Goal: Transaction & Acquisition: Purchase product/service

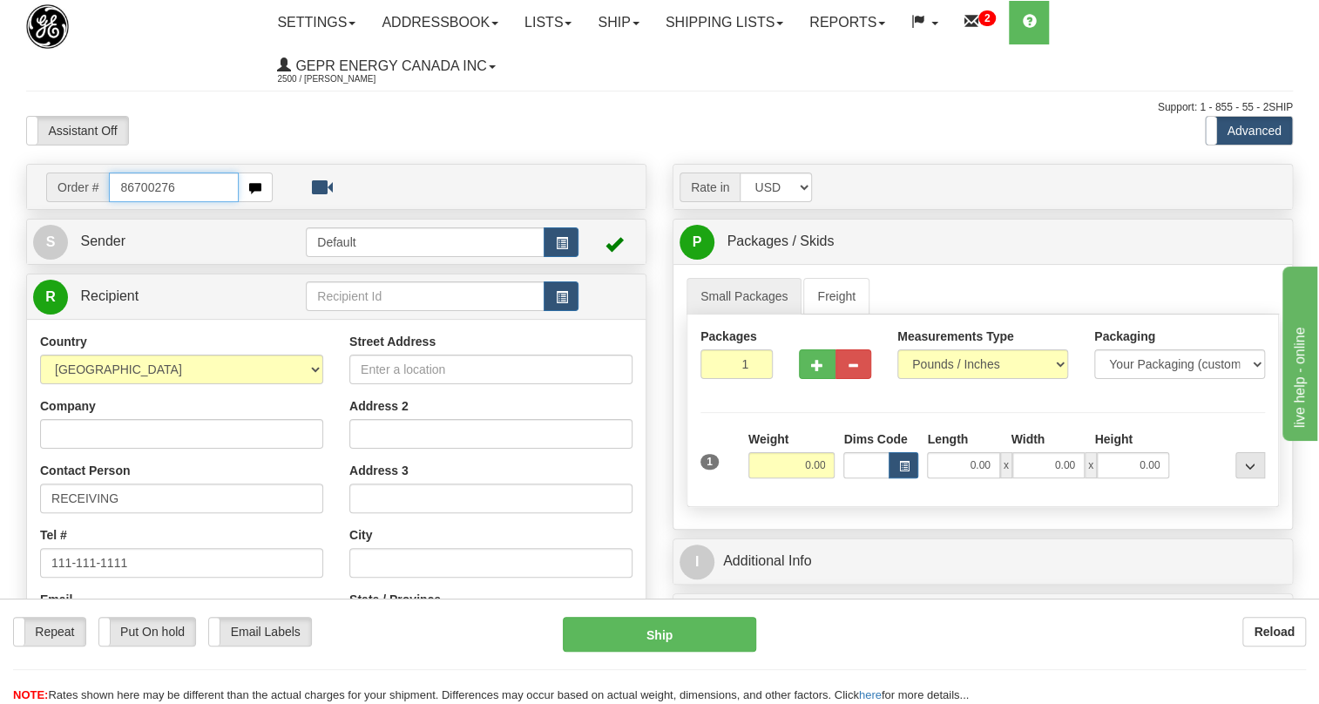
type input "86700276"
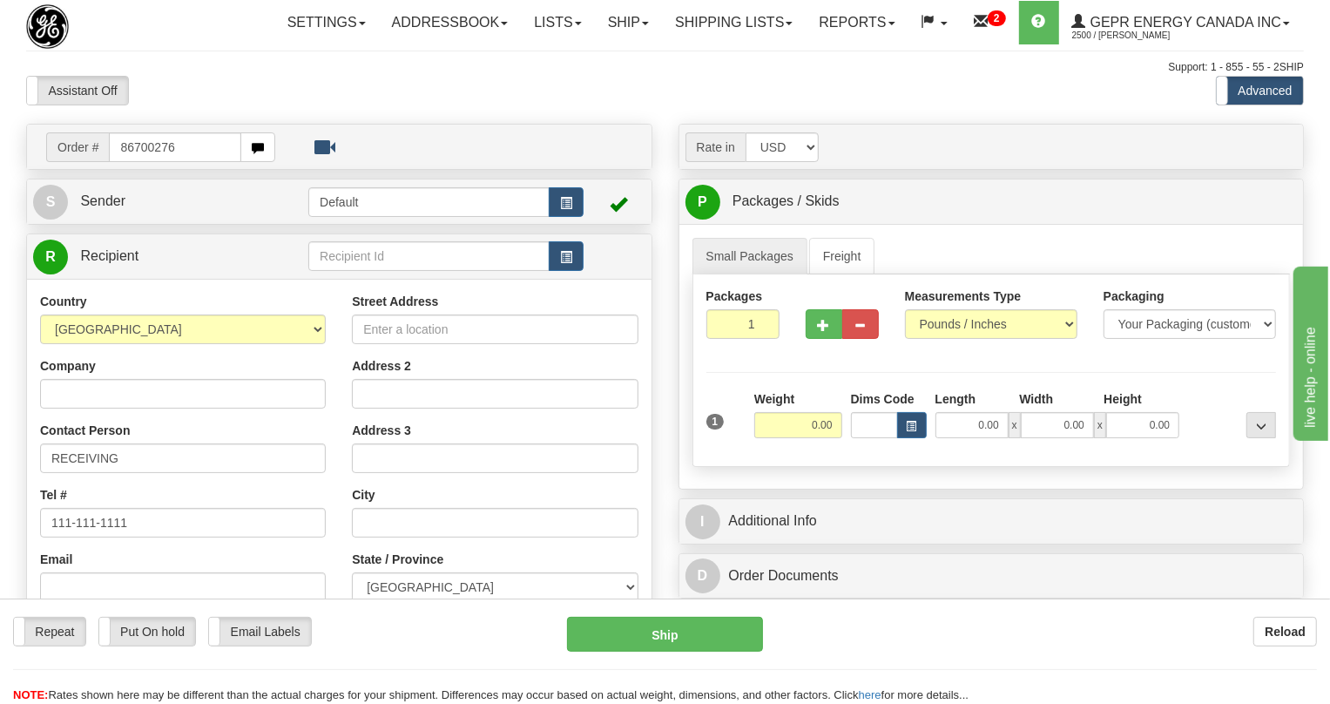
click at [206, 122] on body "Training Course Close Toggle navigation Settings Shipping Preferences New Recip…" at bounding box center [665, 352] width 1330 height 704
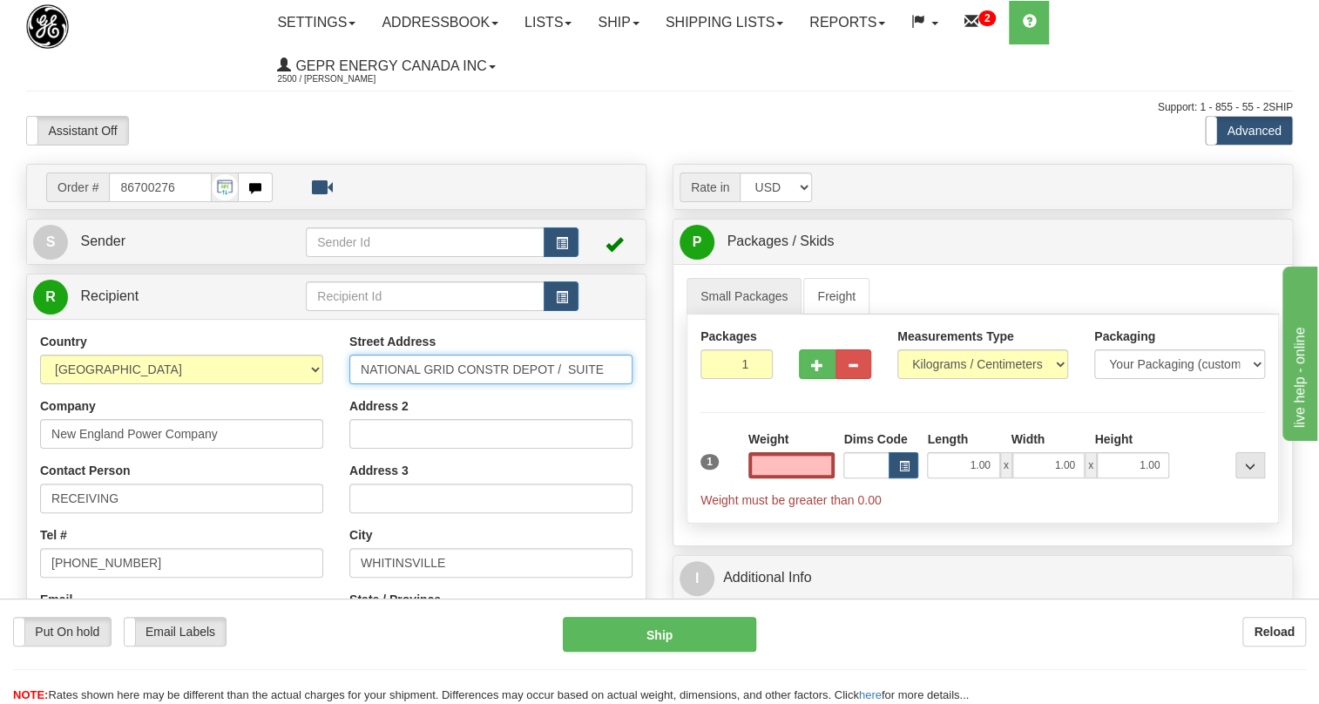
type input "0.00"
drag, startPoint x: 604, startPoint y: 366, endPoint x: 355, endPoint y: 373, distance: 248.3
click at [355, 373] on input "NATIONAL GRID CONSTR DEPOT / SUITE" at bounding box center [490, 370] width 283 height 30
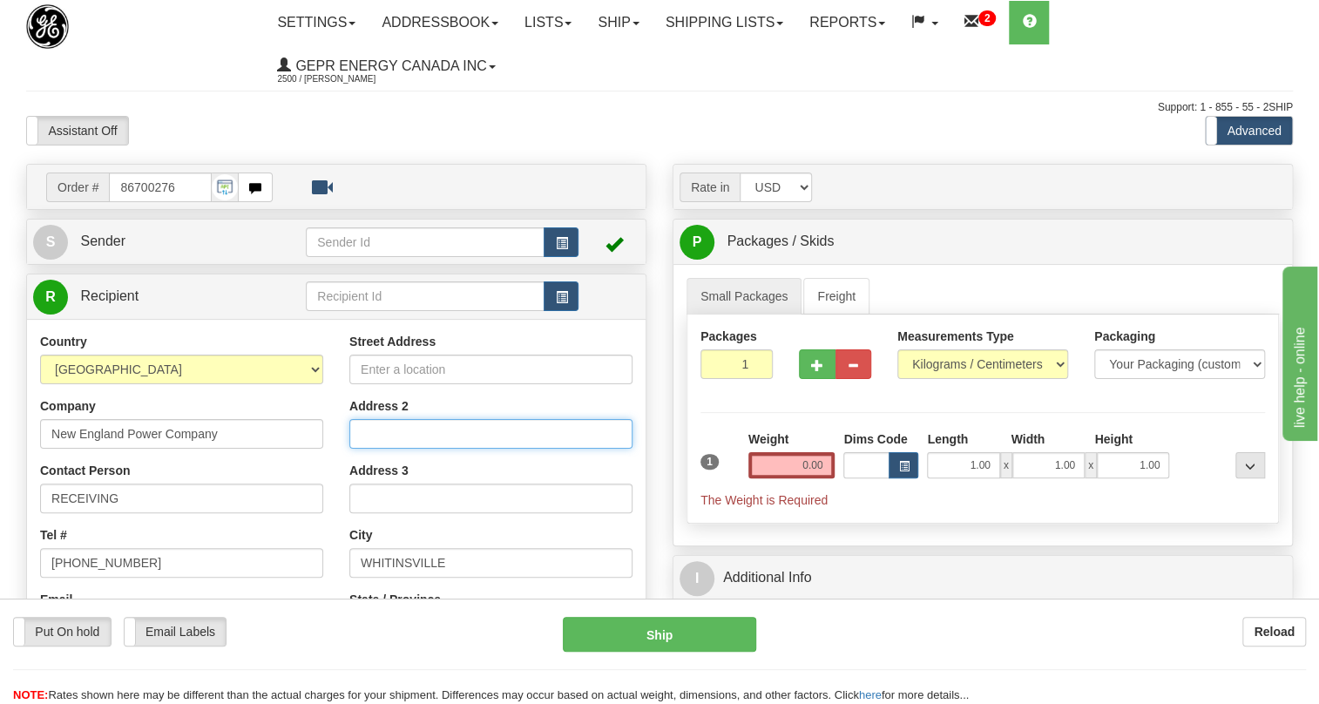
click at [382, 434] on input "Address 2" at bounding box center [490, 434] width 283 height 30
paste input "NATIONAL GRID CONSTR DEPOT / SUITE"
type input "NATIONAL GRID CONSTR DEPOT / SUITE# 2"
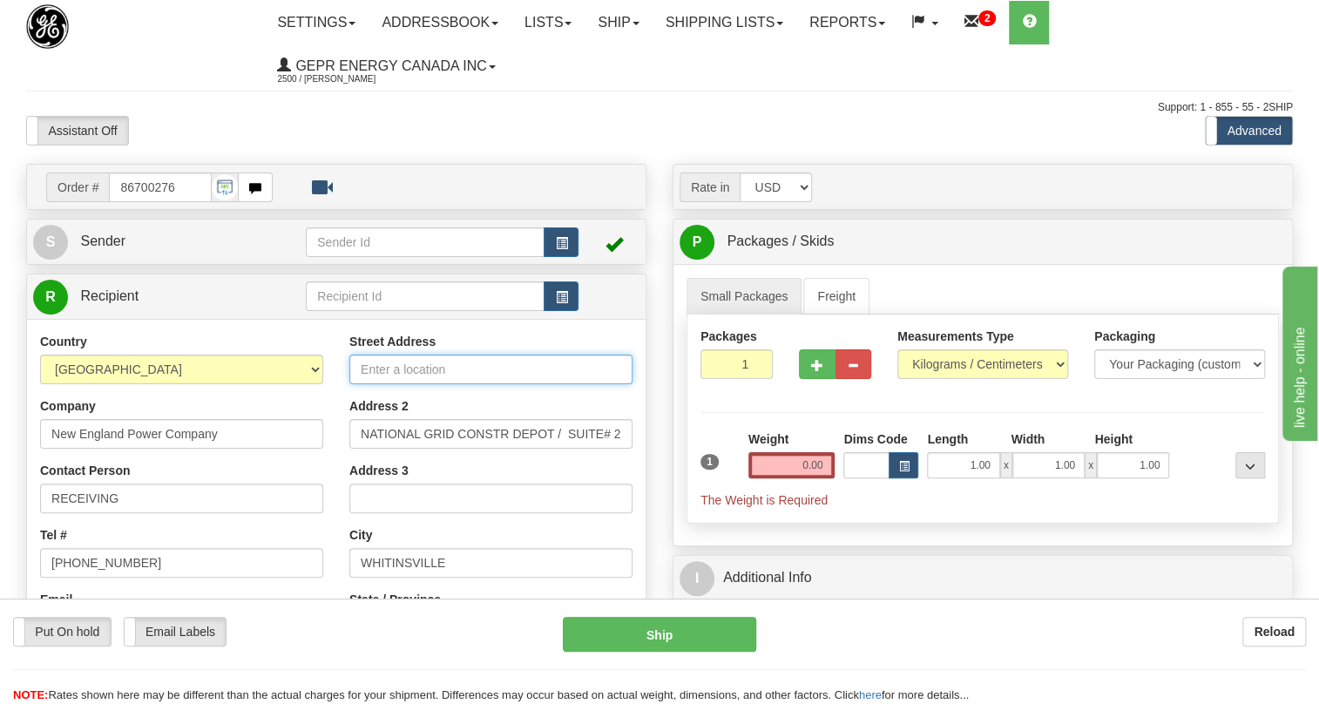
click at [375, 368] on input "Street Address" at bounding box center [490, 370] width 283 height 30
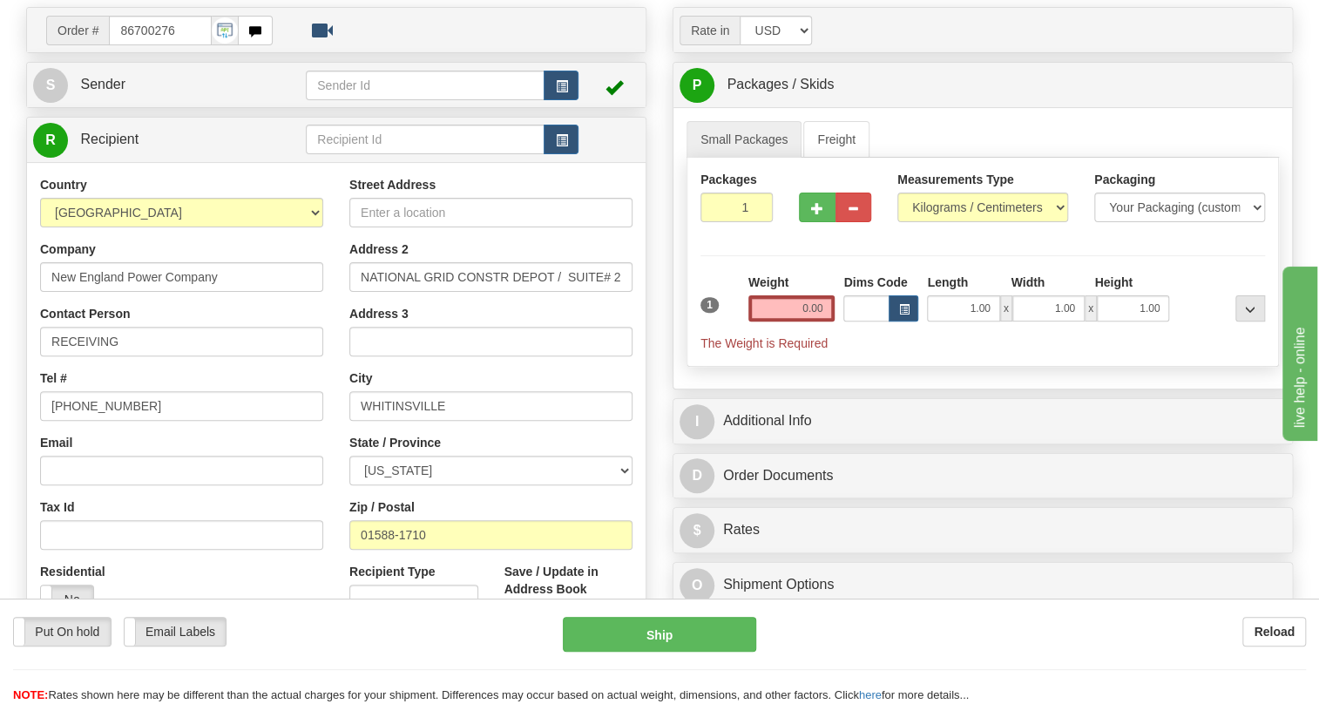
scroll to position [158, 0]
click at [368, 208] on input "Street Address" at bounding box center [490, 212] width 283 height 30
click at [402, 215] on input "Street Address" at bounding box center [490, 212] width 283 height 30
paste input "1152 Main Street"
type input "1152 Main Street"
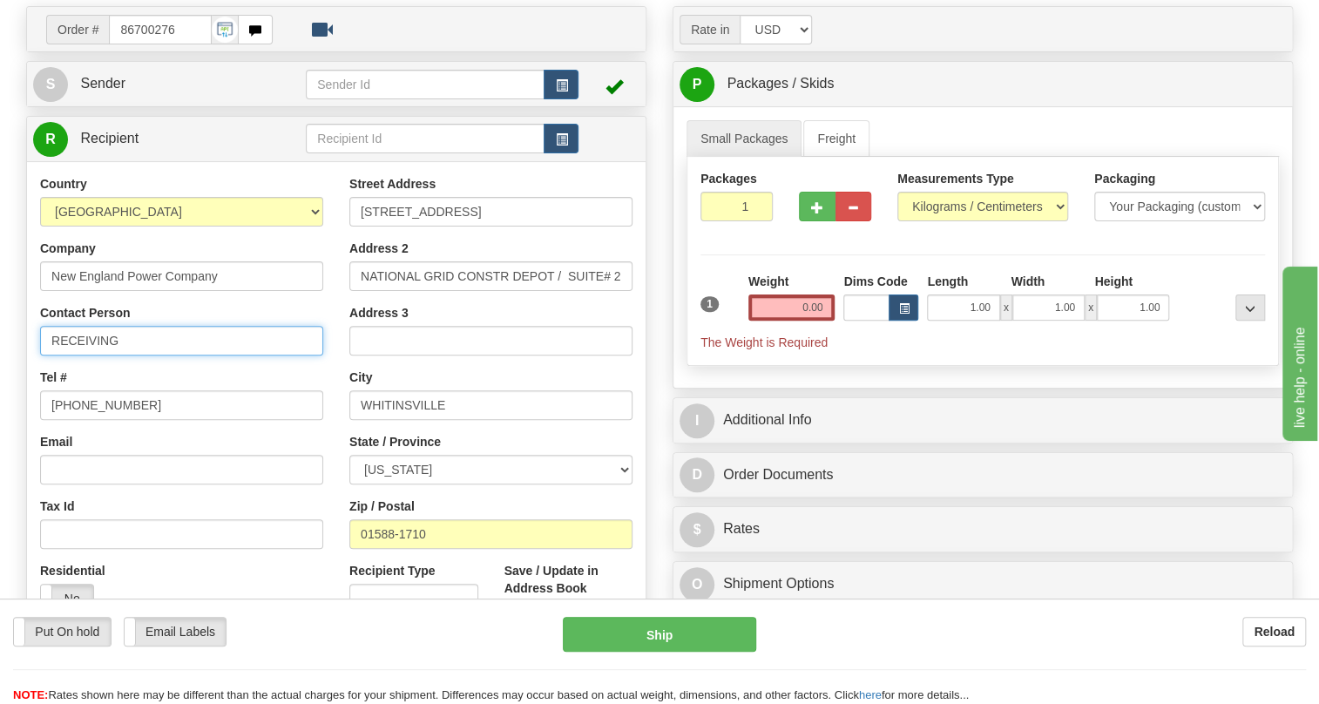
click at [215, 337] on input "RECEIVING" at bounding box center [181, 341] width 283 height 30
paste input "WHITINSVILLE MA 01588-1710 USAContact person: Attn: Ron Brenn"
click at [227, 342] on input "RECEIVING / WHITINSVILLE MA 01588-1710 USAContact person: Attn: Ron Brenn" at bounding box center [181, 341] width 283 height 30
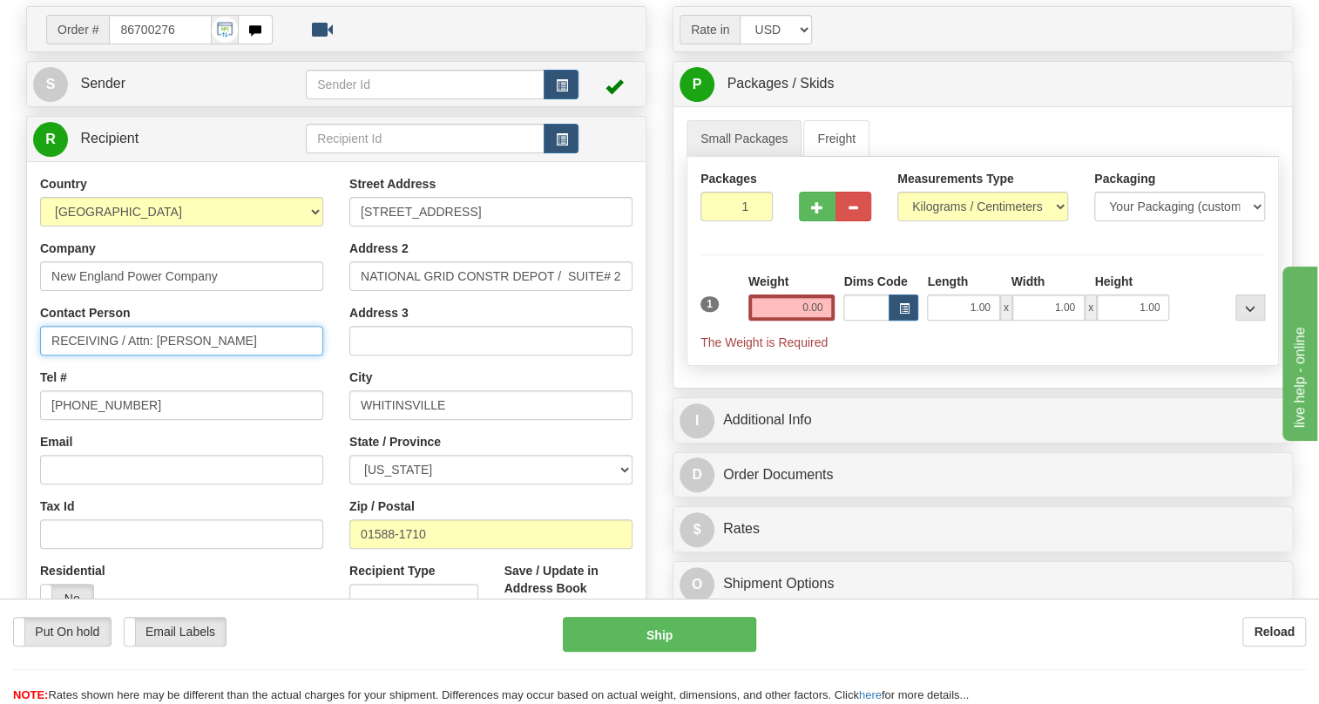
type input "RECEIVING / Attn: Ron Brenn"
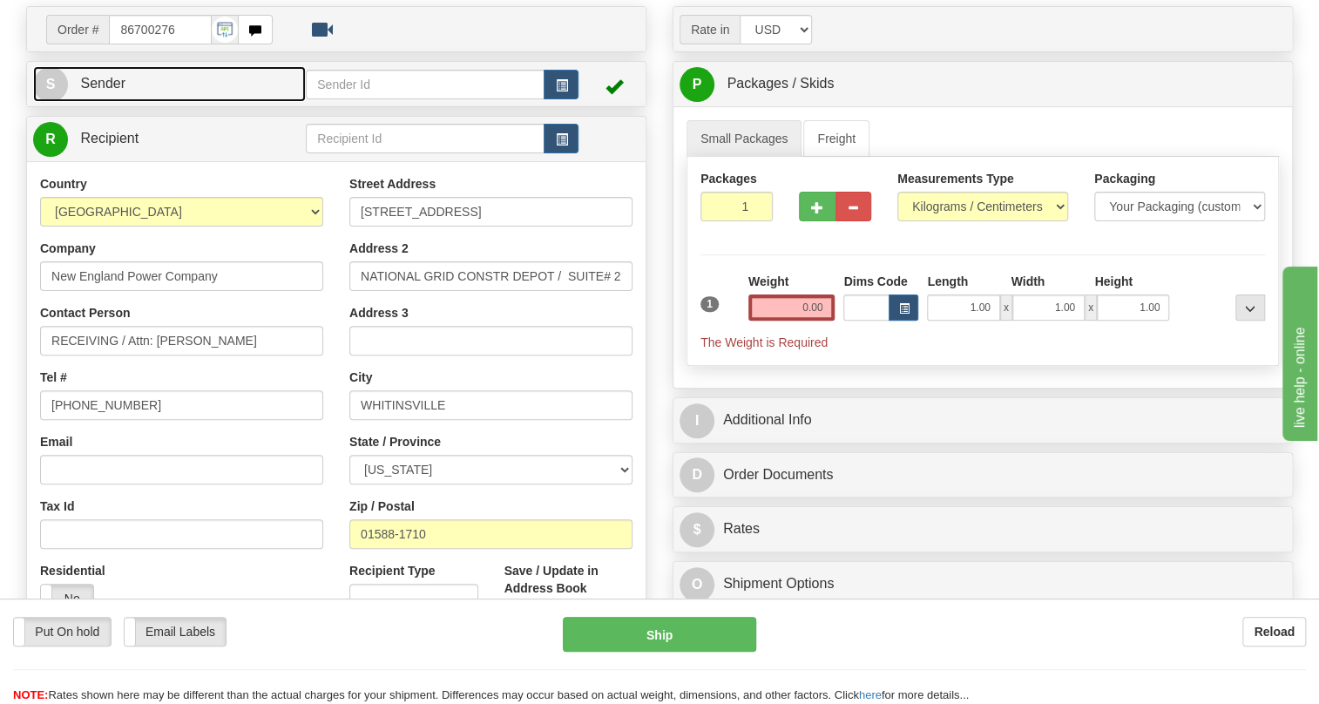
drag, startPoint x: 110, startPoint y: 84, endPoint x: 101, endPoint y: 85, distance: 8.8
click at [110, 84] on span "Sender" at bounding box center [102, 83] width 45 height 15
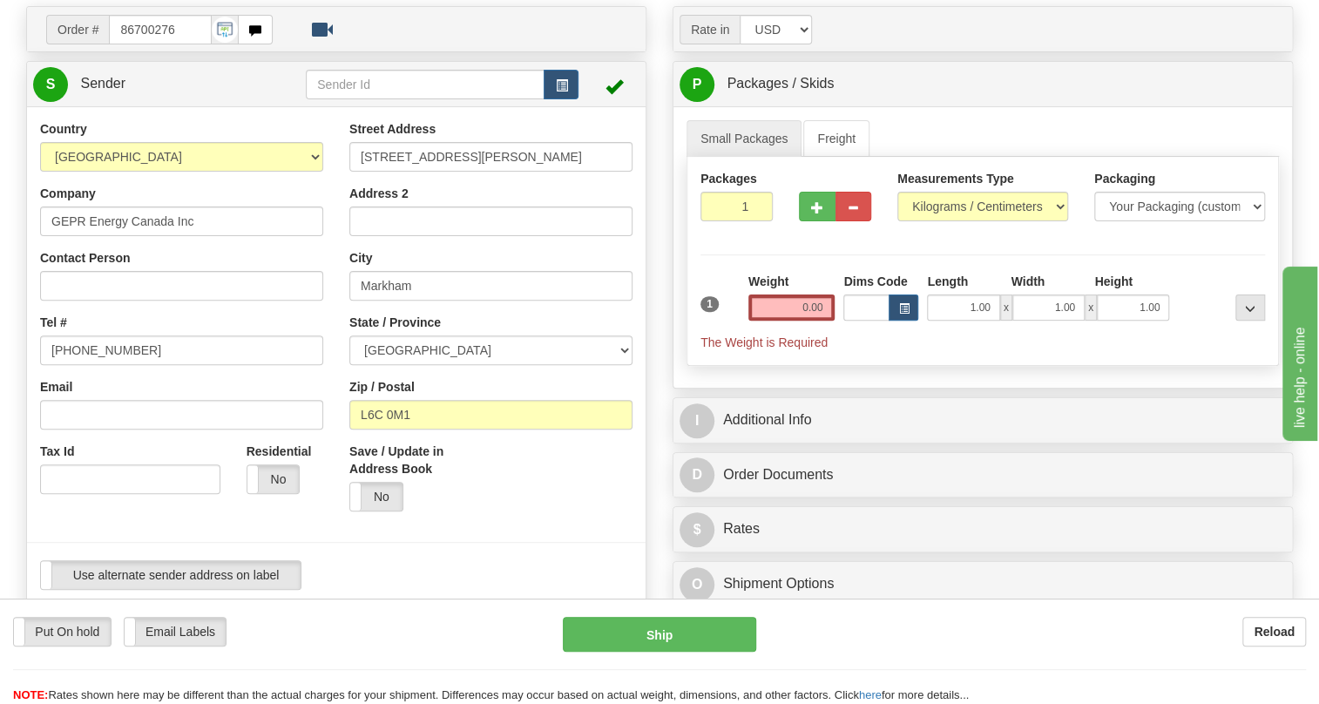
type input "MARKHAM"
click at [105, 346] on input "(779)7960565" at bounding box center [181, 350] width 283 height 30
paste input "905-927-5013"
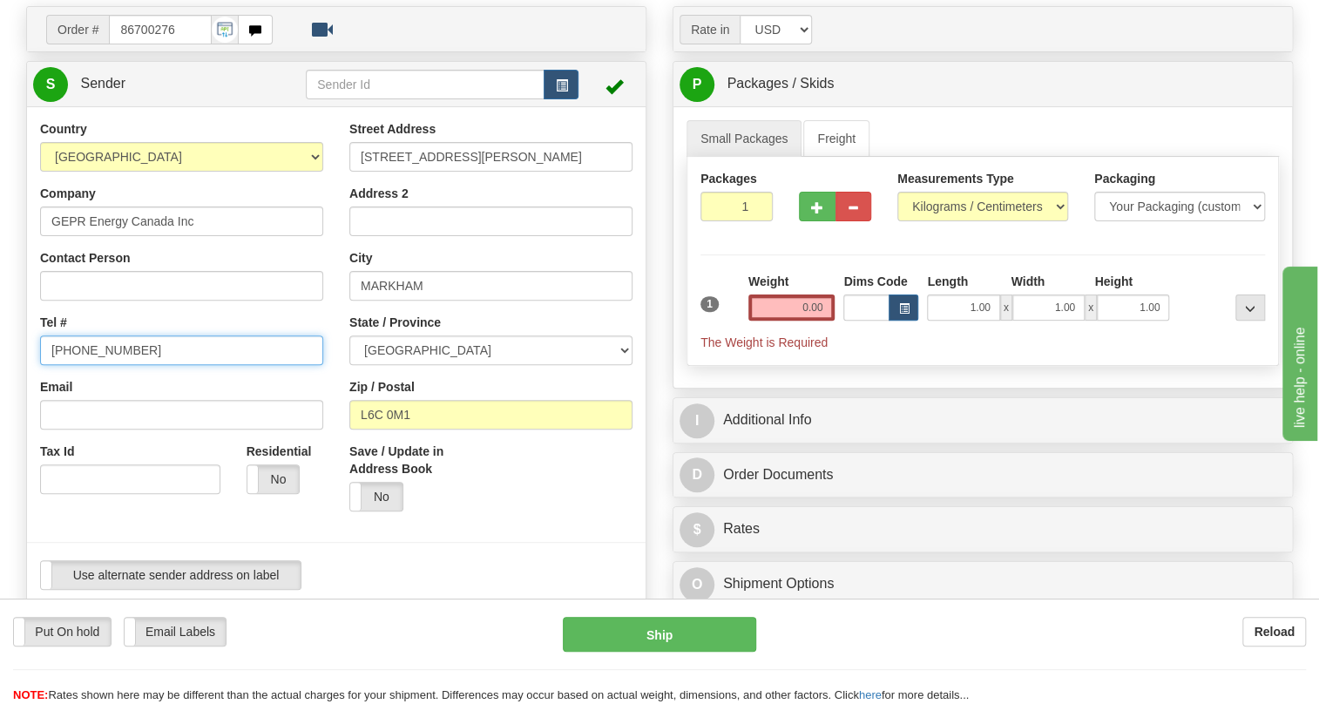
type input "905-927-5013"
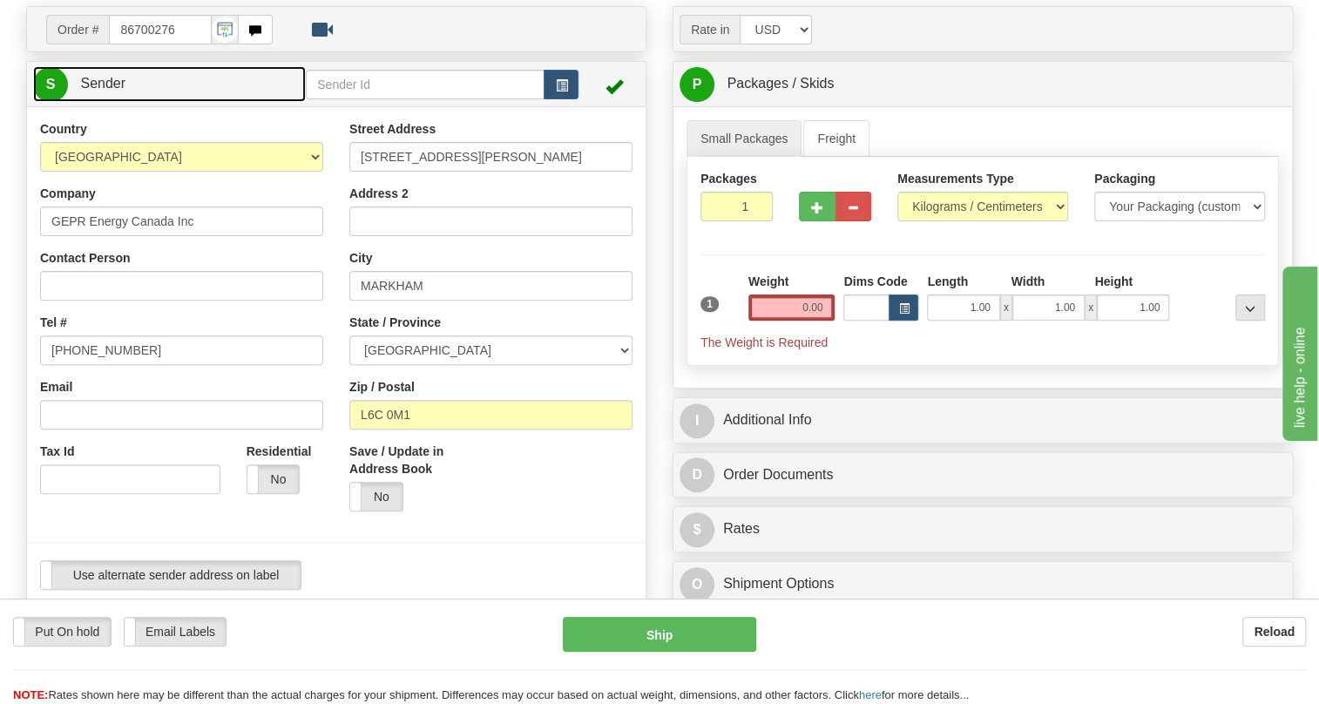
click at [111, 85] on span "Sender" at bounding box center [102, 83] width 45 height 15
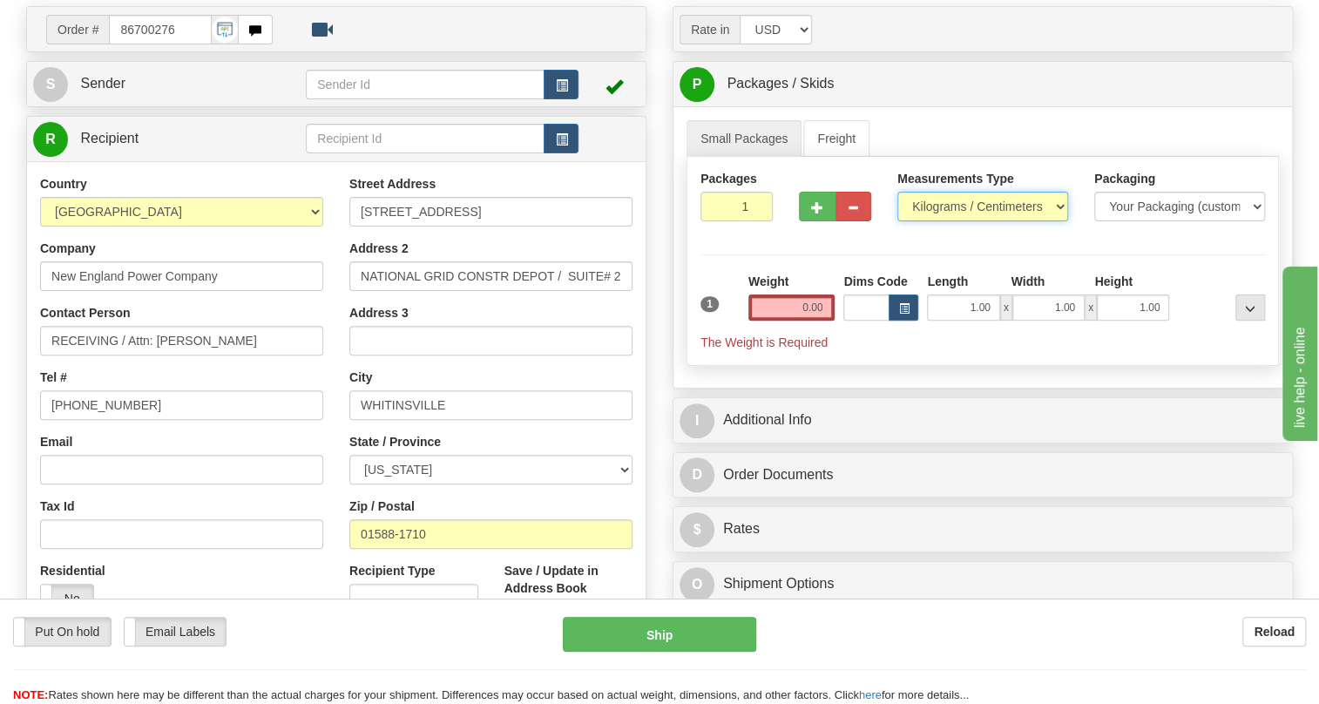
click at [932, 199] on select "Pounds / Inches Kilograms / Centimeters" at bounding box center [982, 207] width 171 height 30
select select "0"
click at [897, 192] on select "Pounds / Inches Kilograms / Centimeters" at bounding box center [982, 207] width 171 height 30
click at [789, 304] on input "0.00" at bounding box center [791, 307] width 87 height 26
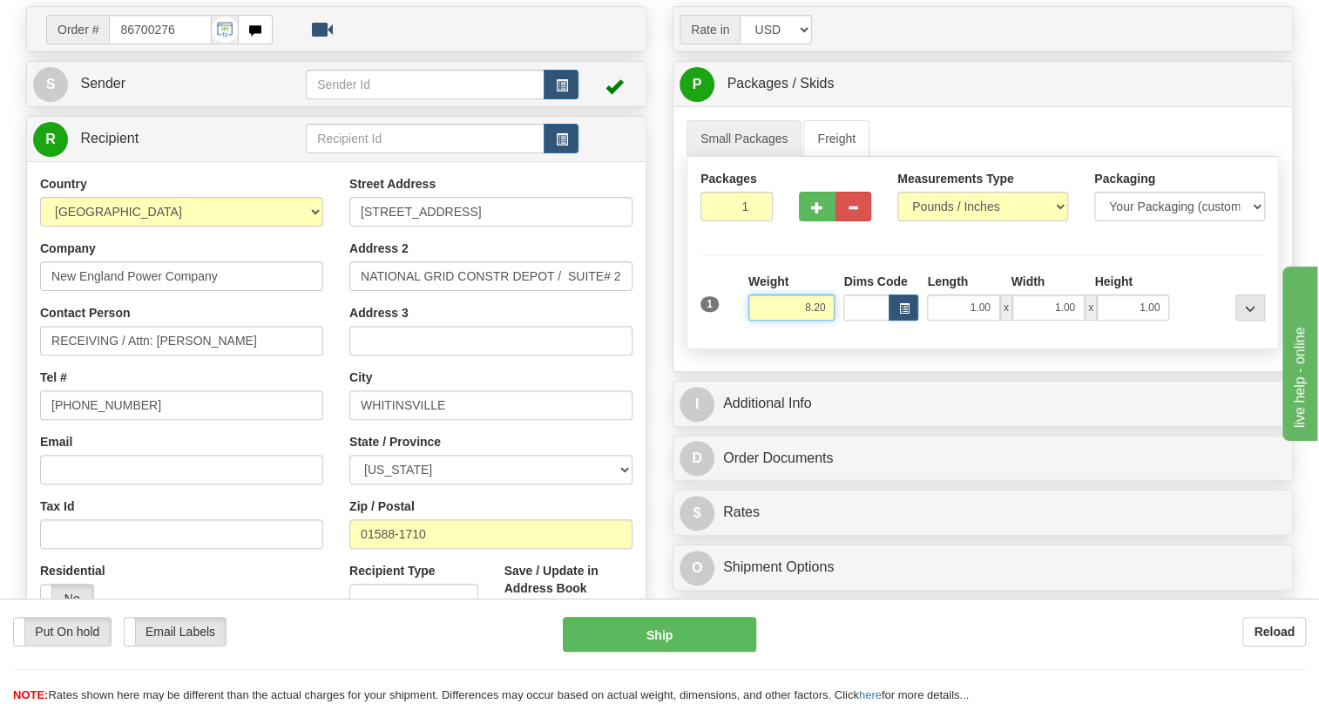
type input "8.20"
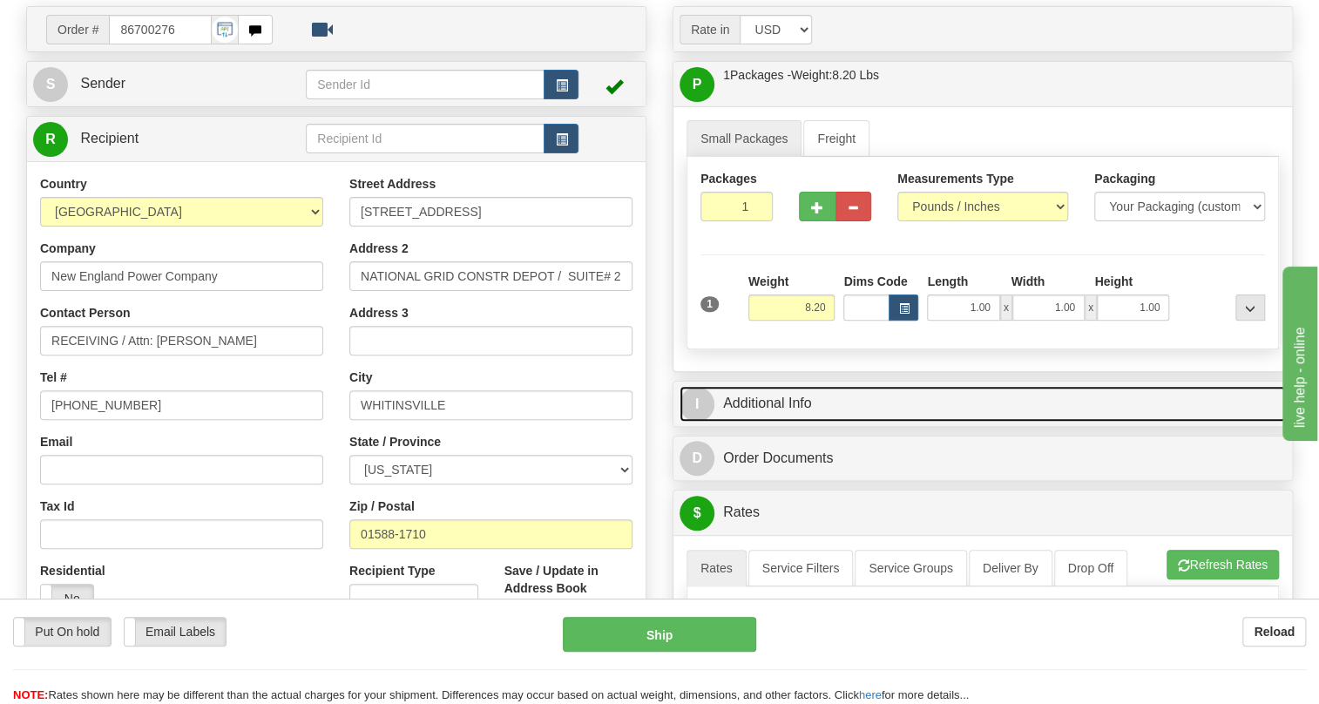
click at [791, 402] on link "I Additional Info" at bounding box center [982, 404] width 606 height 36
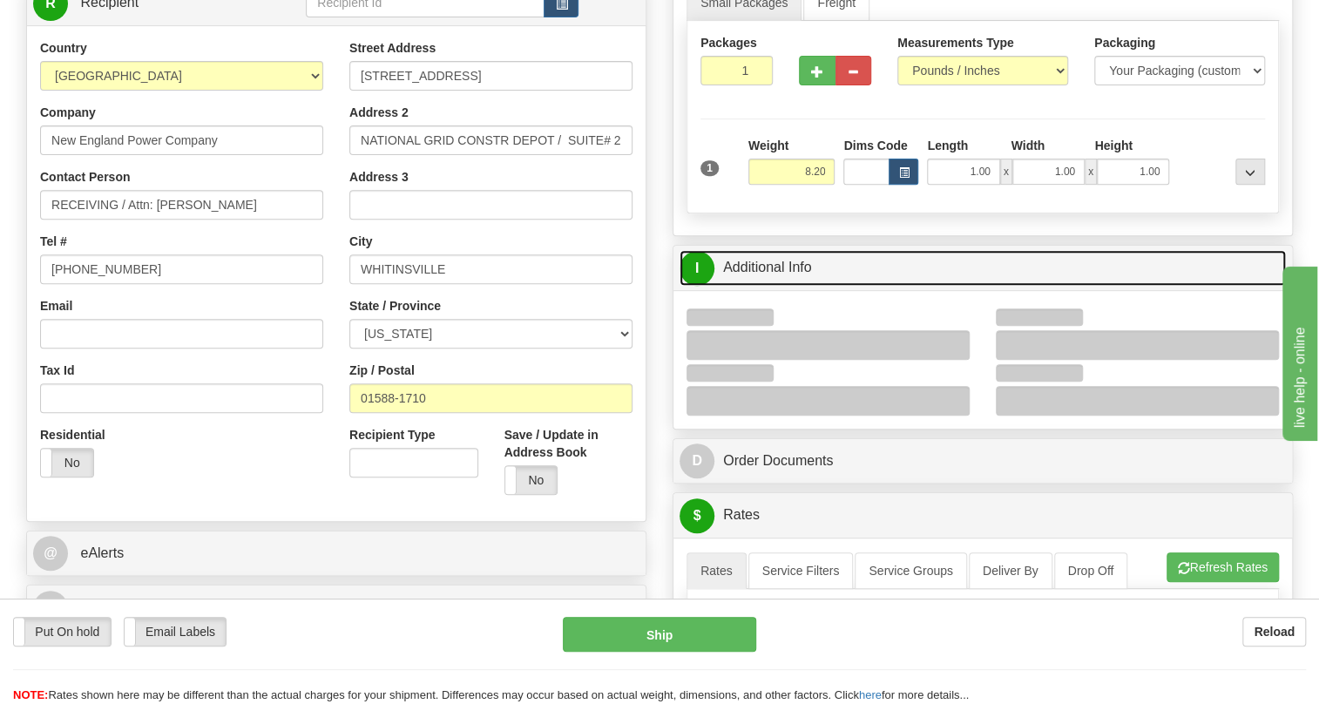
scroll to position [316, 0]
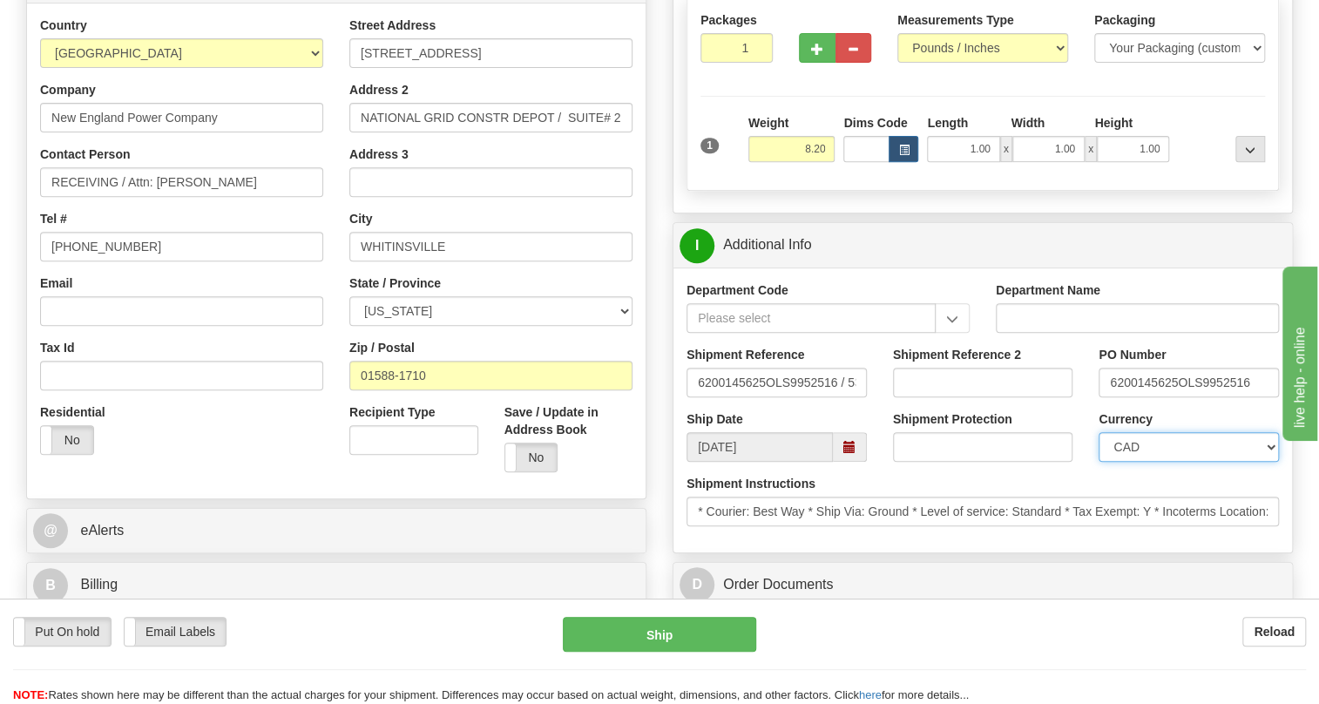
click at [1153, 442] on select "CAD USD EUR ZAR RON ANG ARN AUD AUS AWG BBD BFR BGN BHD BMD BND BRC BRL CHP CKZ…" at bounding box center [1188, 447] width 180 height 30
select select "1"
click at [1098, 432] on select "CAD USD EUR ZAR RON ANG ARN AUD AUS AWG BBD BFR BGN BHD BMD BND BRC BRL CHP CKZ…" at bounding box center [1188, 447] width 180 height 30
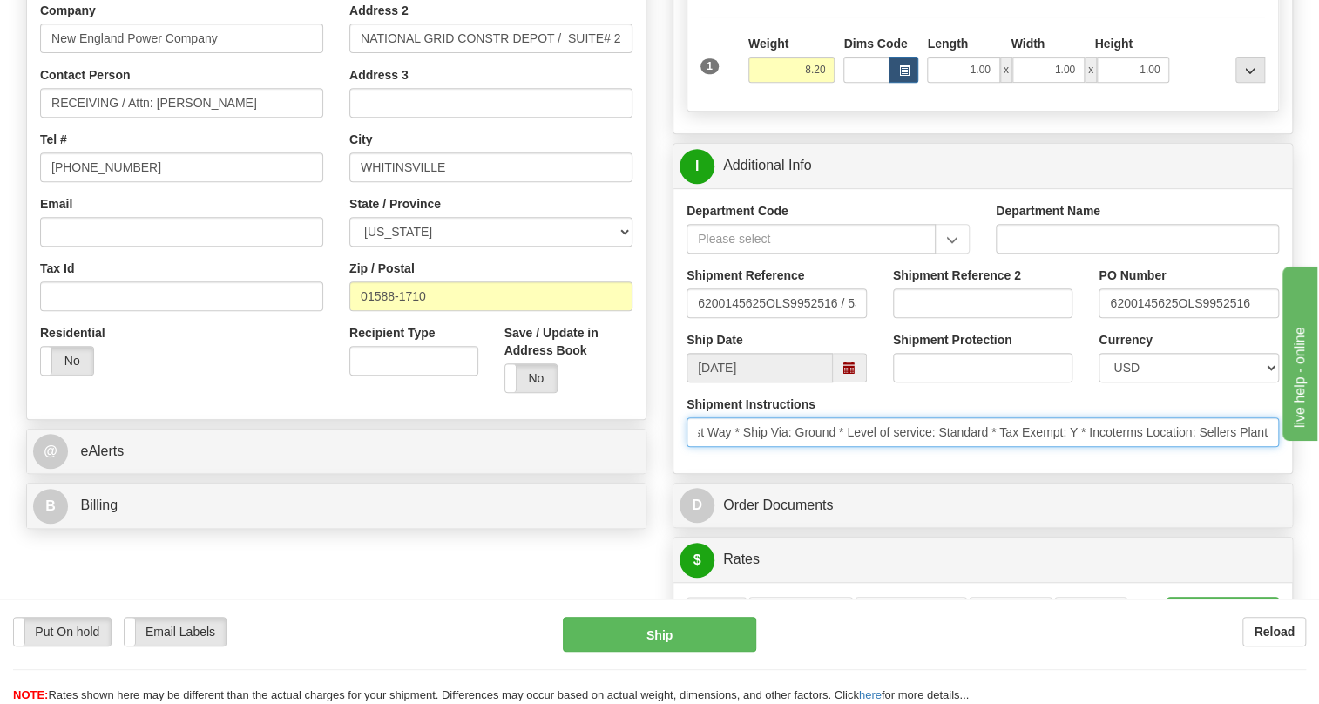
scroll to position [0, 0]
drag, startPoint x: 1147, startPoint y: 428, endPoint x: 693, endPoint y: 443, distance: 454.1
click at [693, 443] on input "* Courier: Best Way * Ship Via: Ground * Level of service: Standard * Tax Exemp…" at bounding box center [982, 432] width 592 height 30
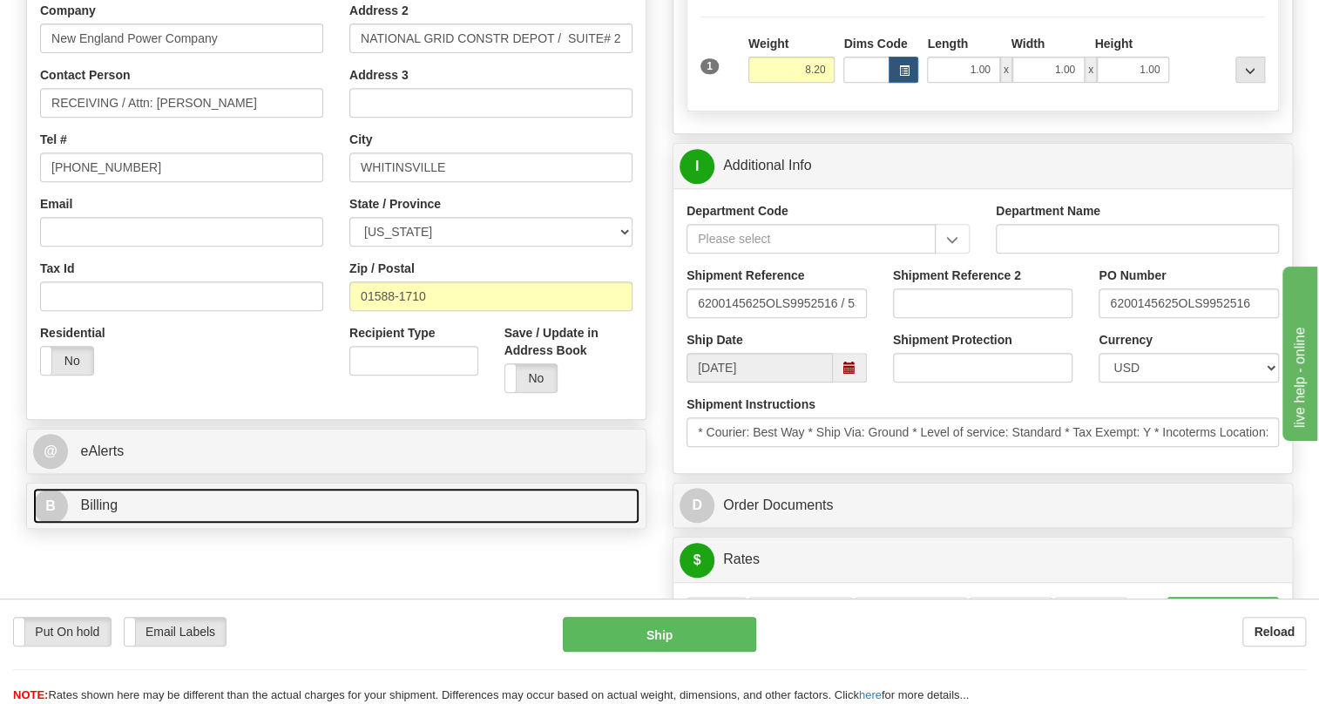
click at [98, 506] on span "Billing" at bounding box center [98, 504] width 37 height 15
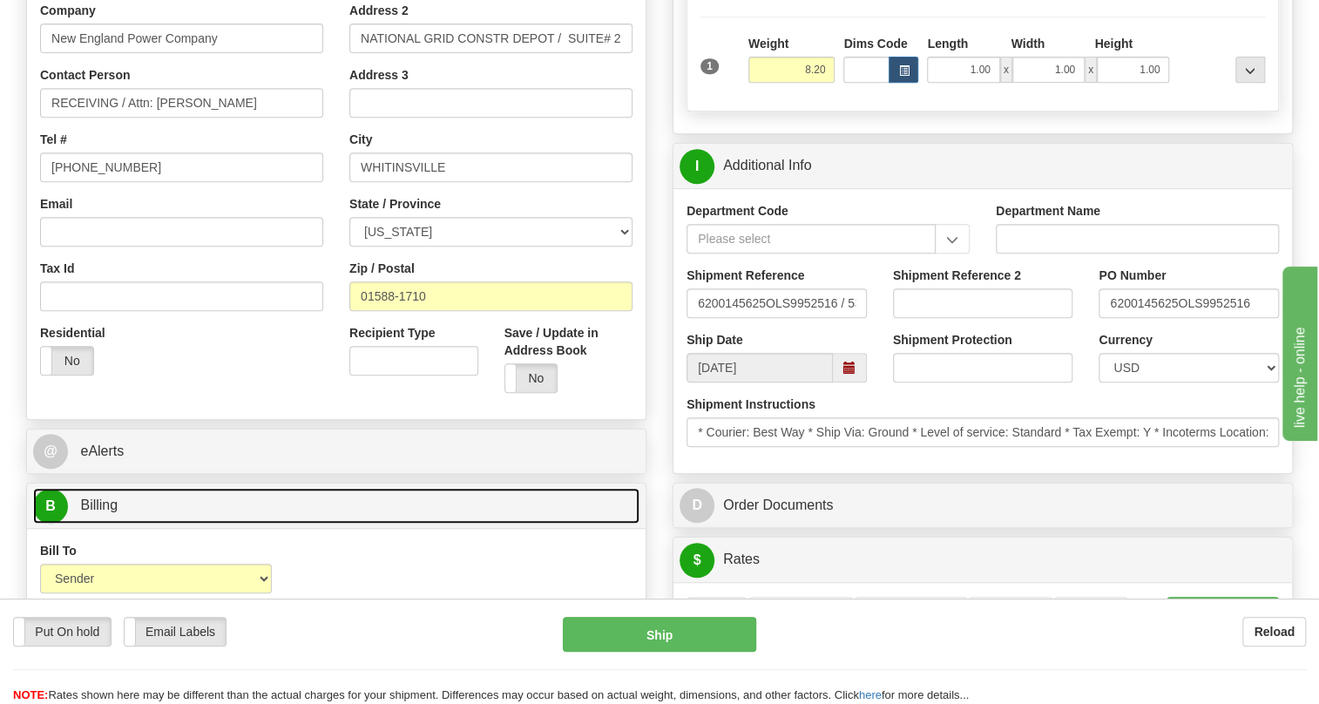
click at [98, 506] on span "Billing" at bounding box center [98, 504] width 37 height 15
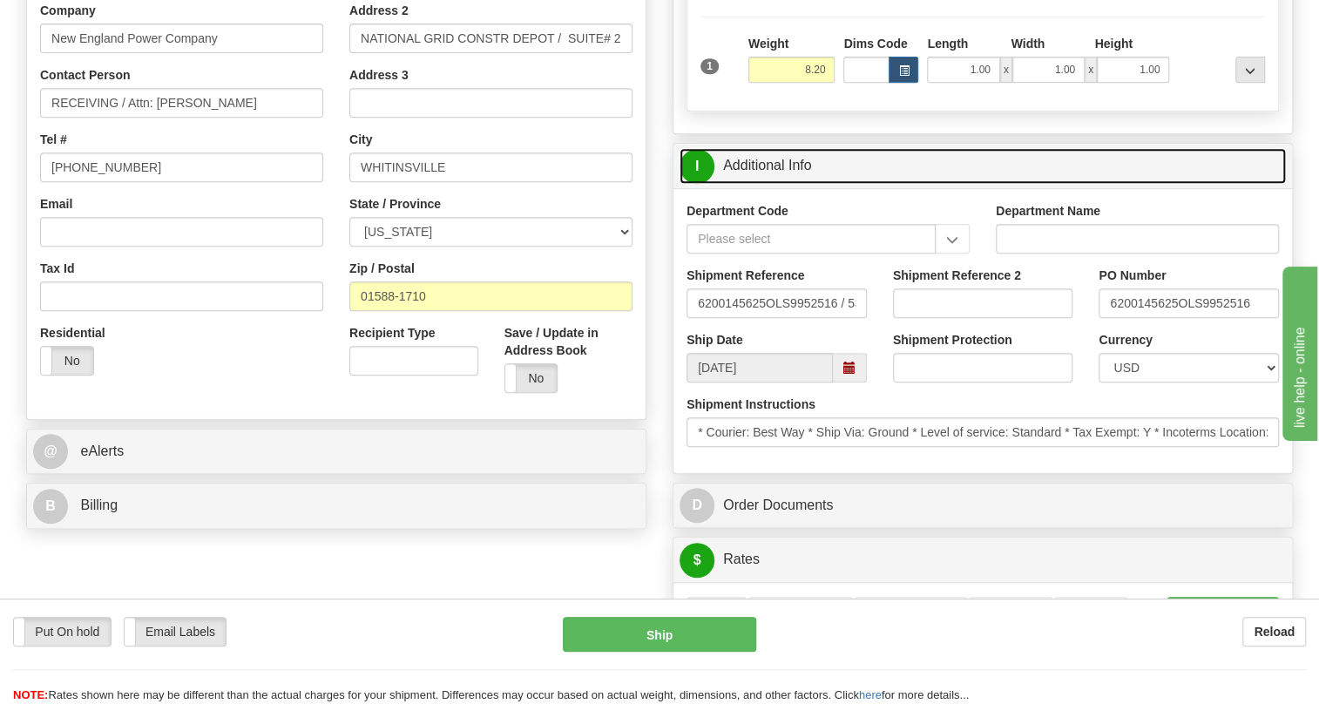
click at [773, 164] on link "I Additional Info" at bounding box center [982, 166] width 606 height 36
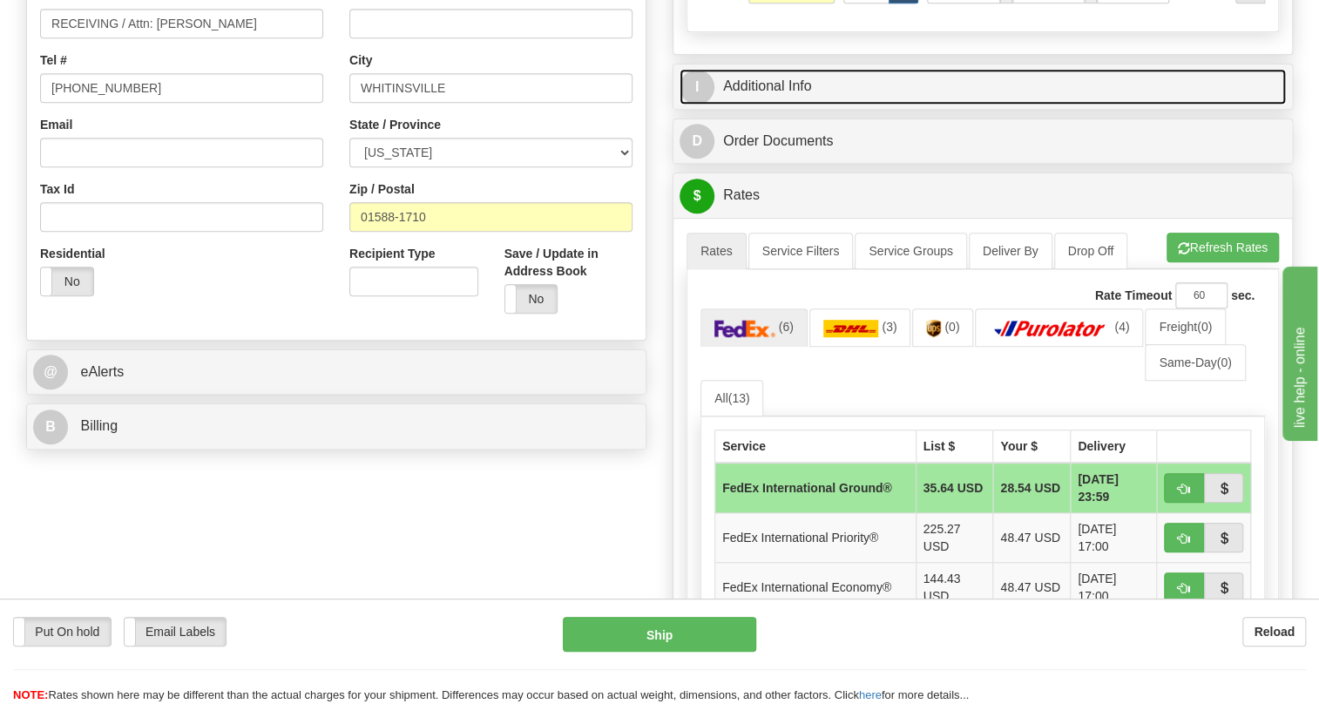
scroll to position [554, 0]
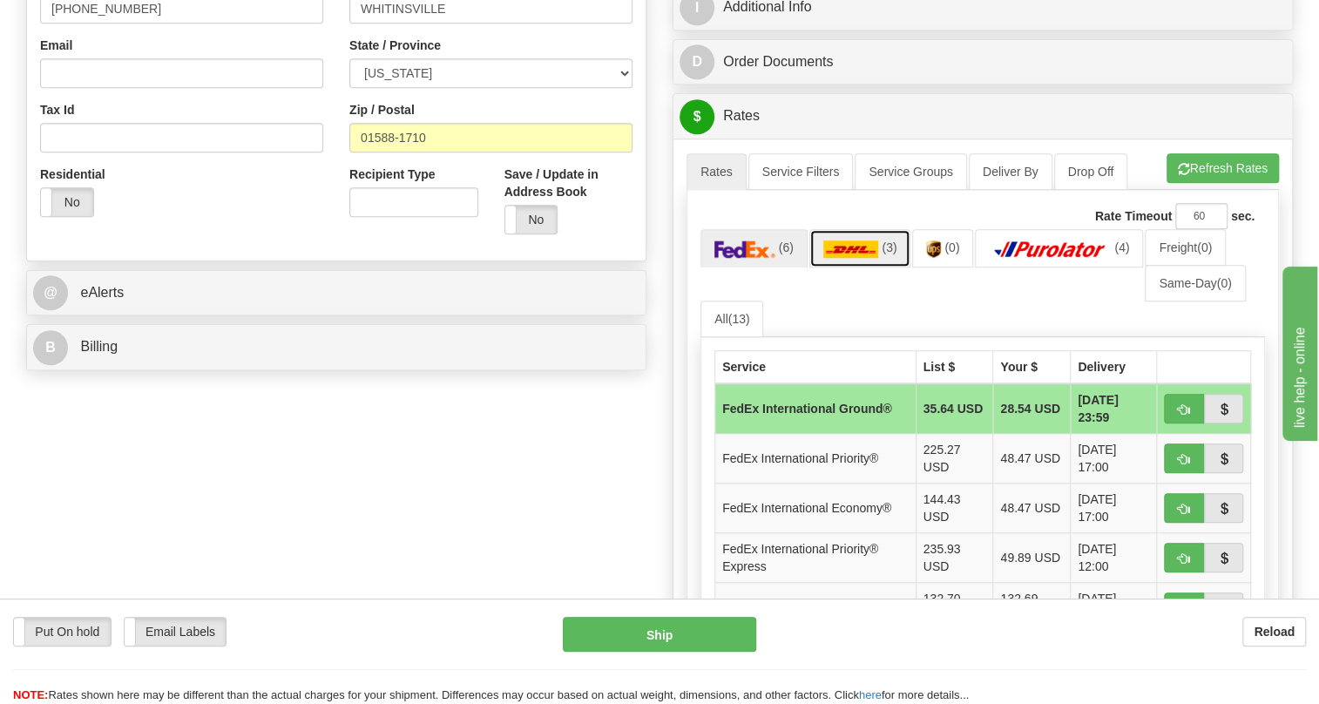
click at [837, 247] on img at bounding box center [851, 248] width 56 height 17
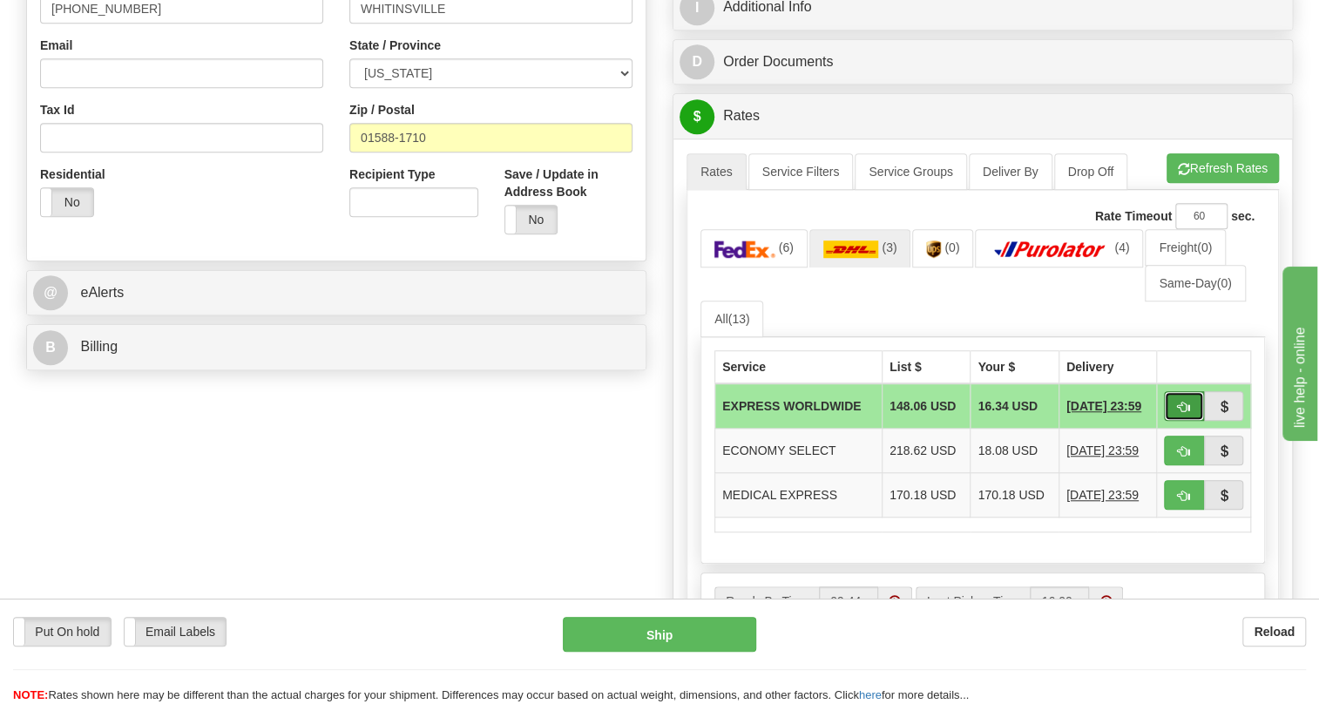
click at [1178, 406] on span "button" at bounding box center [1184, 407] width 12 height 11
type input "P"
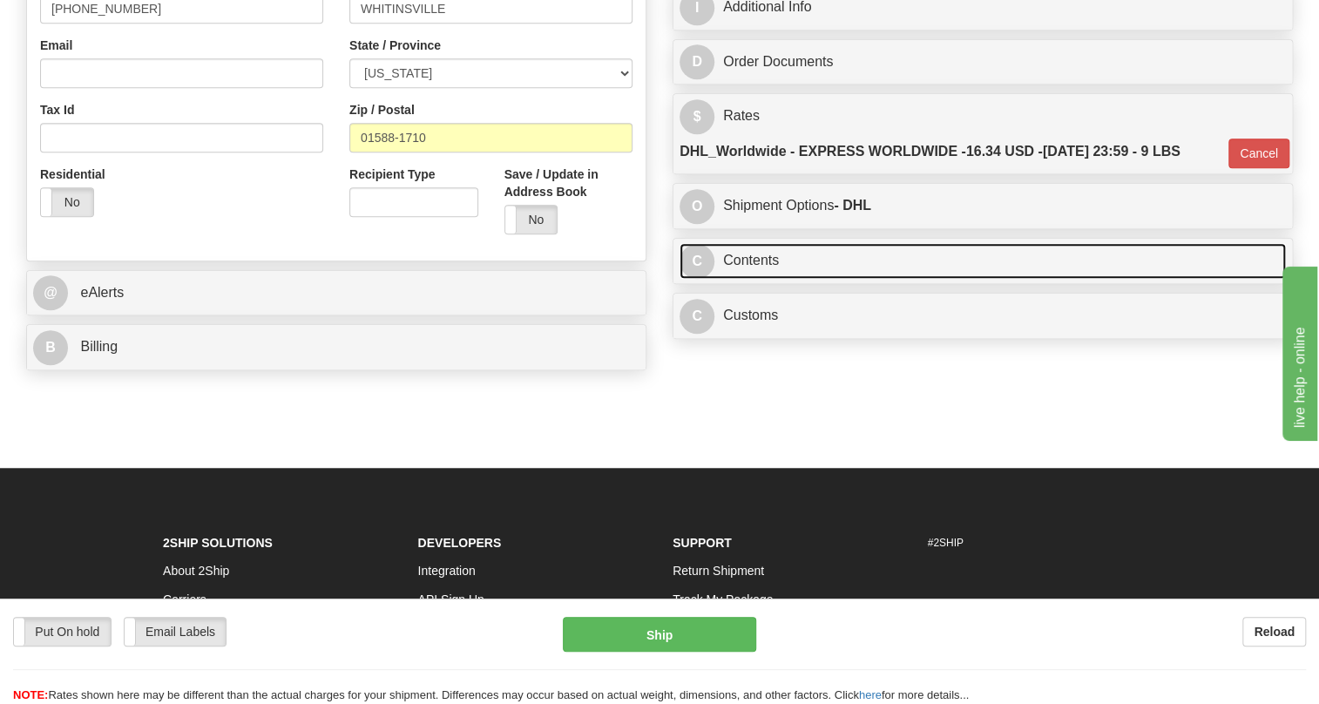
click at [758, 260] on link "C Contents" at bounding box center [982, 261] width 606 height 36
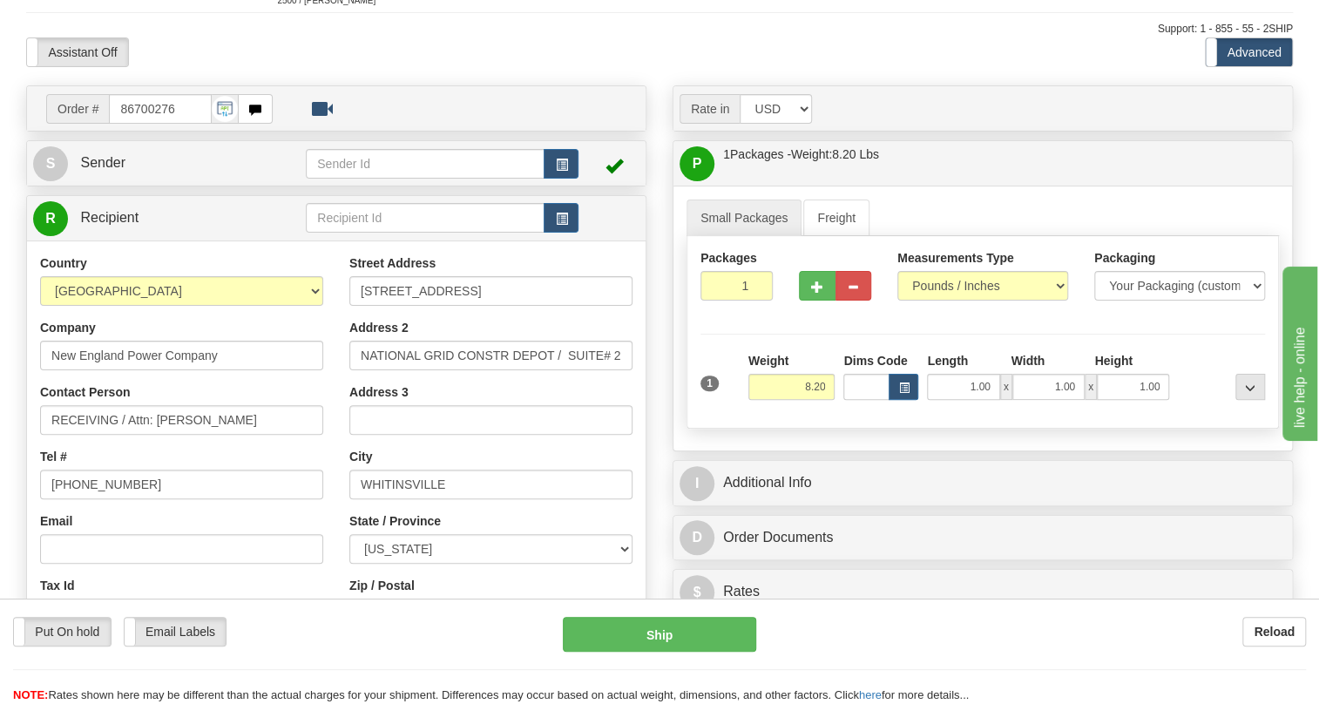
scroll to position [78, 0]
drag, startPoint x: 217, startPoint y: 353, endPoint x: 53, endPoint y: 358, distance: 163.8
click at [53, 358] on input "New England Power Company" at bounding box center [181, 356] width 283 height 30
drag, startPoint x: 453, startPoint y: 289, endPoint x: 357, endPoint y: 287, distance: 95.8
click at [357, 287] on input "1152 Main Street" at bounding box center [490, 291] width 283 height 30
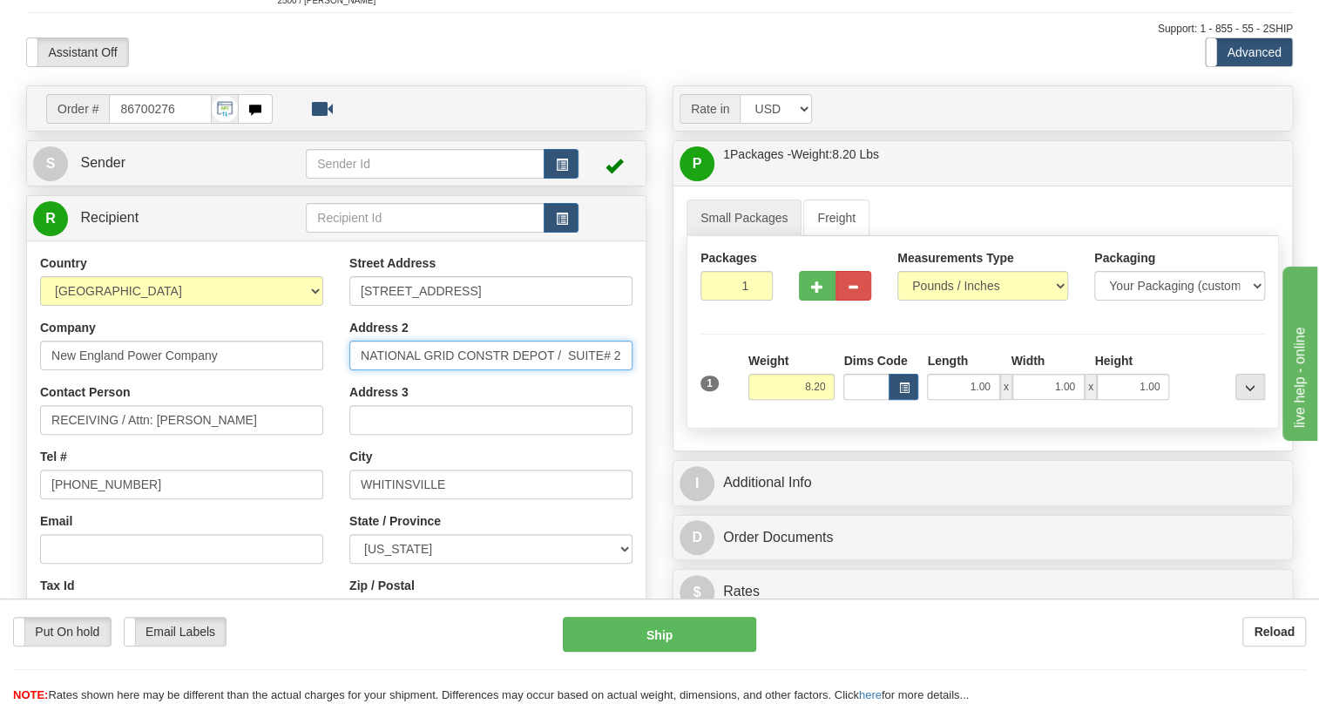
click at [473, 355] on input "NATIONAL GRID CONSTR DEPOT / SUITE# 2" at bounding box center [490, 356] width 283 height 30
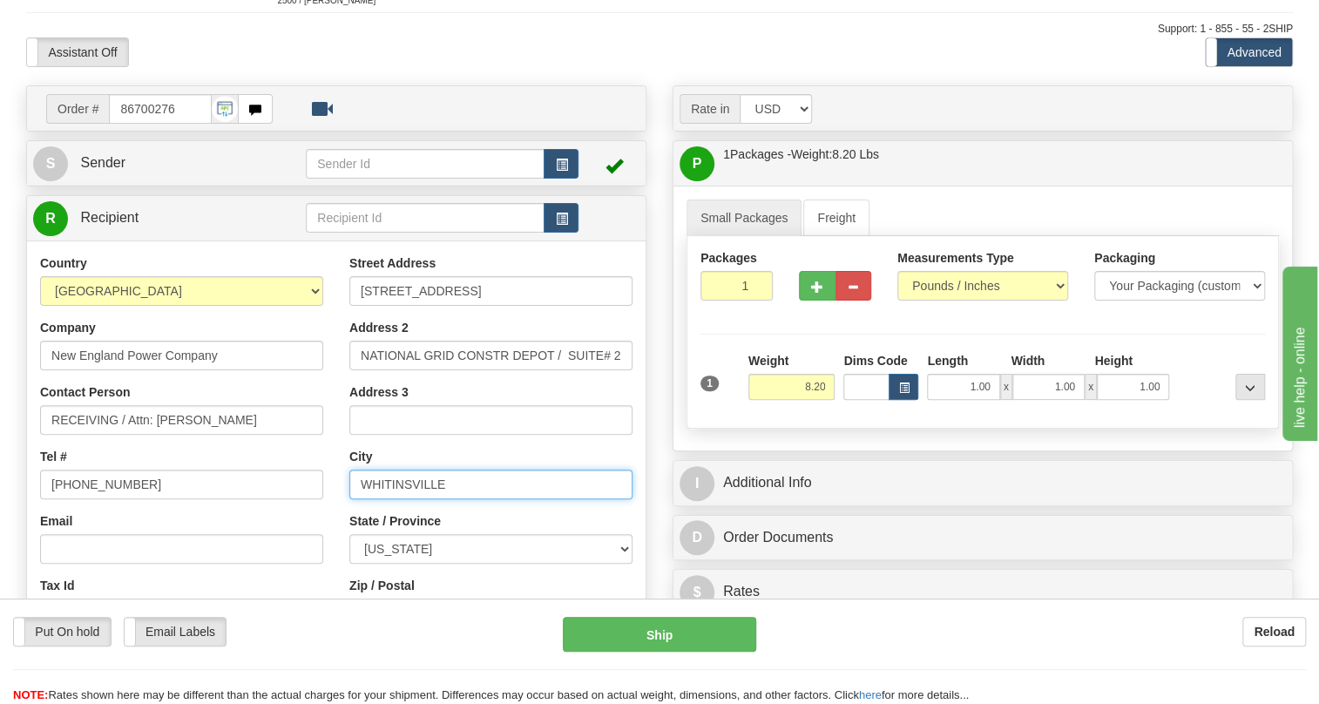
drag, startPoint x: 445, startPoint y: 483, endPoint x: 358, endPoint y: 486, distance: 87.2
click at [358, 486] on input "WHITINSVILLE" at bounding box center [490, 484] width 283 height 30
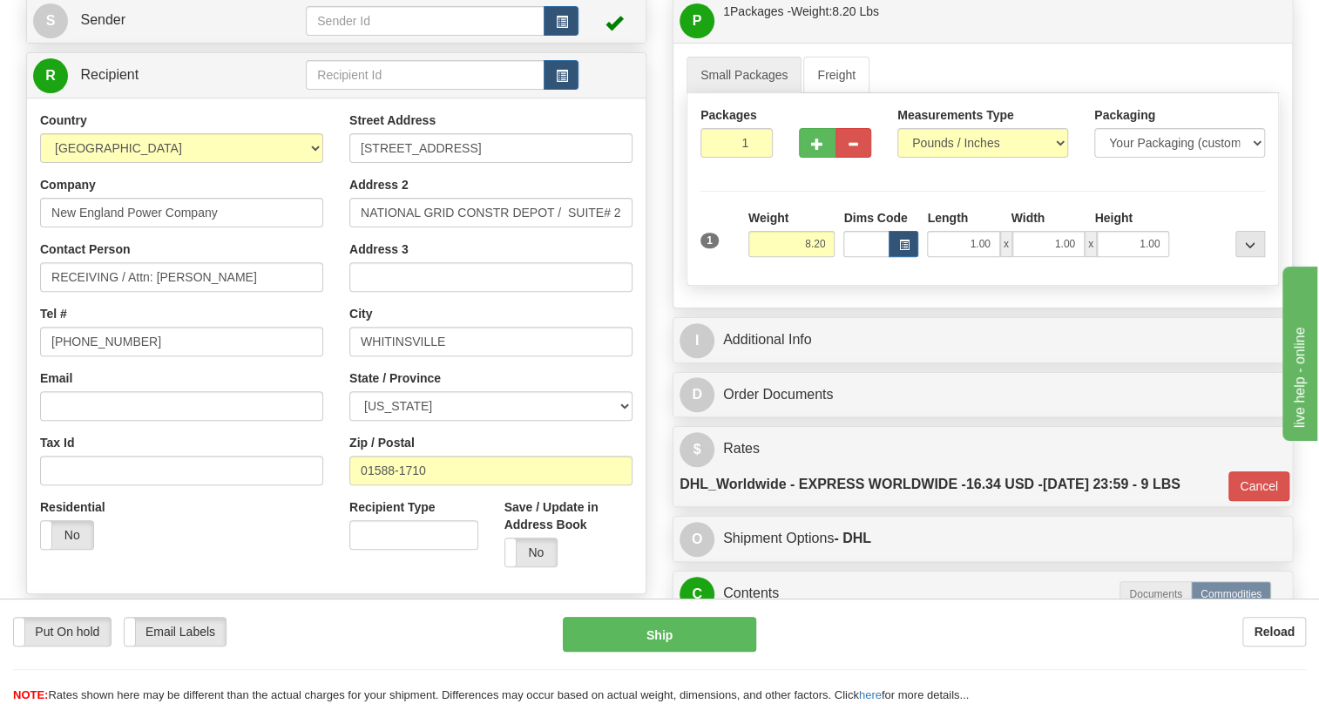
scroll to position [237, 0]
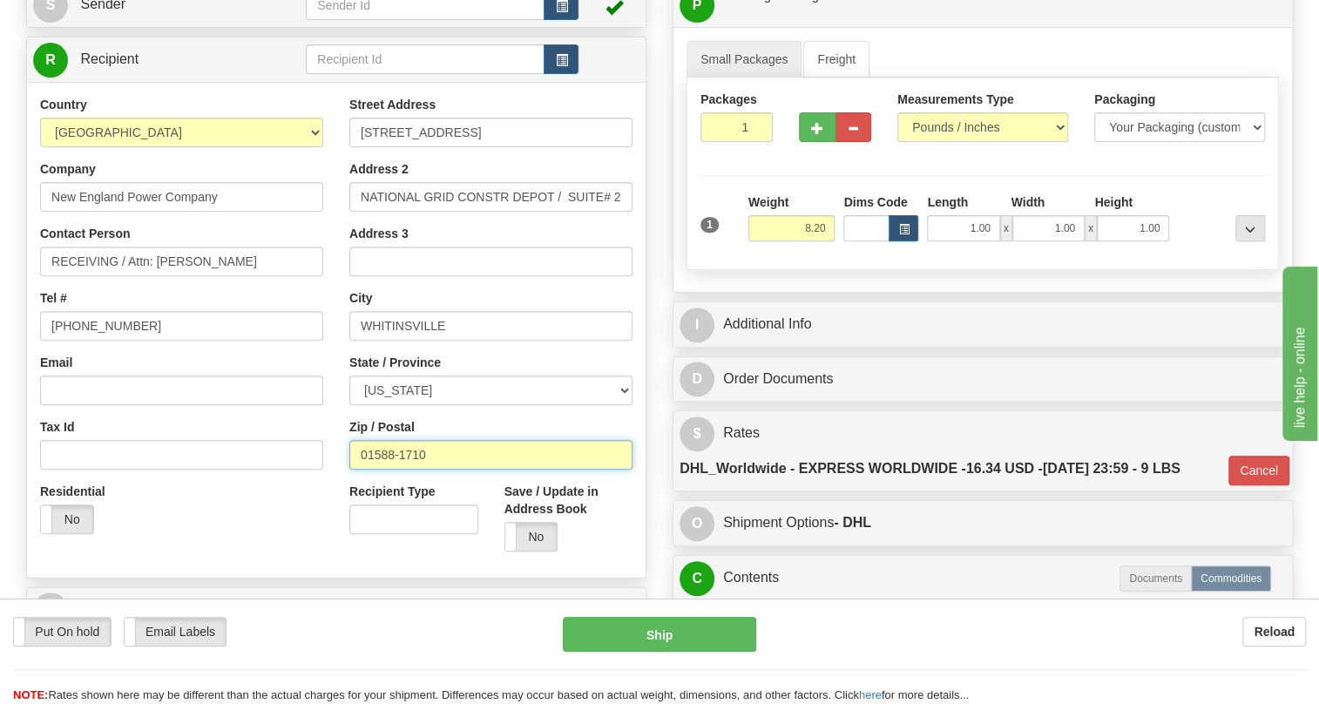
drag, startPoint x: 428, startPoint y: 450, endPoint x: 348, endPoint y: 450, distance: 79.3
click at [349, 450] on input "01588-1710" at bounding box center [490, 455] width 283 height 30
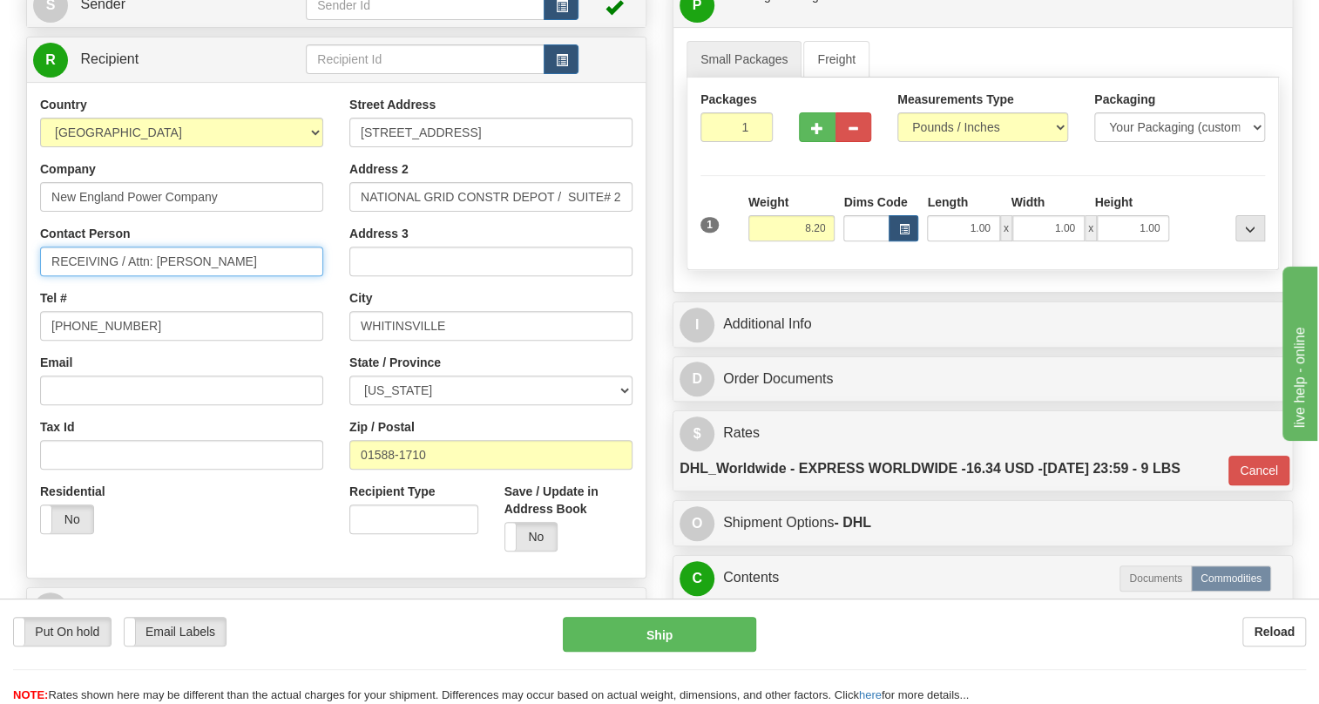
click at [214, 258] on input "RECEIVING / Attn: Ron Brenn" at bounding box center [181, 262] width 283 height 30
drag, startPoint x: 219, startPoint y: 261, endPoint x: 130, endPoint y: 268, distance: 89.1
click at [130, 268] on input "RECEIVING / Attn: Ron Brenn" at bounding box center [181, 262] width 283 height 30
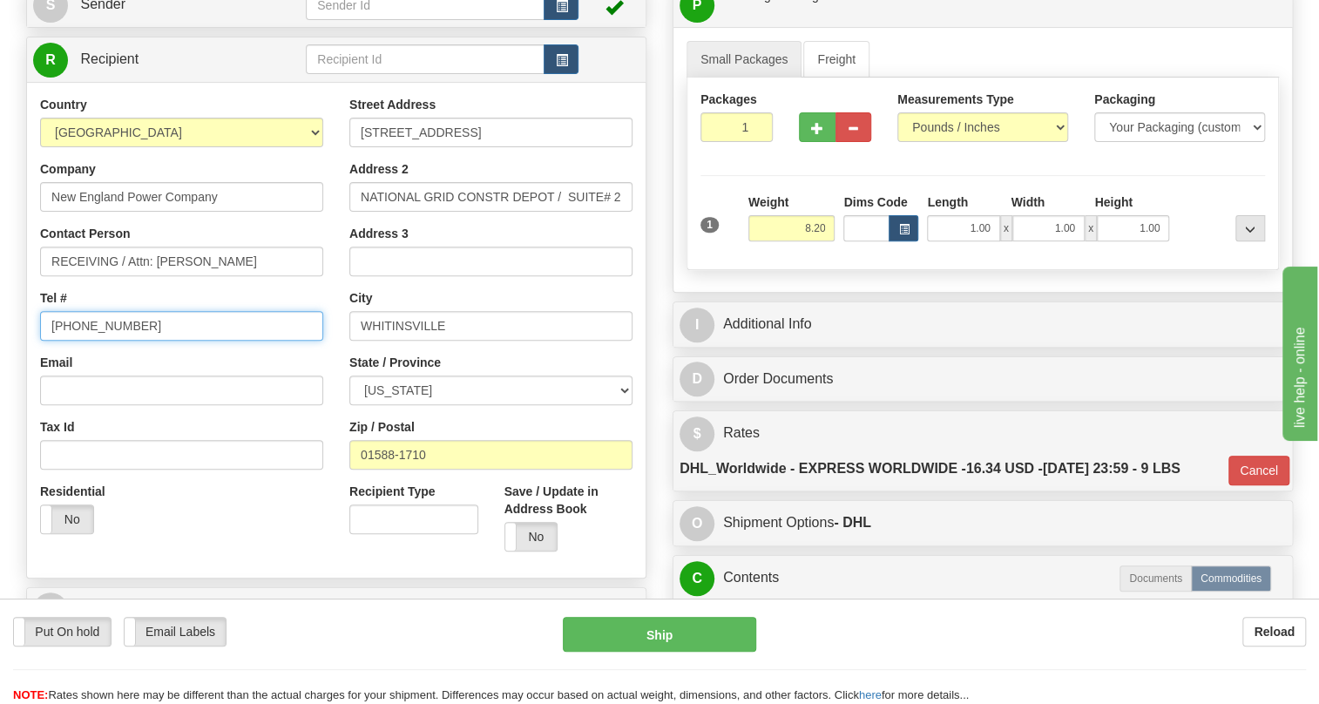
click at [96, 322] on input "(779)7960565" at bounding box center [181, 326] width 283 height 30
paste input "315-944-1299"
type input "315-944-1299"
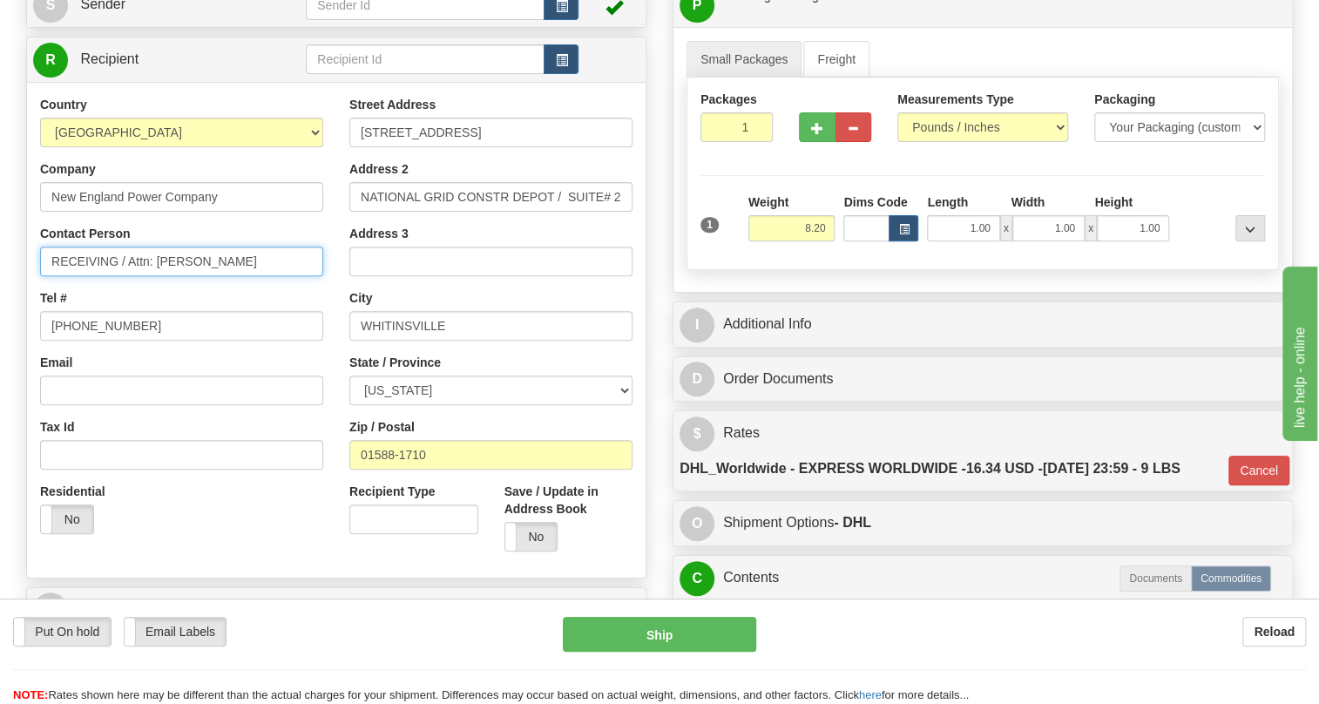
click at [80, 256] on input "RECEIVING / Attn: Ron Brenn" at bounding box center [181, 262] width 283 height 30
paste input "Joseph Gates"
type input "Joseph Gates / Attn: Ron Brenn"
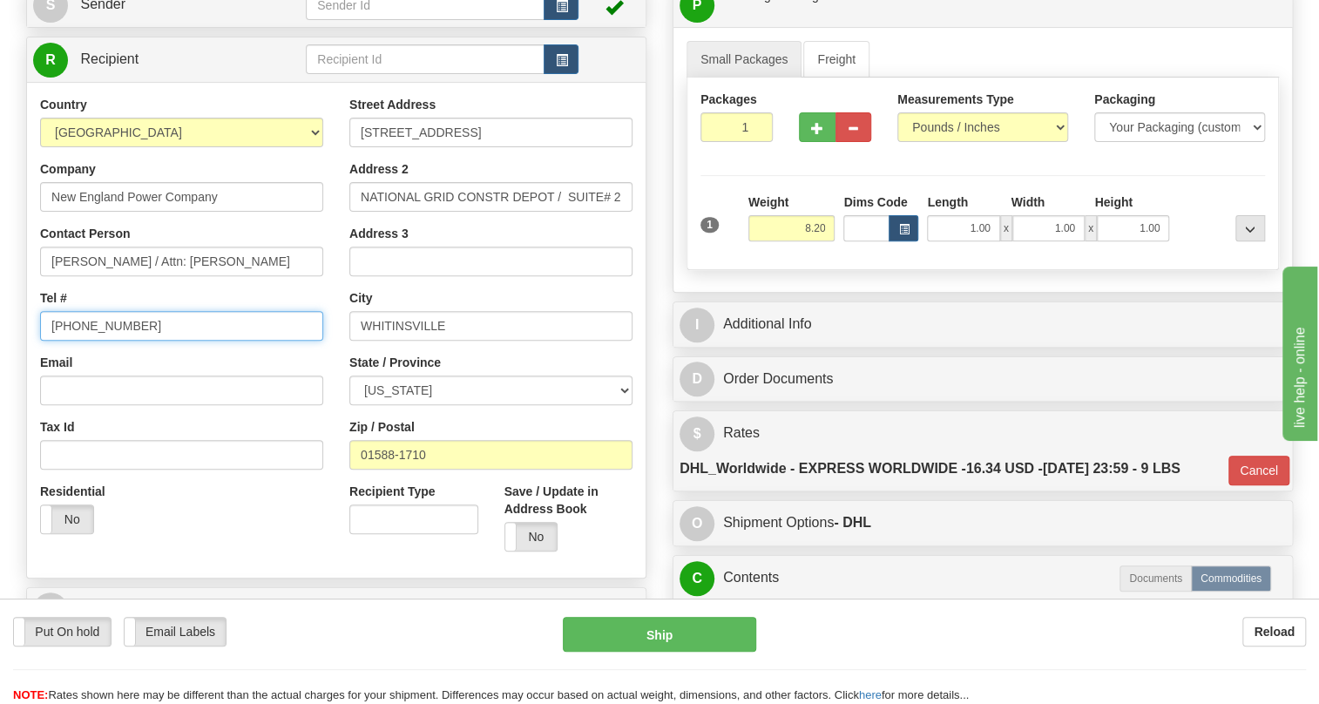
drag, startPoint x: 132, startPoint y: 328, endPoint x: 38, endPoint y: 331, distance: 93.3
click at [38, 331] on div "Country AFGHANISTAN ALAND ISLANDS ALBANIA ALGERIA AMERICAN SAMOA ANDORRA ANGOLA…" at bounding box center [181, 321] width 309 height 451
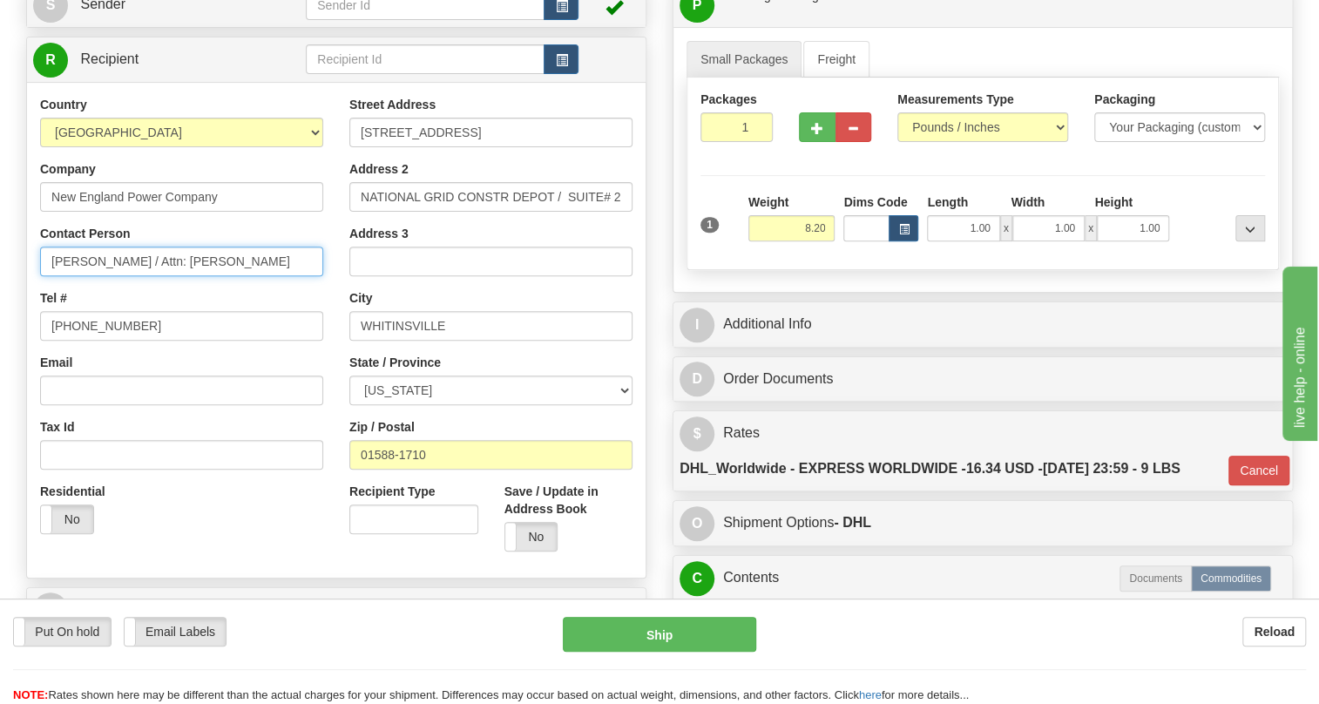
drag, startPoint x: 225, startPoint y: 261, endPoint x: 51, endPoint y: 258, distance: 173.4
click at [51, 258] on input "Joseph Gates / Attn: Ron Brenn" at bounding box center [181, 262] width 283 height 30
click at [327, 303] on div "Country AFGHANISTAN ALAND ISLANDS ALBANIA ALGERIA AMERICAN SAMOA ANDORRA ANGOLA…" at bounding box center [181, 321] width 309 height 451
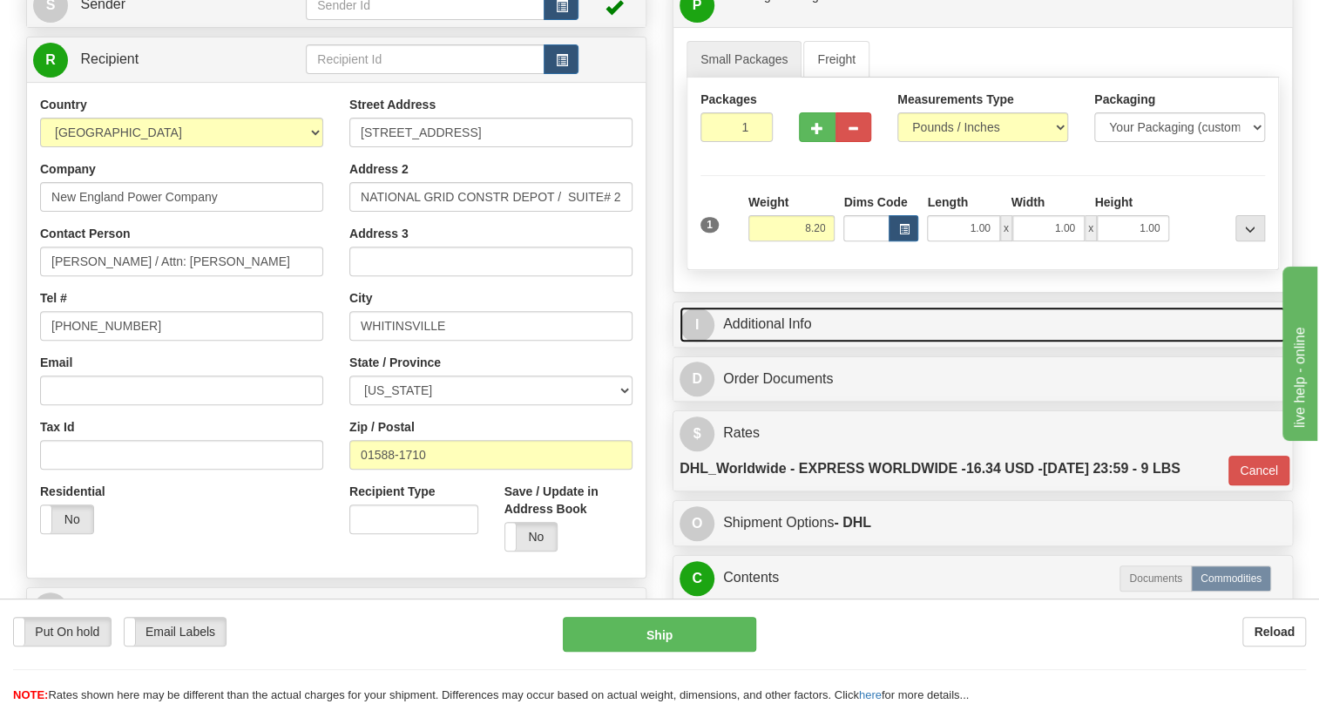
click at [773, 316] on link "I Additional Info" at bounding box center [982, 325] width 606 height 36
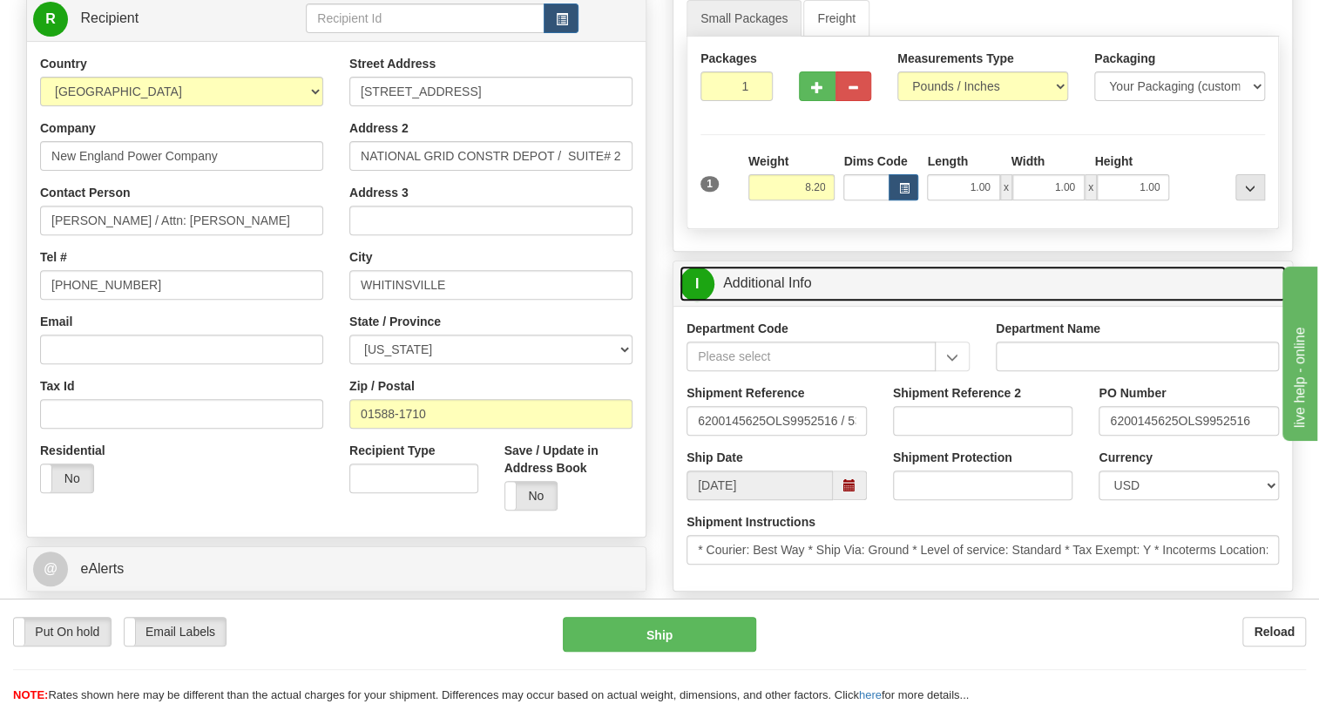
scroll to position [316, 0]
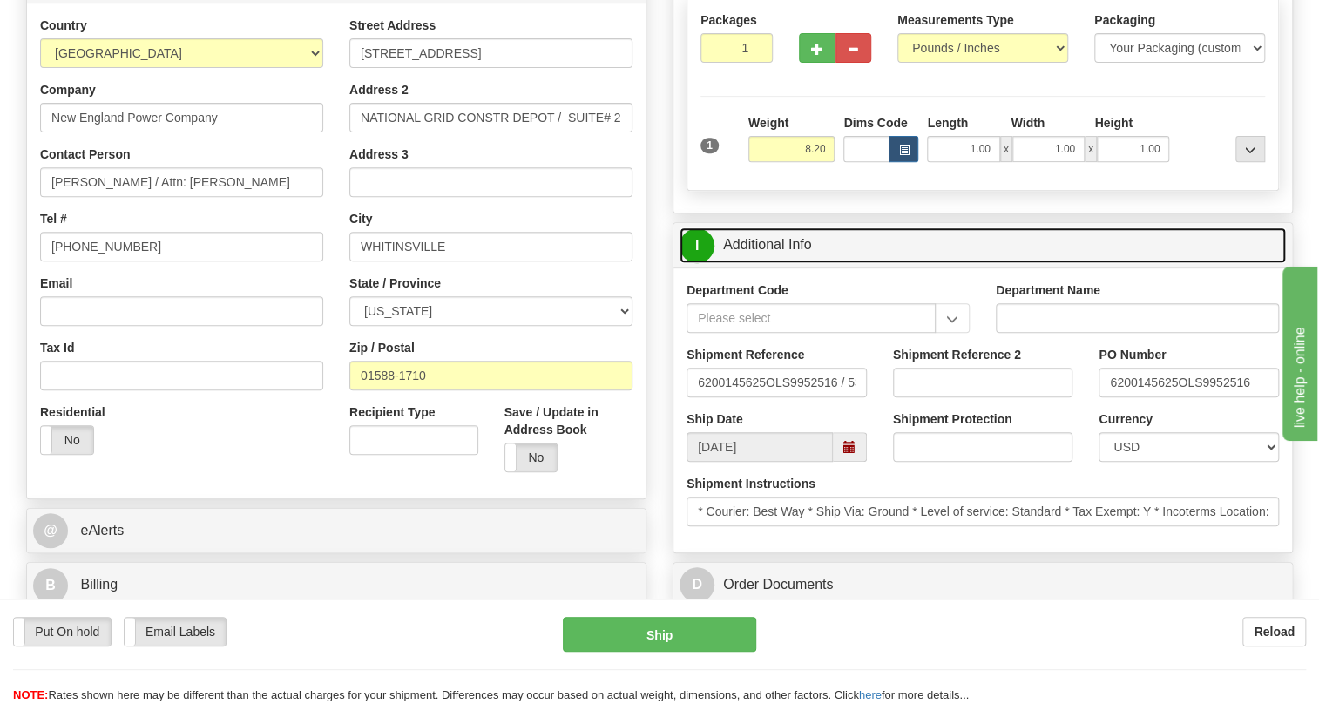
click at [773, 244] on link "I Additional Info" at bounding box center [982, 245] width 606 height 36
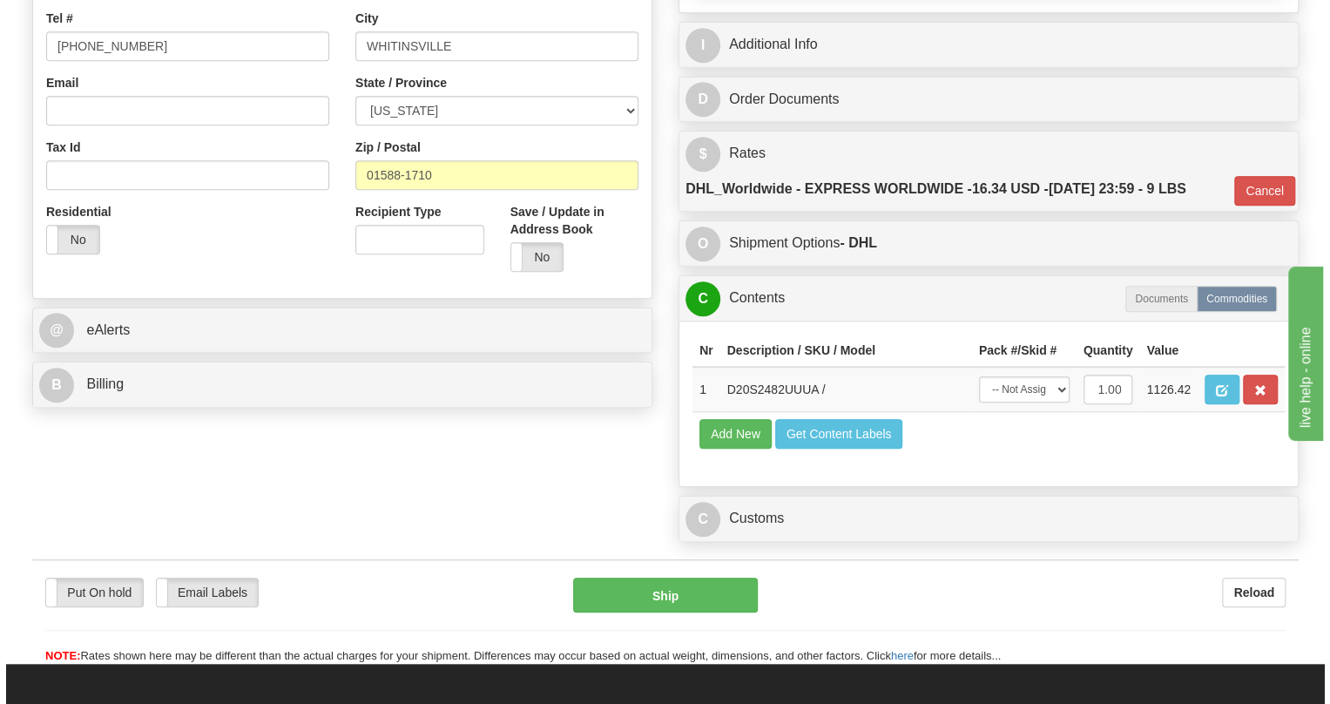
scroll to position [554, 0]
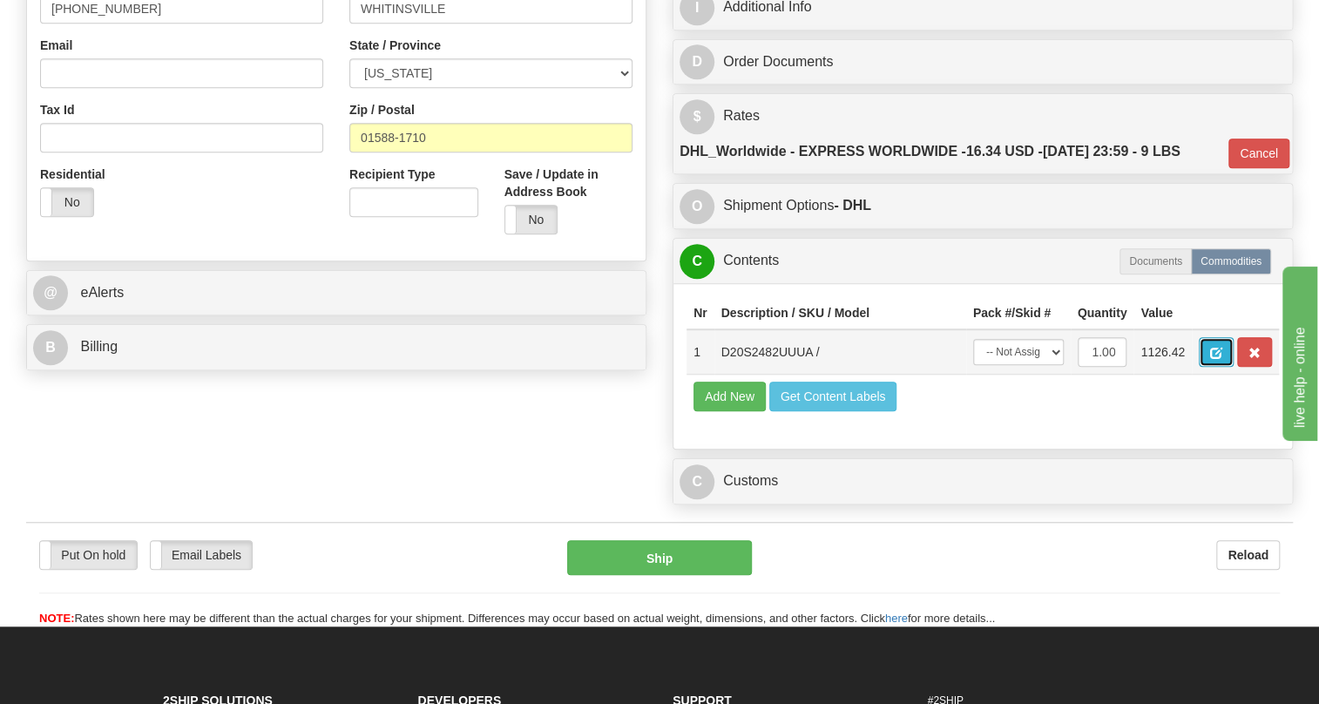
click at [1211, 349] on span "button" at bounding box center [1216, 353] width 12 height 11
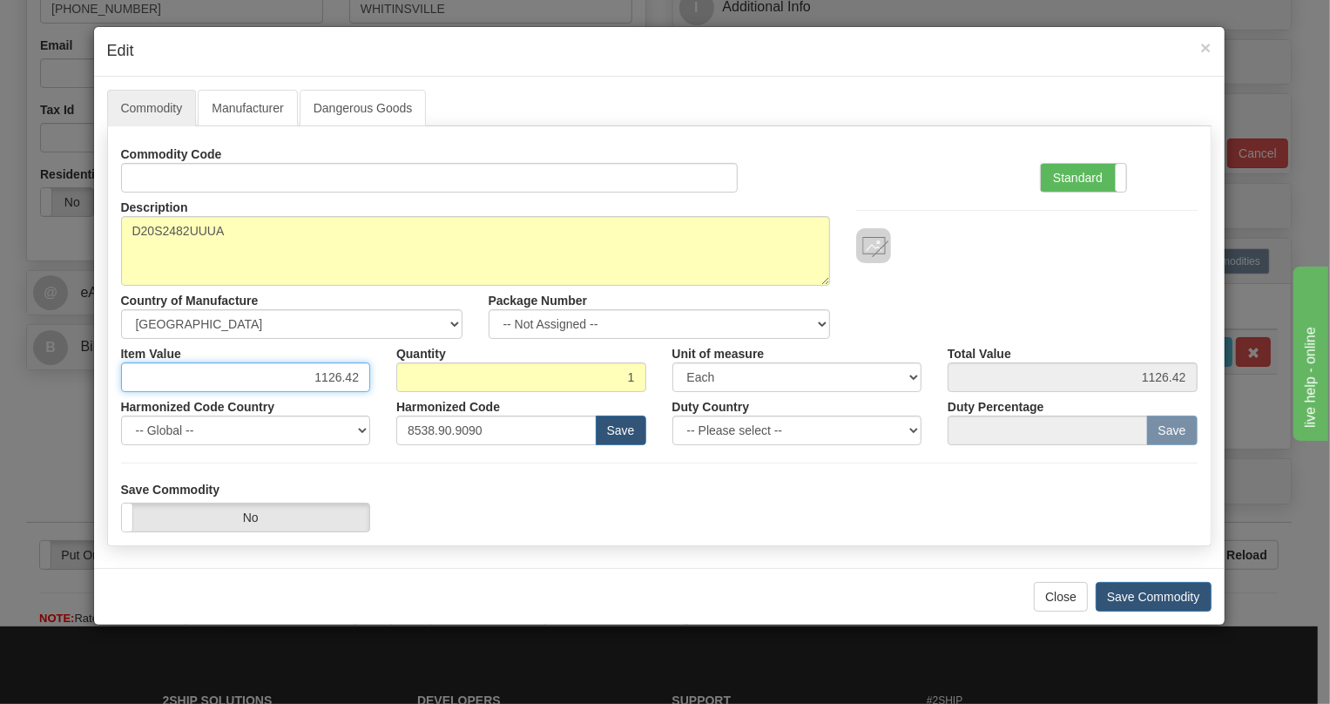
click at [346, 376] on input "1126.42" at bounding box center [246, 377] width 250 height 30
paste input ".054,3"
click at [324, 381] on input "1.054,32" at bounding box center [246, 377] width 250 height 30
click at [346, 374] on input "1054,32" at bounding box center [246, 377] width 250 height 30
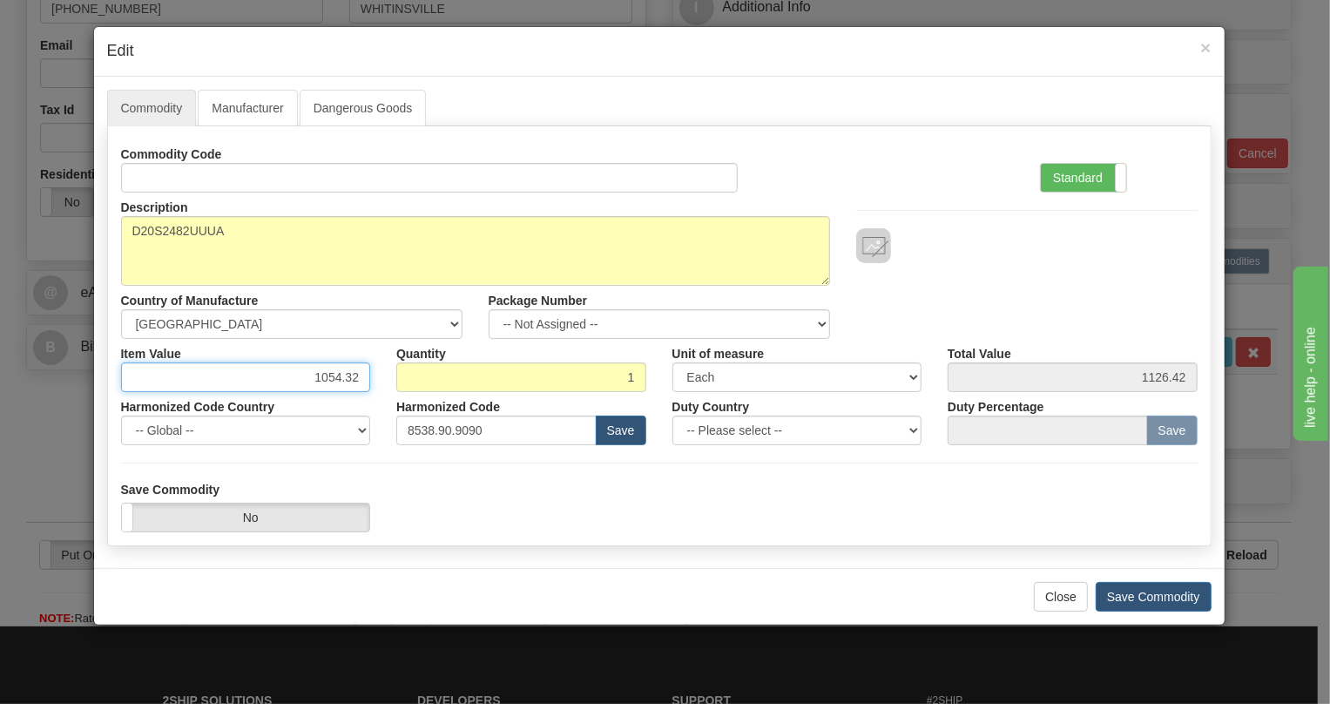
type input "1054.32"
click at [386, 401] on div "Harmonized Code 8538.90.9090 Save" at bounding box center [521, 418] width 276 height 53
click at [1081, 181] on label "Standard" at bounding box center [1083, 178] width 85 height 28
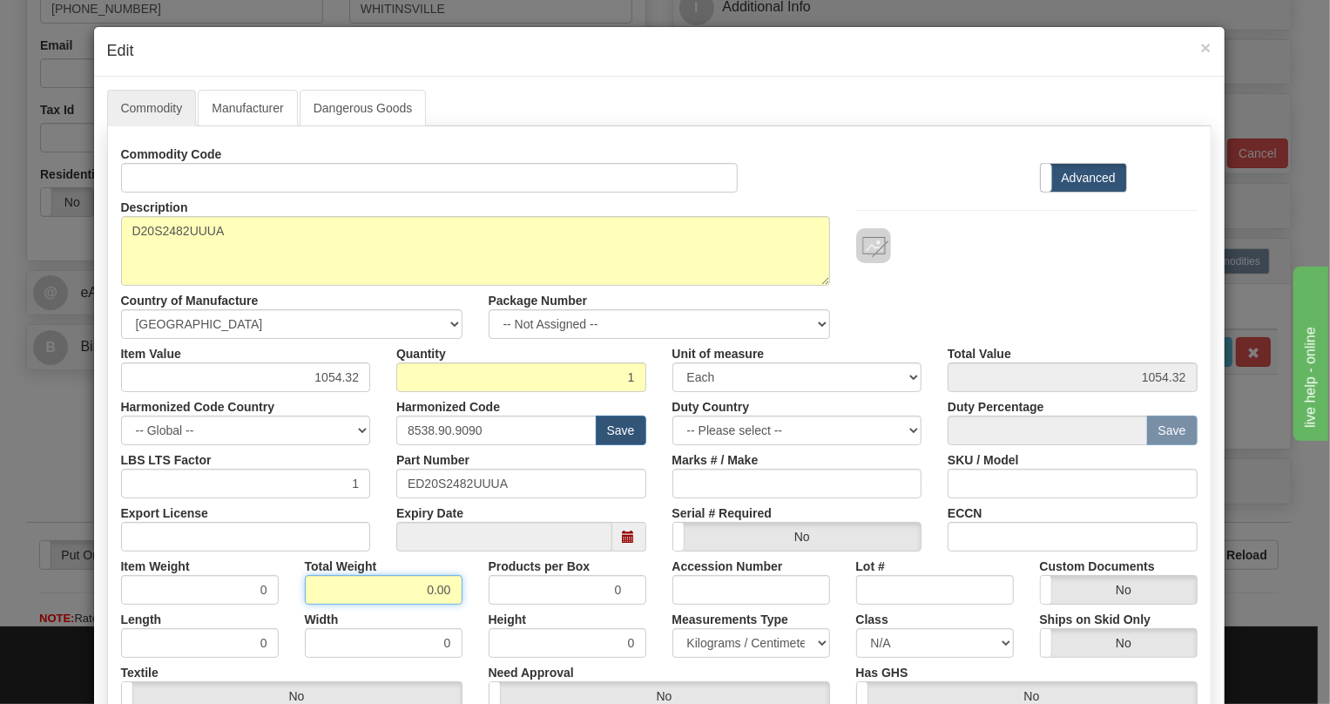
click at [420, 584] on input "0.00" at bounding box center [384, 590] width 158 height 30
type input "1.00"
type input "1.0000"
click at [713, 641] on select "Pounds / Inches Kilograms / Centimeters" at bounding box center [751, 643] width 158 height 30
select select "0"
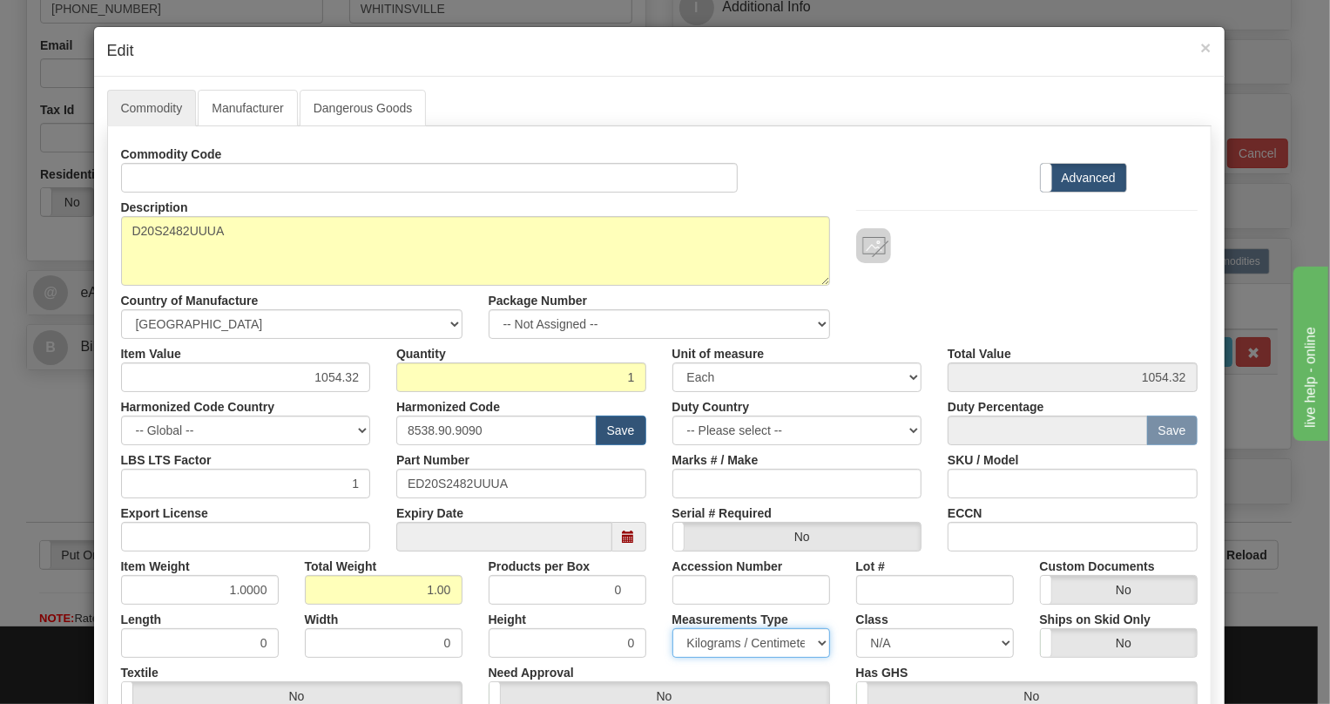
click at [672, 628] on select "Pounds / Inches Kilograms / Centimeters" at bounding box center [751, 643] width 158 height 30
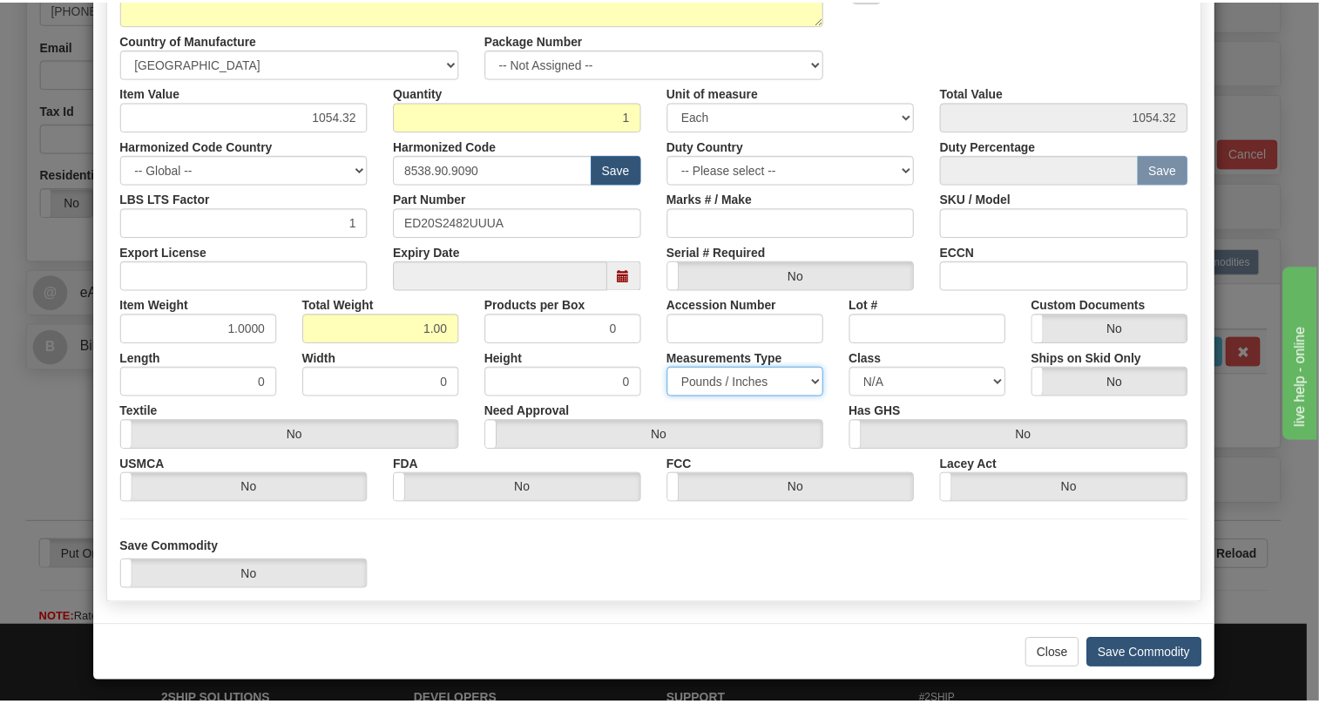
scroll to position [265, 0]
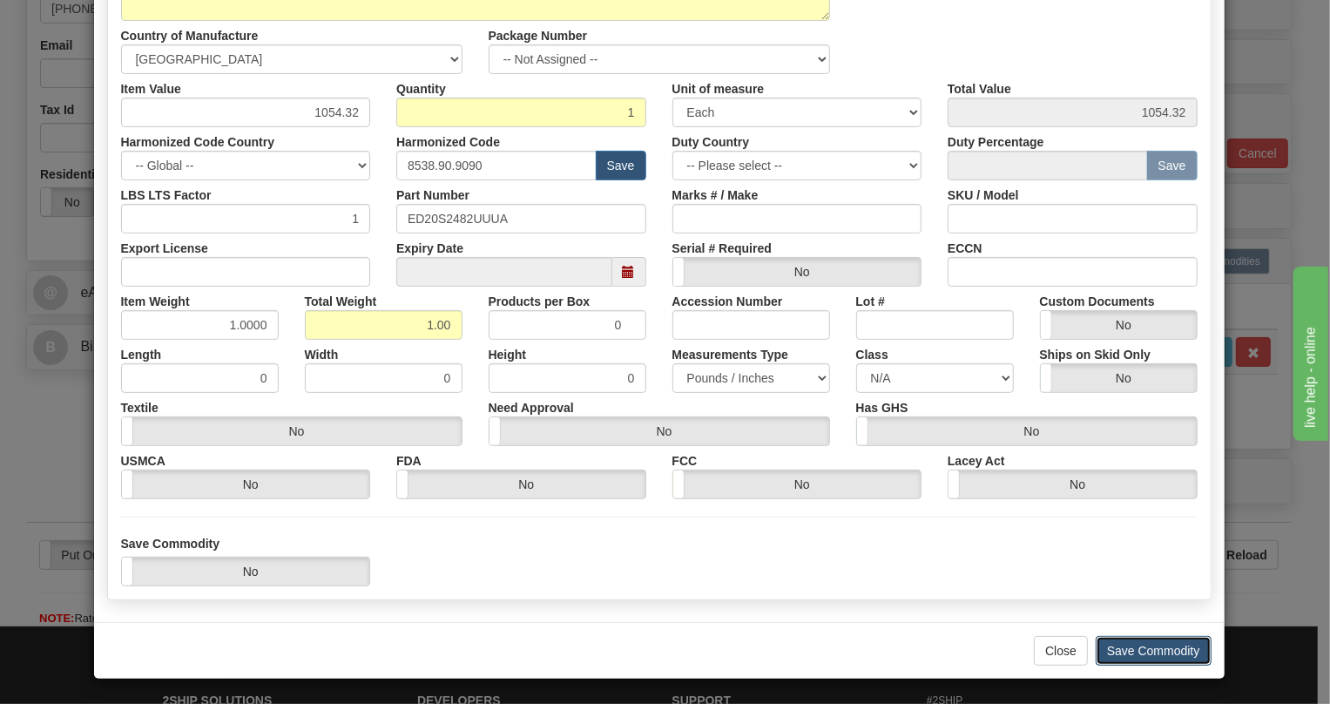
click at [1153, 646] on button "Save Commodity" at bounding box center [1154, 651] width 116 height 30
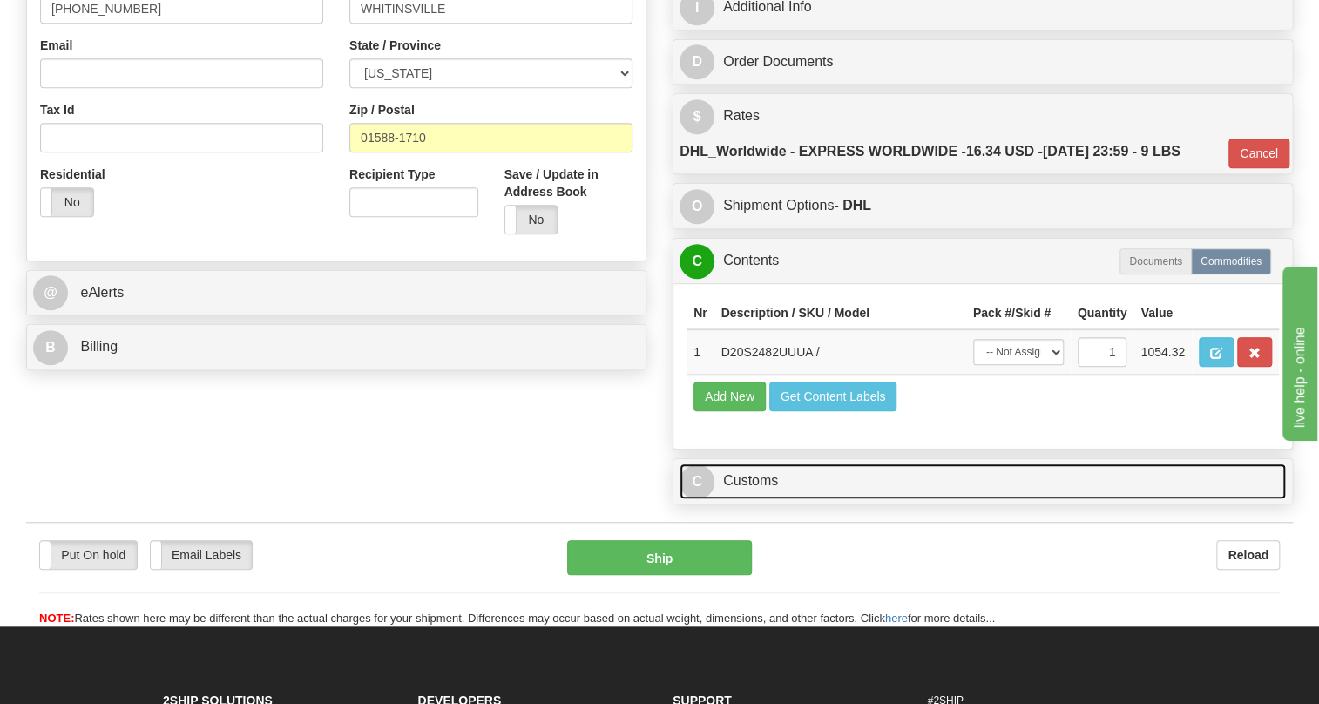
click at [760, 476] on link "C Customs" at bounding box center [982, 481] width 606 height 36
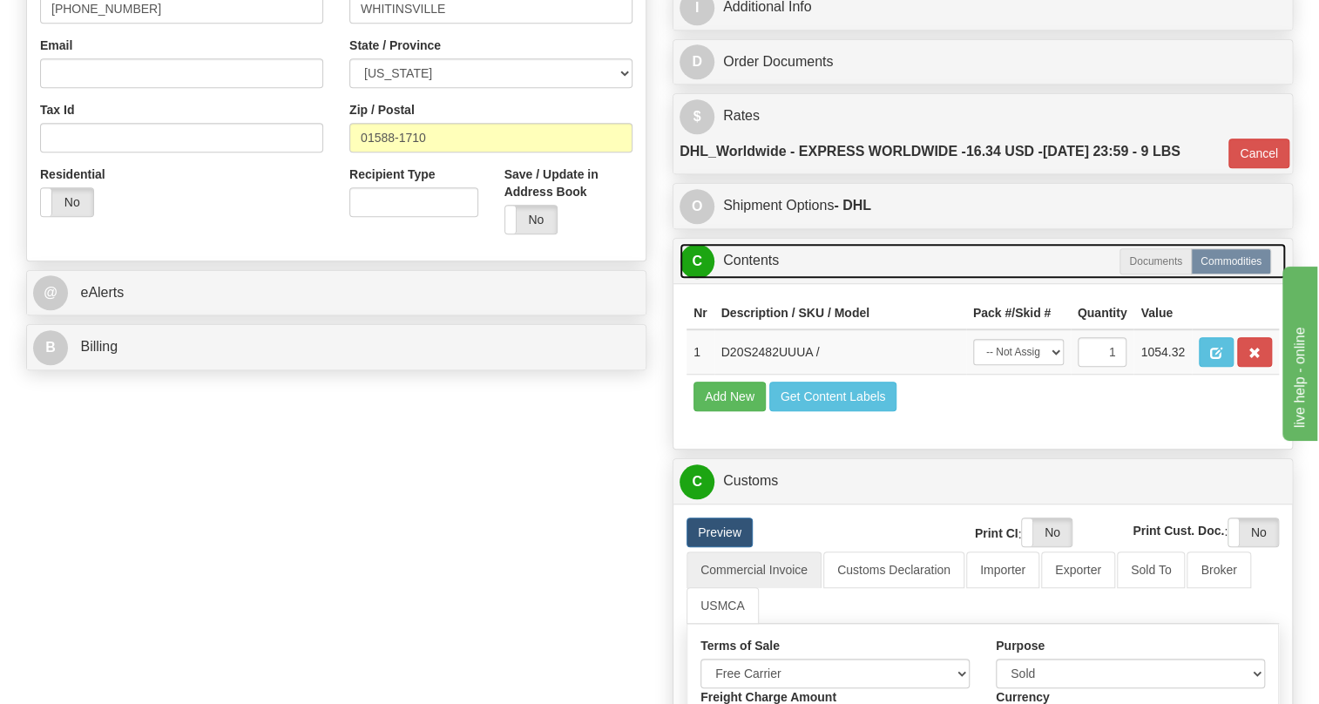
click at [750, 256] on link "C Contents" at bounding box center [982, 261] width 606 height 36
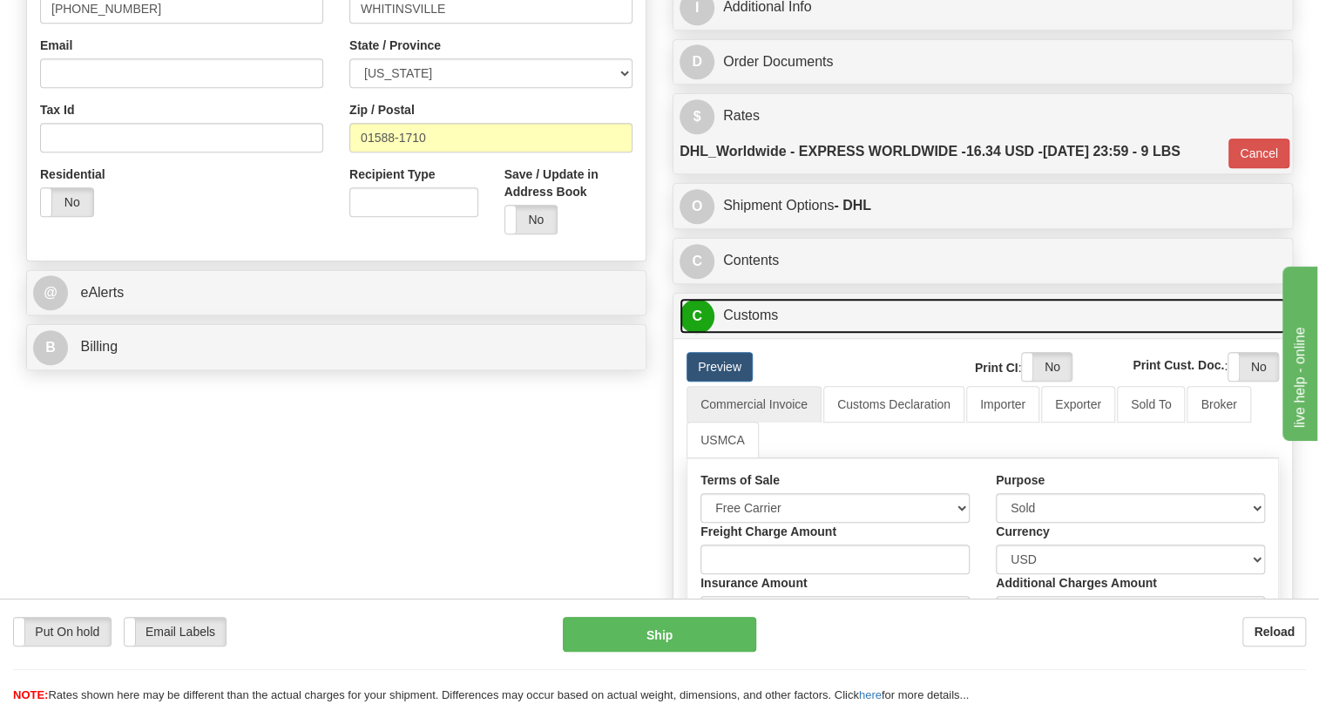
click at [757, 321] on link "C Customs" at bounding box center [982, 316] width 606 height 36
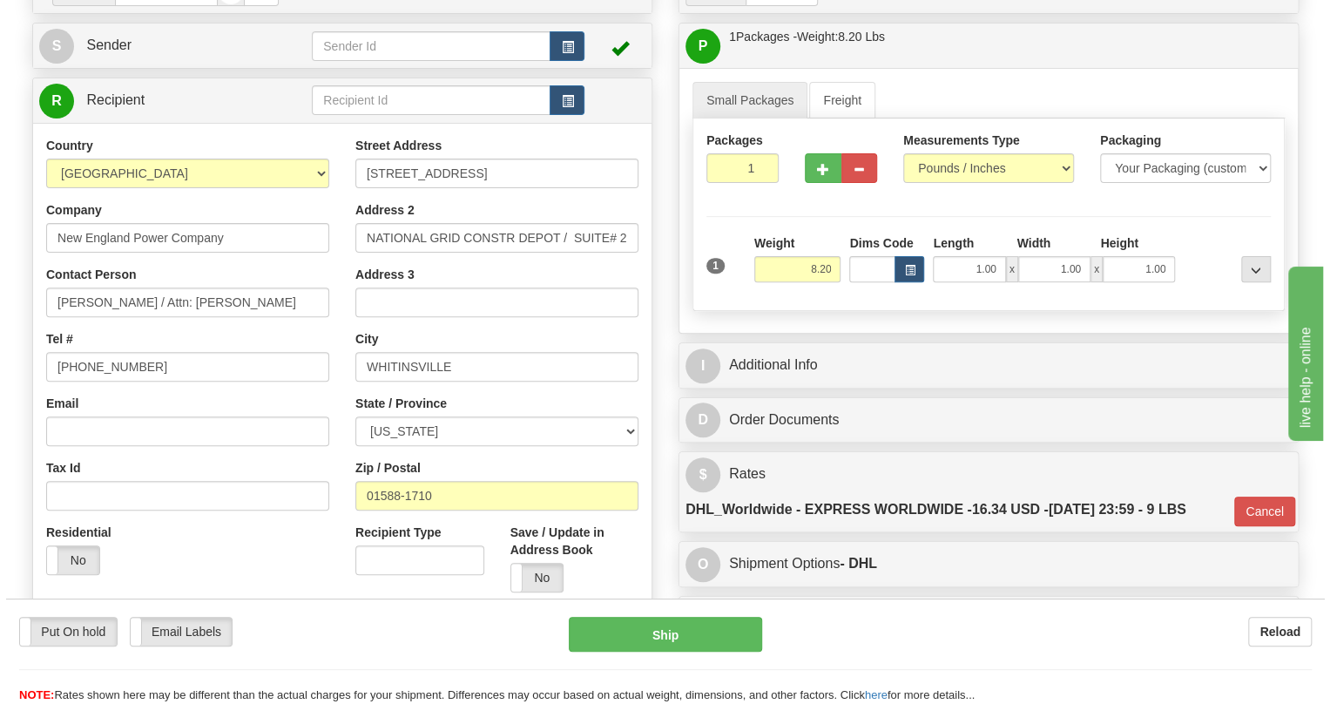
scroll to position [158, 0]
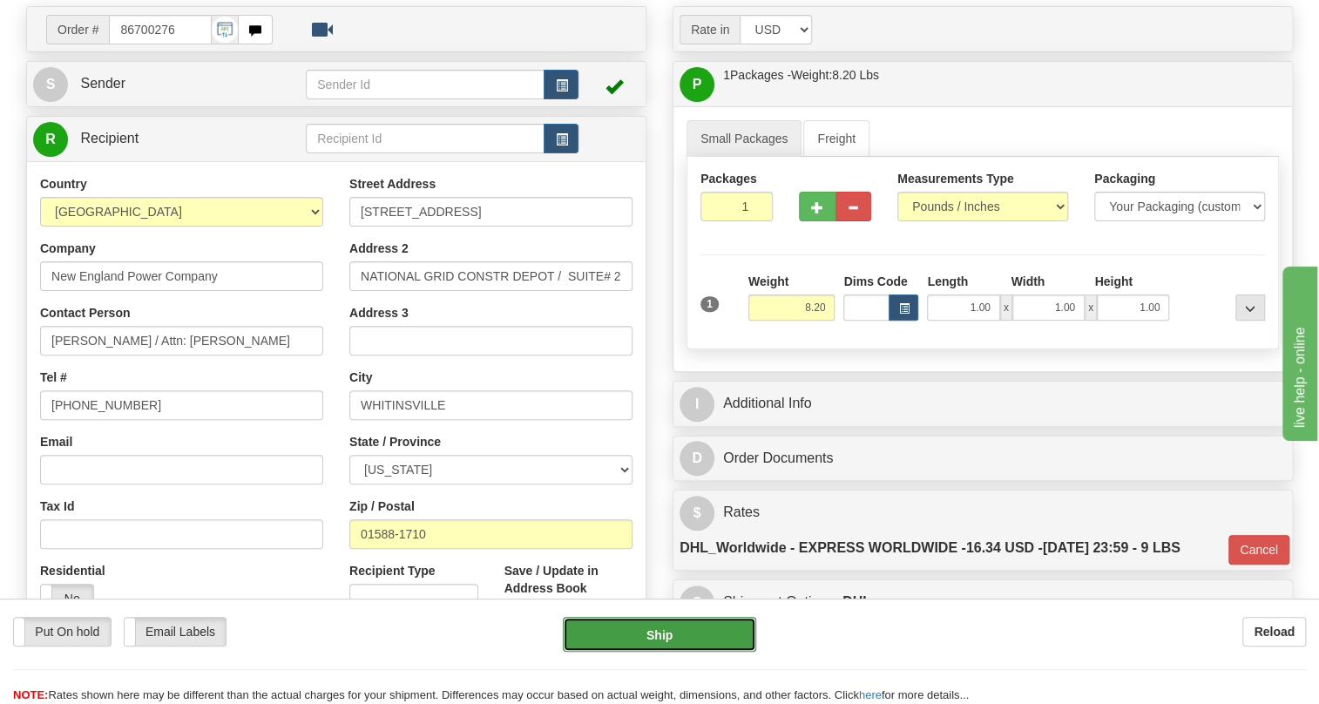
click at [661, 636] on button "Ship" at bounding box center [659, 634] width 193 height 35
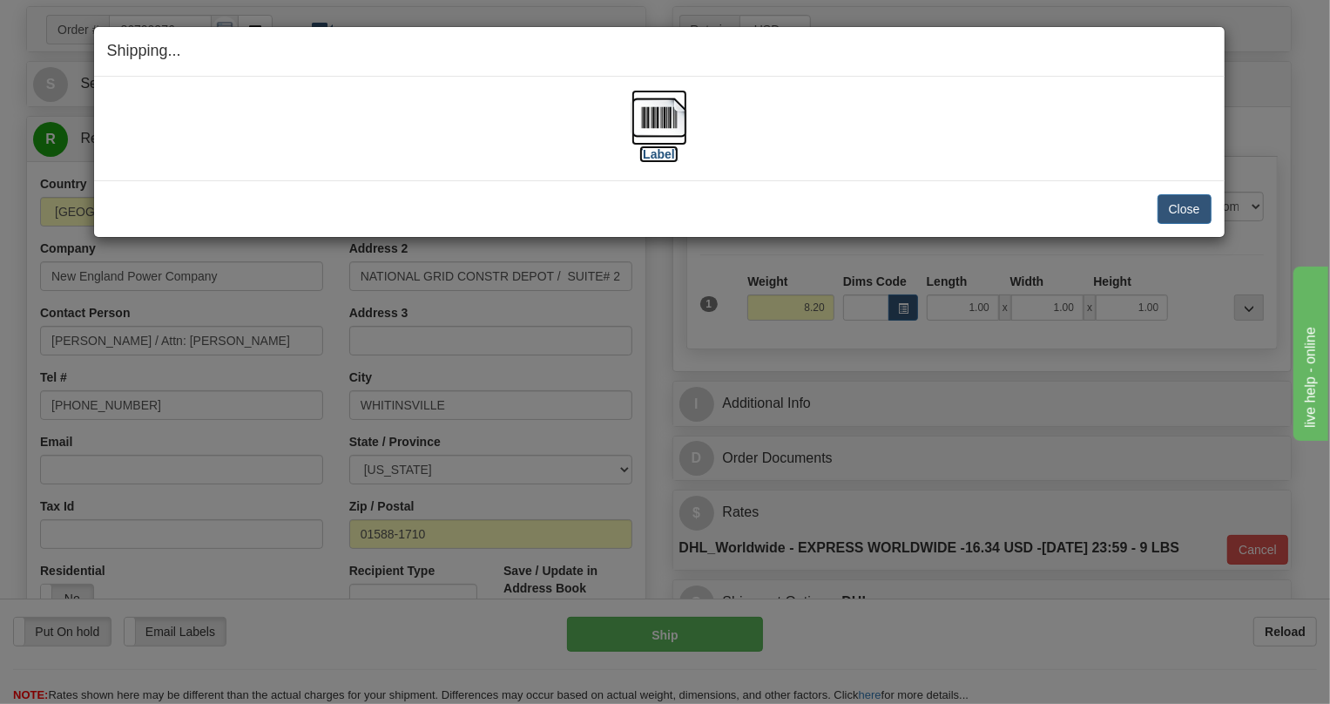
click at [655, 120] on img at bounding box center [659, 118] width 56 height 56
click at [1188, 206] on button "Close" at bounding box center [1185, 209] width 54 height 30
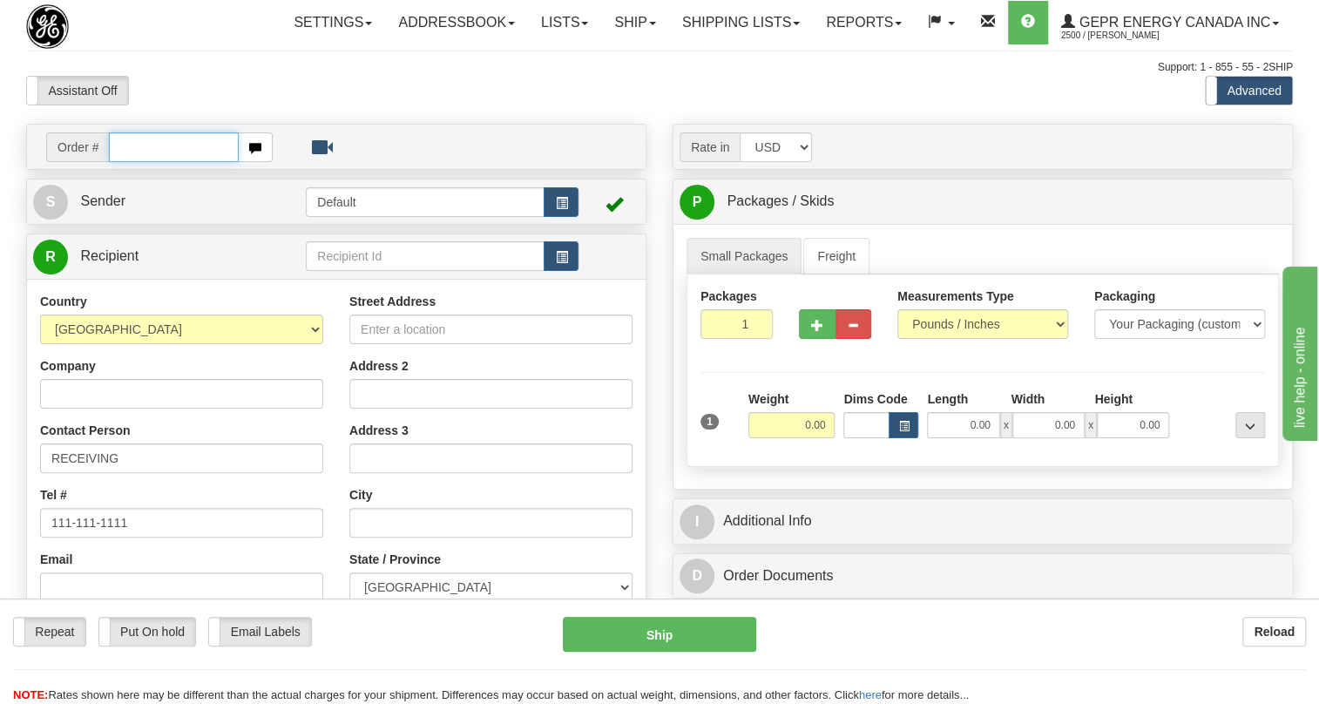
click at [136, 162] on input "text" at bounding box center [174, 147] width 130 height 30
paste input "0086701552"
click at [131, 162] on input "0086701552" at bounding box center [174, 147] width 130 height 30
type input "86701552"
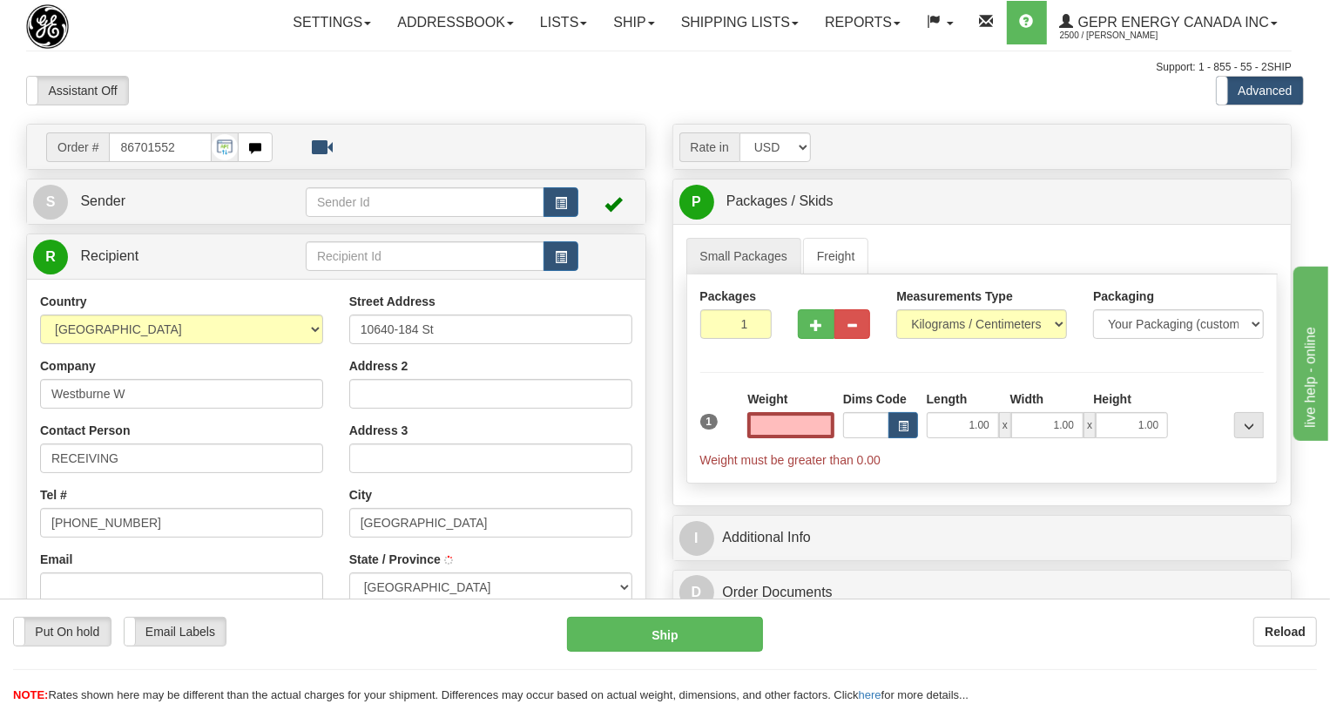
type input "EDMONTON"
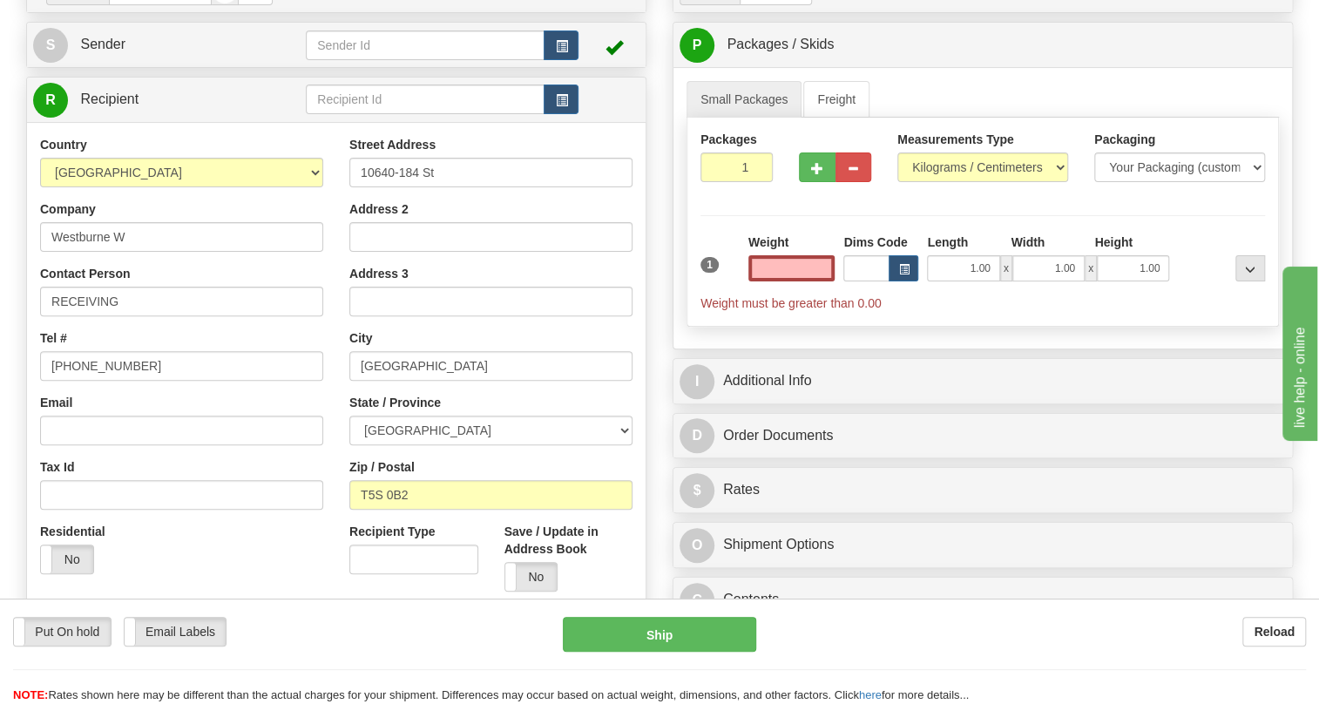
scroll to position [158, 0]
type input "0.00"
click at [127, 315] on input "RECEIVING" at bounding box center [181, 301] width 283 height 30
paste input "Attention To Monica Gerber"
click at [168, 315] on input "RECEIVING / Attention To Monica Gerber" at bounding box center [181, 301] width 283 height 30
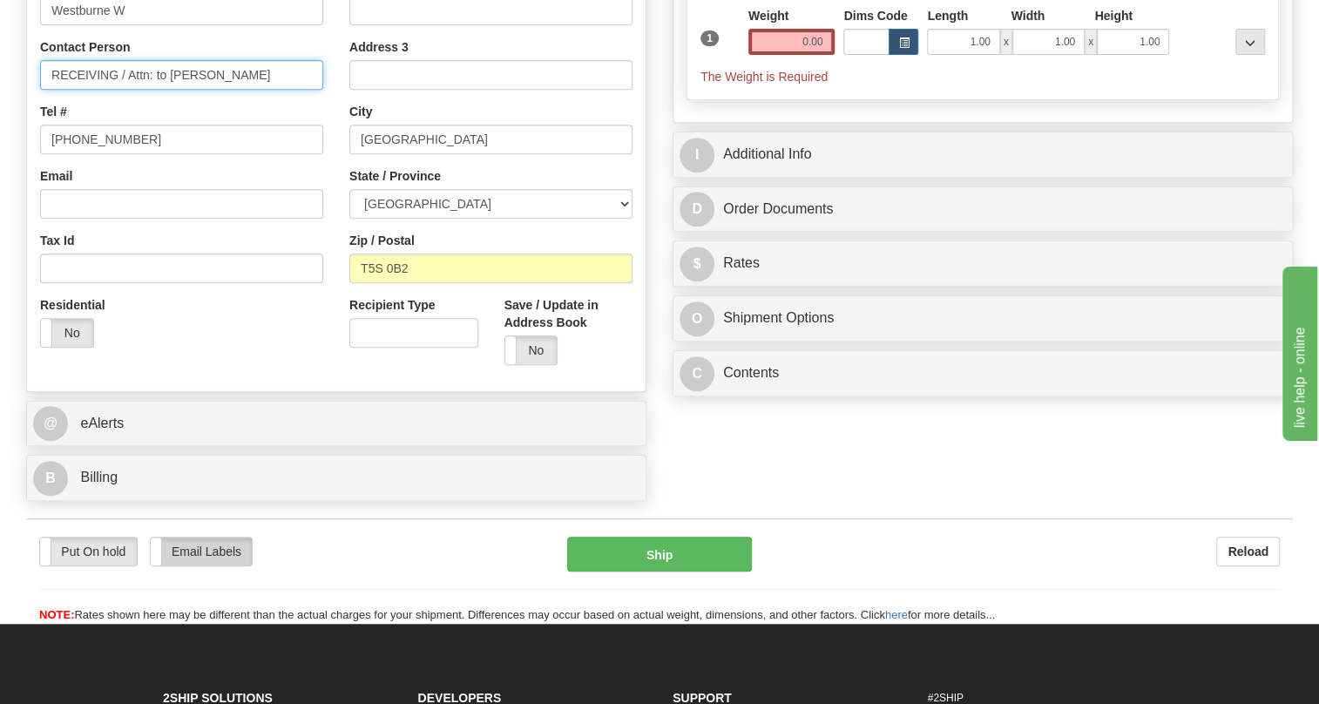
scroll to position [475, 0]
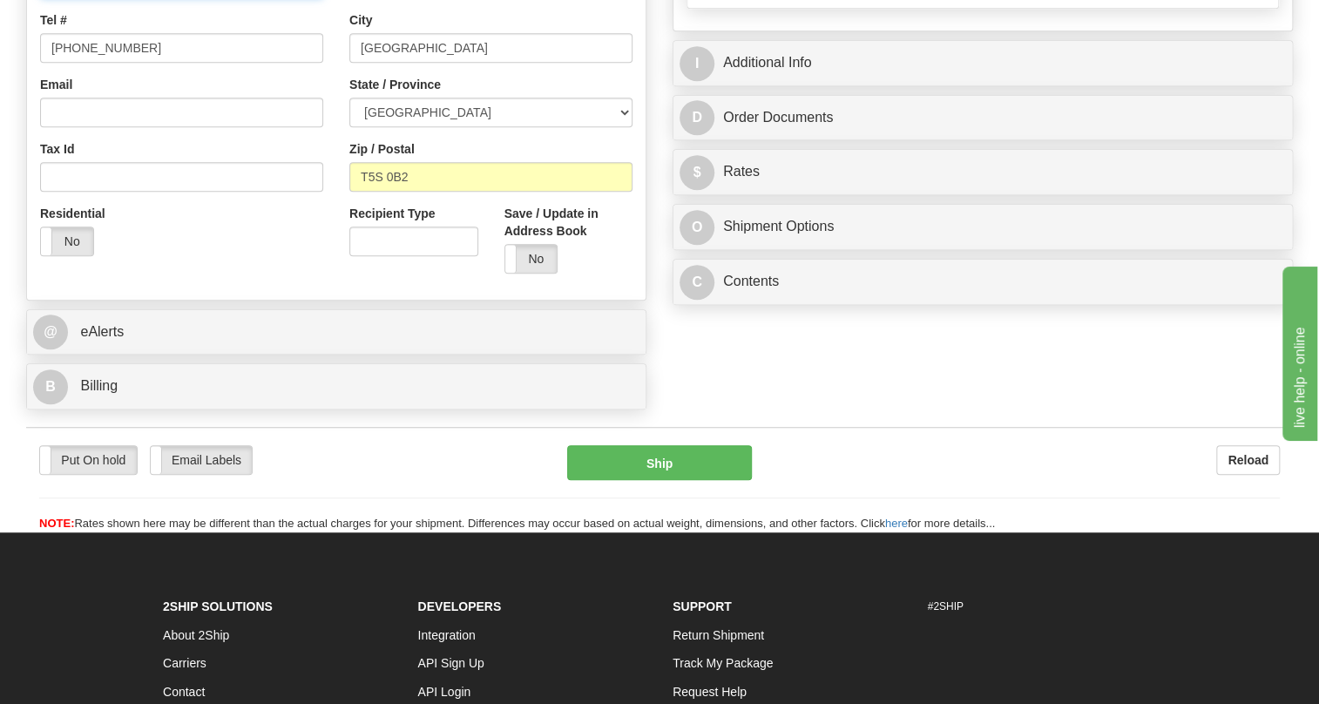
type input "RECEIVING / Attn: to Monica Gerber"
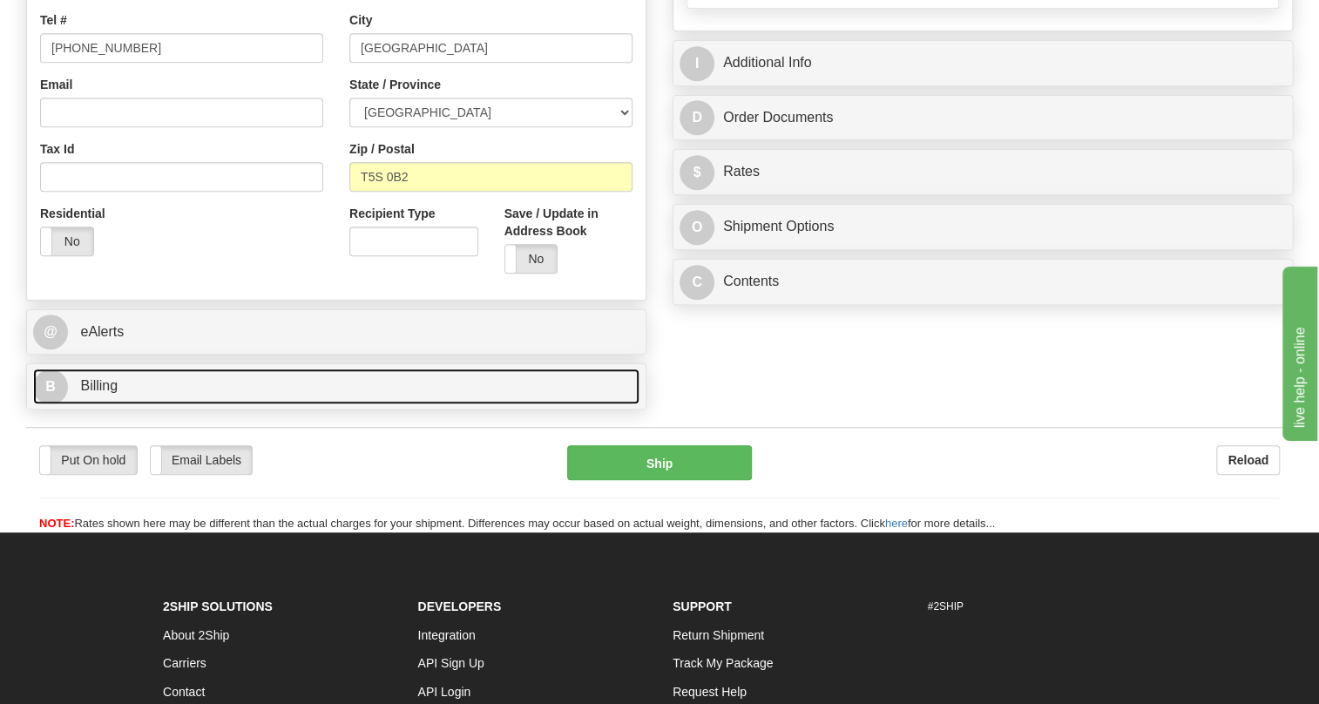
click at [104, 393] on span "Billing" at bounding box center [98, 385] width 37 height 15
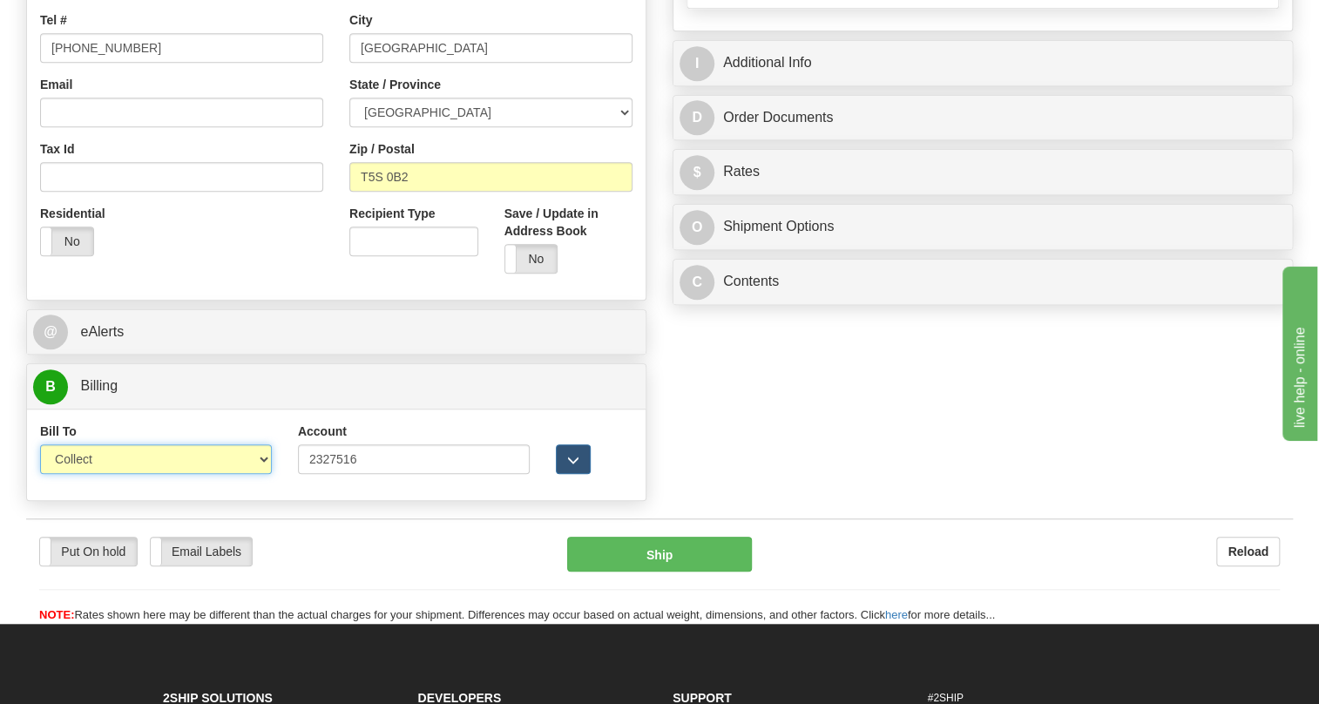
click at [87, 474] on select "Sender Recipient Third Party Collect" at bounding box center [156, 459] width 232 height 30
select select "2"
click at [40, 474] on select "Sender Recipient Third Party Collect" at bounding box center [156, 459] width 232 height 30
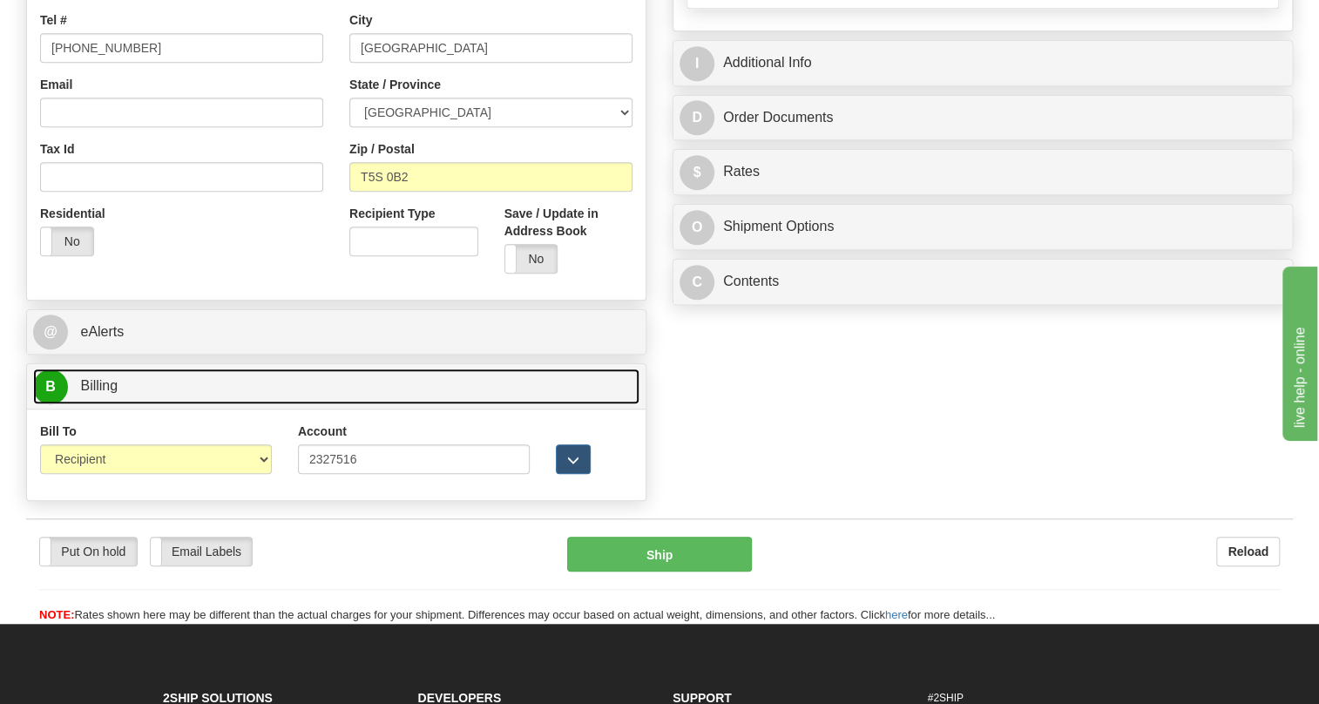
click at [88, 393] on span "Billing" at bounding box center [98, 385] width 37 height 15
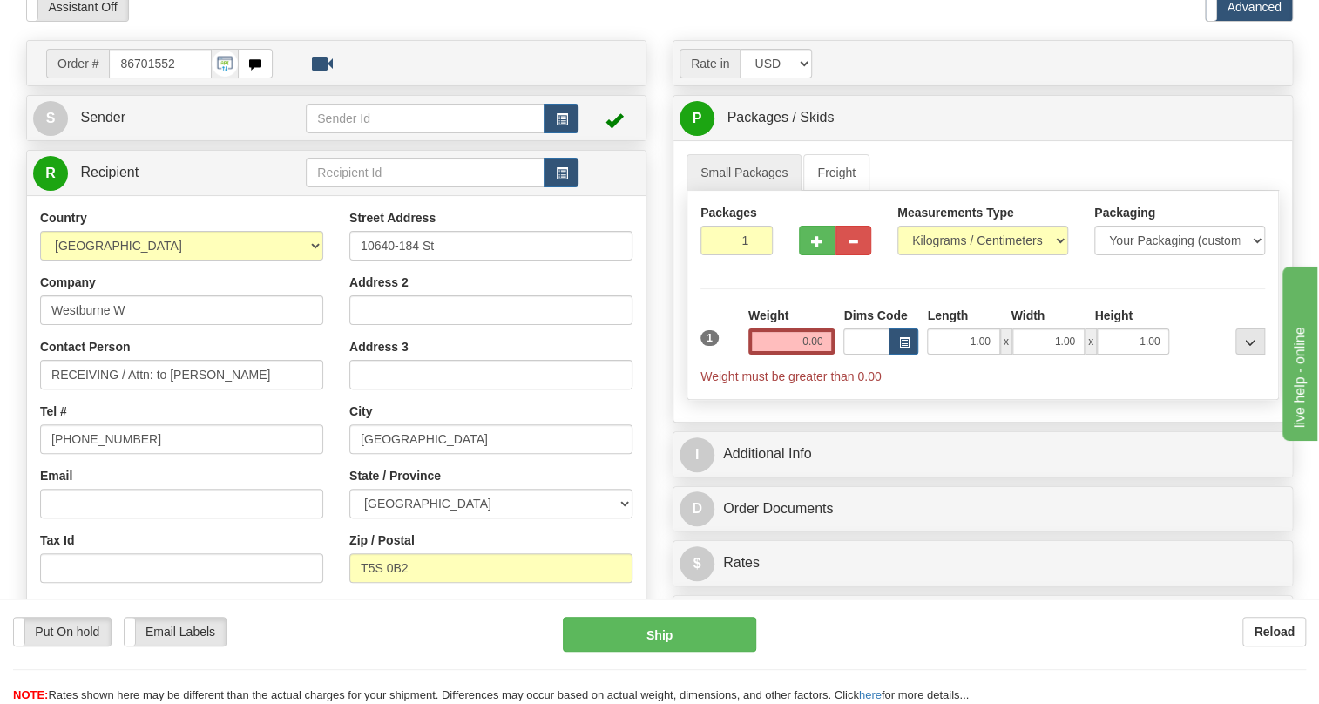
scroll to position [78, 0]
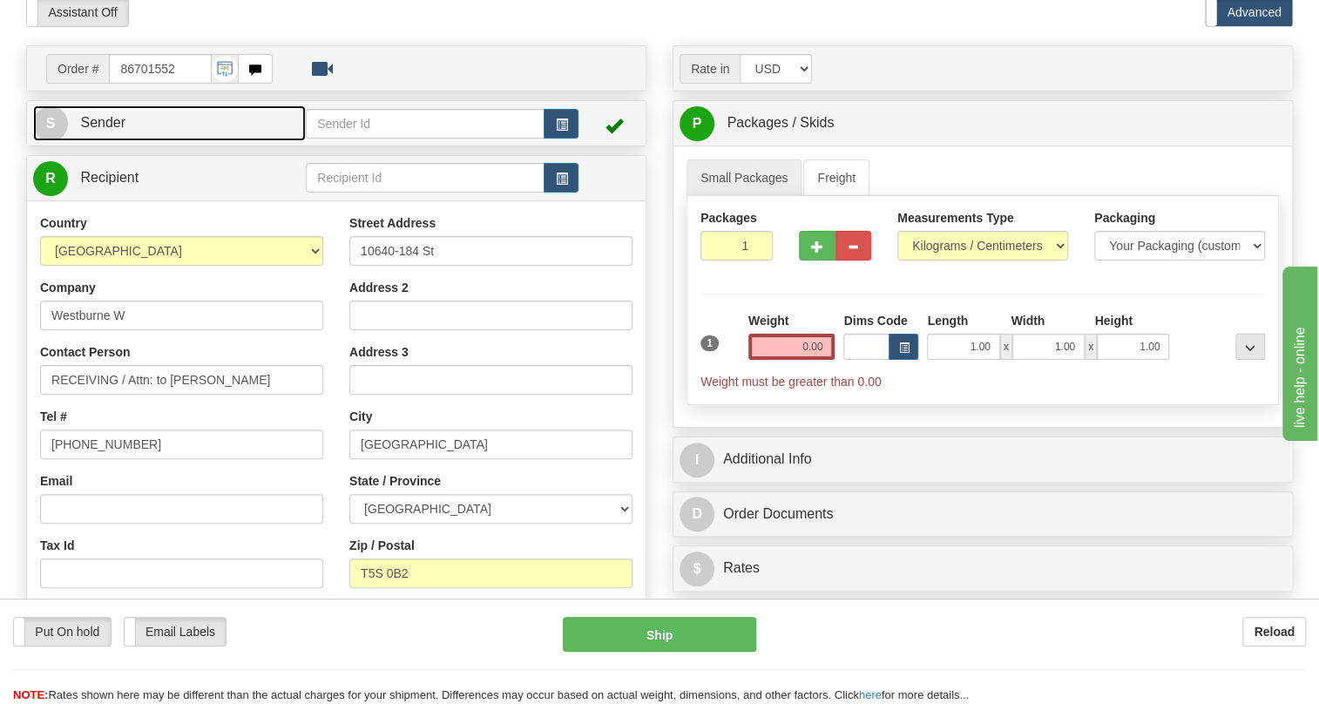
click at [98, 130] on span "Sender" at bounding box center [102, 122] width 45 height 15
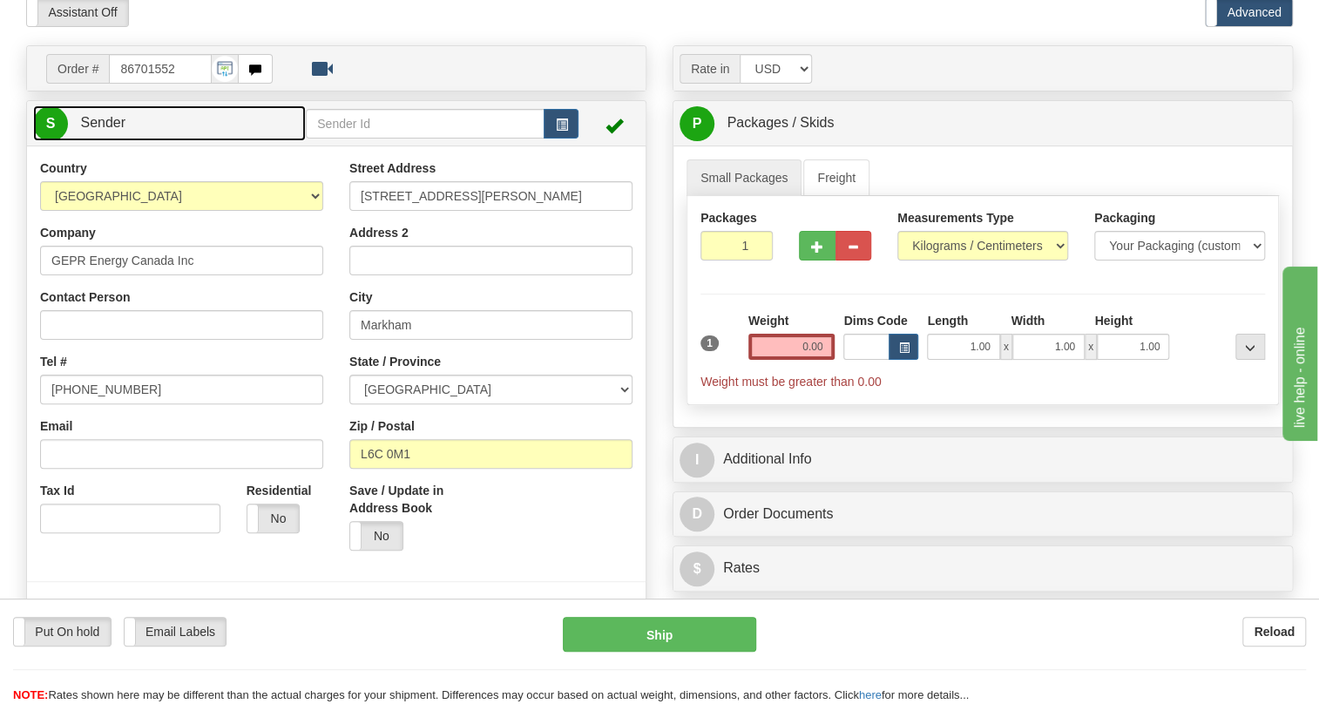
type input "MARKHAM"
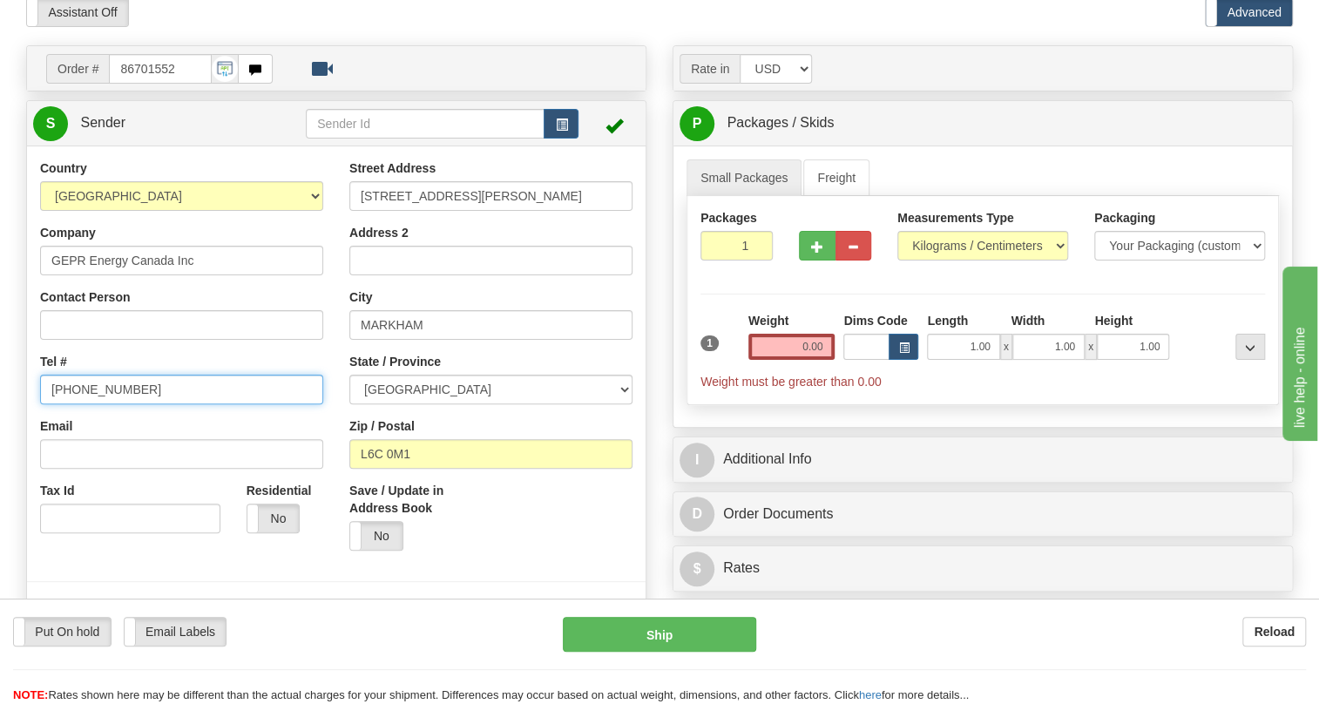
click at [104, 404] on input "(779)7960565" at bounding box center [181, 390] width 283 height 30
paste input "905-927-5013"
type input "905-927-5013"
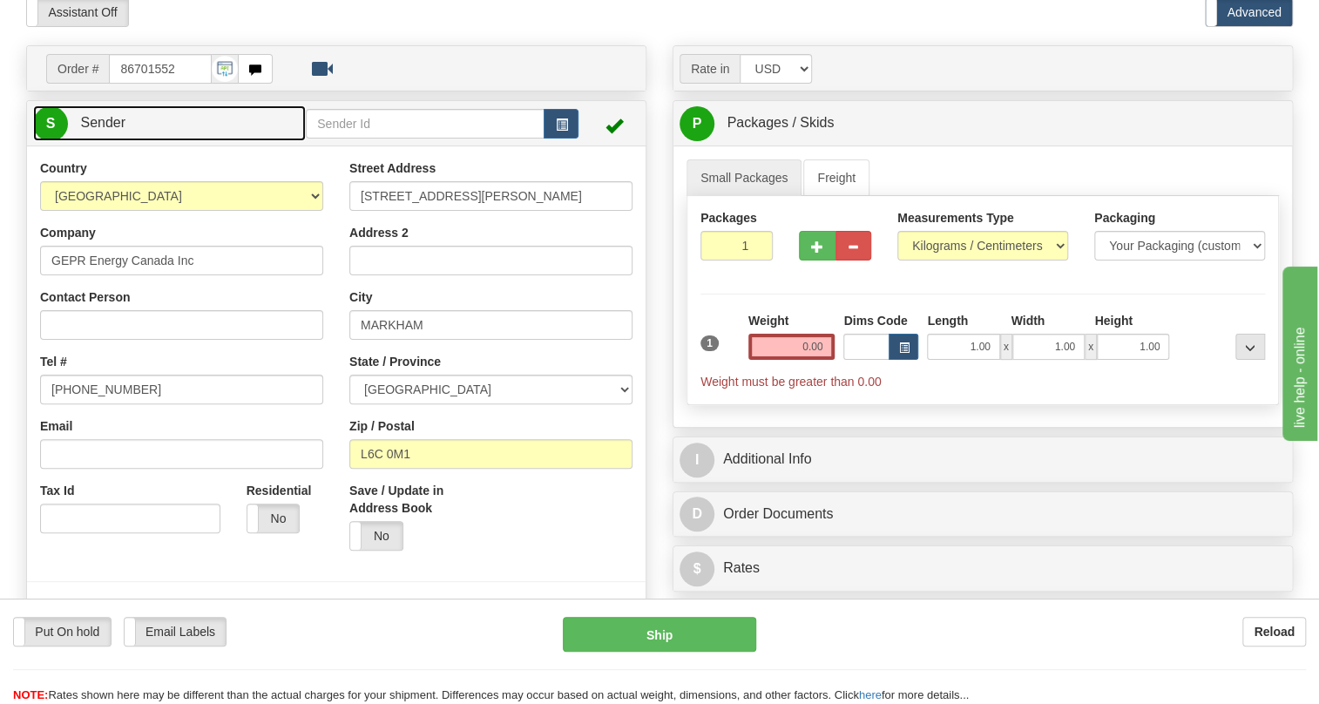
click at [96, 130] on span "Sender" at bounding box center [102, 122] width 45 height 15
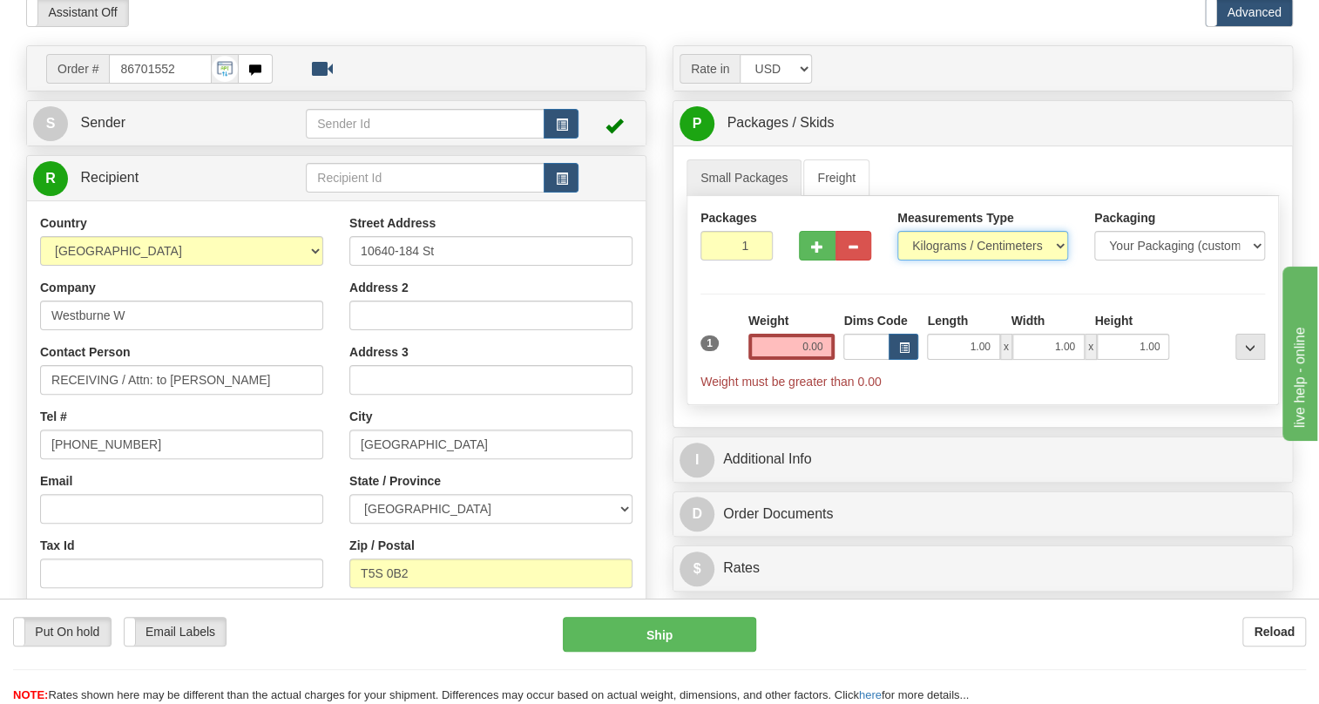
click at [957, 260] on select "Pounds / Inches Kilograms / Centimeters" at bounding box center [982, 246] width 171 height 30
select select "0"
click at [897, 260] on select "Pounds / Inches Kilograms / Centimeters" at bounding box center [982, 246] width 171 height 30
click at [795, 360] on input "0.00" at bounding box center [791, 347] width 87 height 26
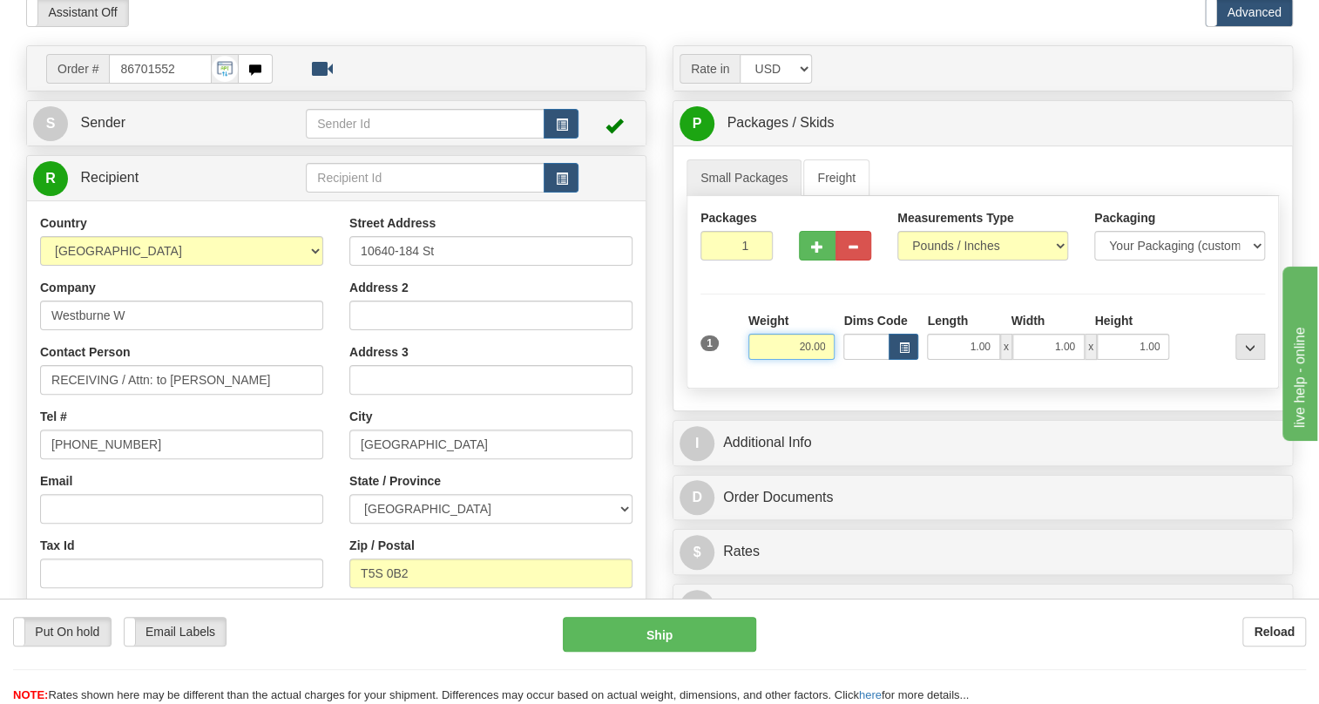
type input "20.00"
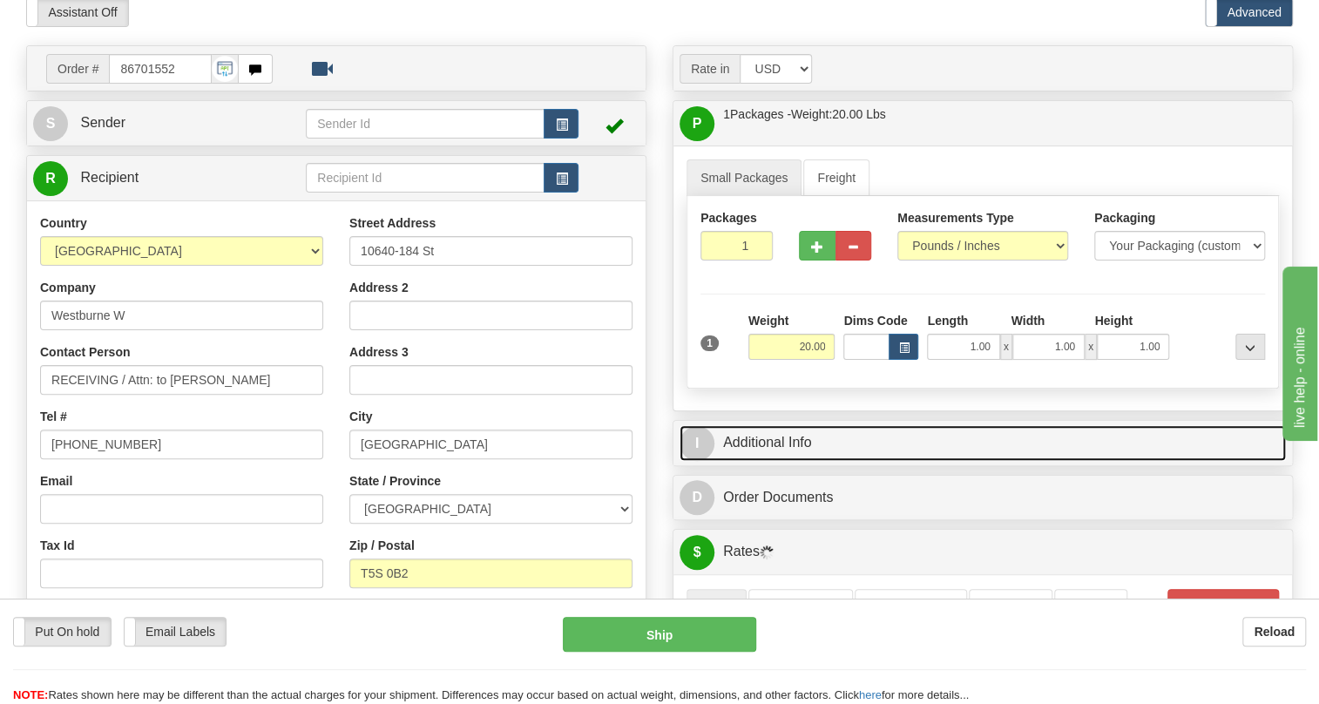
click at [786, 461] on link "I Additional Info" at bounding box center [982, 443] width 606 height 36
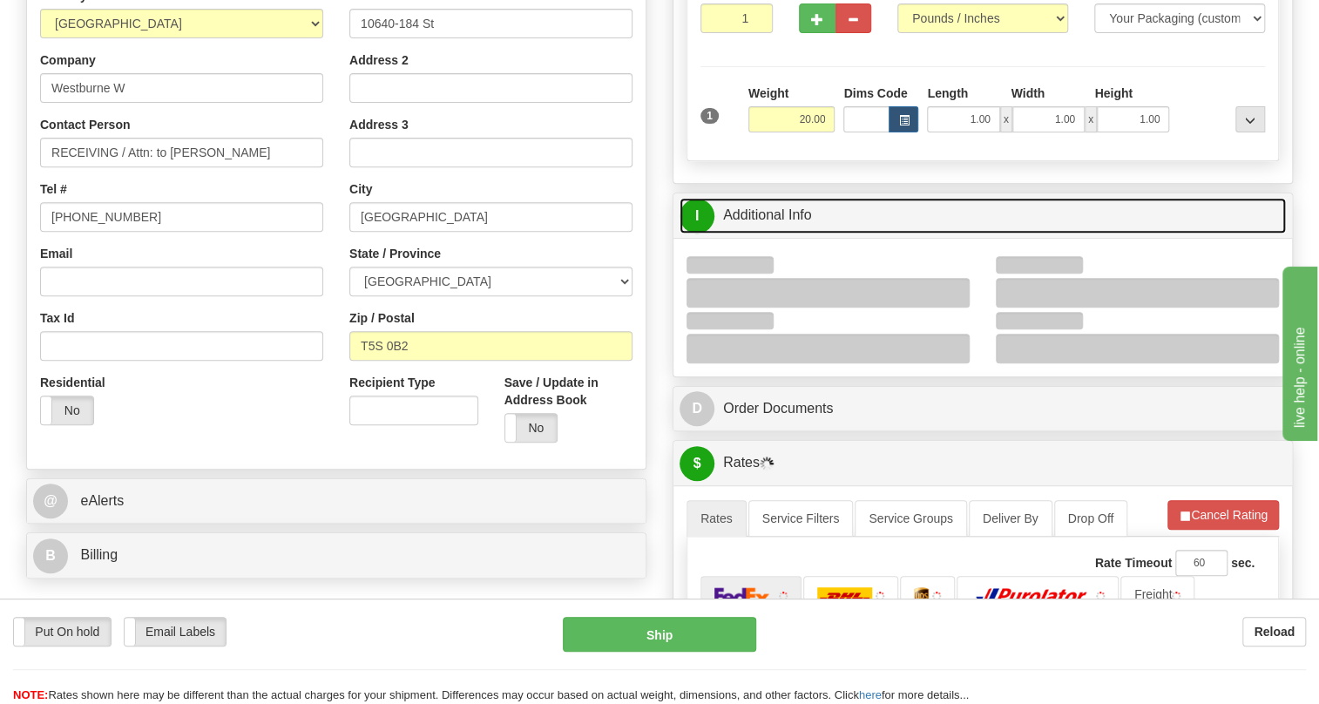
scroll to position [316, 0]
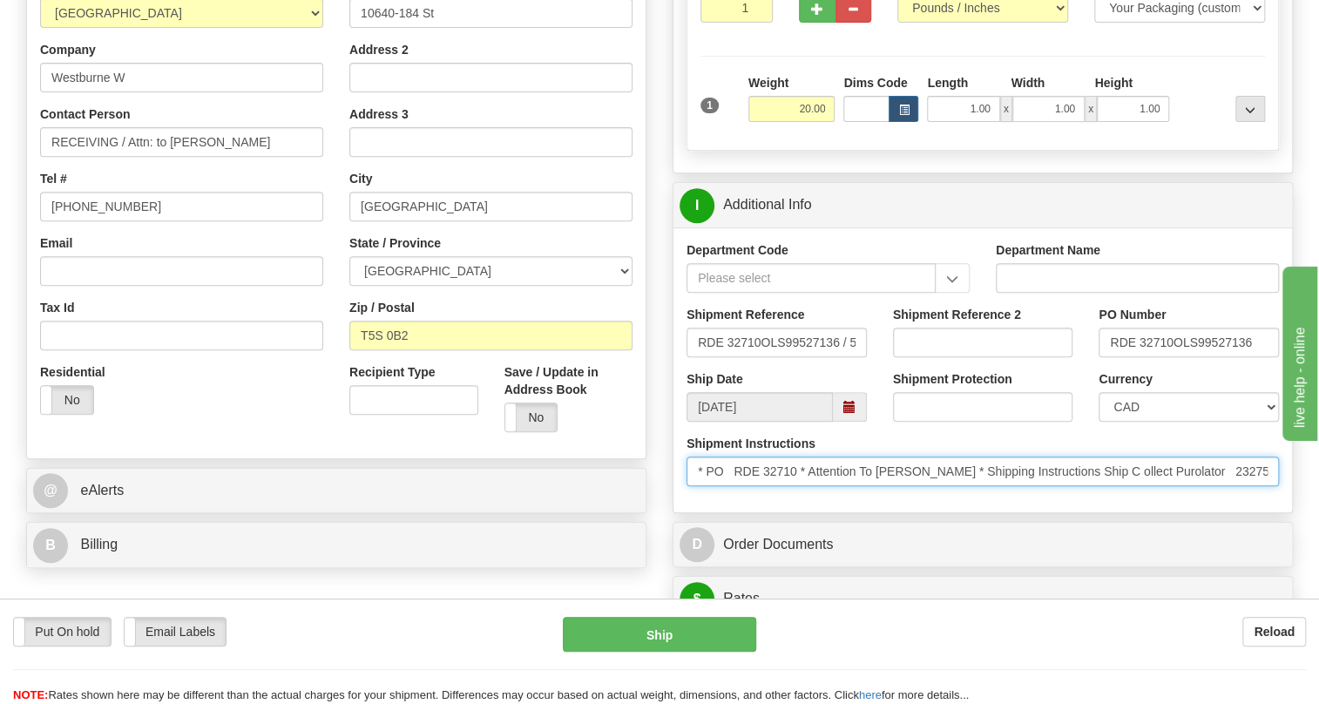
drag, startPoint x: 798, startPoint y: 507, endPoint x: 712, endPoint y: 509, distance: 86.2
click at [712, 486] on input "* PO RDE 32710 * Attention To Monica Gerber * Shipping Instructions Ship C olle…" at bounding box center [982, 471] width 592 height 30
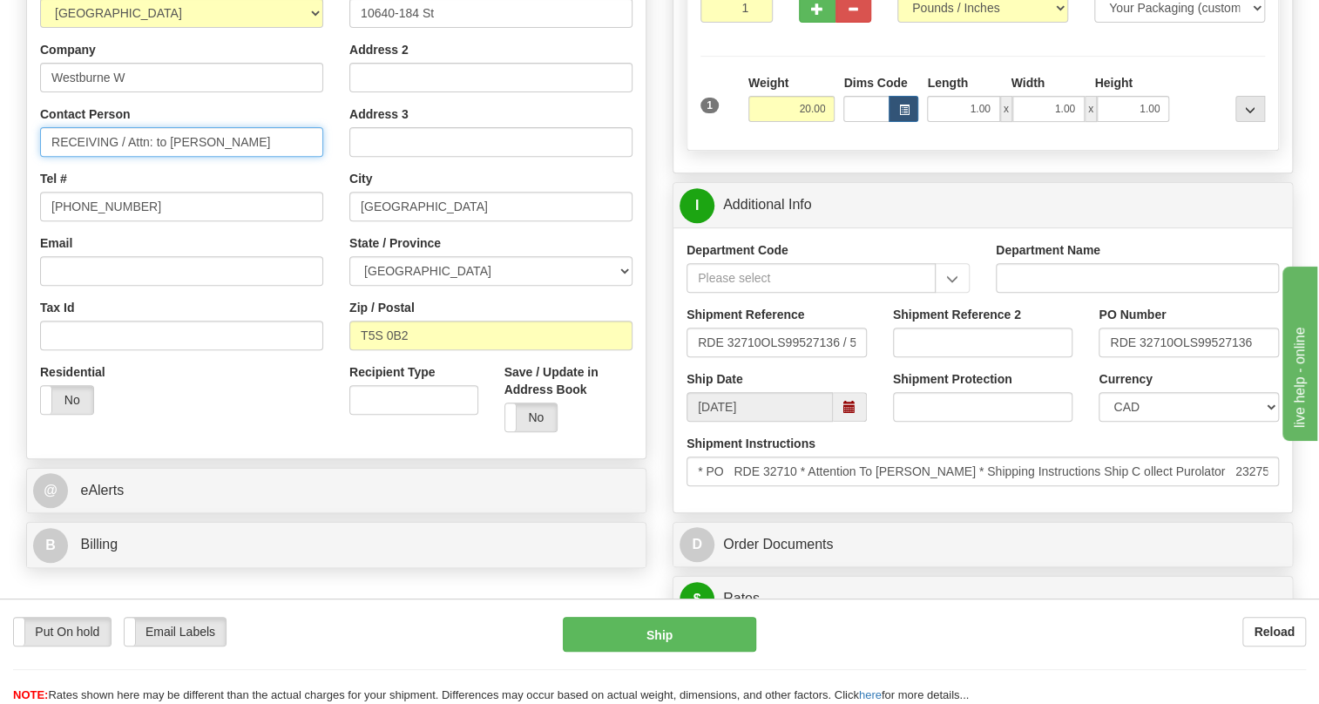
click at [269, 157] on input "RECEIVING / Attn: to Monica Gerber" at bounding box center [181, 142] width 283 height 30
paste input "PO RDE 32710"
click at [238, 157] on input "RECEIVING / Attn: to Monica Gerber / PO RDE 32710" at bounding box center [181, 142] width 283 height 30
click at [89, 157] on input "RECEIVING / Attn: to Monica Gerber / PO# RDE 32710" at bounding box center [181, 142] width 283 height 30
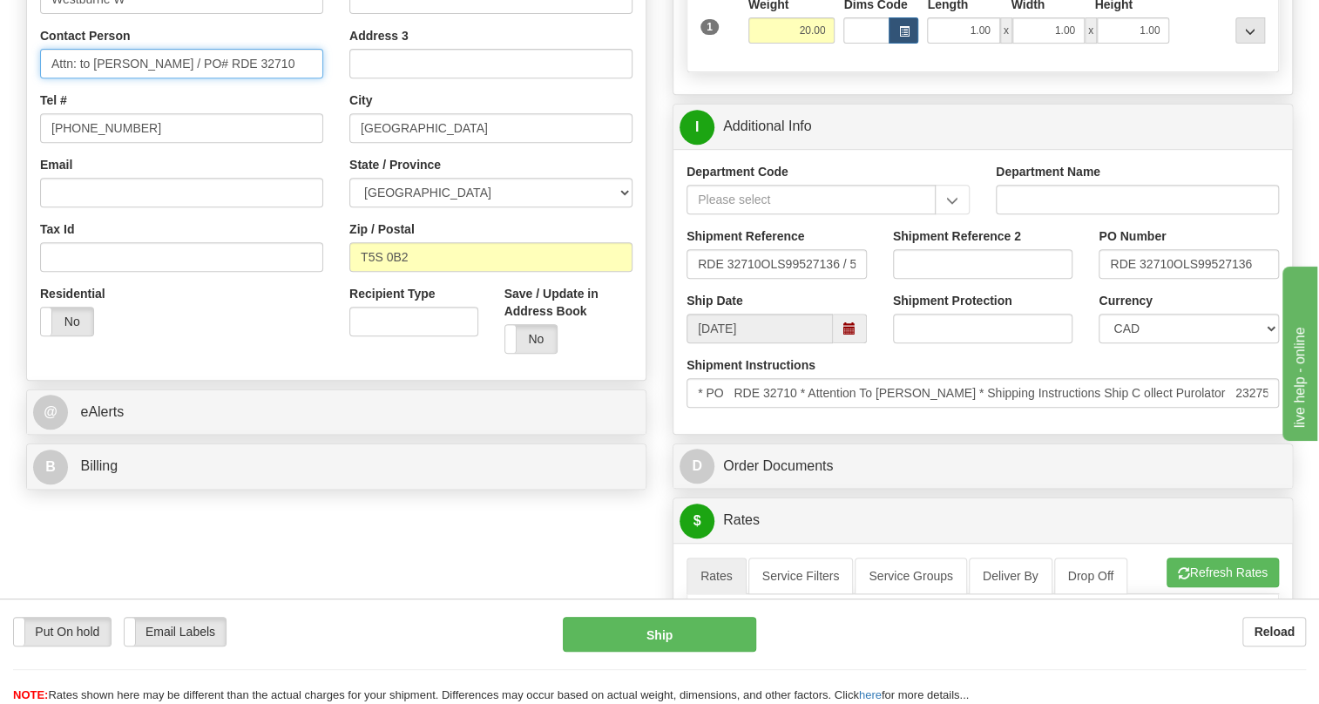
scroll to position [395, 0]
type input "Attn: to Monica Gerber / PO# RDE 32710"
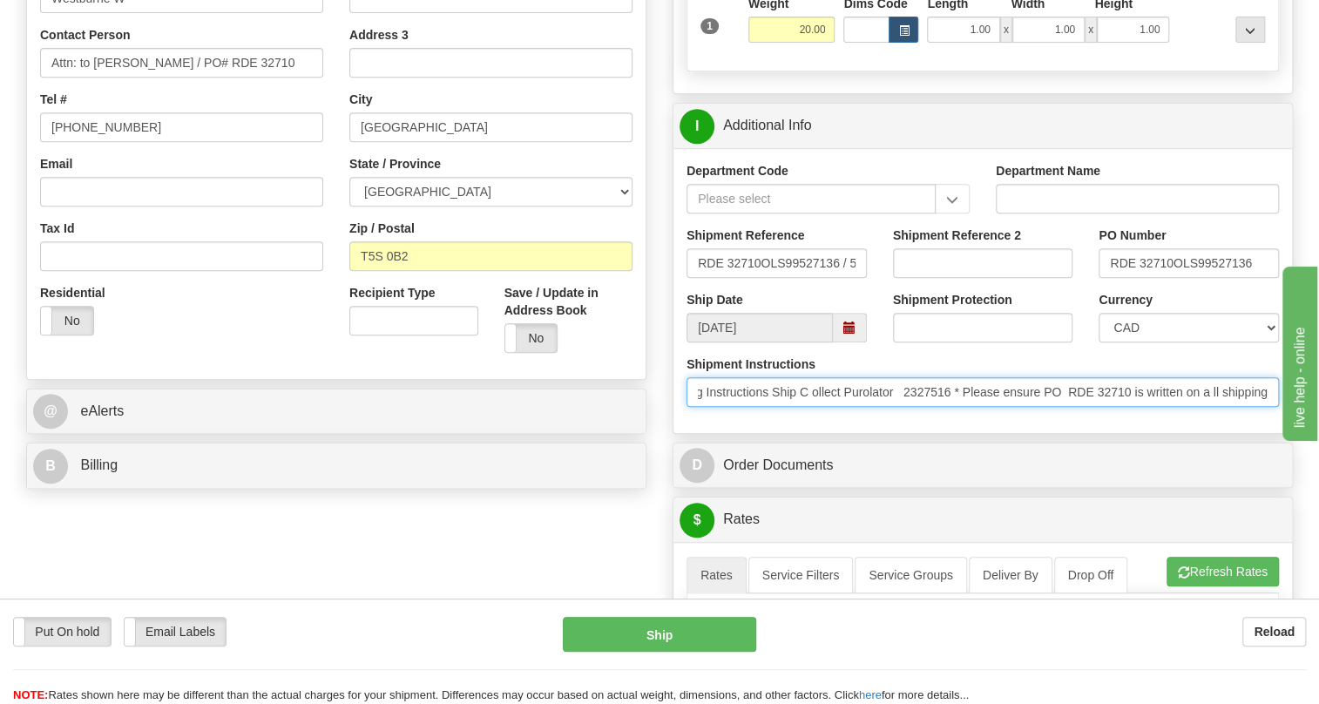
scroll to position [0, 0]
drag, startPoint x: 1146, startPoint y: 433, endPoint x: 666, endPoint y: 442, distance: 480.0
click at [673, 420] on div "Shipment Instructions * PO RDE 32710 * Attention To Monica Gerber * Shipping In…" at bounding box center [982, 387] width 618 height 64
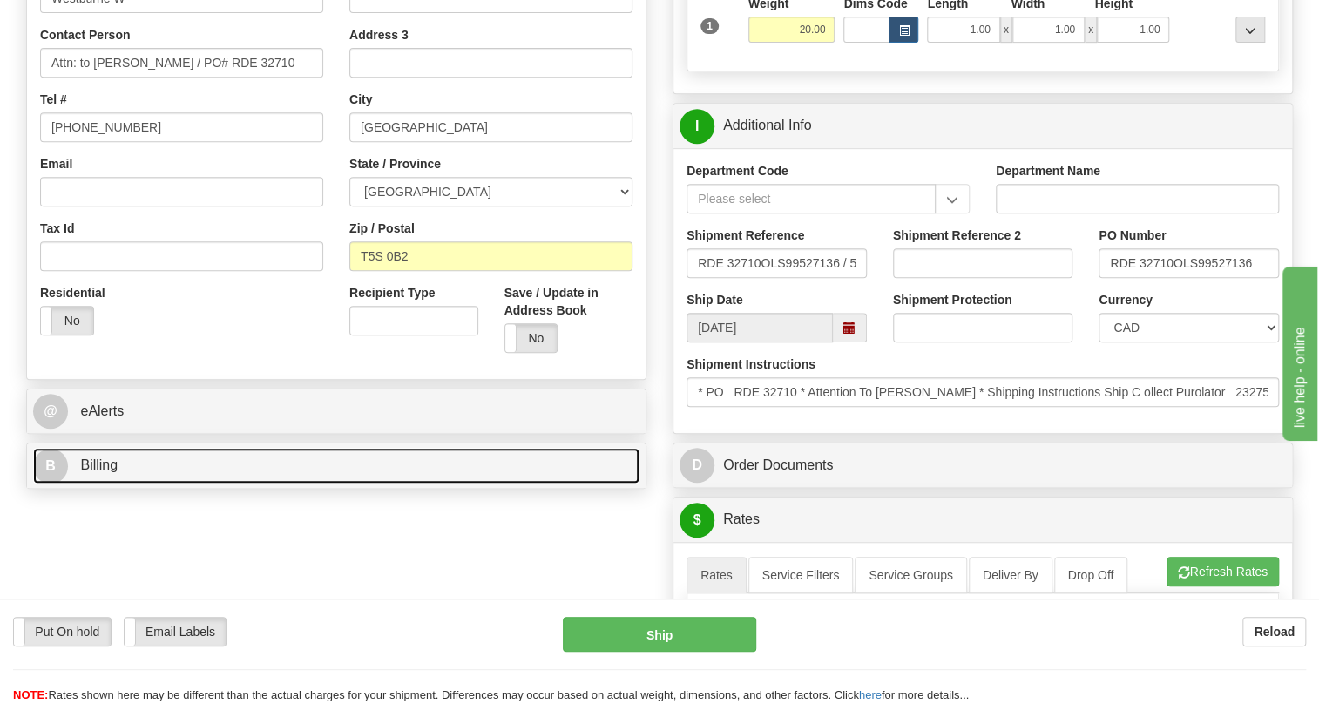
click at [104, 472] on span "Billing" at bounding box center [98, 464] width 37 height 15
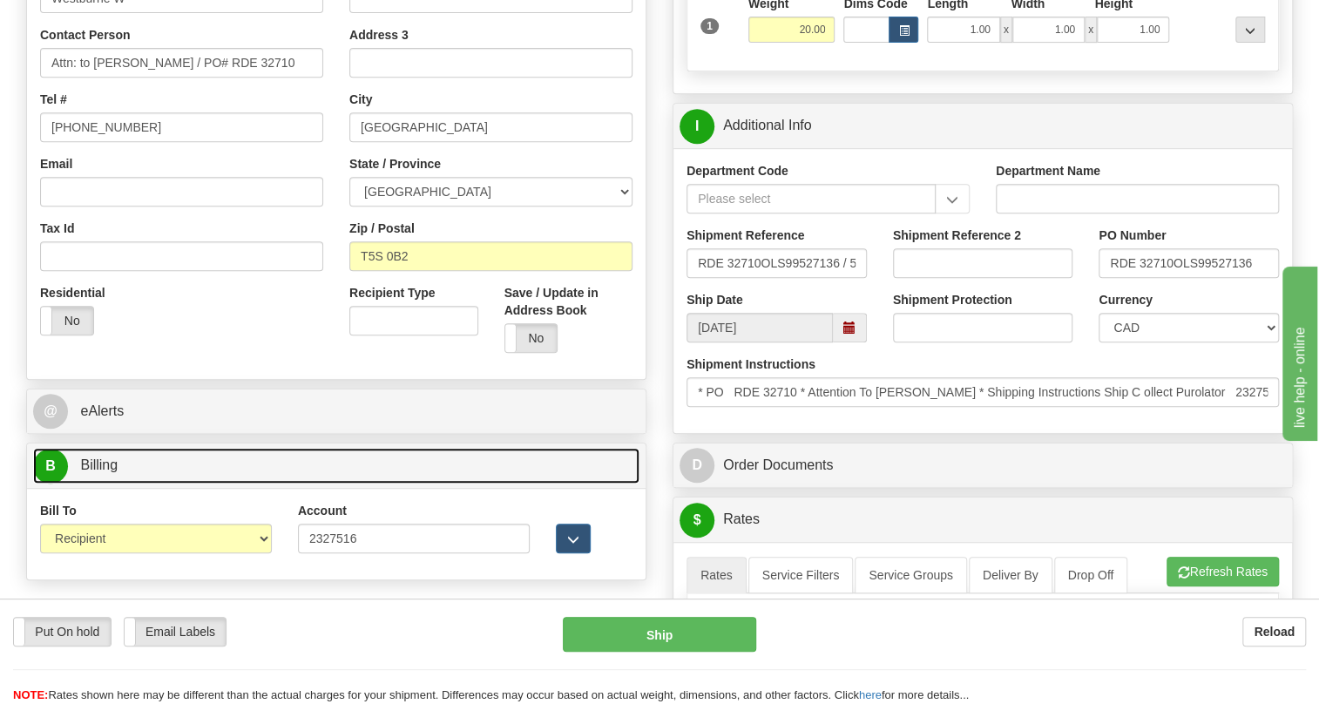
click at [104, 472] on span "Billing" at bounding box center [98, 464] width 37 height 15
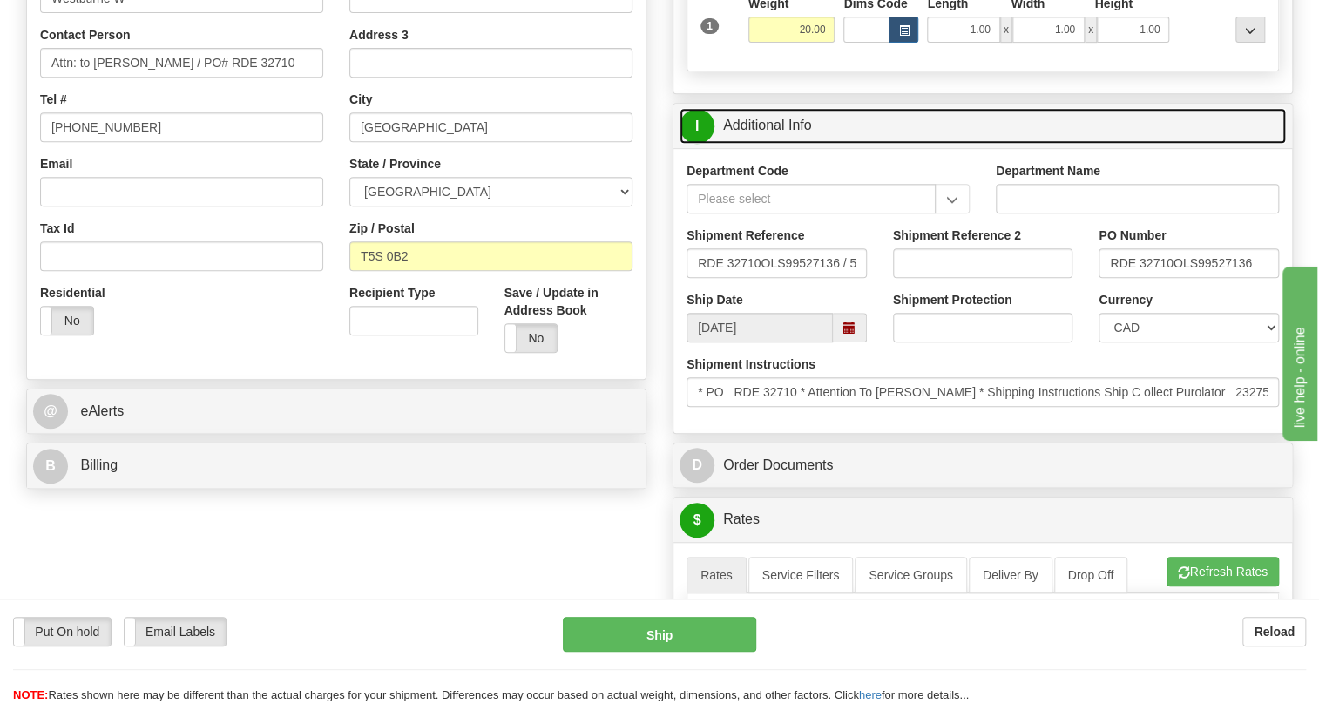
click at [789, 144] on link "I Additional Info" at bounding box center [982, 126] width 606 height 36
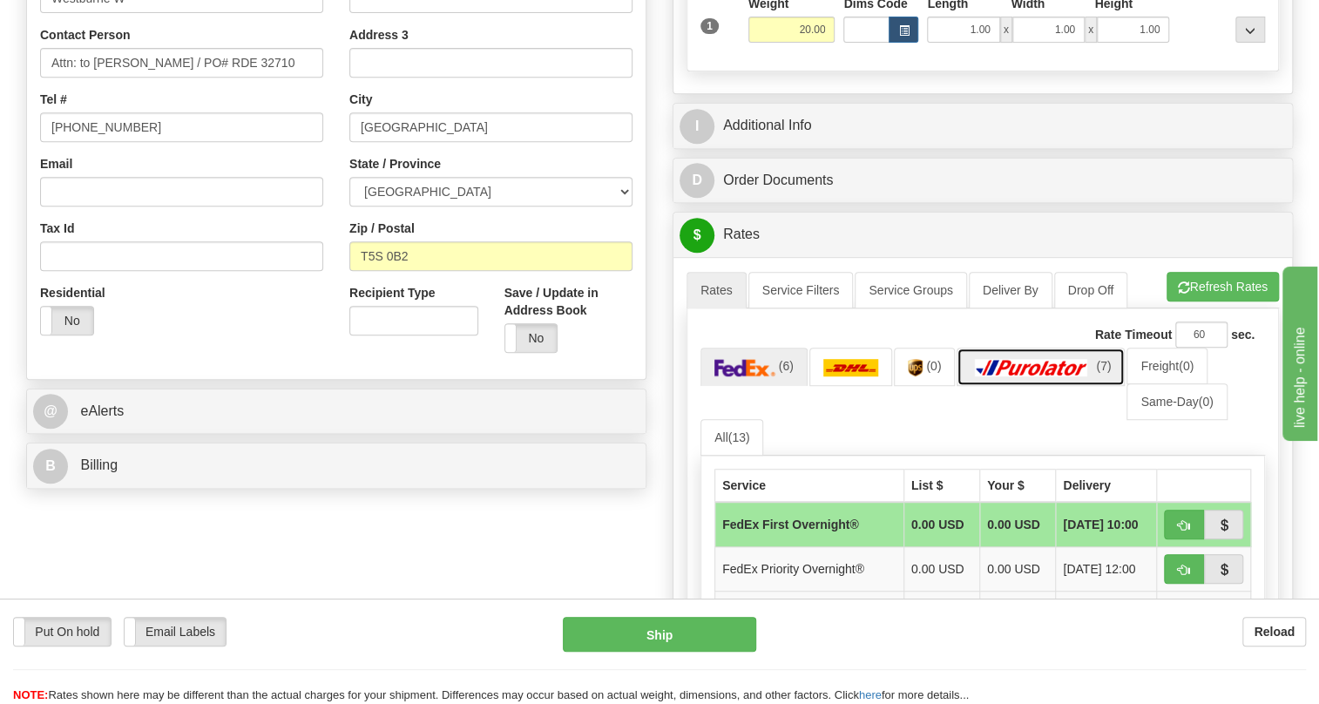
click at [1030, 376] on img at bounding box center [1031, 367] width 122 height 17
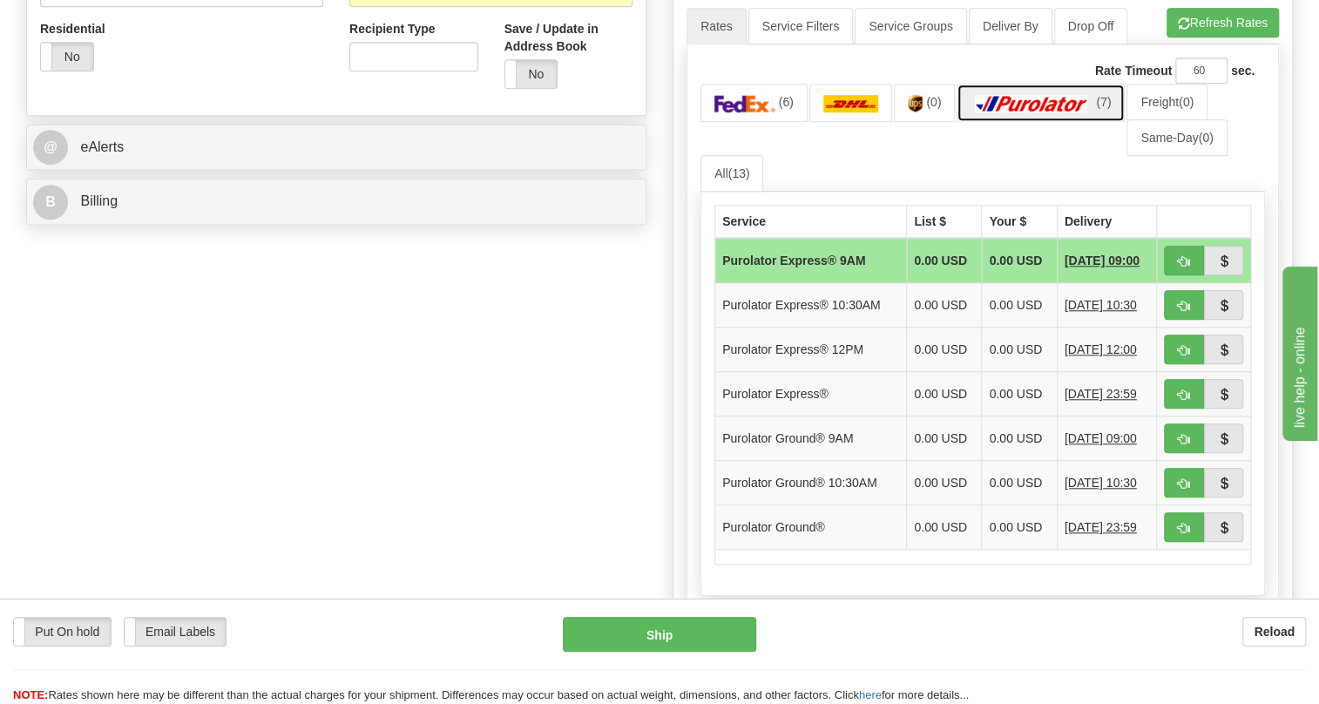
scroll to position [713, 0]
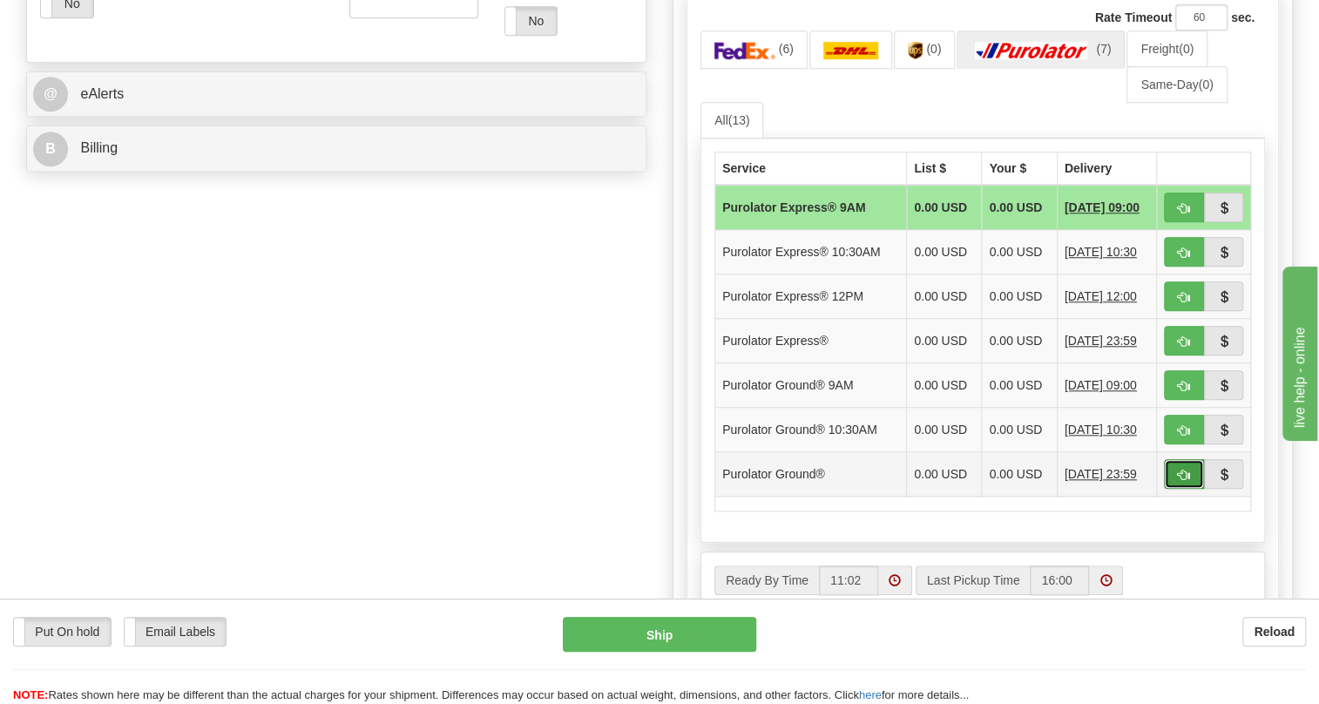
click at [1186, 481] on span "button" at bounding box center [1184, 474] width 12 height 11
type input "260"
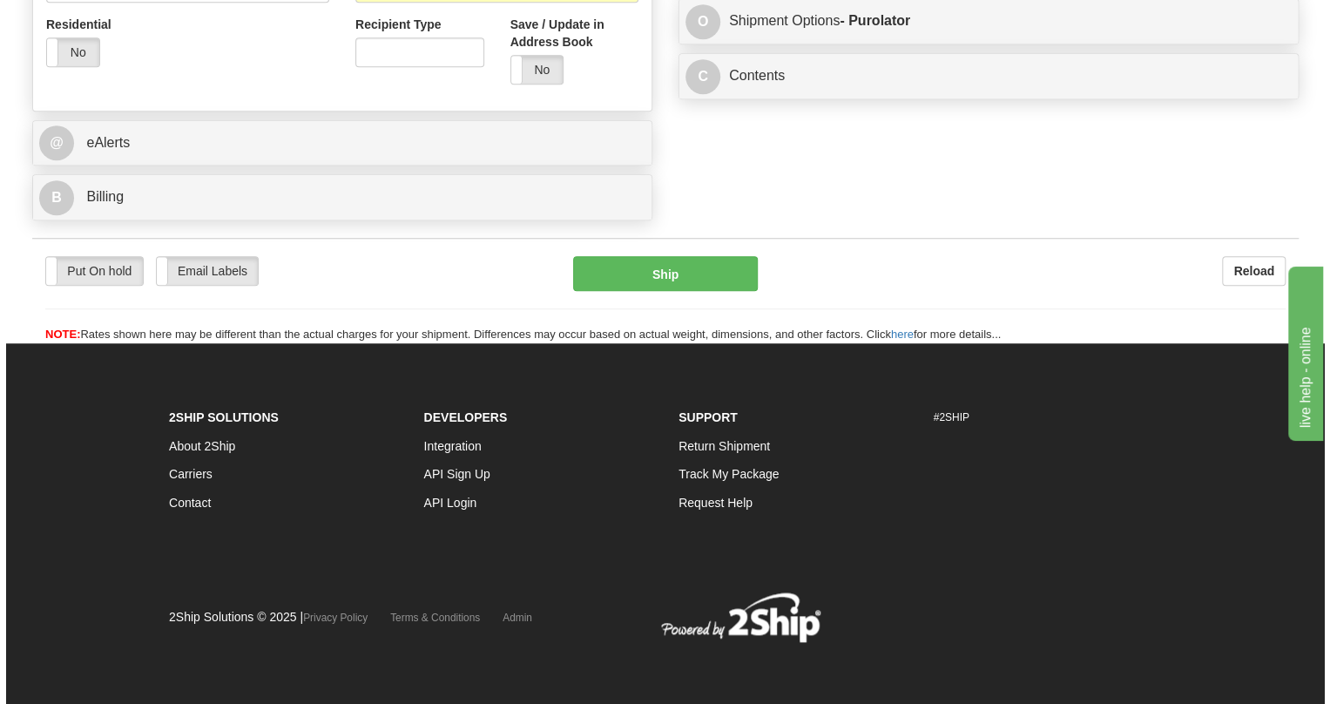
scroll to position [704, 0]
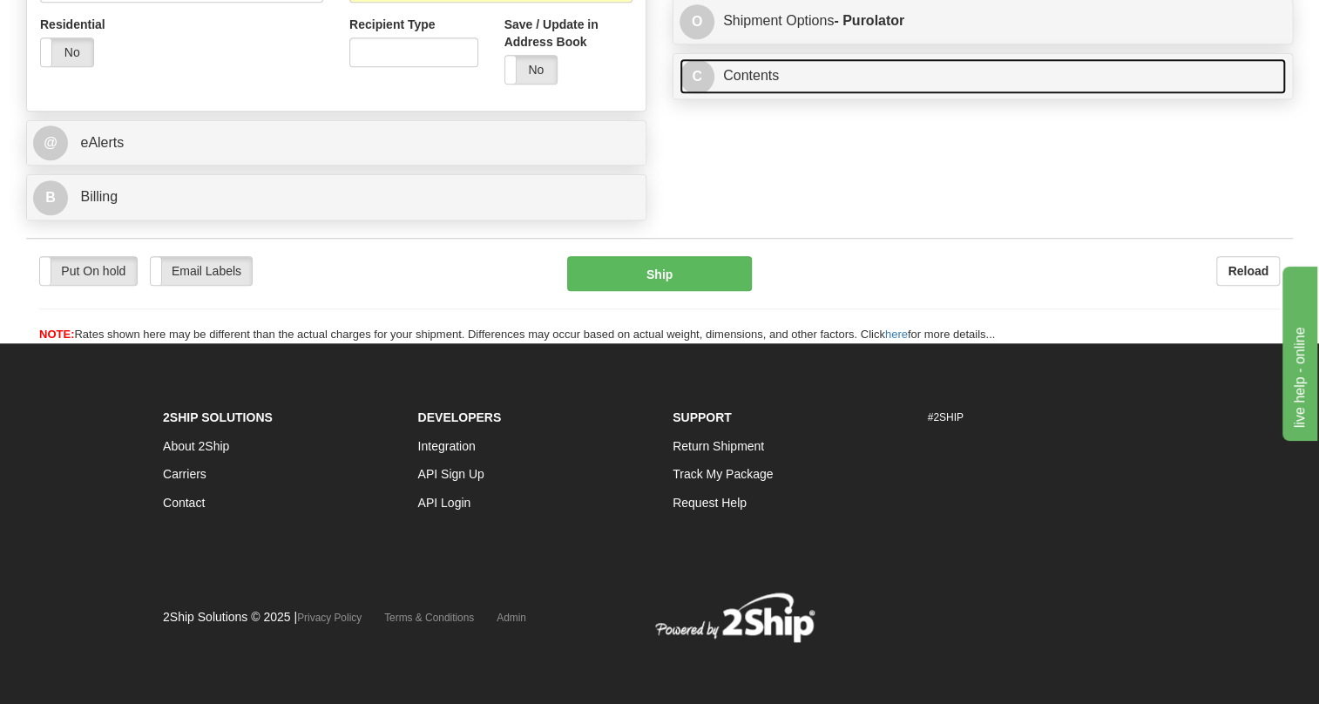
click at [755, 71] on link "C Contents" at bounding box center [982, 76] width 606 height 36
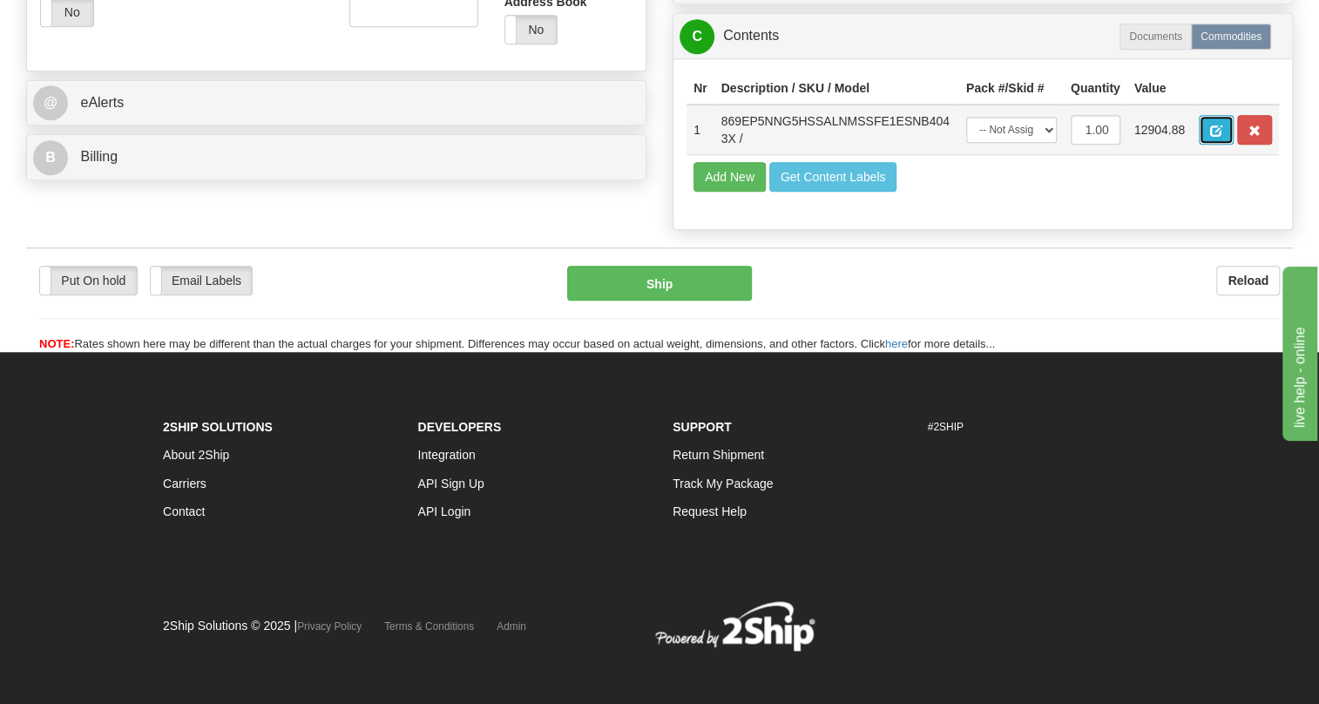
click at [1209, 145] on button "button" at bounding box center [1216, 130] width 35 height 30
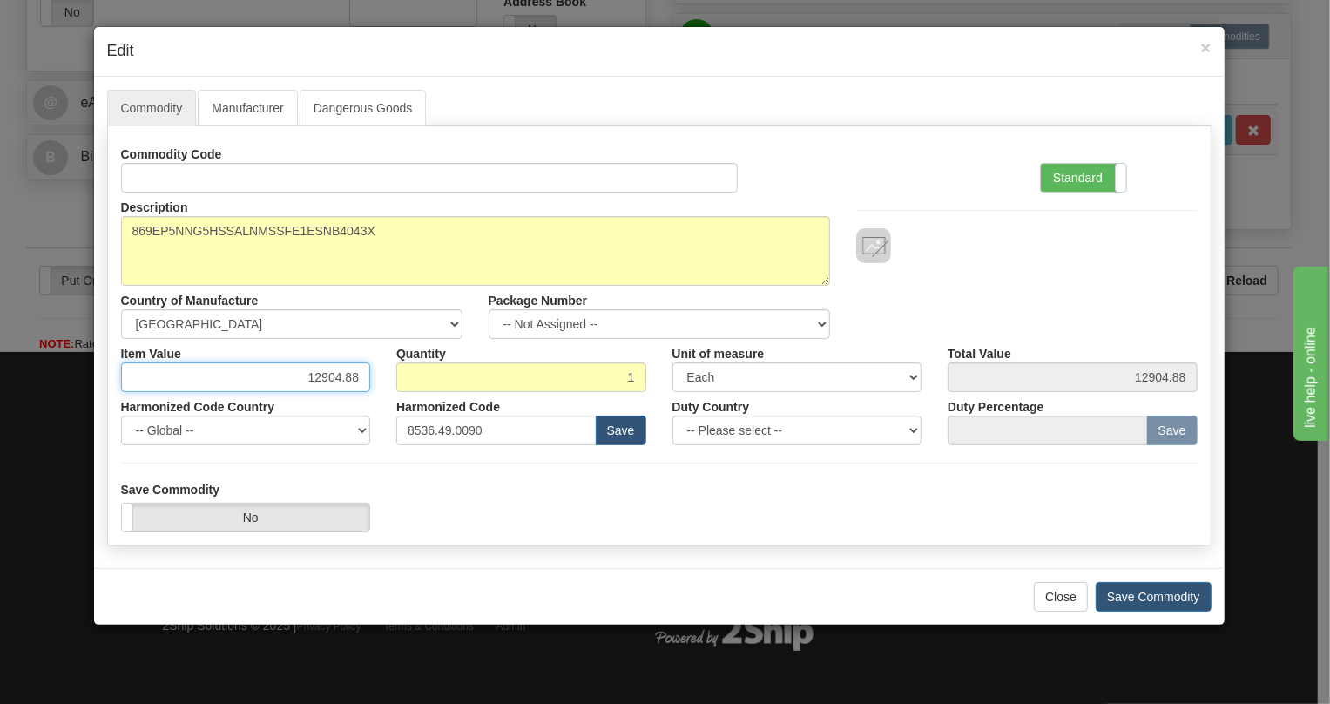
click at [343, 380] on input "12904.88" at bounding box center [246, 377] width 250 height 30
paste input "5.859,23"
click at [322, 378] on input "5.859,23" at bounding box center [246, 377] width 250 height 30
click at [351, 382] on input "5859,23" at bounding box center [246, 377] width 250 height 30
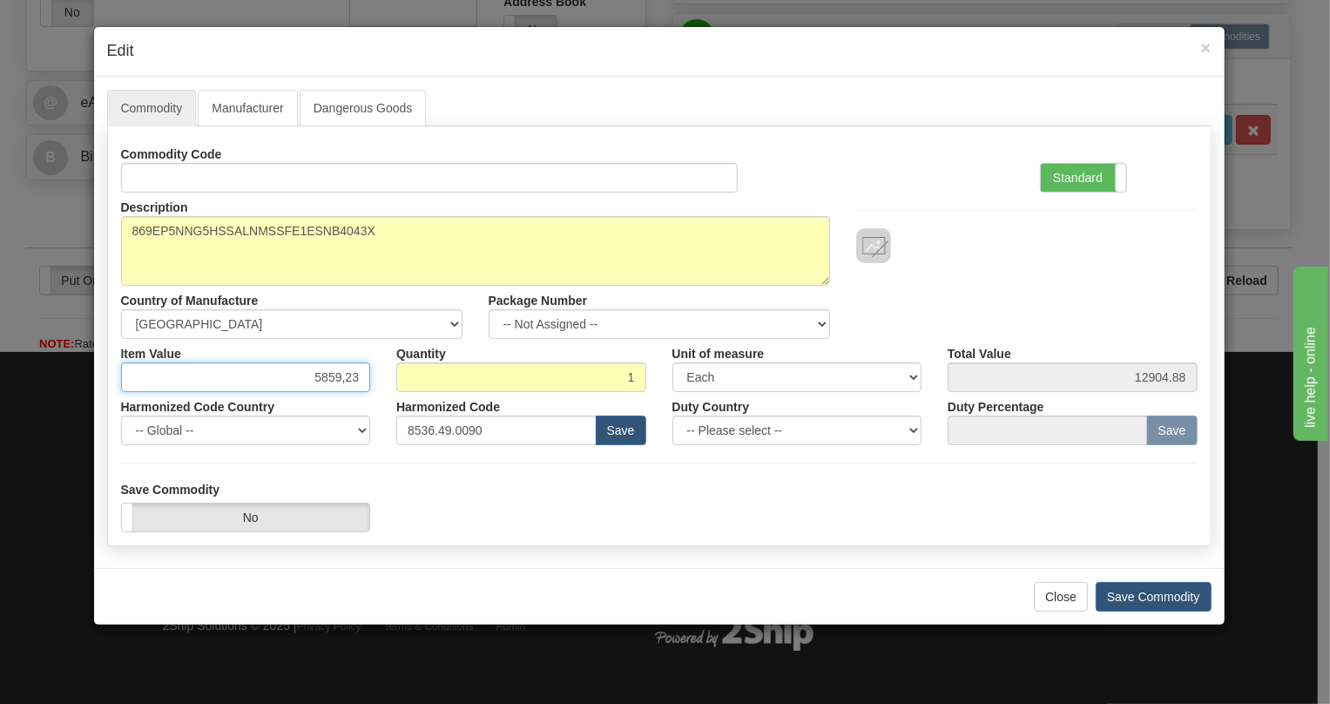
click at [348, 379] on input "5859,23" at bounding box center [246, 377] width 250 height 30
click at [345, 379] on input "5859,23" at bounding box center [246, 377] width 250 height 30
type input "5859.23"
drag, startPoint x: 1064, startPoint y: 178, endPoint x: 1054, endPoint y: 184, distance: 12.1
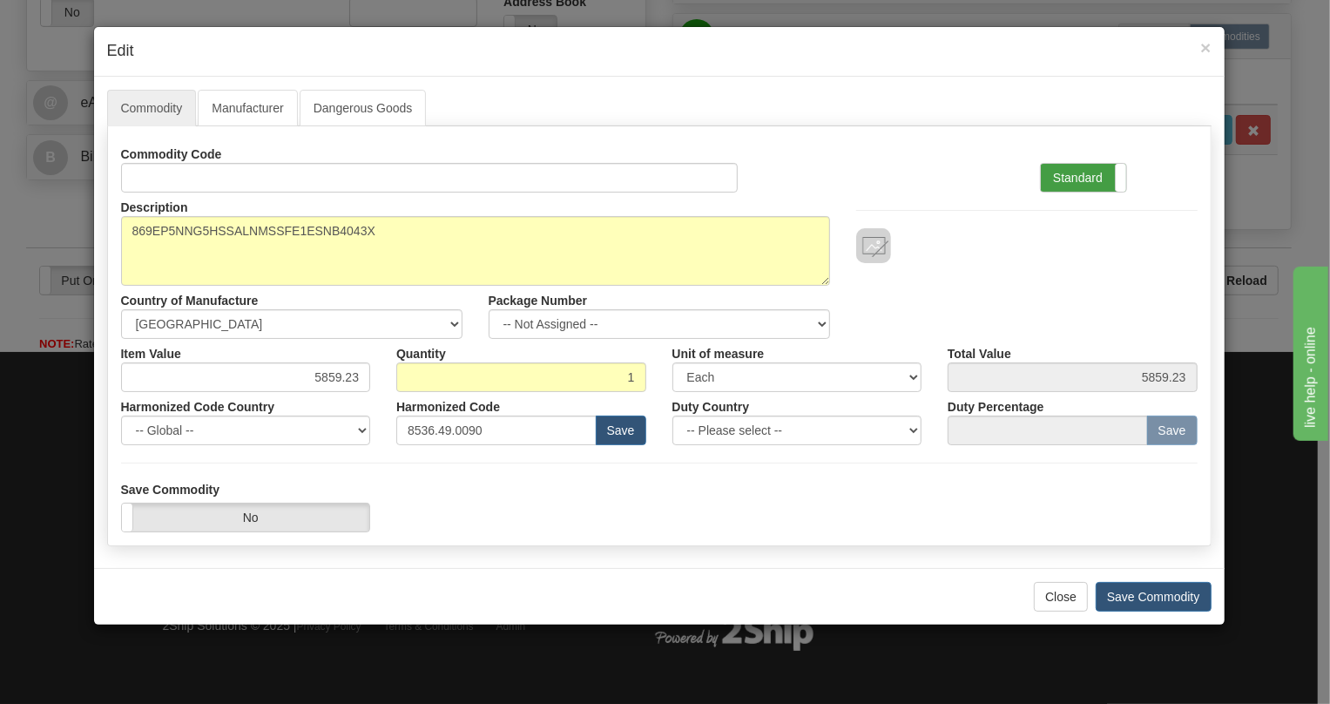
click at [1064, 179] on label "Standard" at bounding box center [1083, 178] width 85 height 28
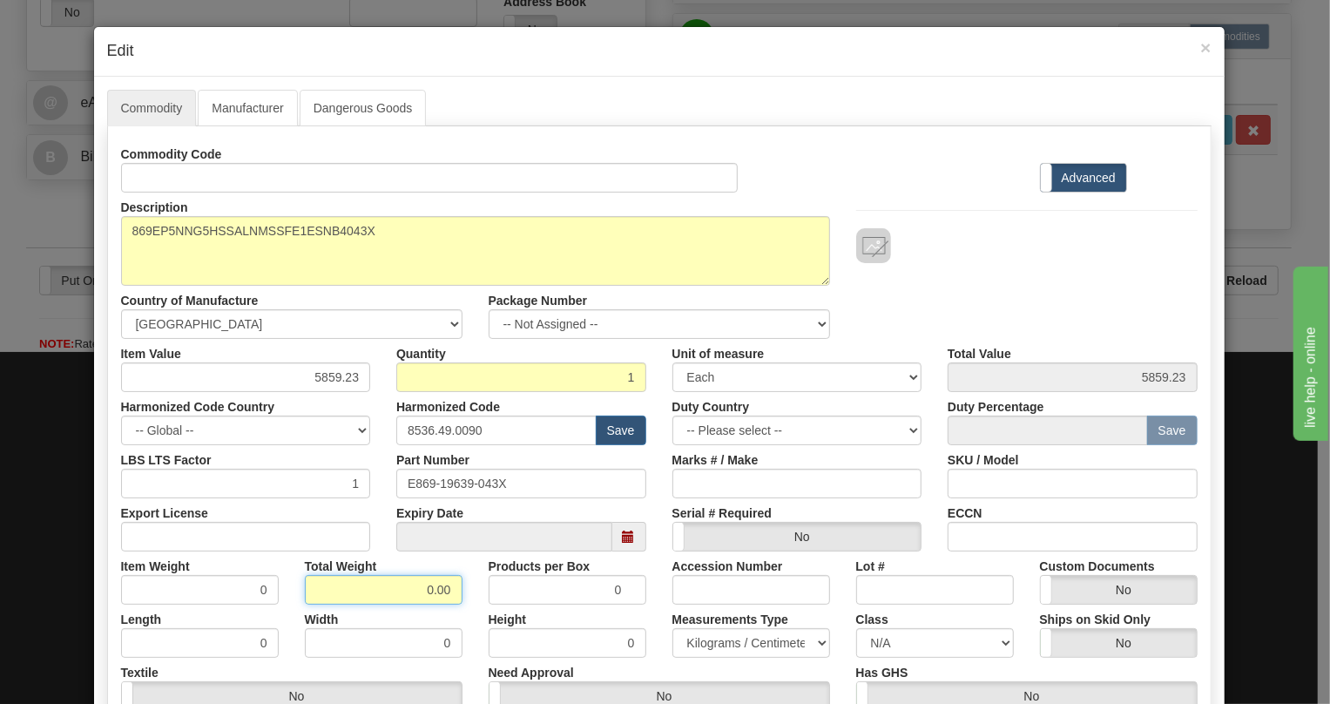
click at [405, 584] on input "0.00" at bounding box center [384, 590] width 158 height 30
type input "1.00"
type input "1.0000"
click at [706, 640] on select "Pounds / Inches Kilograms / Centimeters" at bounding box center [751, 643] width 158 height 30
select select "0"
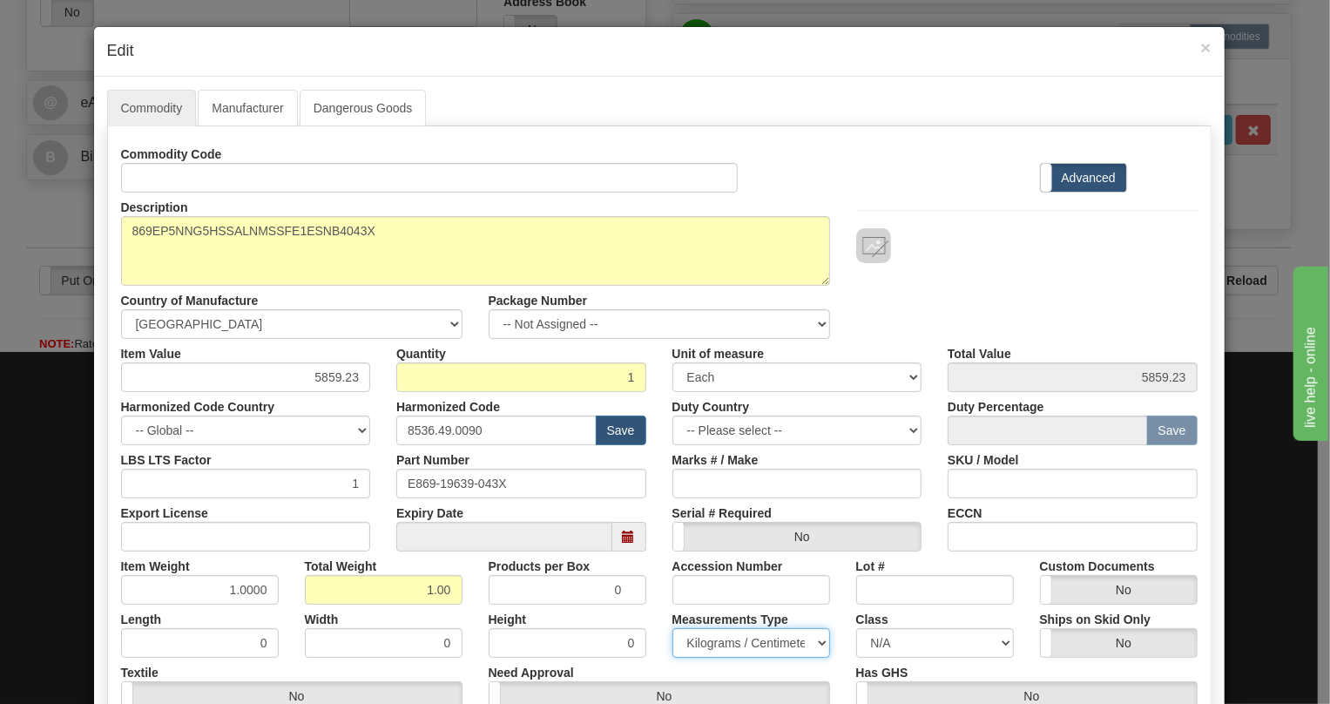
click at [672, 628] on select "Pounds / Inches Kilograms / Centimeters" at bounding box center [751, 643] width 158 height 30
click at [652, 614] on div "Height 0" at bounding box center [568, 630] width 184 height 53
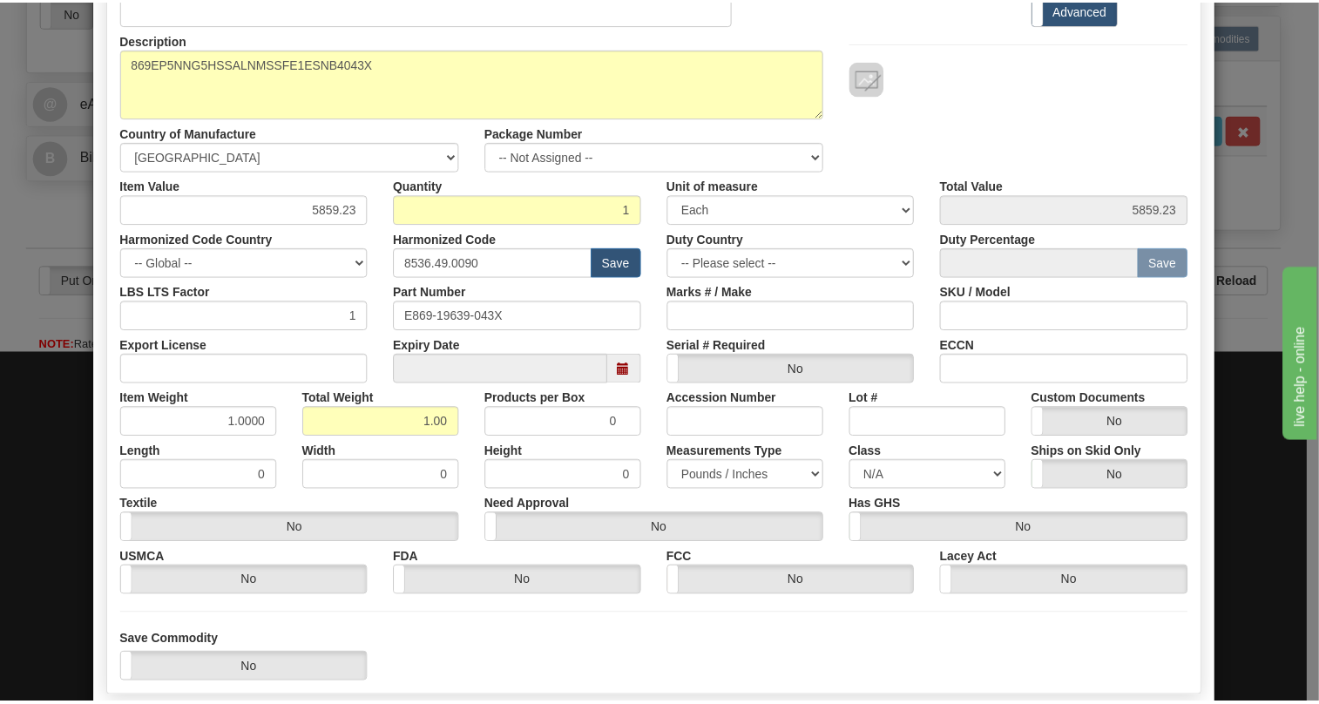
scroll to position [265, 0]
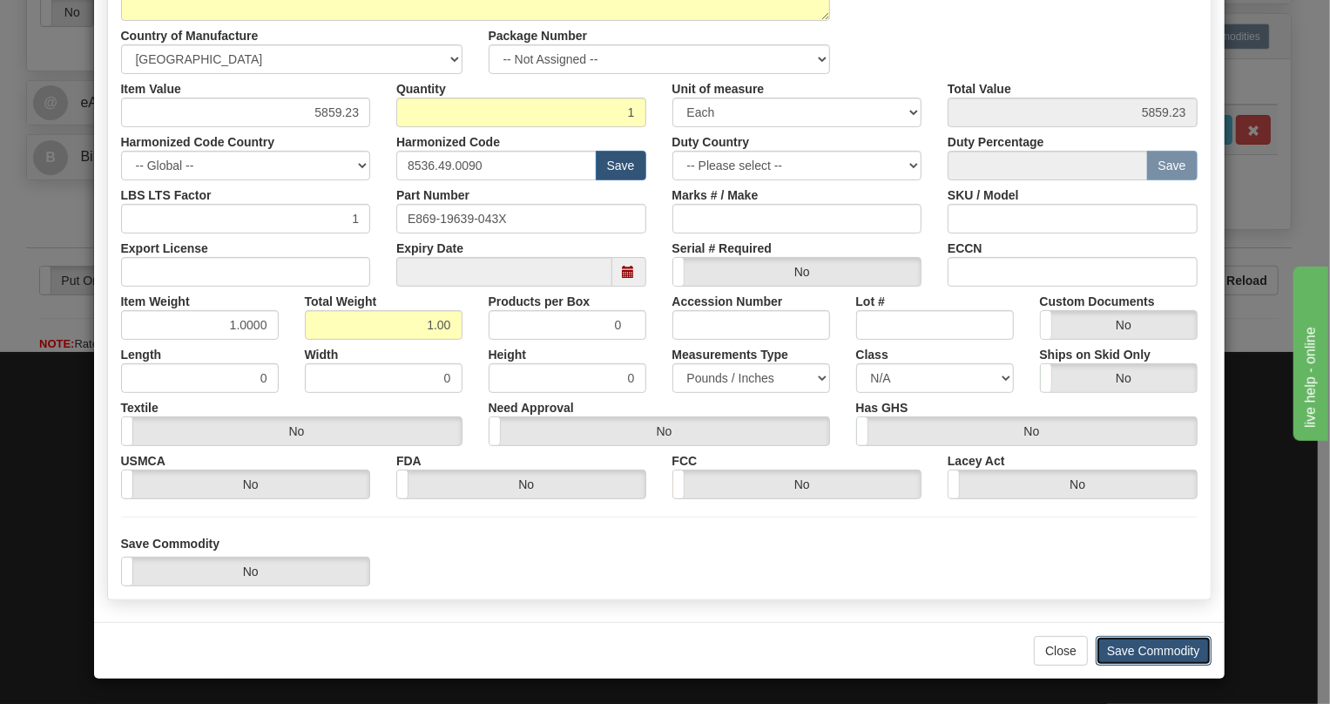
click at [1151, 652] on button "Save Commodity" at bounding box center [1154, 651] width 116 height 30
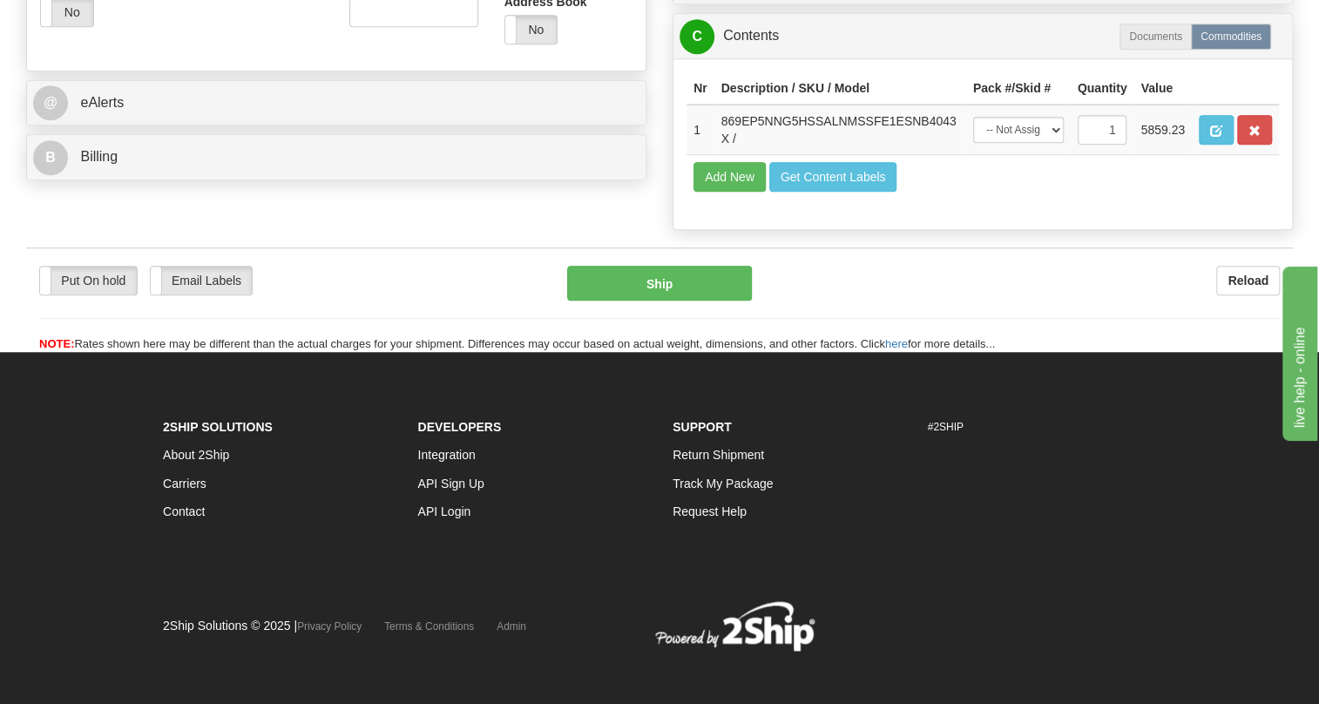
scroll to position [387, 0]
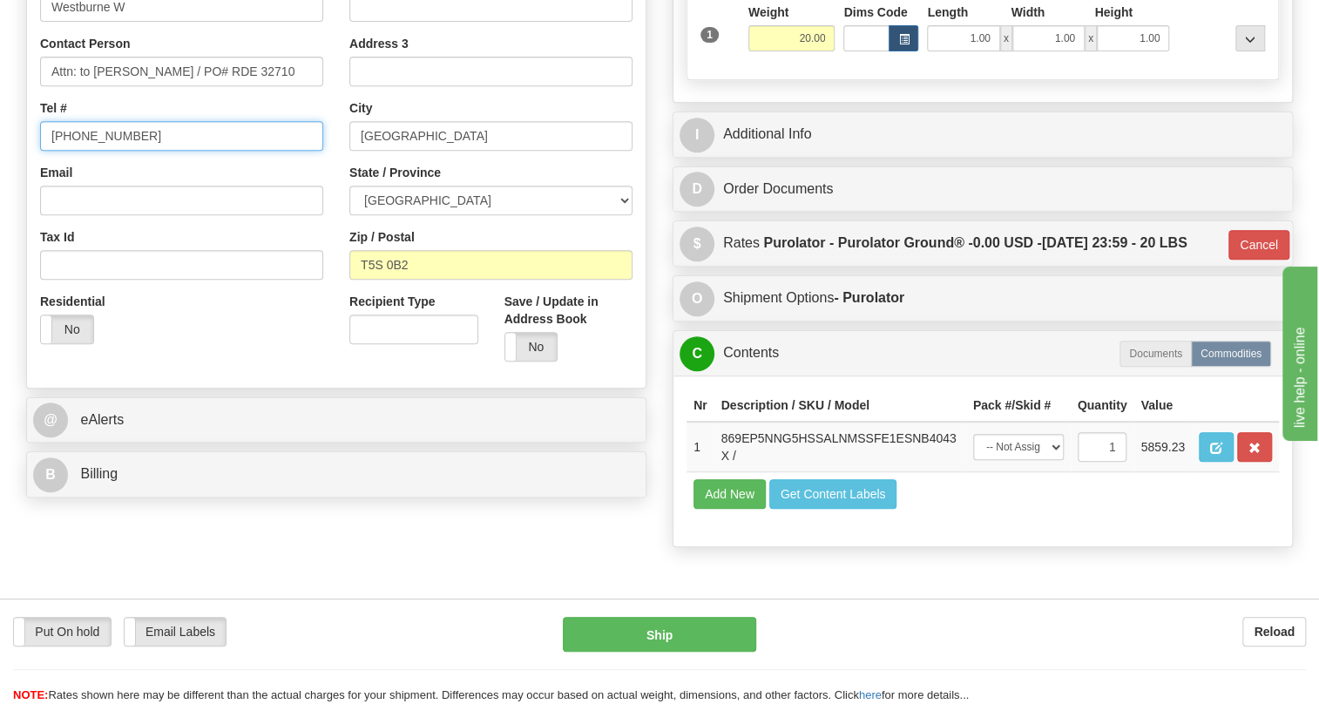
click at [112, 151] on input "(779)7960565" at bounding box center [181, 136] width 283 height 30
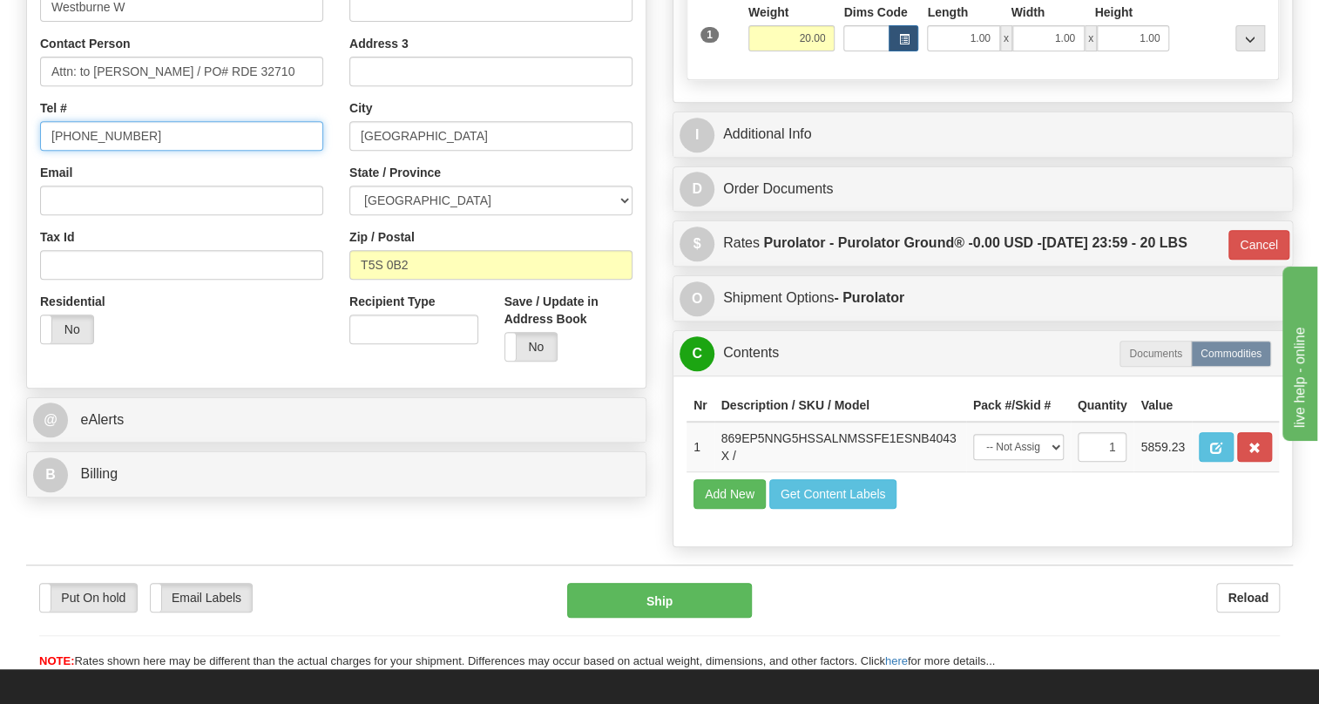
click at [112, 151] on input "(779)7960565" at bounding box center [181, 136] width 283 height 30
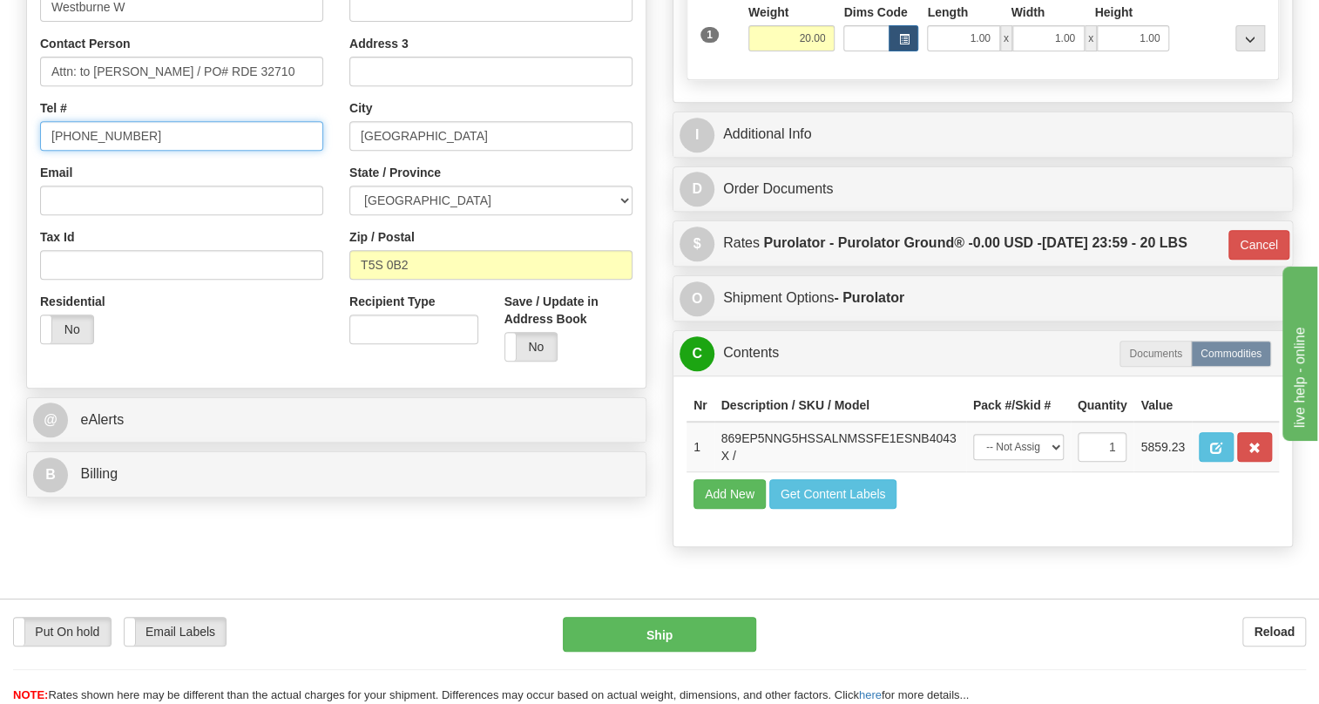
click at [112, 151] on input "(779)7960565" at bounding box center [181, 136] width 283 height 30
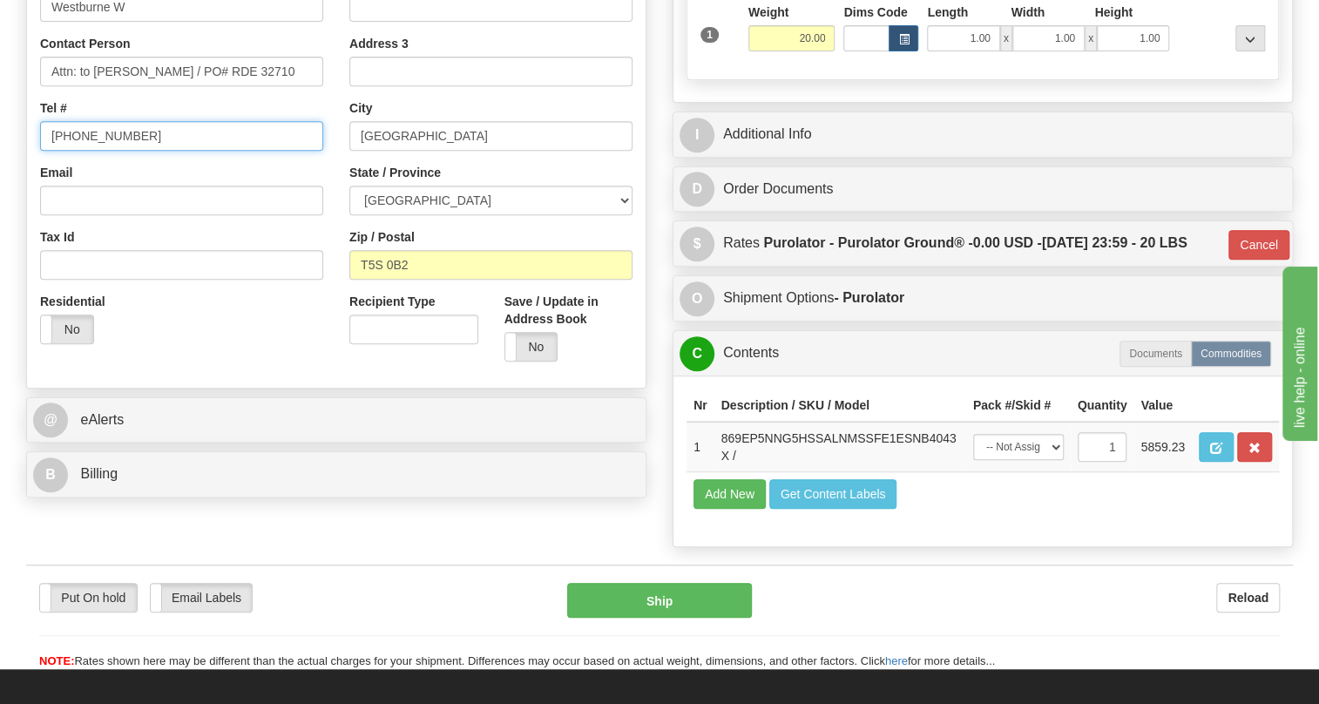
paste input "403-214-3252"
type input "403-214-3252"
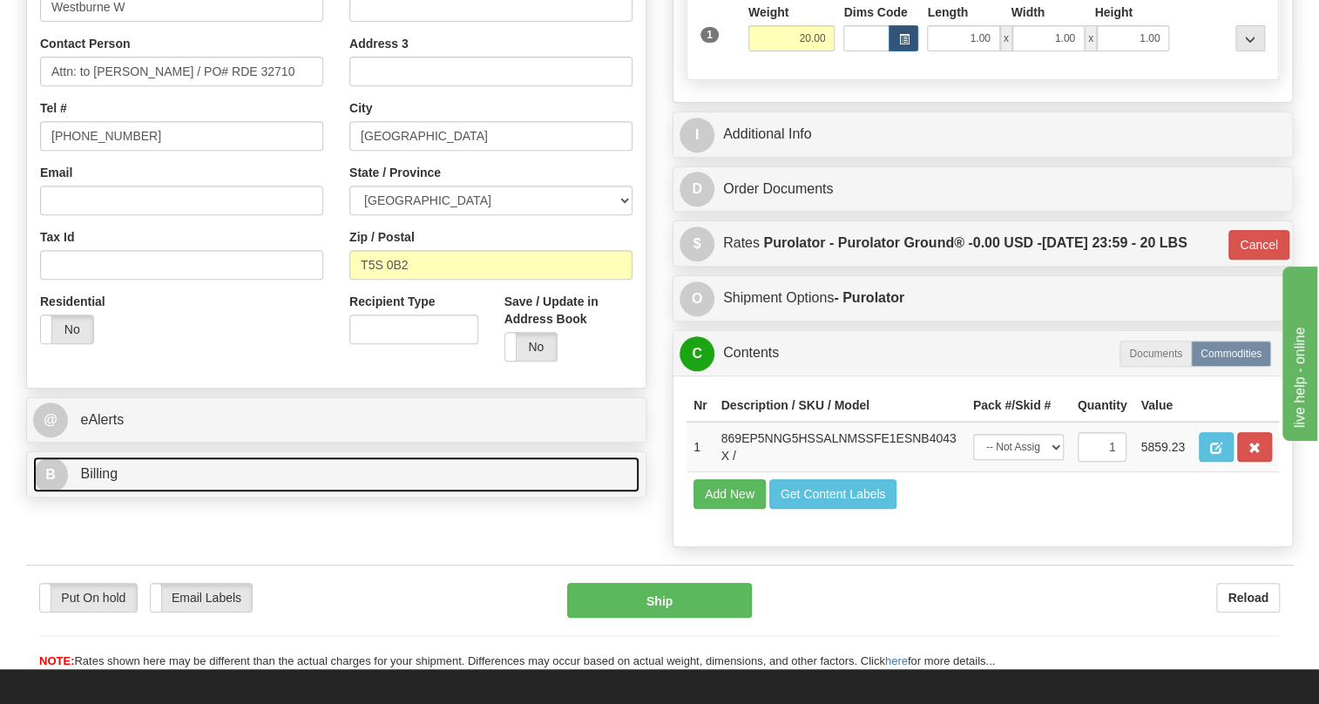
click at [103, 481] on span "Billing" at bounding box center [98, 473] width 37 height 15
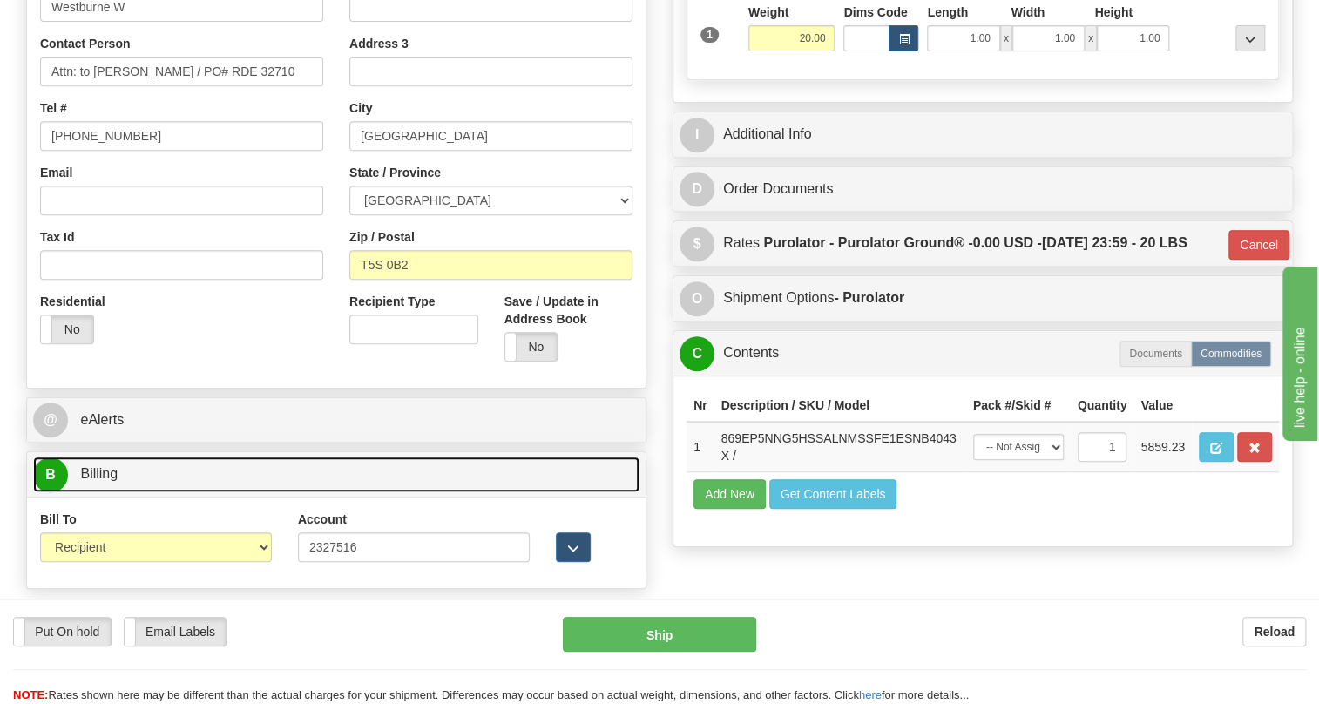
click at [103, 481] on span "Billing" at bounding box center [98, 473] width 37 height 15
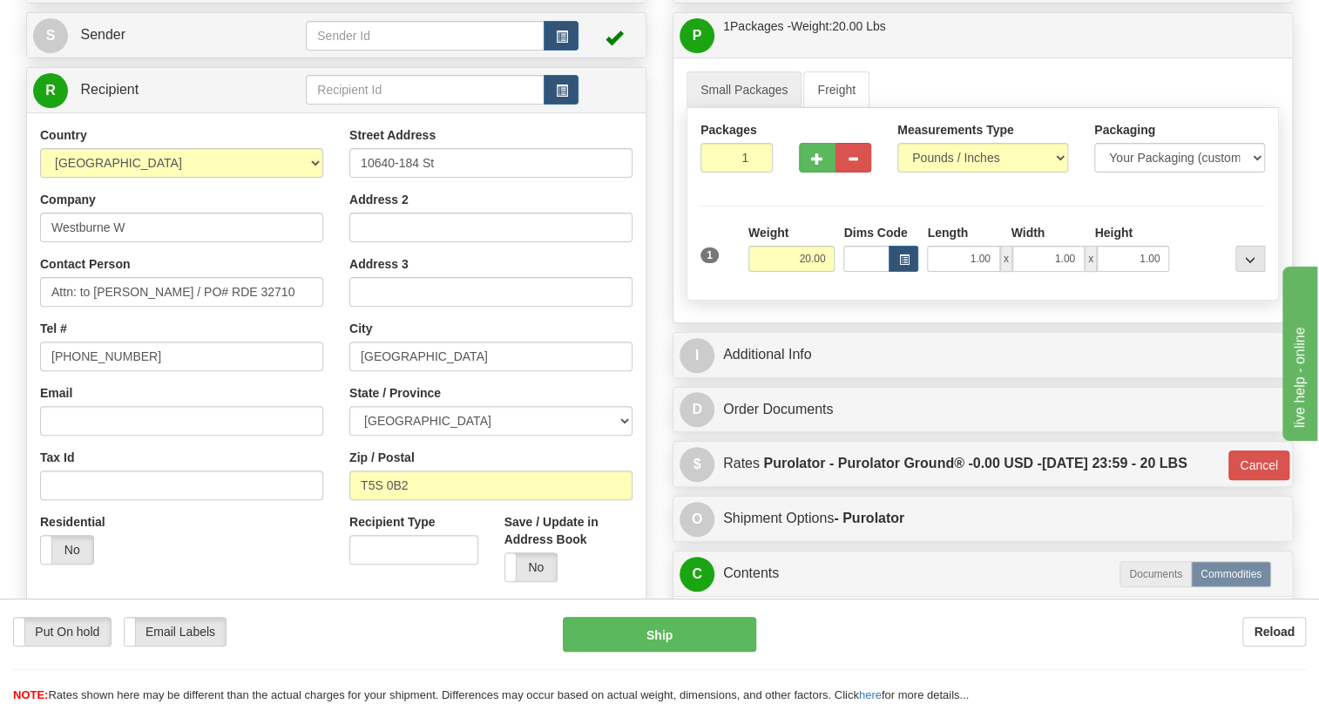
scroll to position [149, 0]
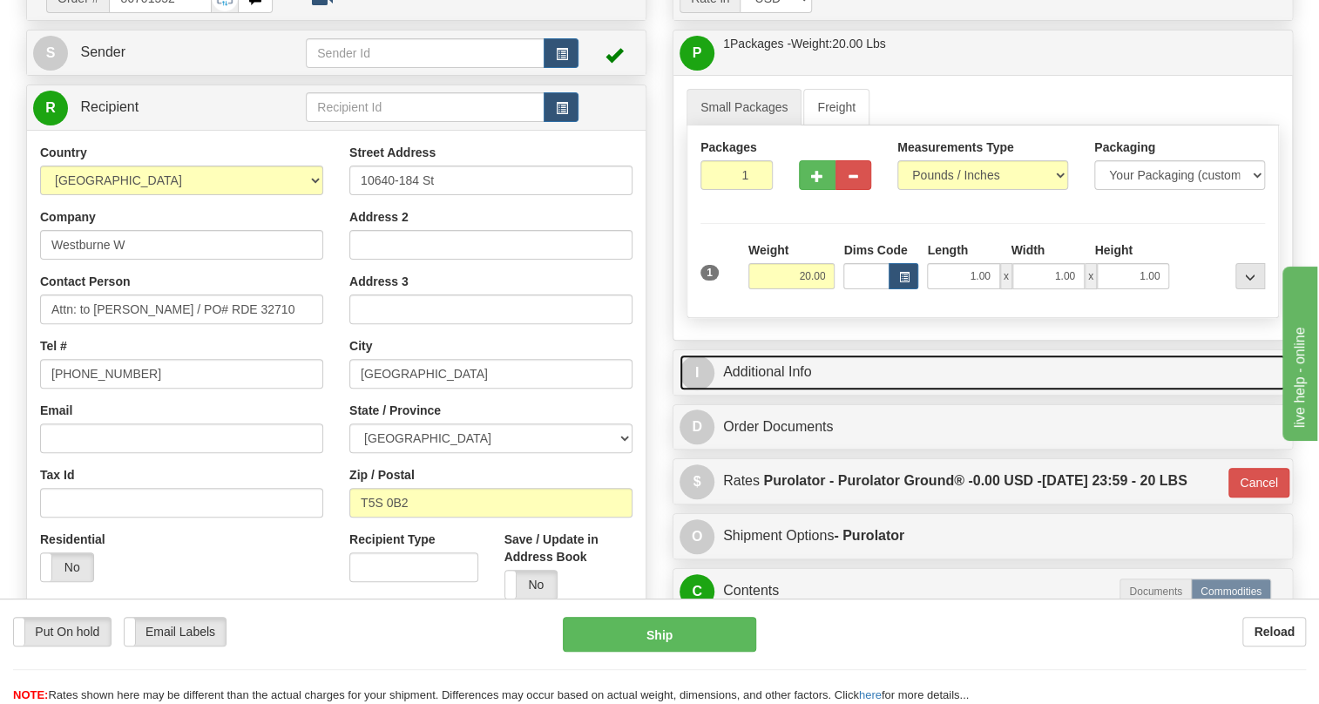
click at [784, 390] on link "I Additional Info" at bounding box center [982, 373] width 606 height 36
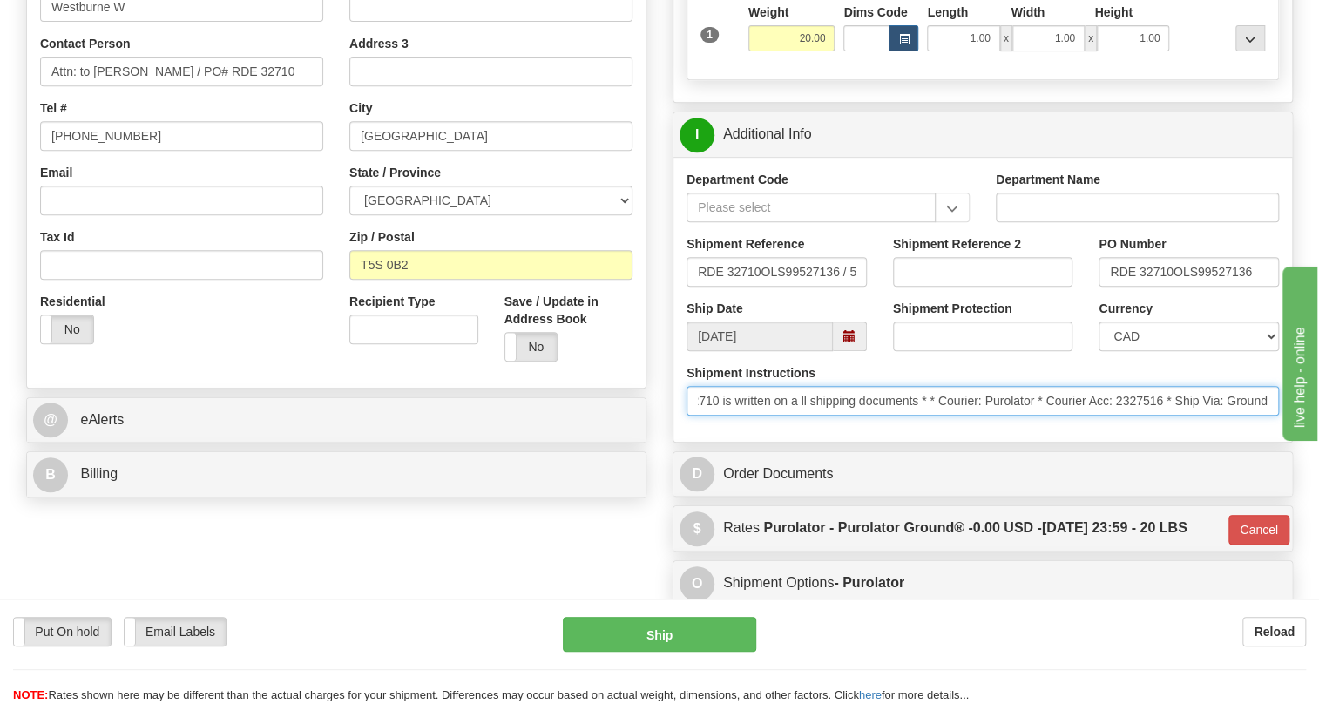
scroll to position [0, 816]
drag, startPoint x: 691, startPoint y: 442, endPoint x: 1327, endPoint y: 462, distance: 637.0
click at [1298, 461] on div "Rate in Account Currency ARN AWG AUD AUS BHD BBD BFR BMD BRC BRL GBP UKL BND BG…" at bounding box center [982, 289] width 646 height 1104
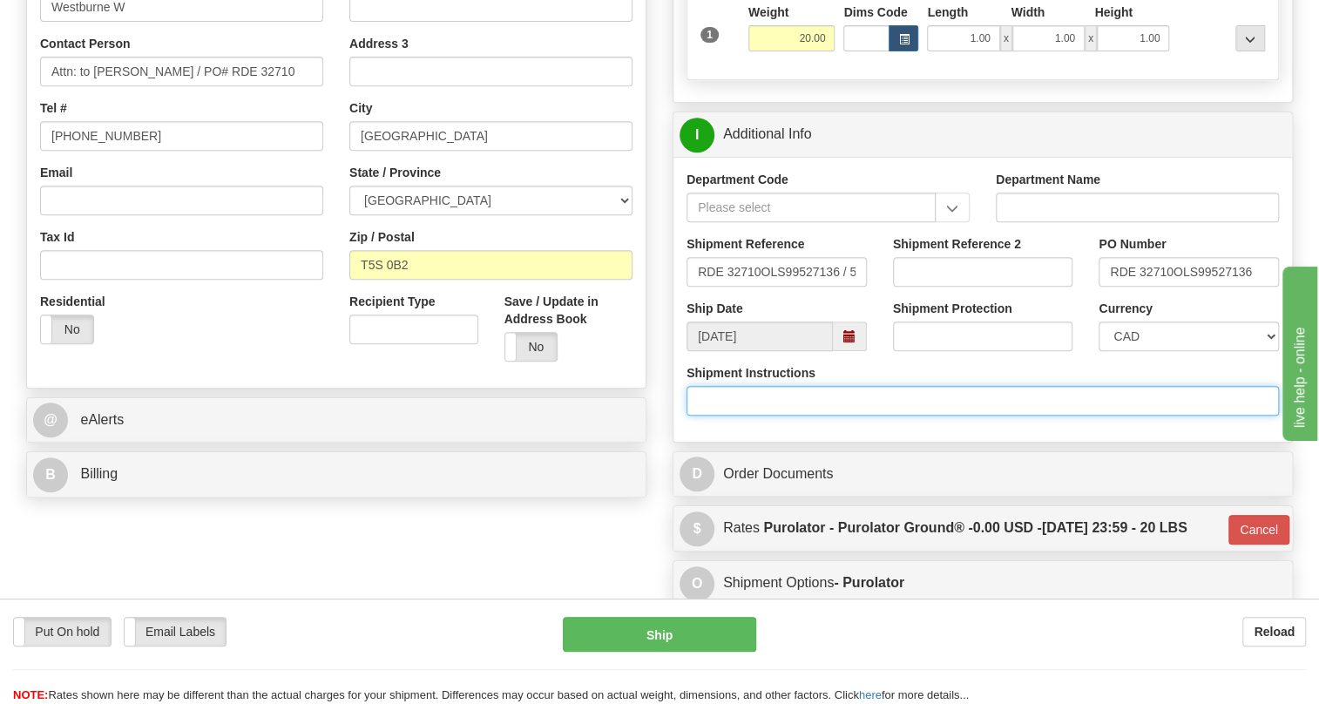
scroll to position [0, 0]
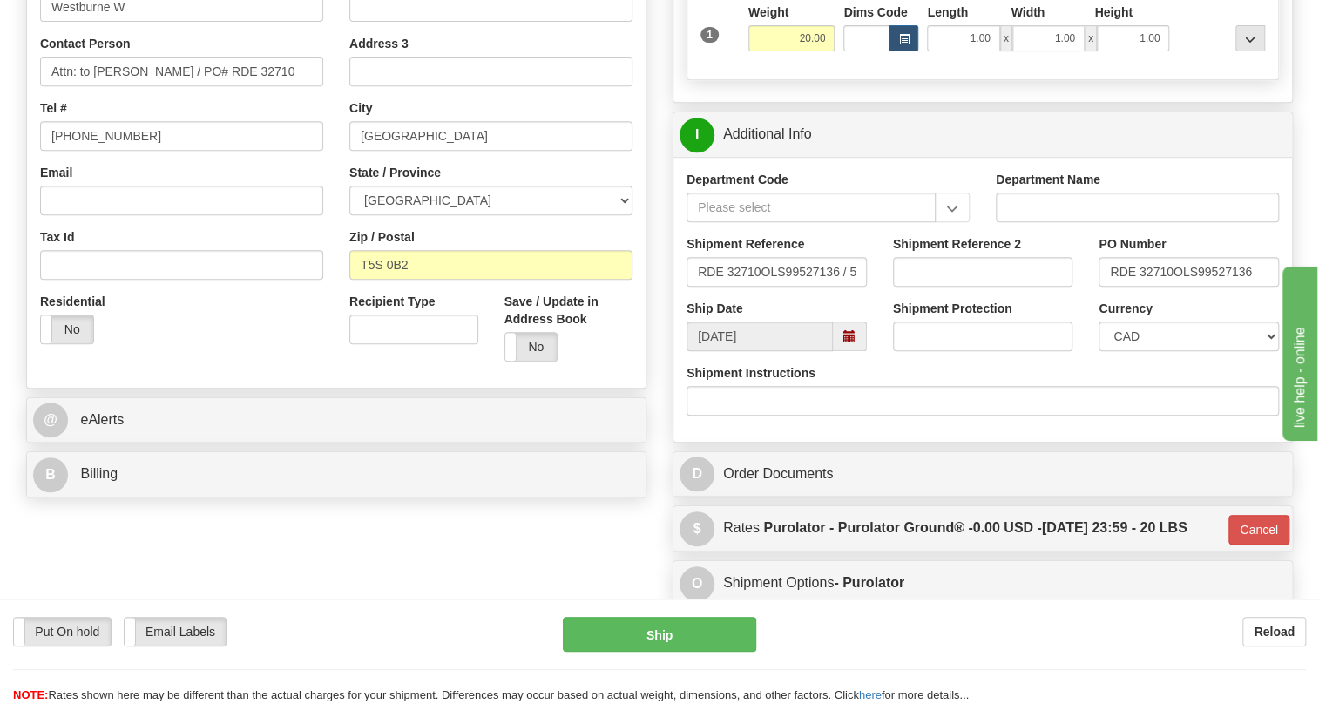
click at [732, 442] on div "Department Code Department Name Shipment Reference RDE 32710OLS99527136 / 53742…" at bounding box center [982, 299] width 618 height 285
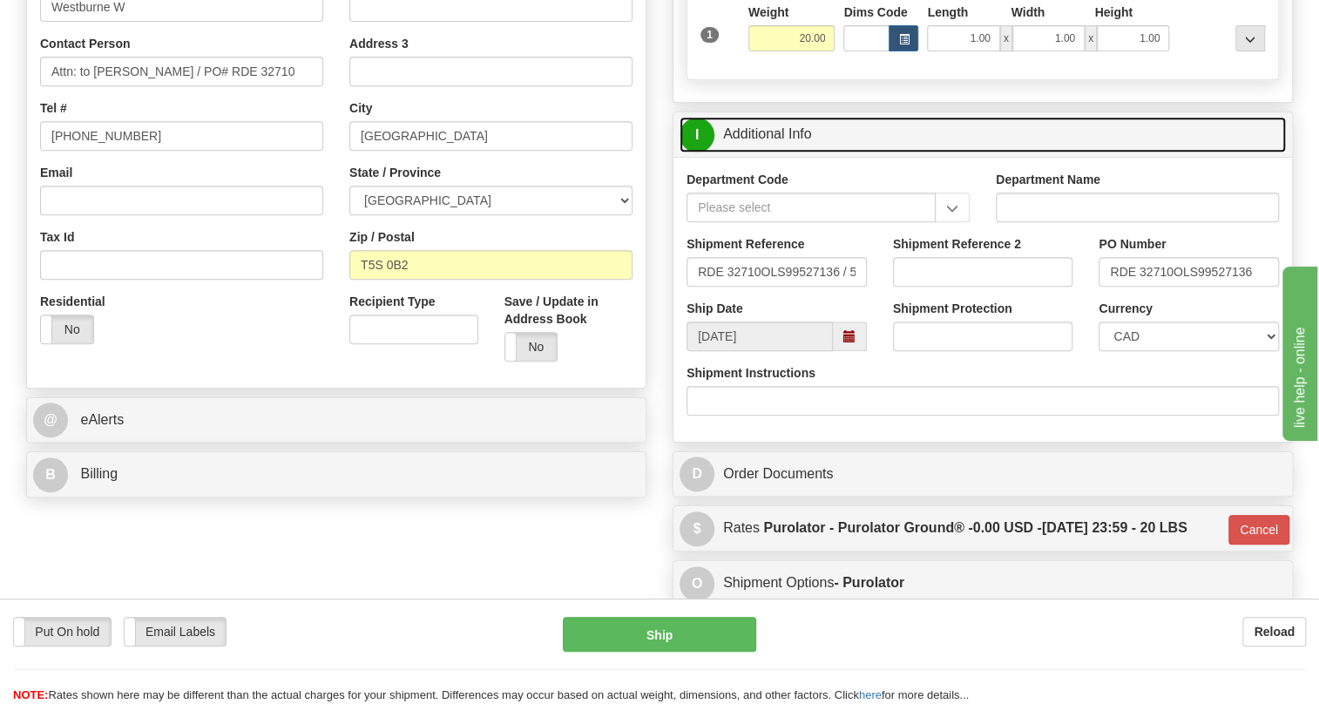
click at [760, 152] on link "I Additional Info" at bounding box center [982, 135] width 606 height 36
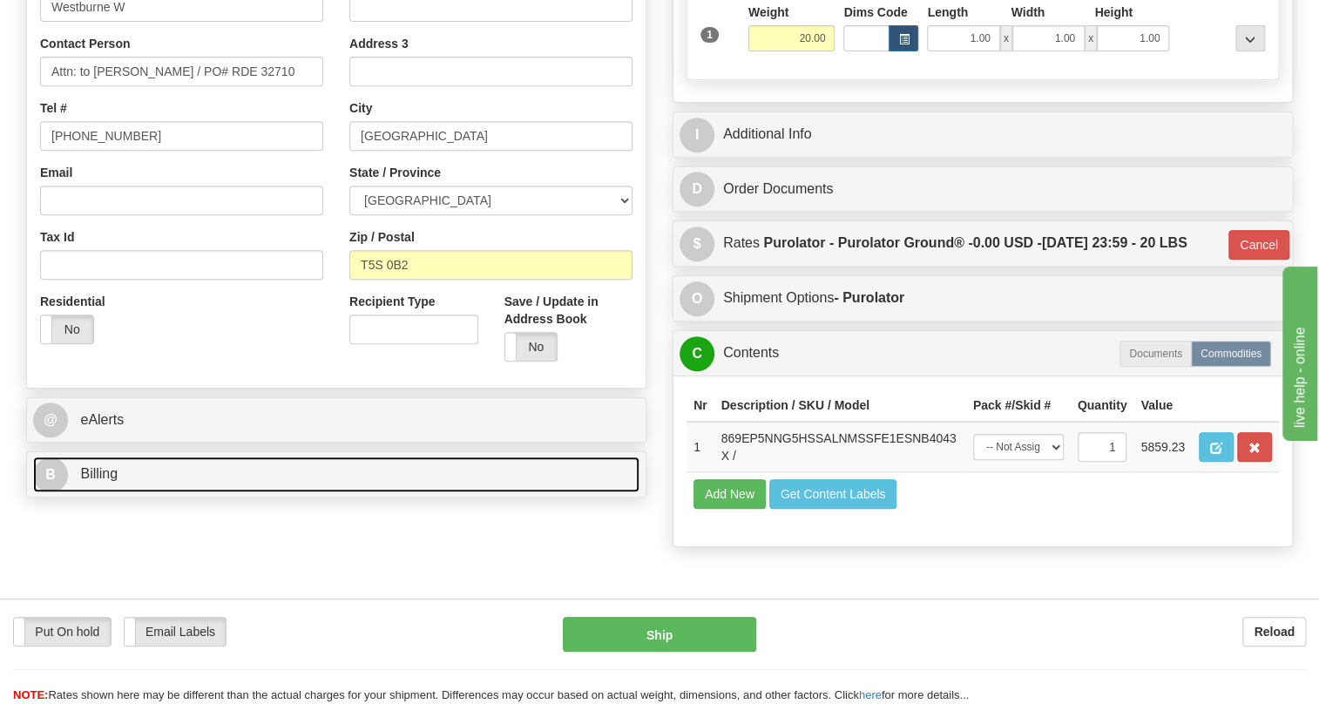
click at [112, 481] on span "Billing" at bounding box center [98, 473] width 37 height 15
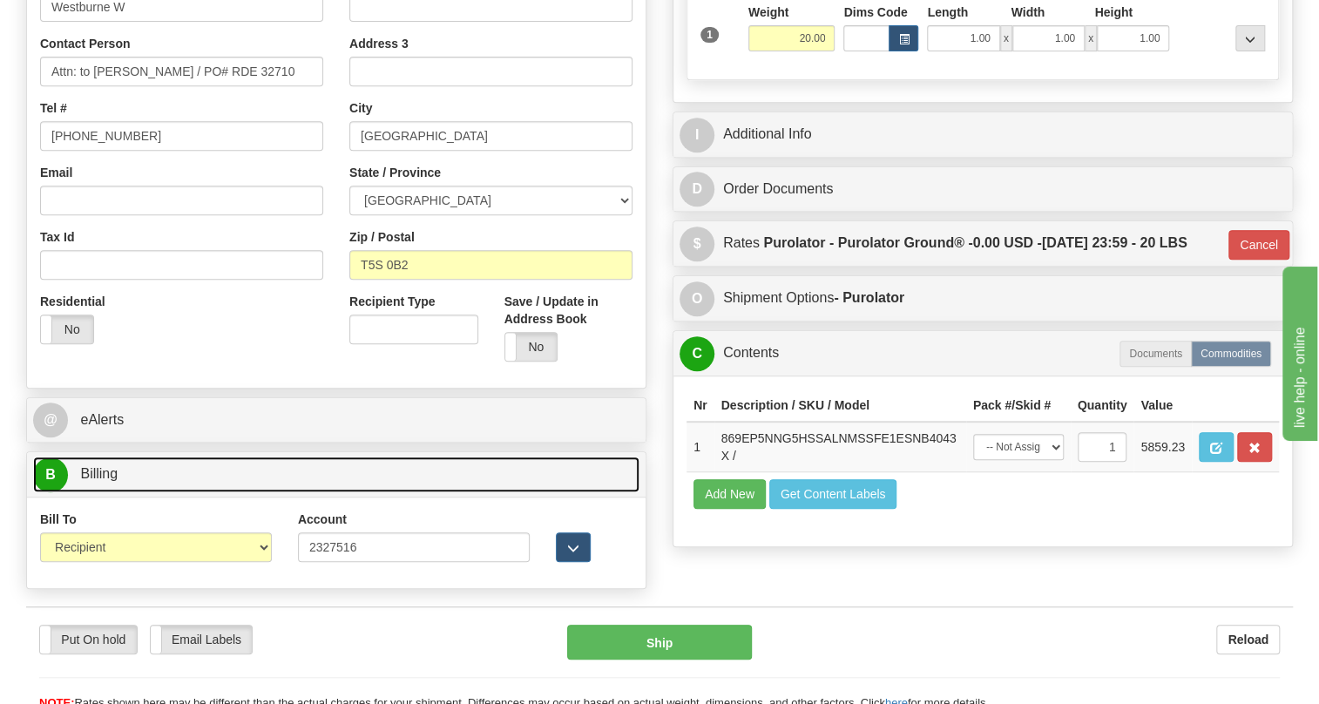
click at [112, 481] on span "Billing" at bounding box center [98, 473] width 37 height 15
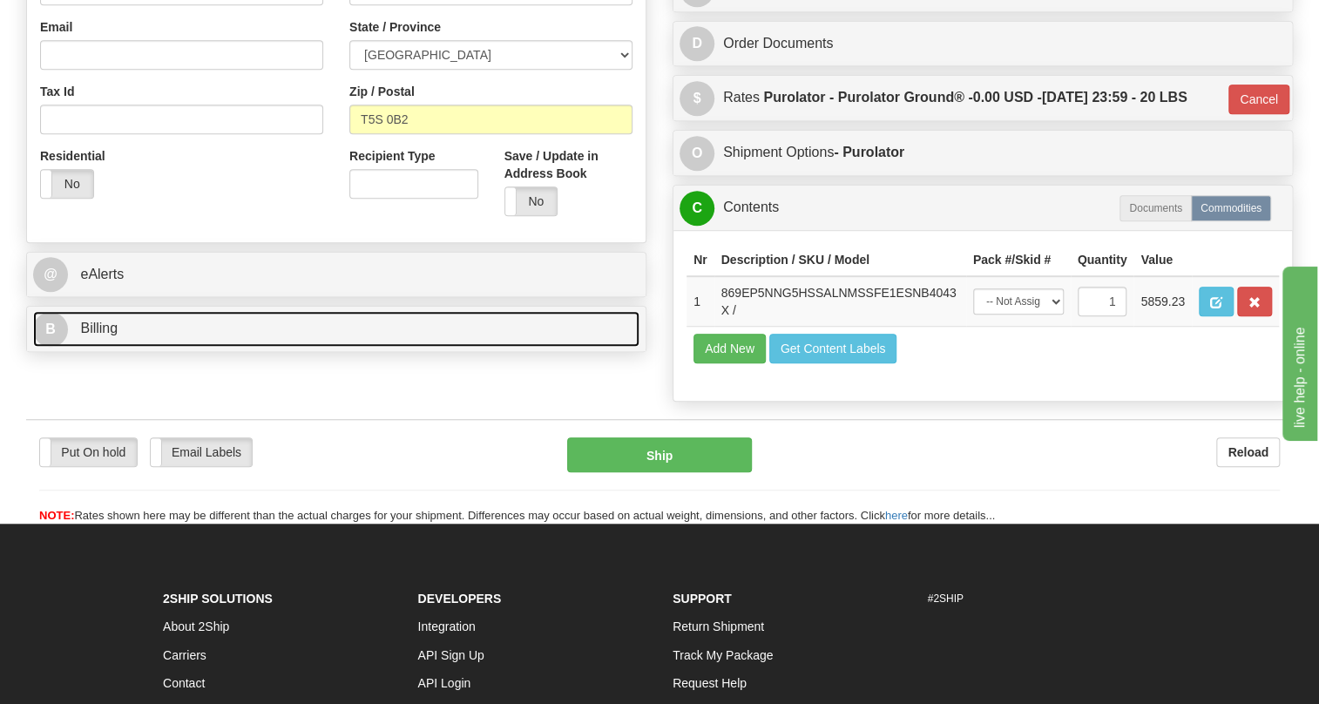
scroll to position [545, 0]
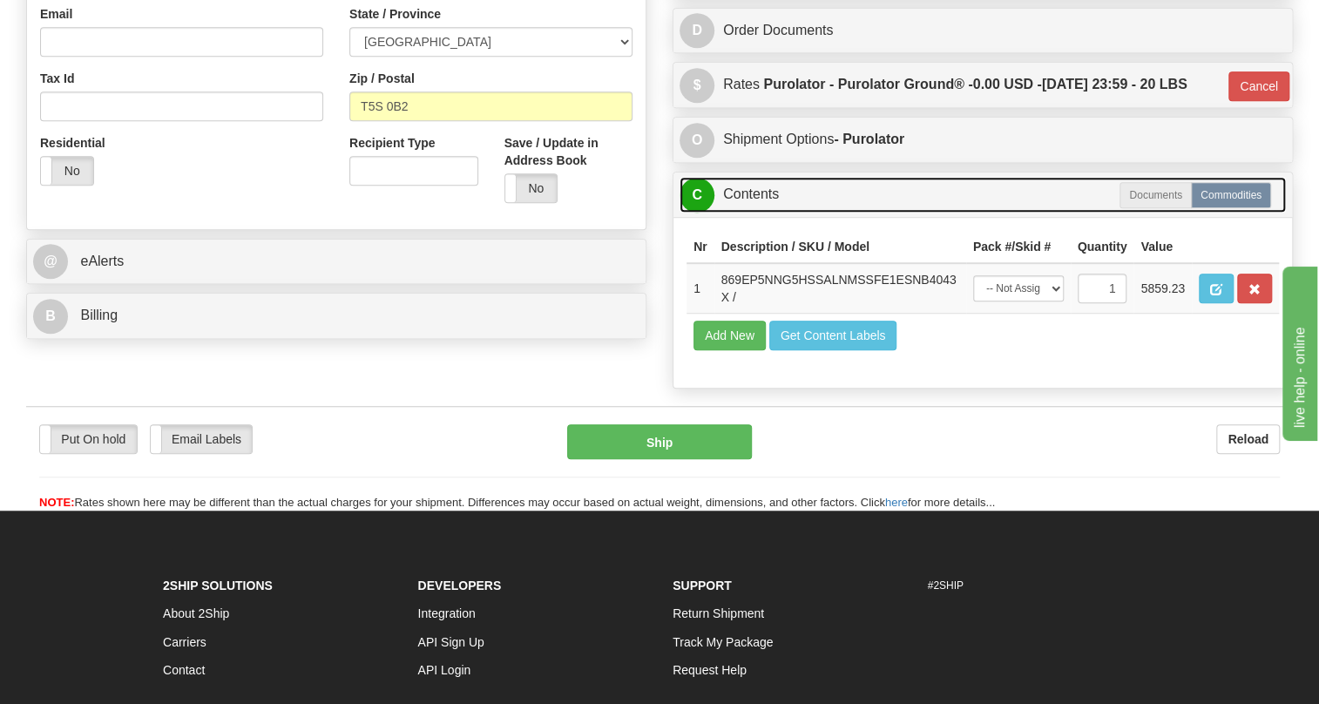
click at [753, 213] on link "C Contents" at bounding box center [982, 195] width 606 height 36
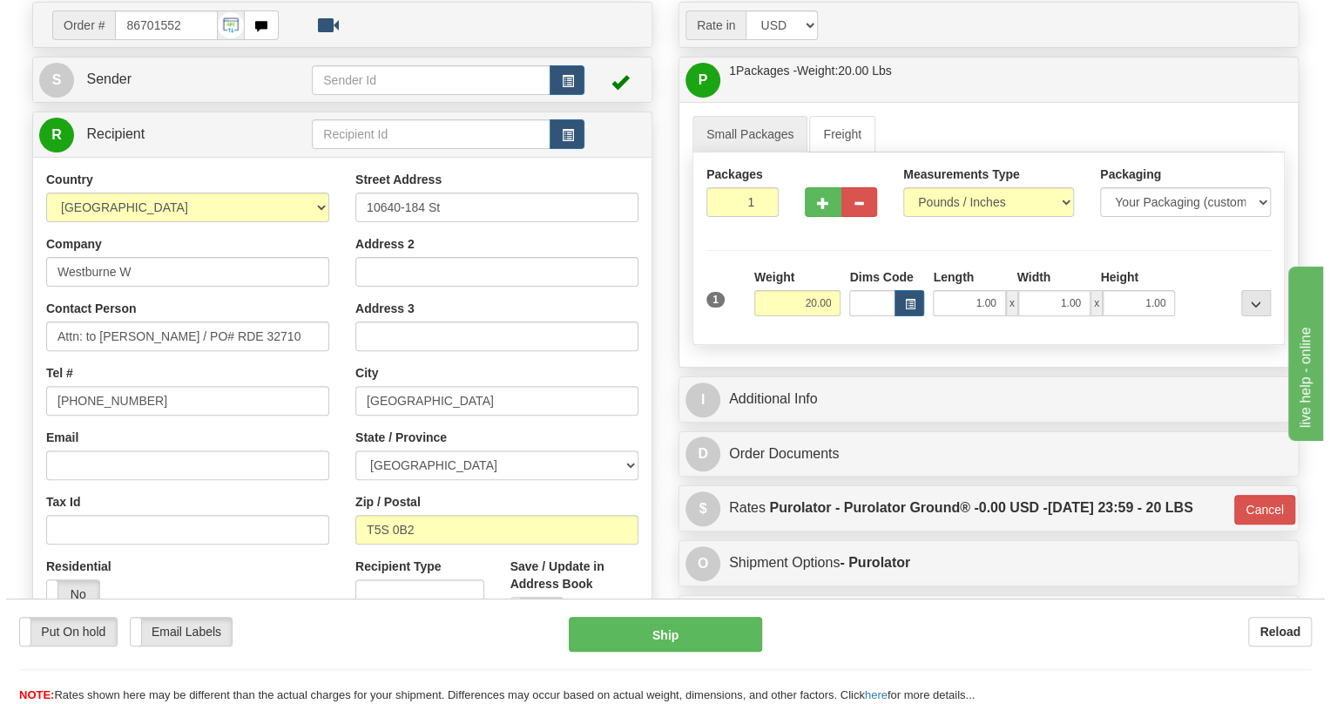
scroll to position [149, 0]
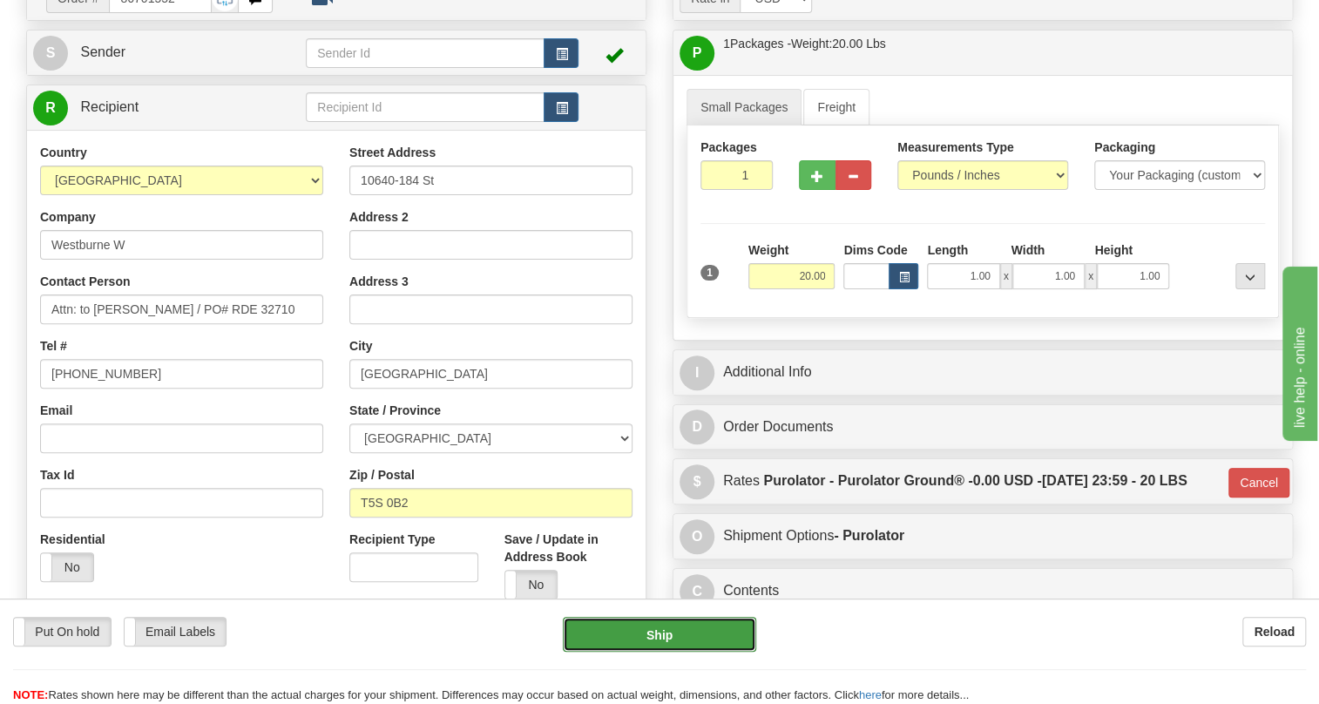
click at [662, 640] on button "Ship" at bounding box center [659, 634] width 193 height 35
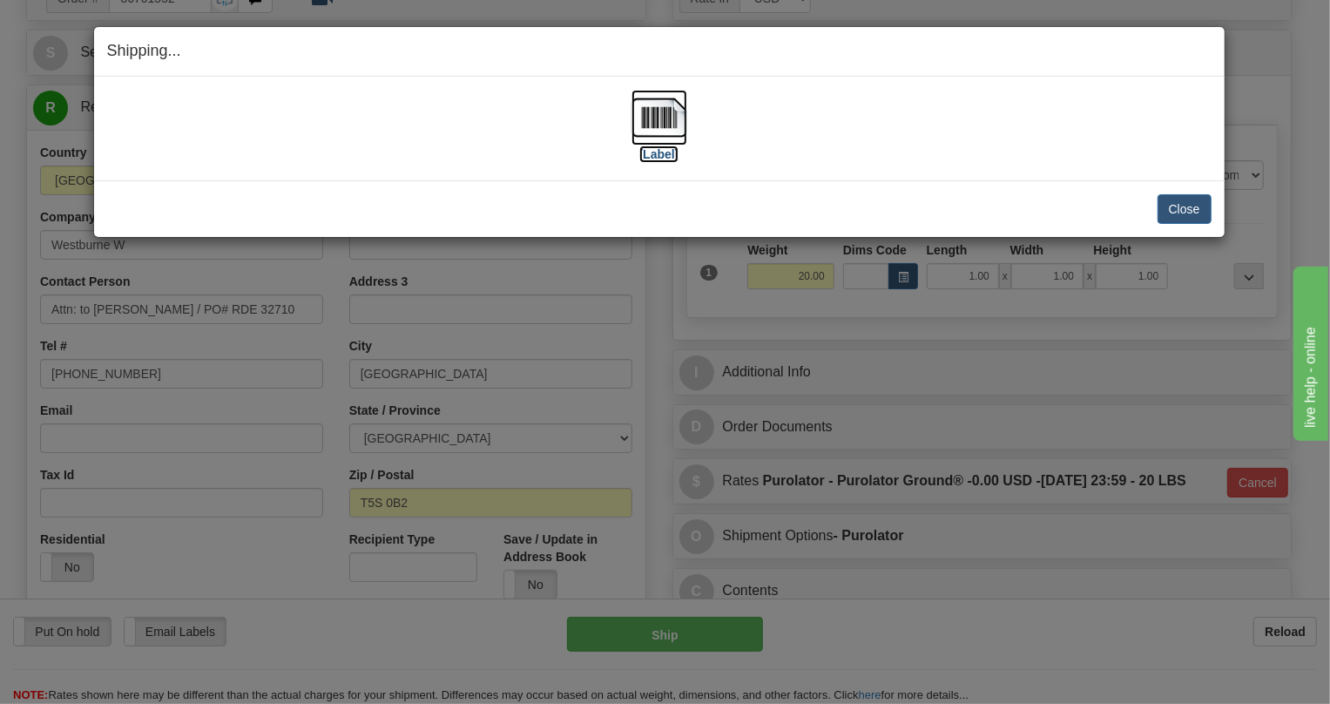
click at [663, 124] on img at bounding box center [659, 118] width 56 height 56
click at [1104, 11] on div "Shipping... Your SHIPMENT will EXPIRE in [Label] IMPORTANT NOTICE Embassy / Con…" at bounding box center [665, 352] width 1330 height 704
click at [1178, 208] on button "Close" at bounding box center [1185, 209] width 54 height 30
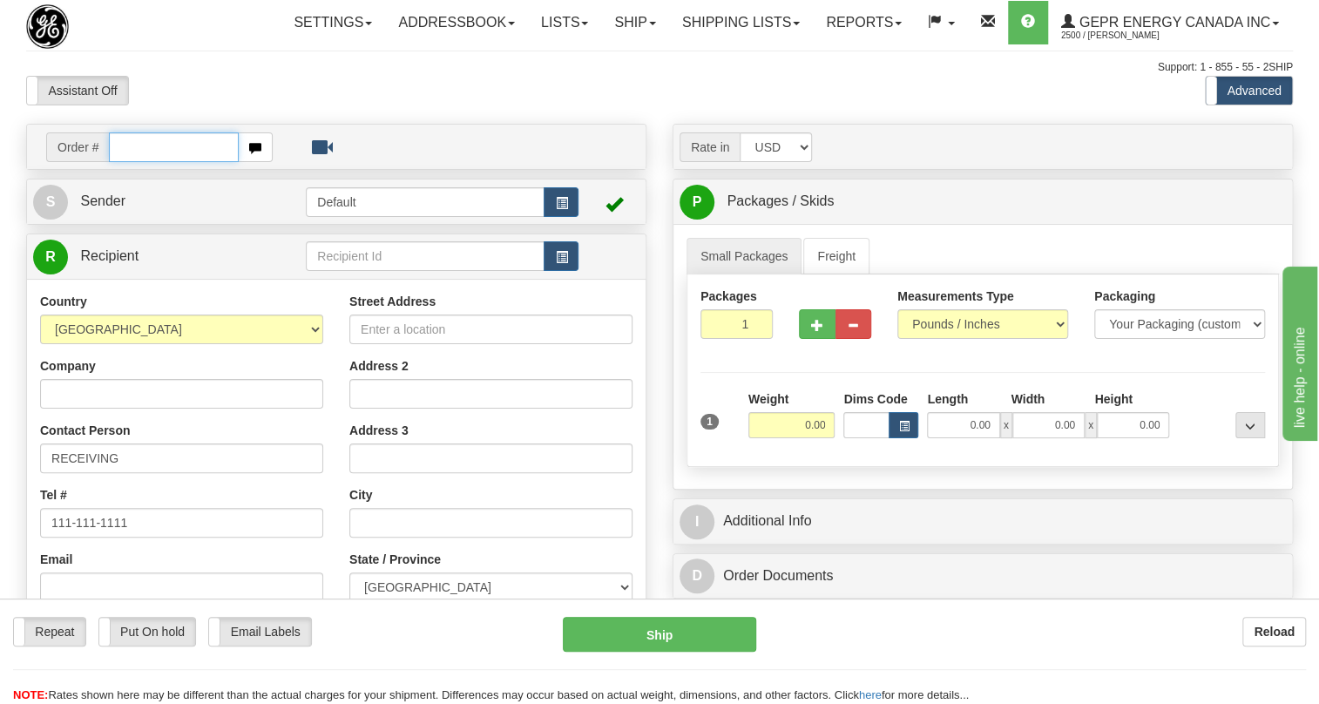
click at [126, 162] on input "text" at bounding box center [174, 147] width 130 height 30
paste input "0086701586"
click at [134, 162] on input "0086701586" at bounding box center [174, 147] width 130 height 30
type input "86701586"
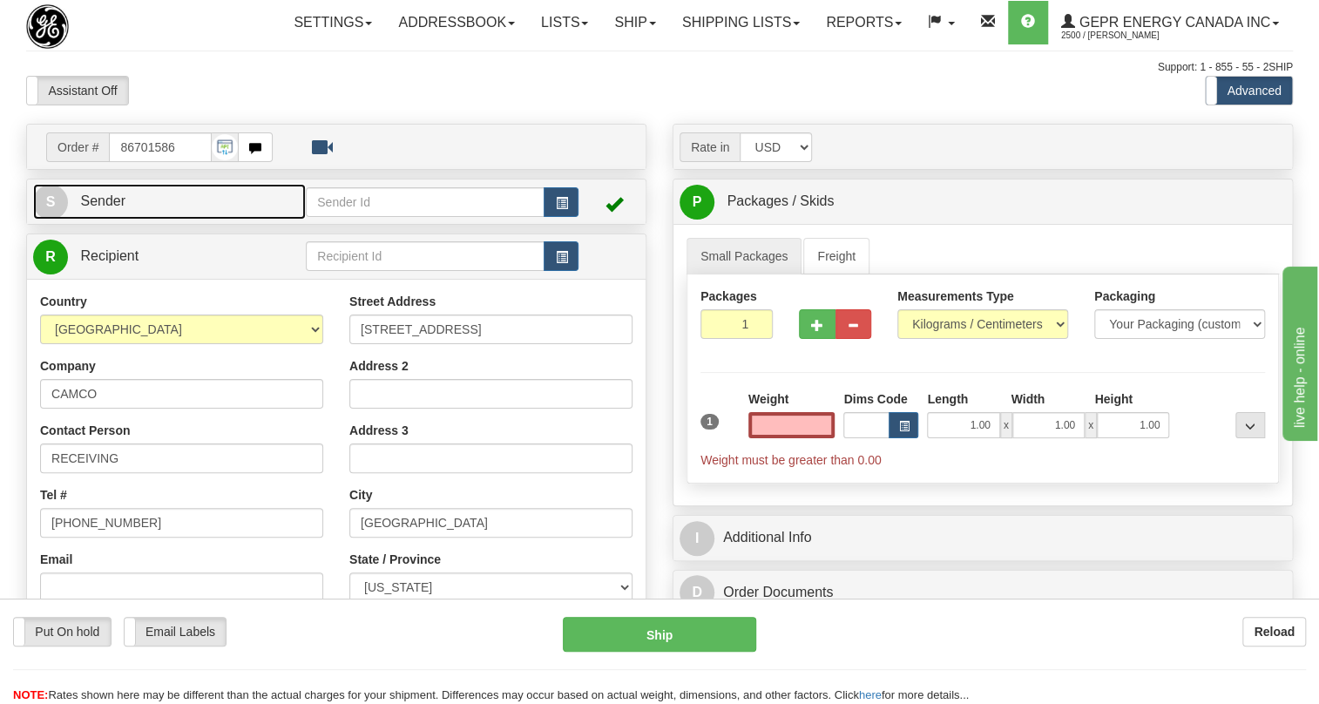
type input "0.00"
click at [118, 208] on span "Sender" at bounding box center [102, 200] width 45 height 15
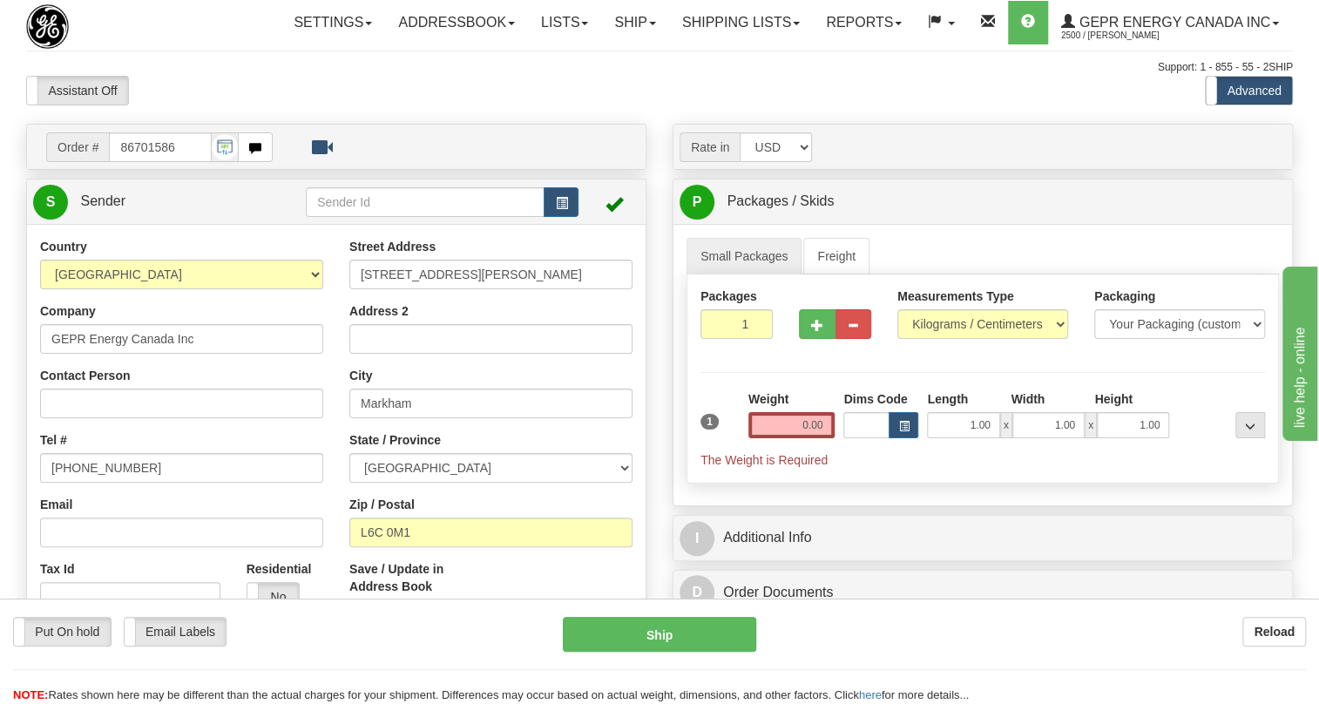
type input "MARKHAM"
click at [98, 483] on input "(779)7960565" at bounding box center [181, 468] width 283 height 30
paste input "905-927-5013"
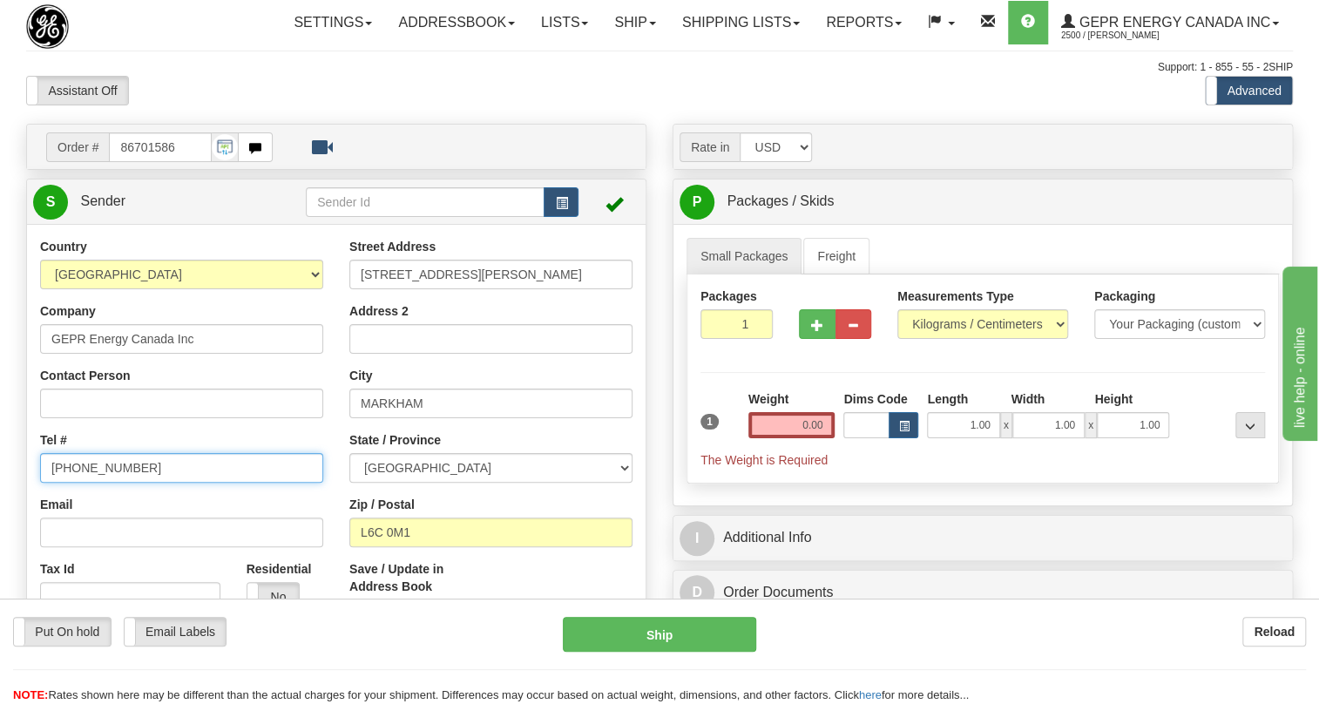
type input "905-927-5013"
click at [315, 543] on div "Email" at bounding box center [181, 521] width 283 height 51
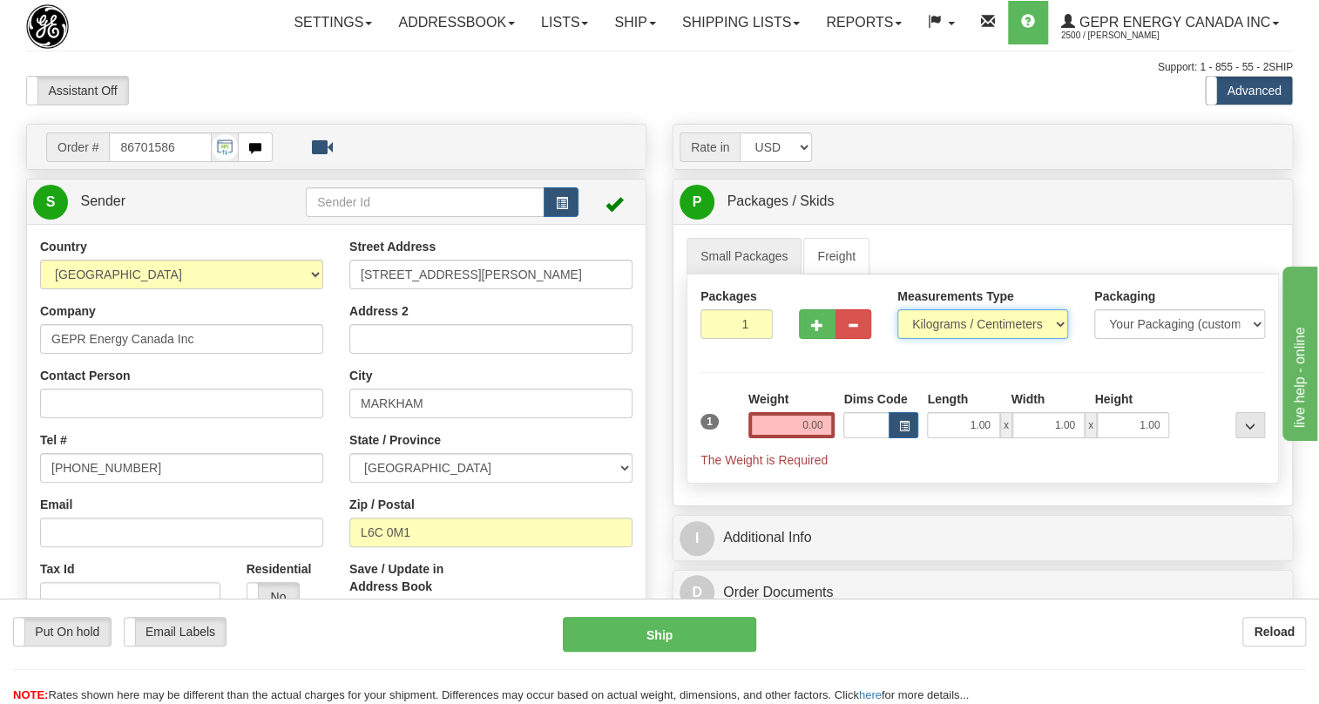
click at [949, 339] on select "Pounds / Inches Kilograms / Centimeters" at bounding box center [982, 324] width 171 height 30
select select "0"
click at [897, 339] on select "Pounds / Inches Kilograms / Centimeters" at bounding box center [982, 324] width 171 height 30
click at [790, 438] on input "0.00" at bounding box center [791, 425] width 87 height 26
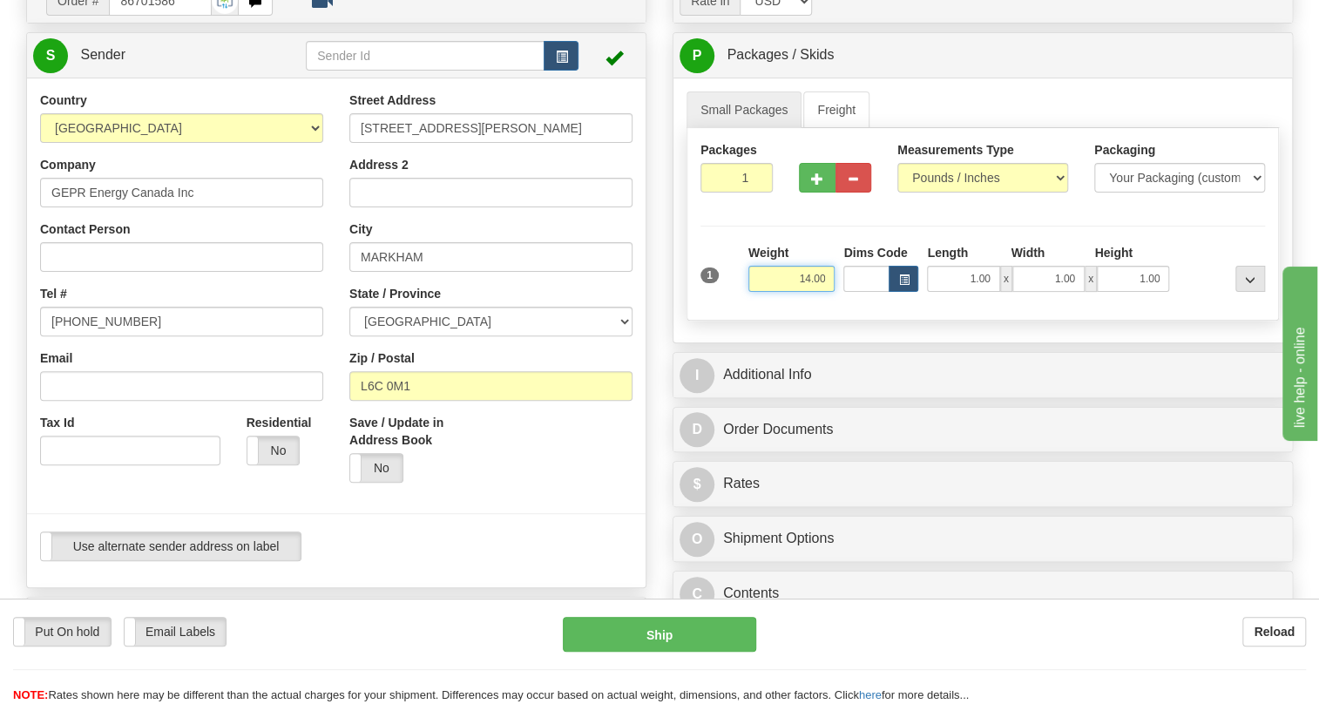
scroll to position [158, 0]
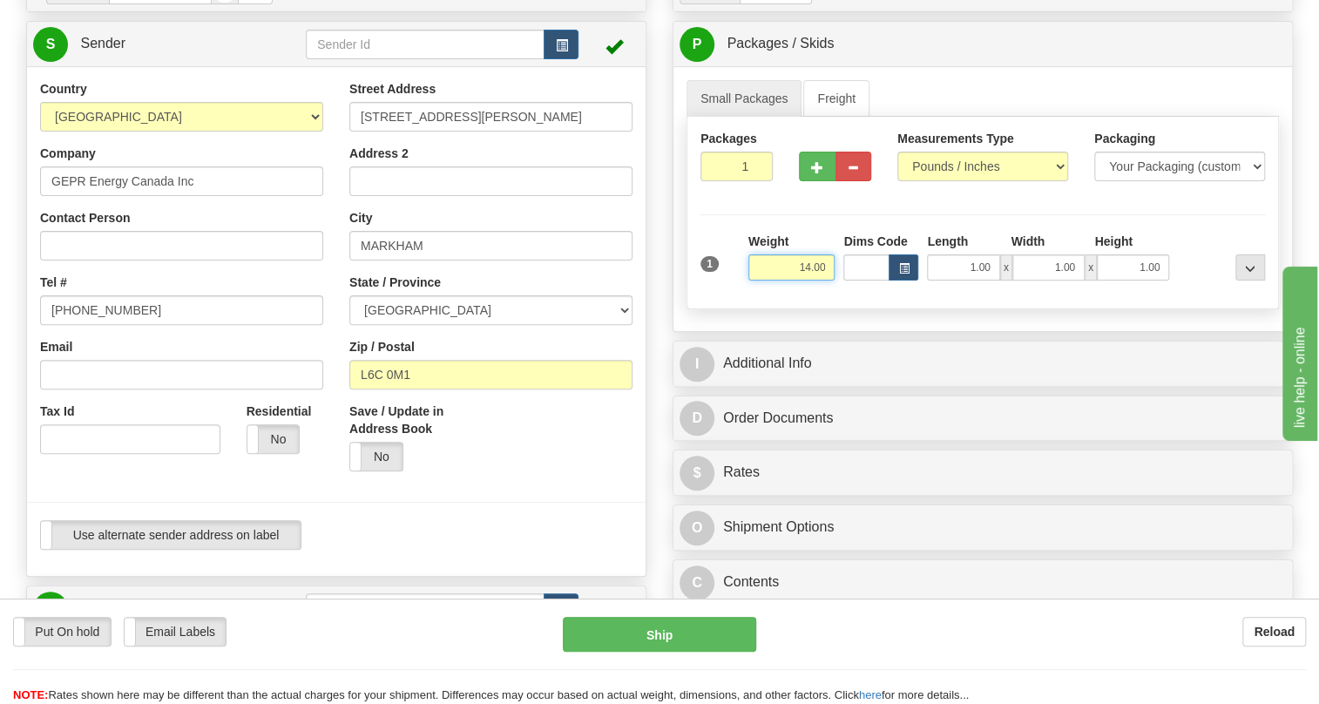
type input "14.00"
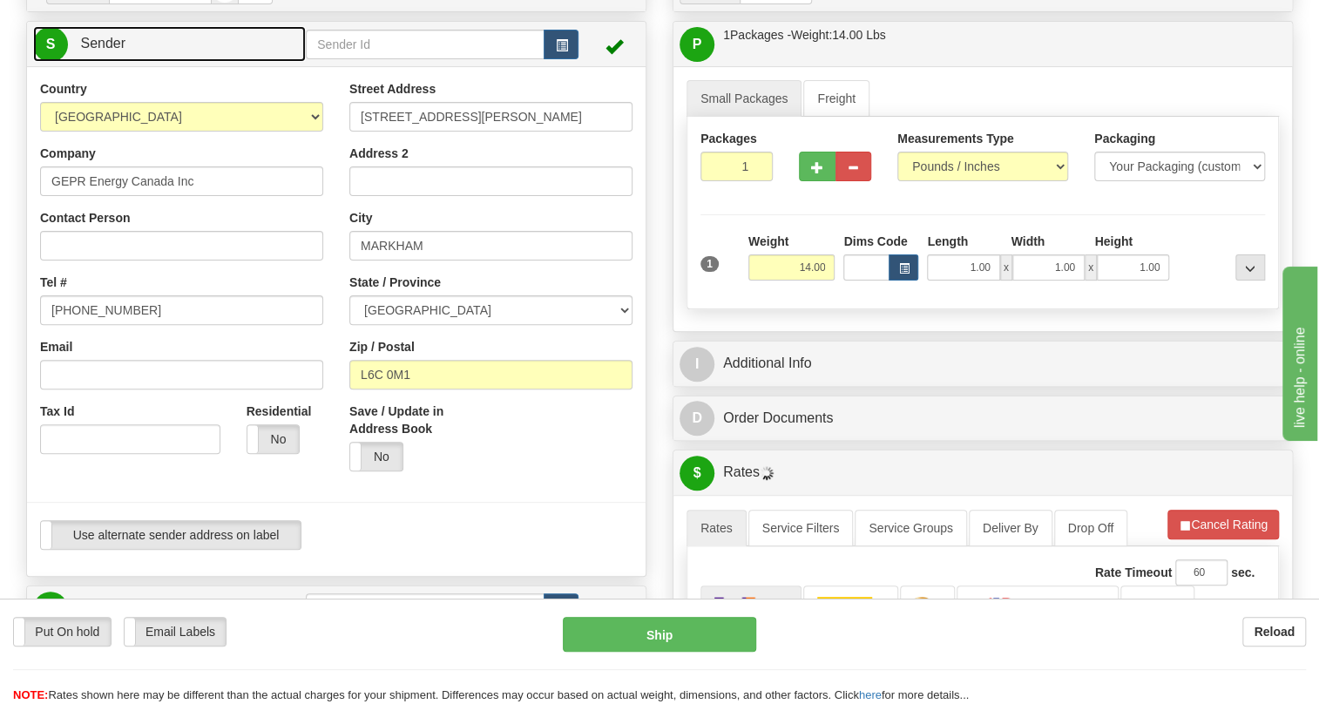
click at [109, 51] on span "Sender" at bounding box center [102, 43] width 45 height 15
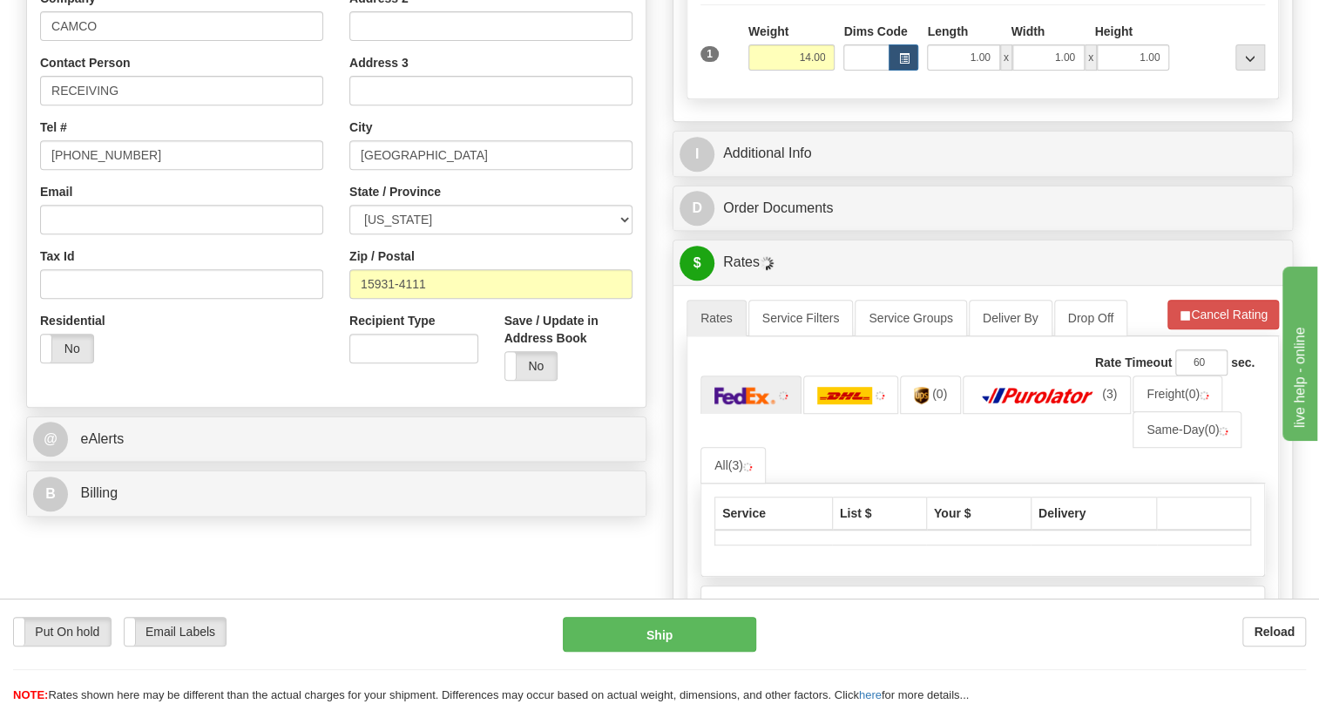
scroll to position [395, 0]
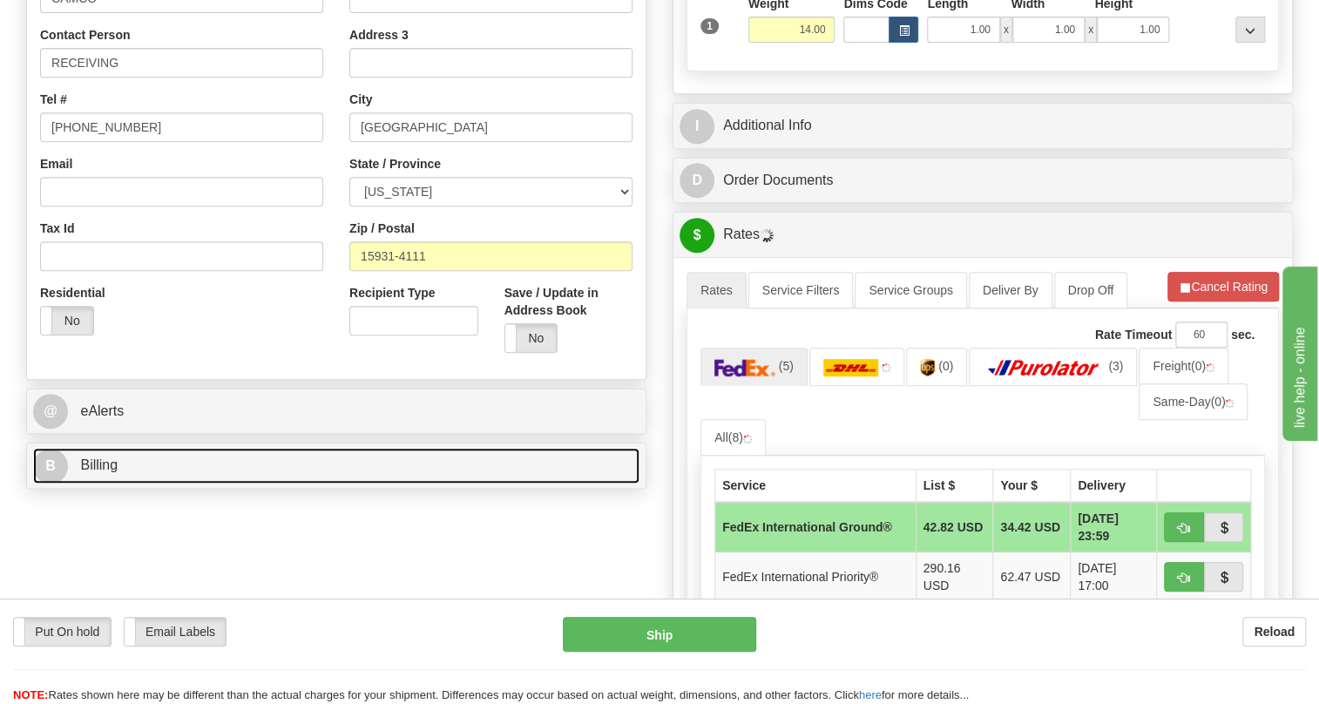
click at [112, 472] on span "Billing" at bounding box center [98, 464] width 37 height 15
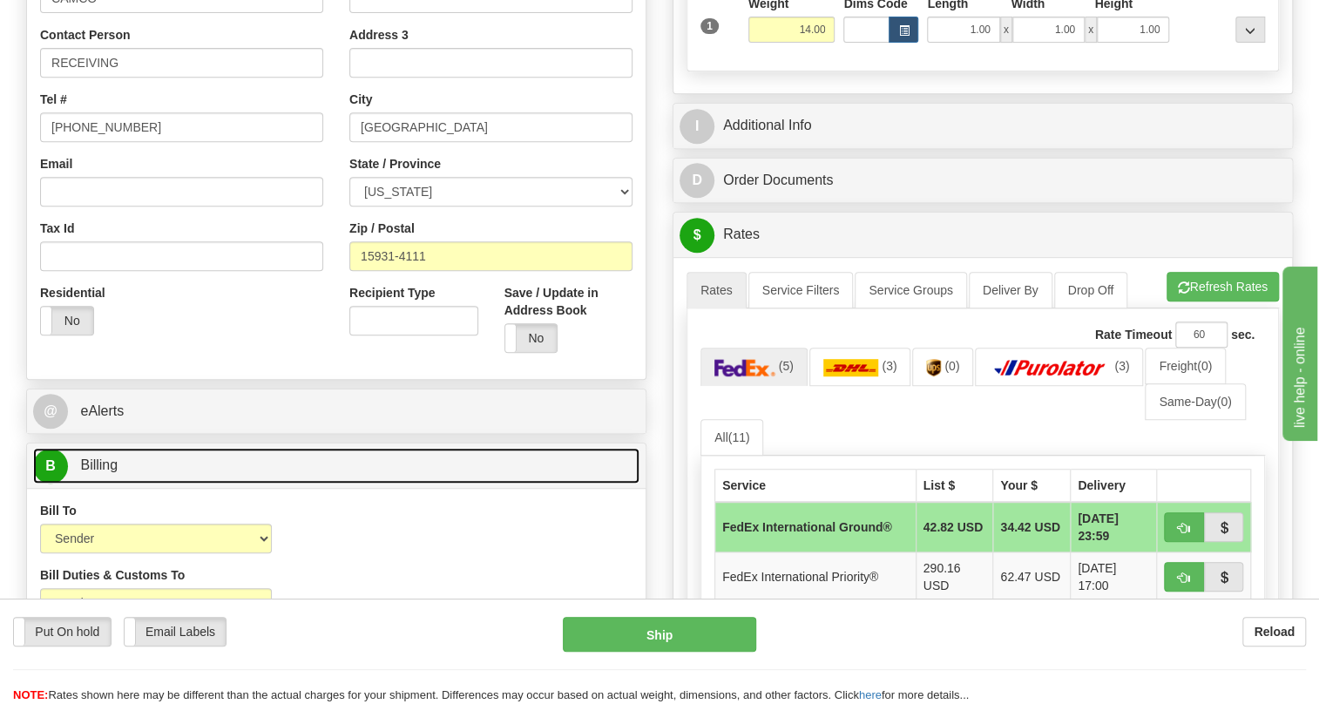
click at [105, 472] on span "Billing" at bounding box center [98, 464] width 37 height 15
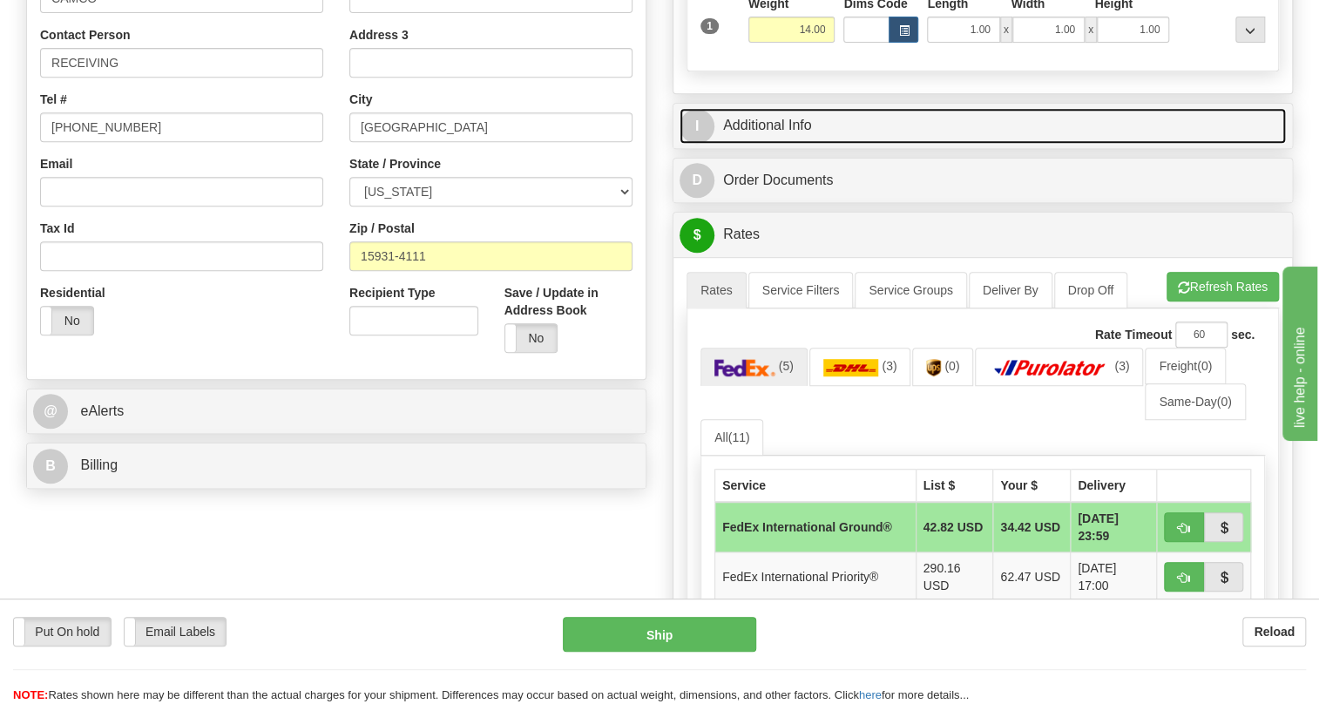
click at [764, 144] on link "I Additional Info" at bounding box center [982, 126] width 606 height 36
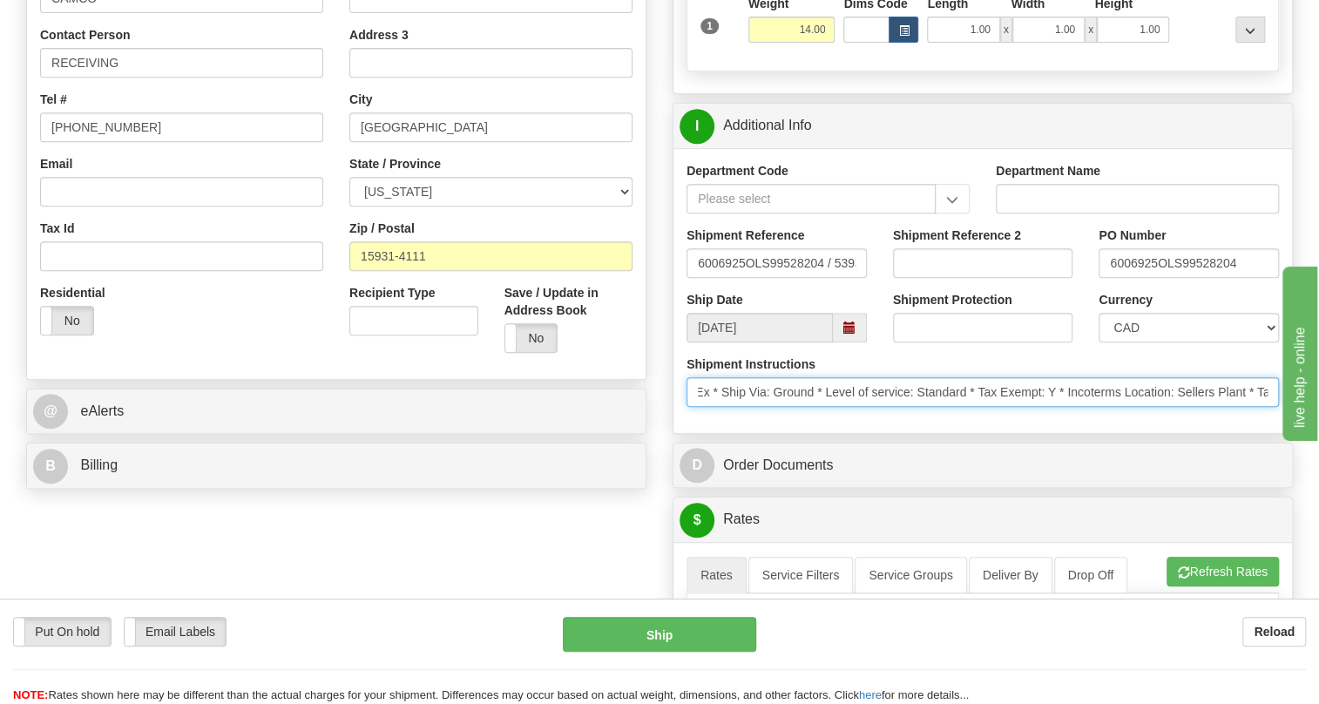
scroll to position [0, 226]
drag, startPoint x: 1151, startPoint y: 432, endPoint x: 1260, endPoint y: 441, distance: 108.4
click at [1260, 407] on input "* Courier: FedEx * Ship Via: Ground * Level of service: Standard * Tax Exempt: …" at bounding box center [982, 392] width 592 height 30
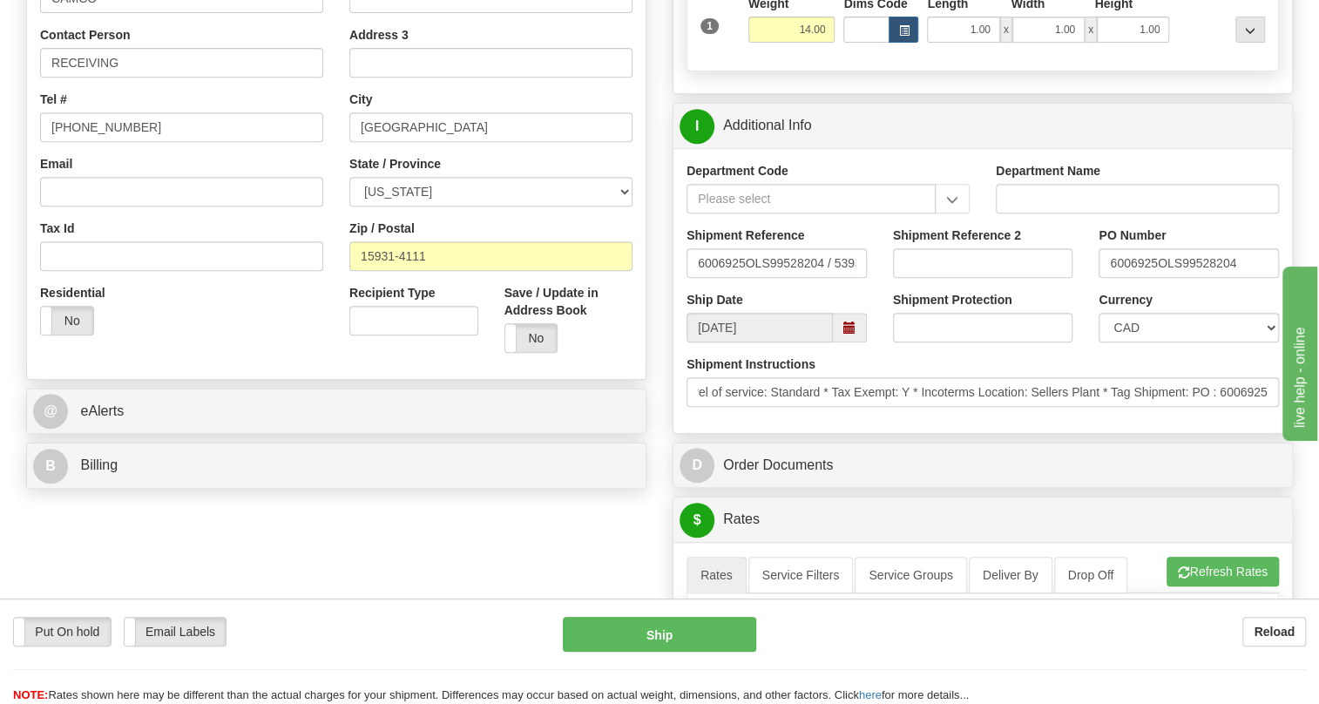
scroll to position [0, 0]
click at [871, 420] on div "Shipment Instructions * Courier: FedEx * Ship Via: Ground * Level of service: S…" at bounding box center [982, 387] width 618 height 64
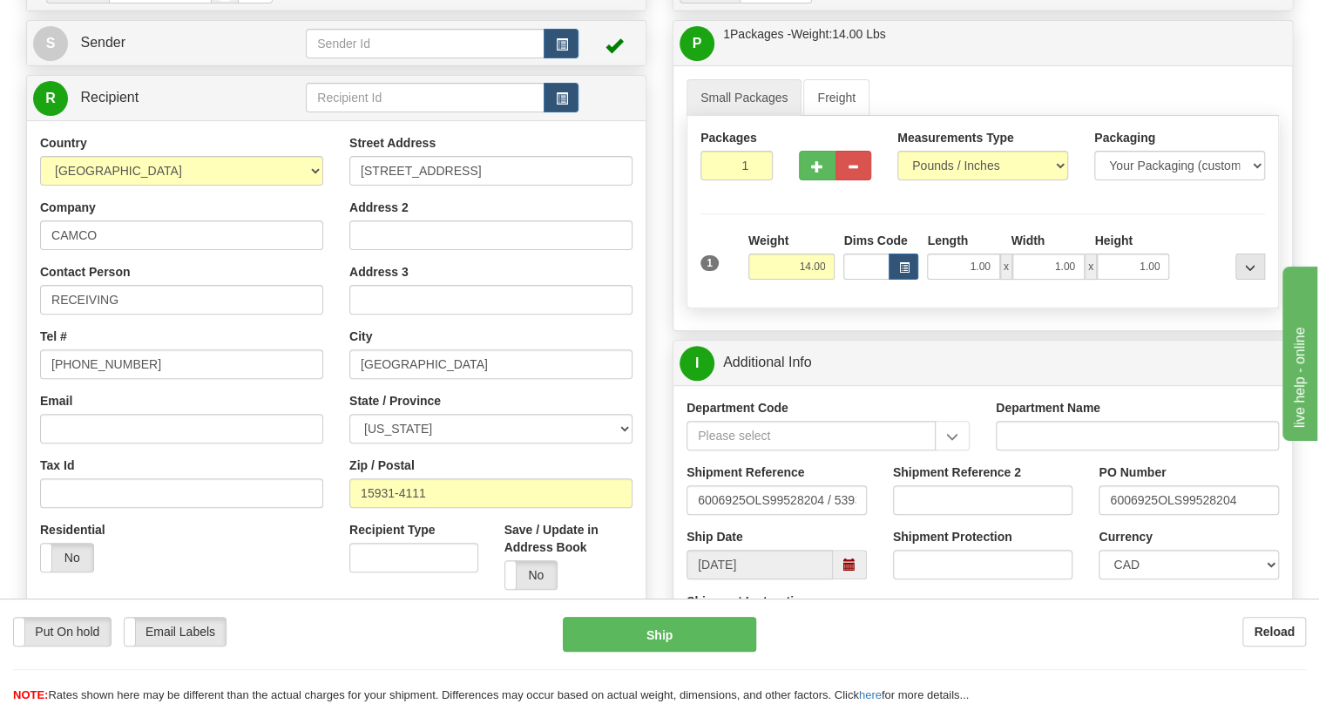
scroll to position [158, 0]
click at [176, 315] on input "RECEIVING" at bounding box center [181, 301] width 283 height 30
paste input "Kris Kline"
type input "RECEIVING / Kris Kline"
click at [105, 380] on input "(779)7960565" at bounding box center [181, 365] width 283 height 30
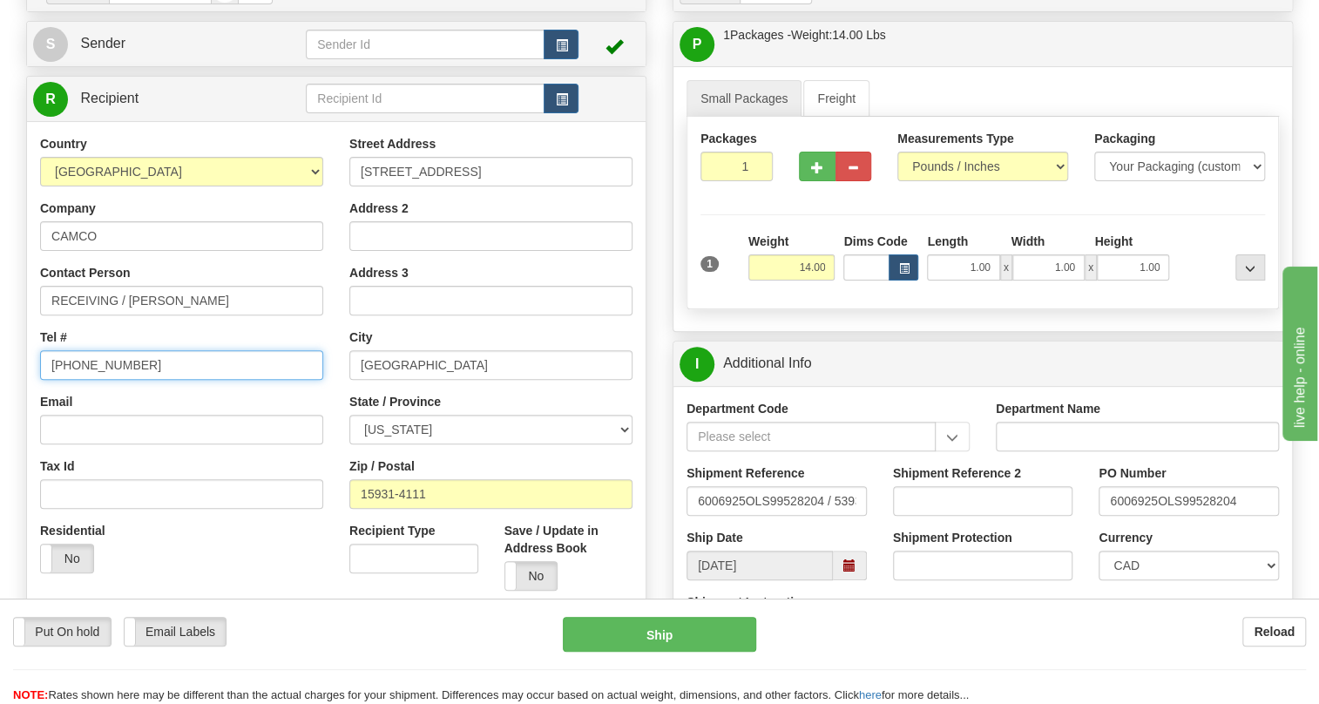
click at [105, 380] on input "(779)7960565" at bounding box center [181, 365] width 283 height 30
paste input "814-472-7980"
type input "814-472-7980"
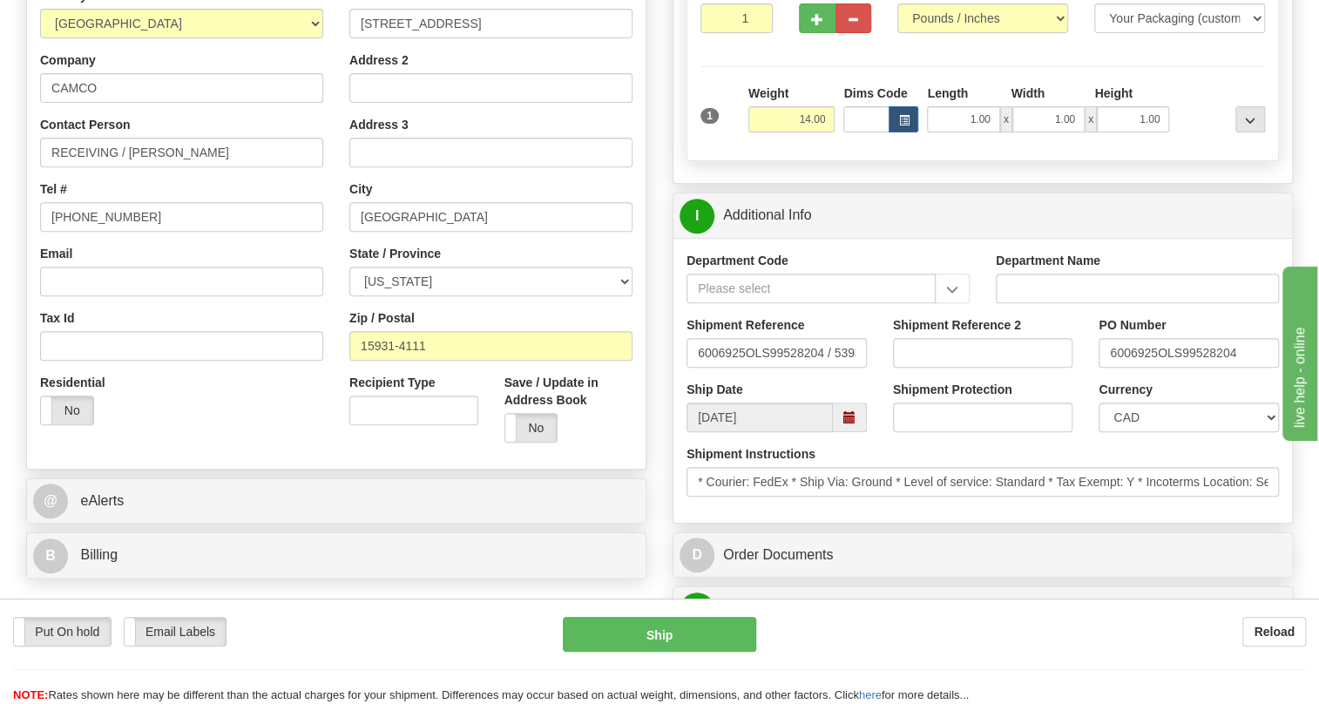
scroll to position [316, 0]
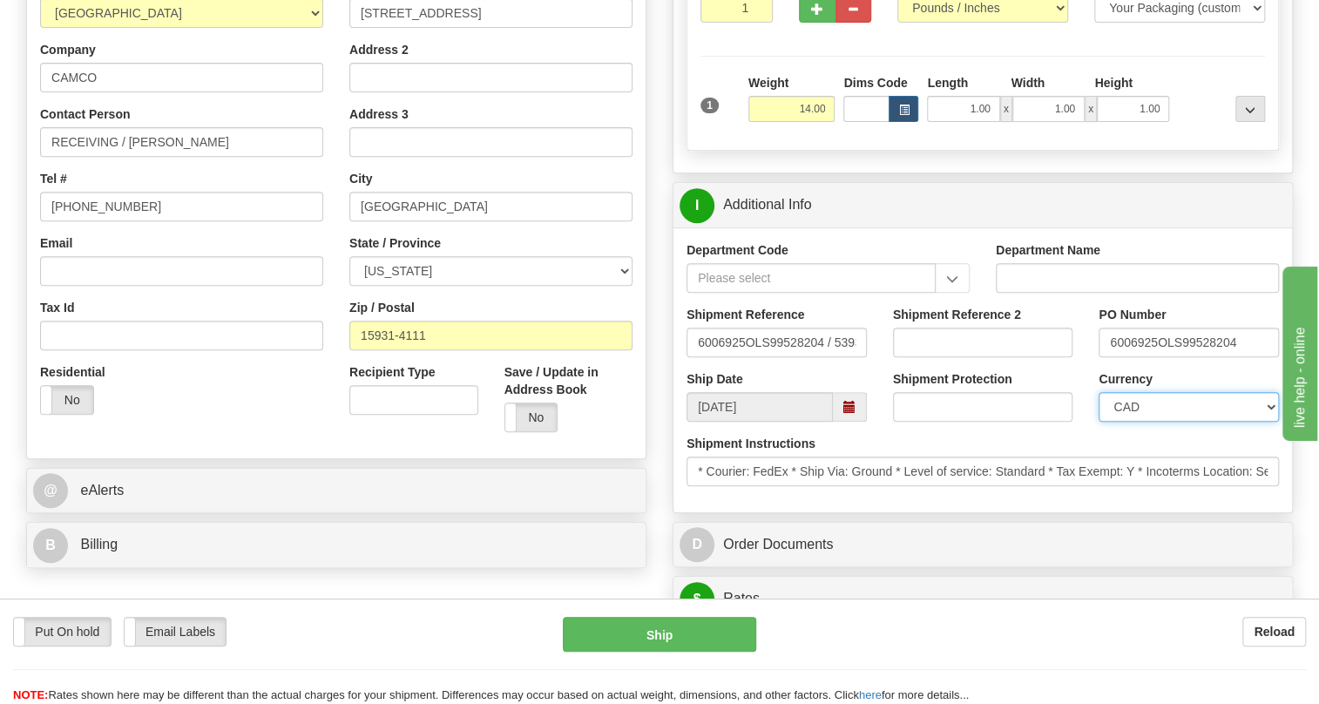
click at [1193, 422] on select "CAD USD EUR ZAR RON ANG ARN AUD AUS AWG BBD BFR BGN BHD BMD BND BRC BRL CHP CKZ…" at bounding box center [1188, 407] width 180 height 30
select select "1"
click at [1098, 422] on select "CAD USD EUR ZAR RON ANG ARN AUD AUS AWG BBD BFR BGN BHD BMD BND BRC BRL CHP CKZ…" at bounding box center [1188, 407] width 180 height 30
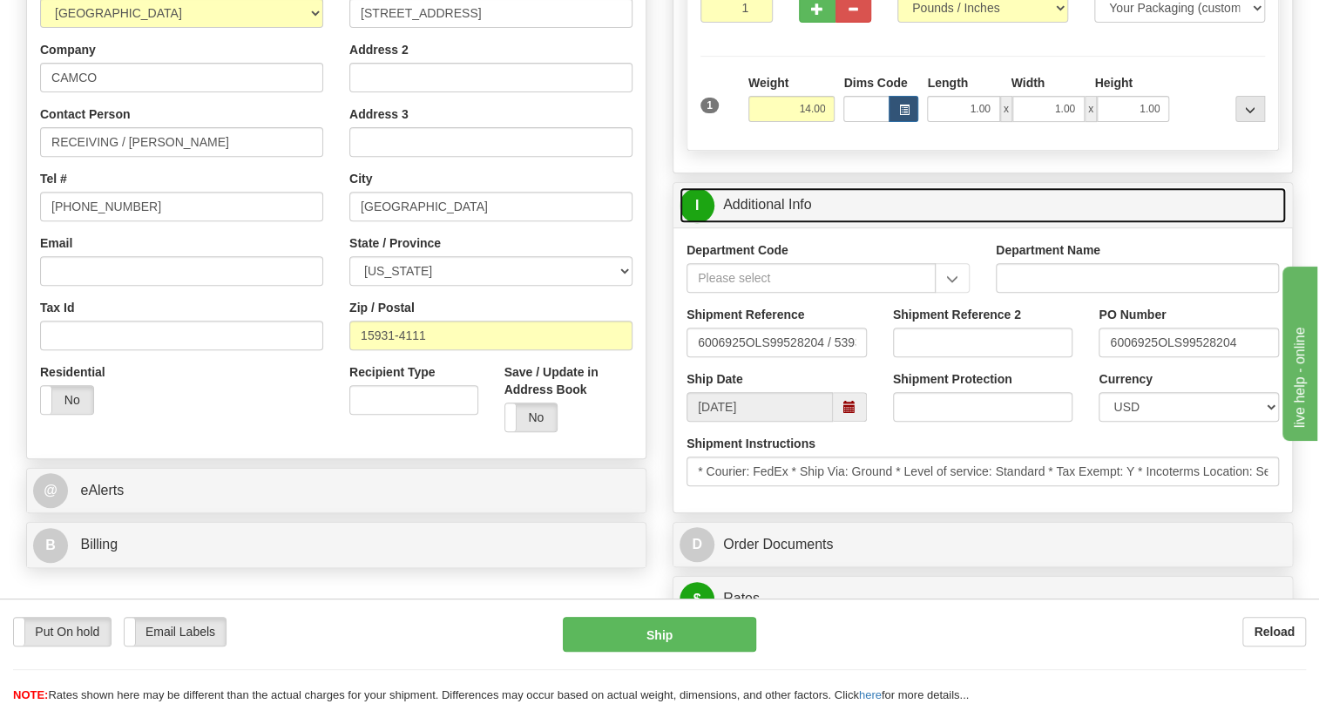
click at [791, 223] on link "I Additional Info" at bounding box center [982, 205] width 606 height 36
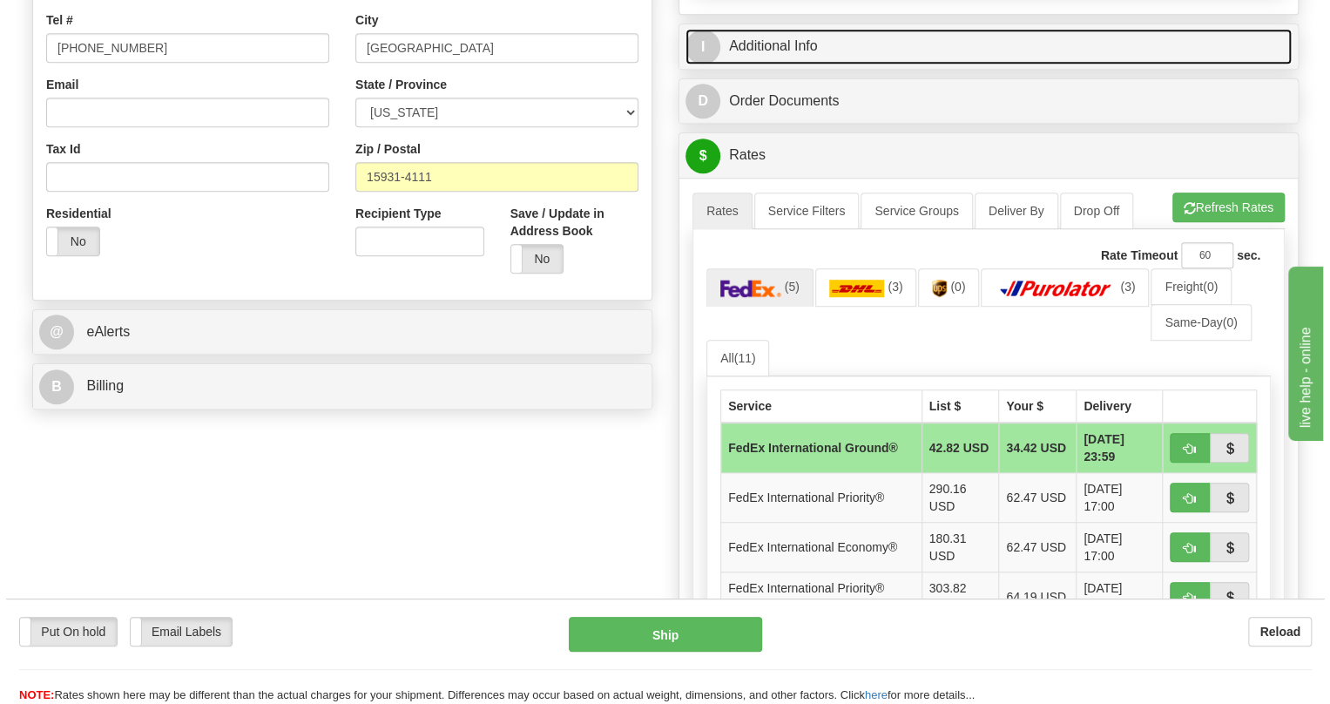
scroll to position [554, 0]
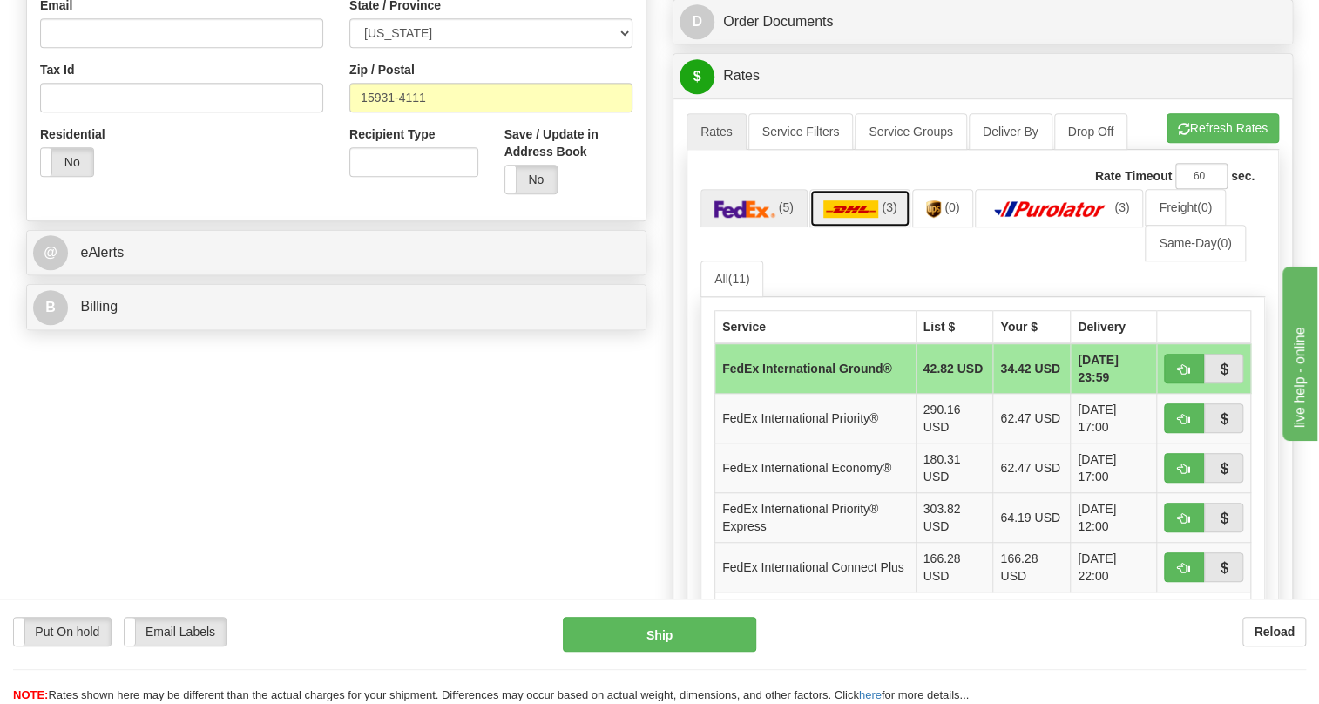
click at [853, 218] on img at bounding box center [851, 208] width 56 height 17
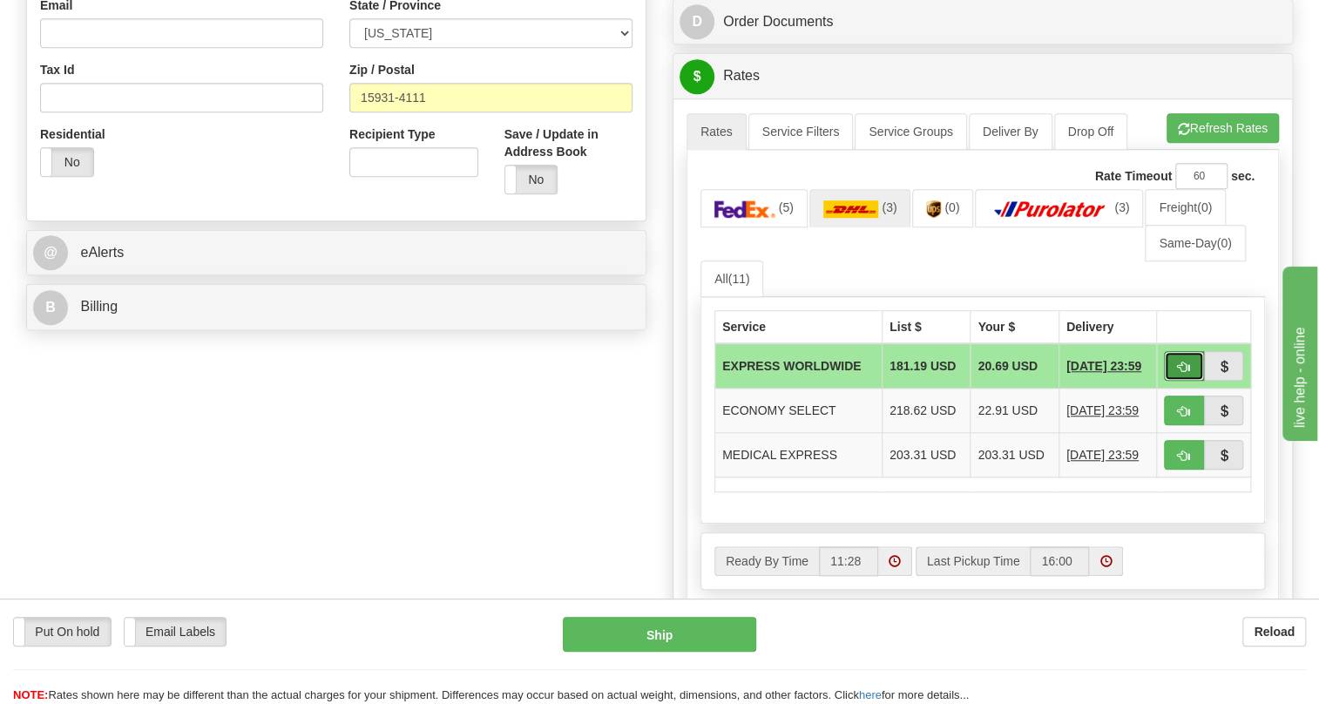
click at [1181, 373] on span "button" at bounding box center [1184, 366] width 12 height 11
type input "P"
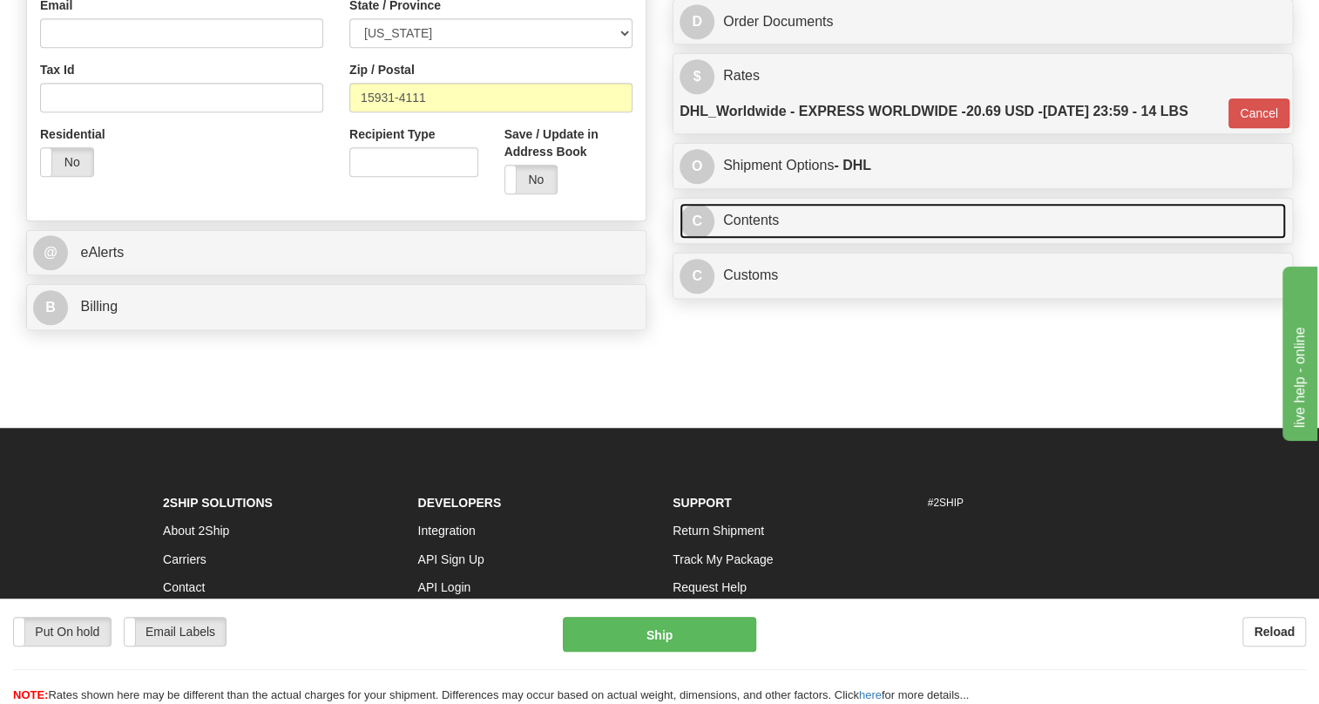
click at [753, 239] on link "C Contents" at bounding box center [982, 221] width 606 height 36
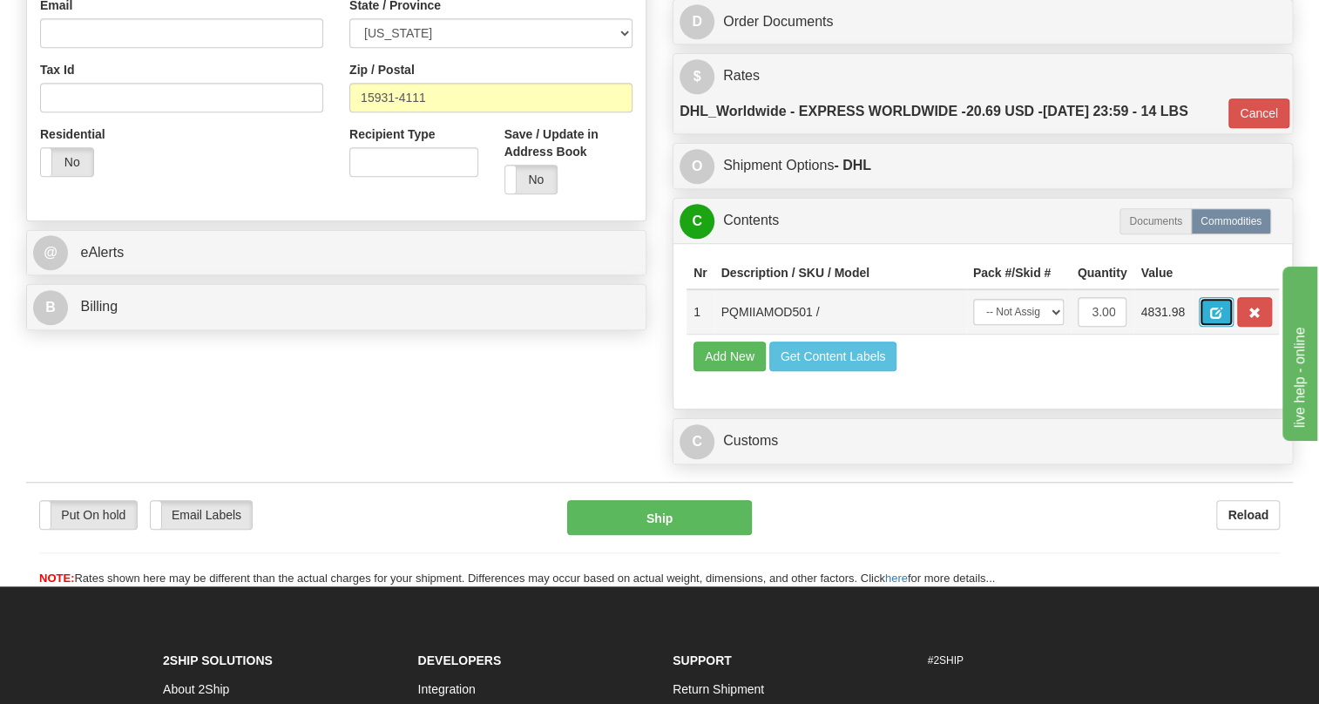
click at [1212, 327] on button "button" at bounding box center [1216, 312] width 35 height 30
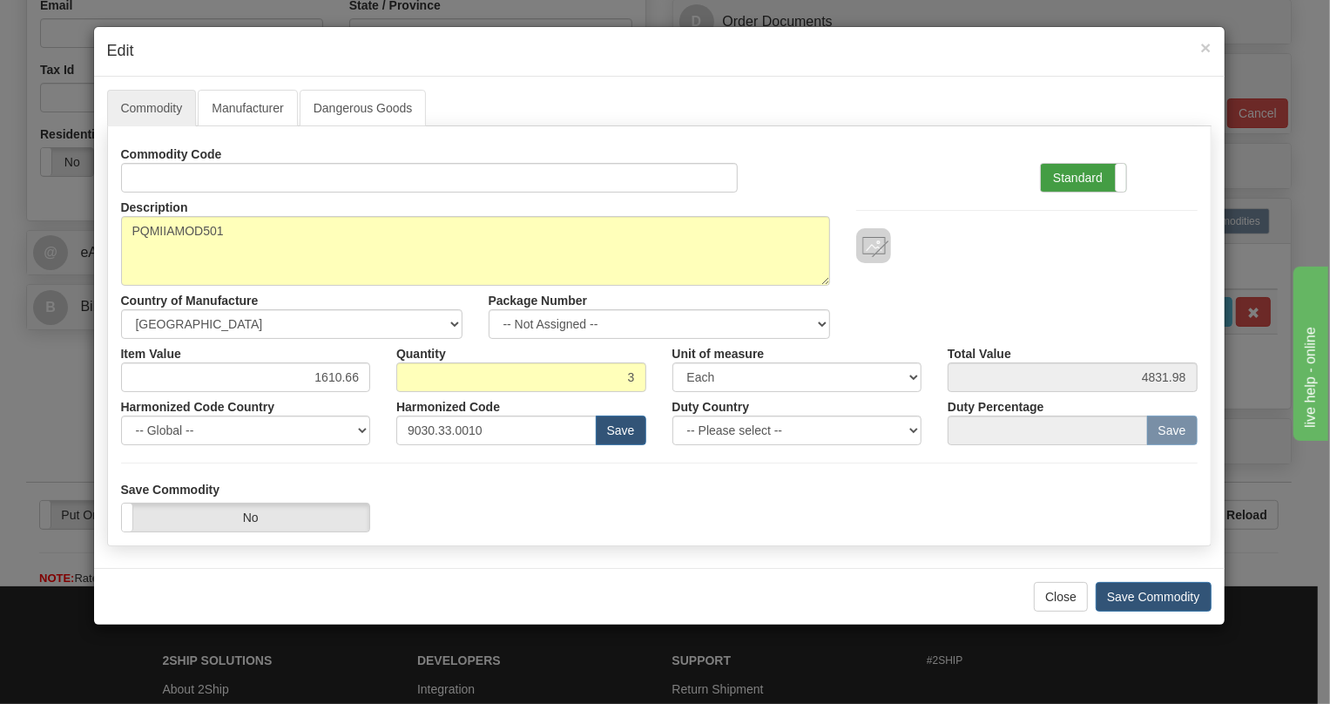
click at [1079, 175] on label "Standard" at bounding box center [1083, 178] width 85 height 28
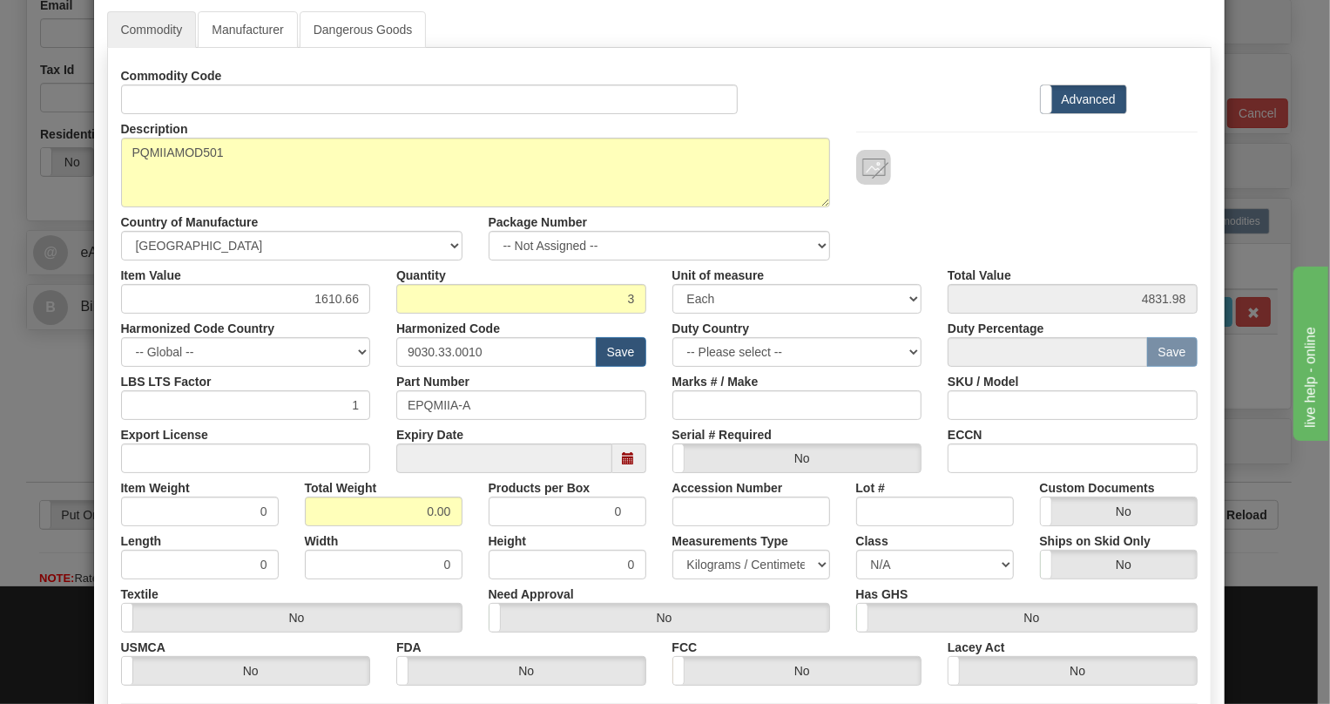
scroll to position [78, 0]
click at [401, 515] on input "0.00" at bounding box center [384, 511] width 158 height 30
type input "1.00"
type input "0.3333"
click at [728, 563] on select "Pounds / Inches Kilograms / Centimeters" at bounding box center [751, 565] width 158 height 30
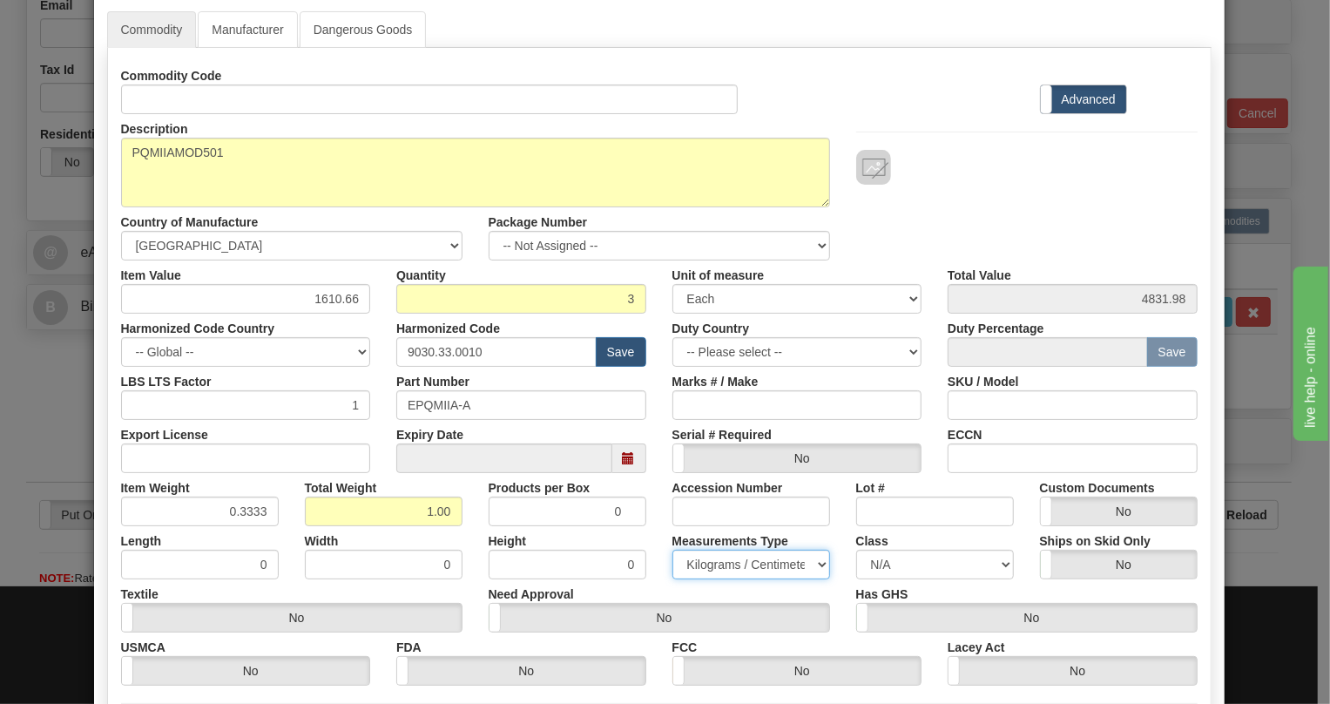
select select "0"
click at [672, 550] on select "Pounds / Inches Kilograms / Centimeters" at bounding box center [751, 565] width 158 height 30
drag, startPoint x: 254, startPoint y: 505, endPoint x: 261, endPoint y: 527, distance: 22.9
click at [261, 527] on div "Commodity Code Standard Advanced Description PQMIIAMOD501 Country of Manufactur…" at bounding box center [659, 373] width 1077 height 625
type input "0.3335"
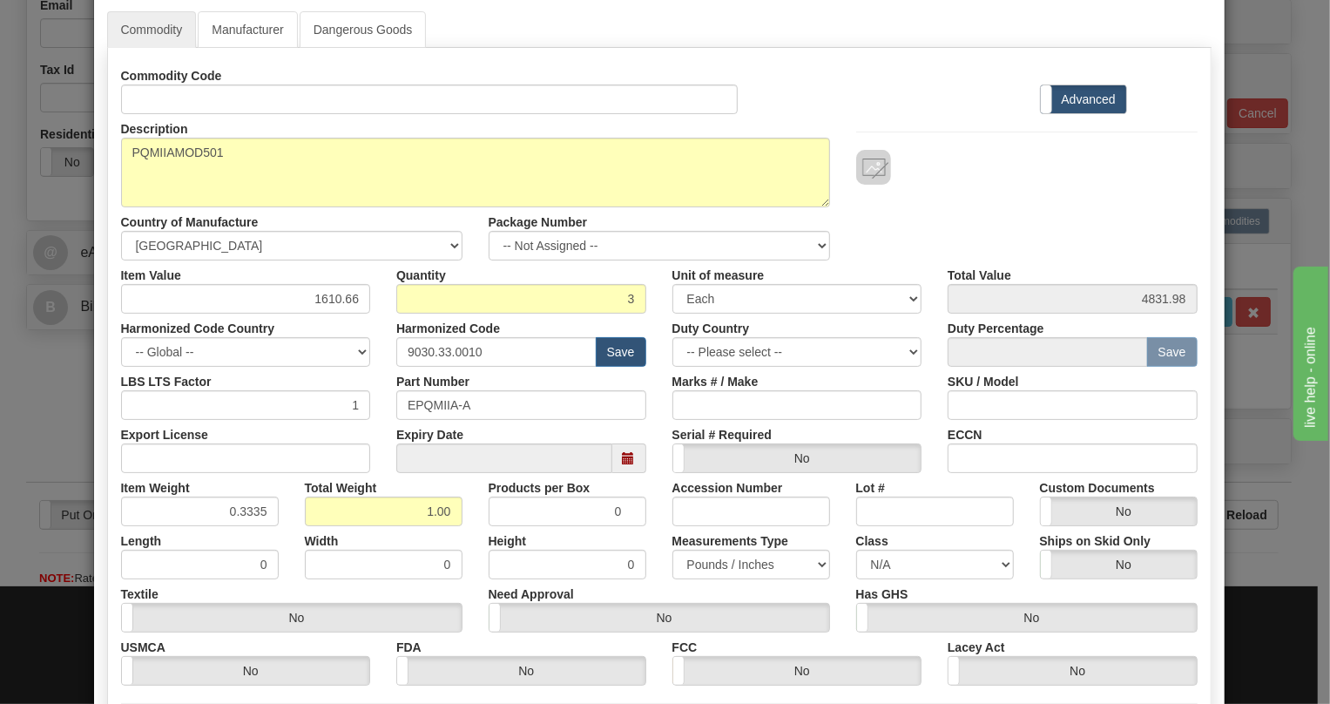
click at [292, 527] on div "Width 0" at bounding box center [384, 552] width 184 height 53
click at [323, 297] on input "1610.66" at bounding box center [246, 299] width 250 height 30
paste input ".596,90"
click at [315, 301] on input "1.596,90" at bounding box center [246, 299] width 250 height 30
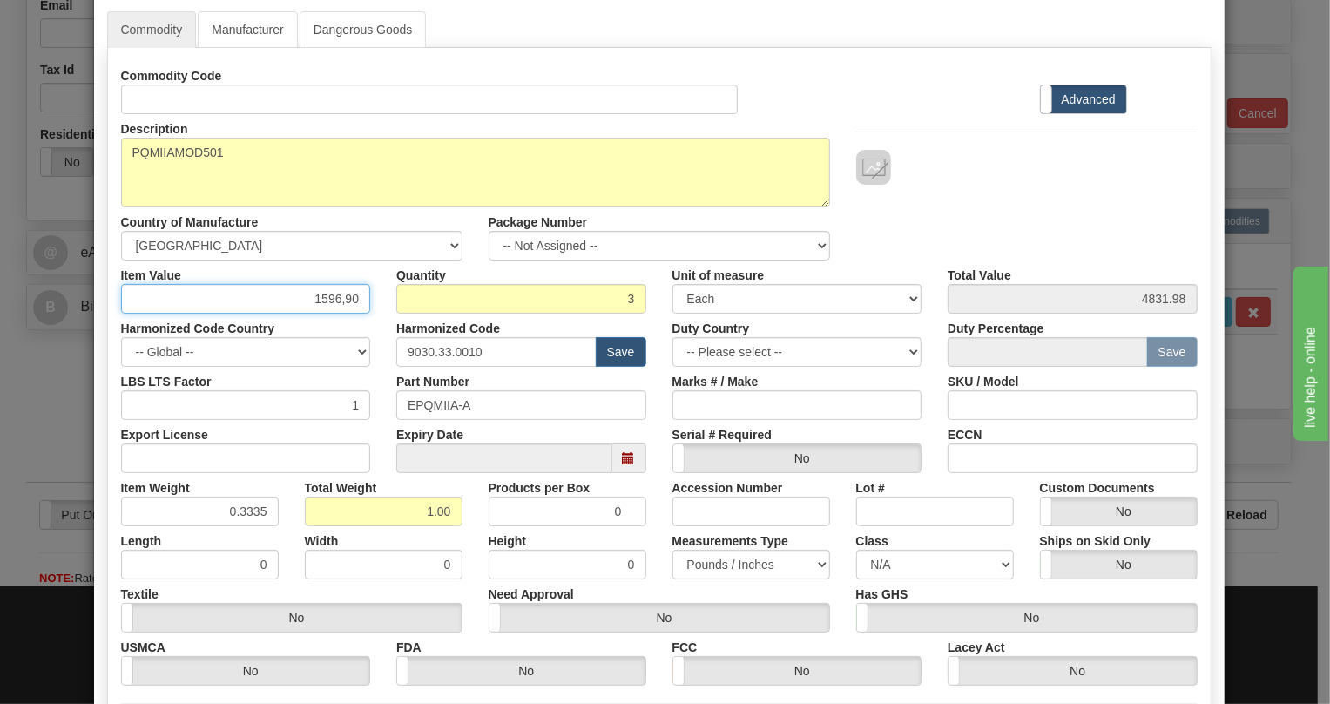
click at [332, 296] on input "1596,90" at bounding box center [246, 299] width 250 height 30
click at [332, 301] on input "1596,90" at bounding box center [246, 299] width 250 height 30
click at [334, 296] on input "1596,90" at bounding box center [246, 299] width 250 height 30
type input "1596.90"
type input "4790.70"
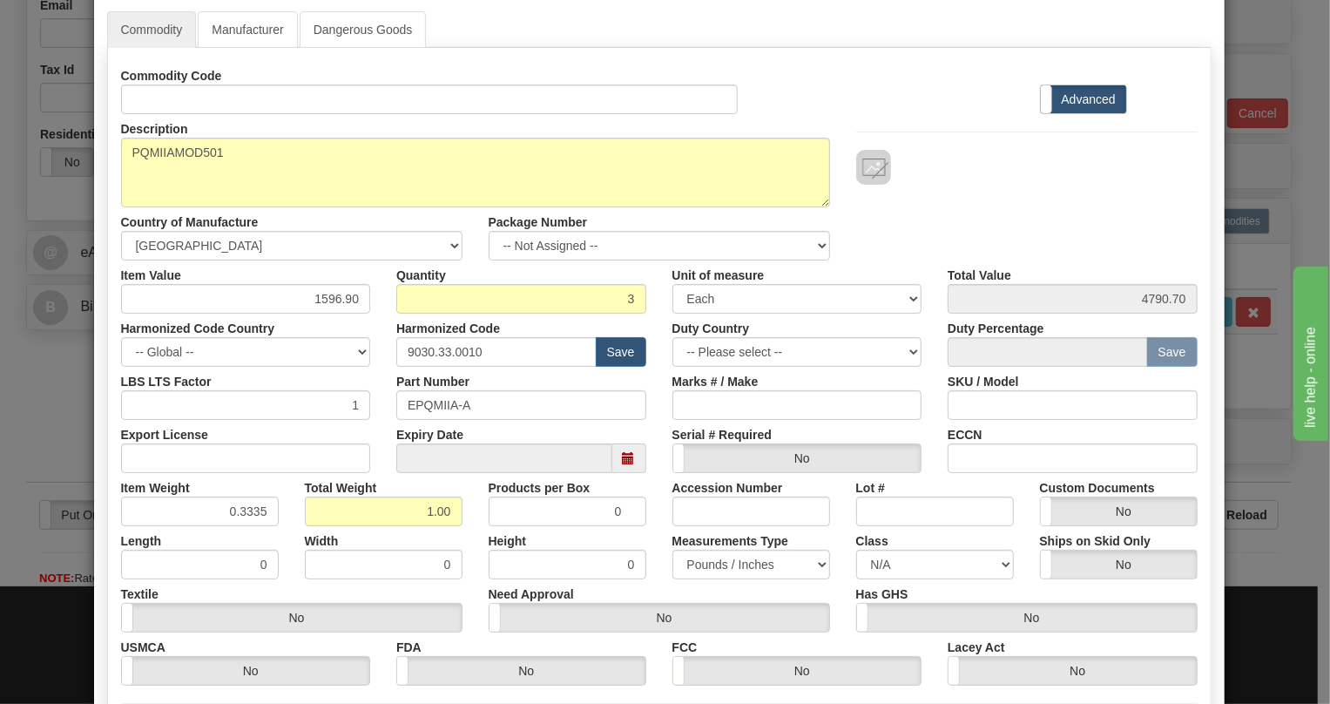
click at [925, 353] on div "Duty Country -- Please select -- AFGHANISTAN ALAND ISLANDS ALBANIA ALGERIA AMER…" at bounding box center [797, 340] width 276 height 53
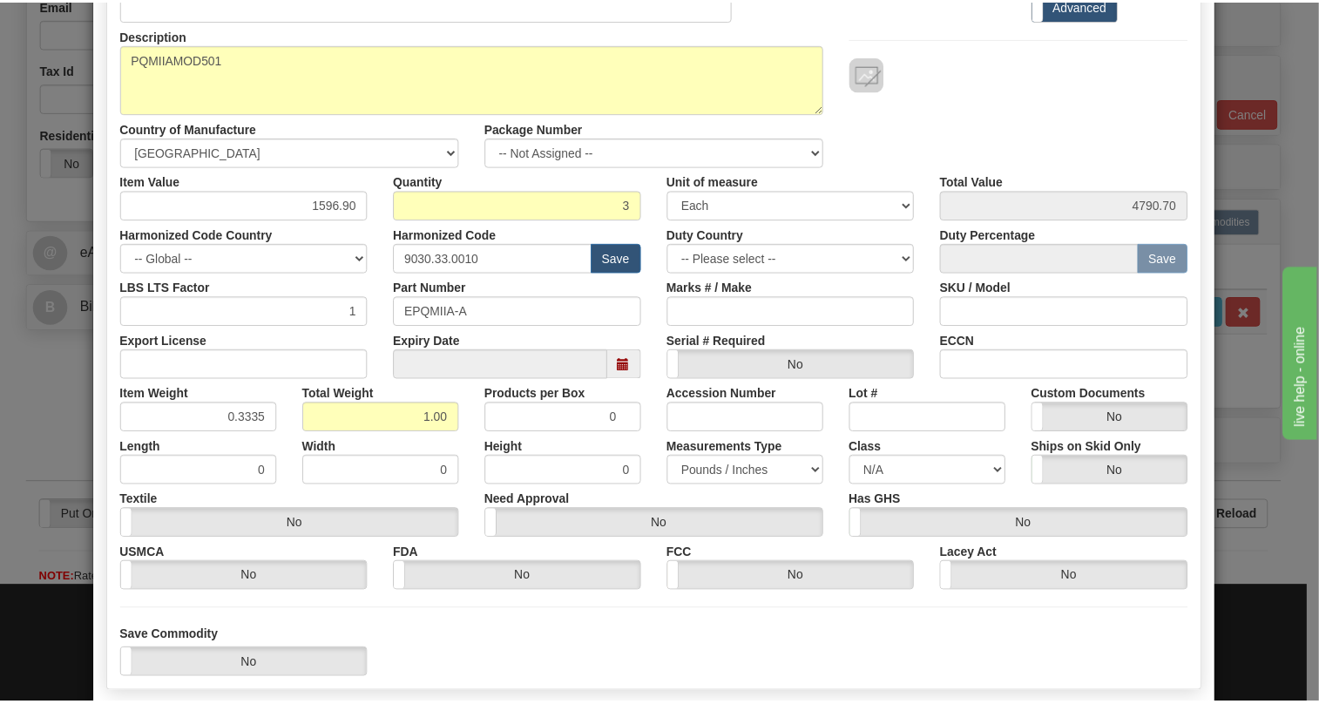
scroll to position [265, 0]
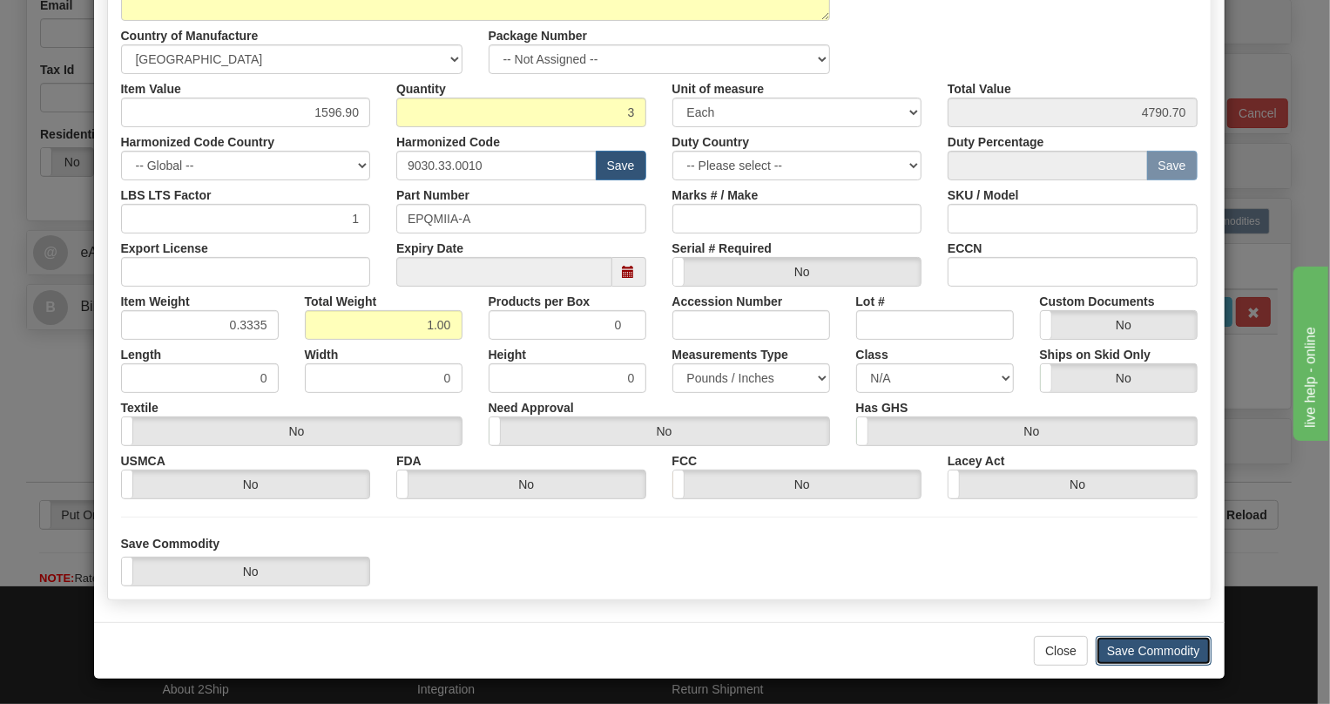
click at [1139, 650] on button "Save Commodity" at bounding box center [1154, 651] width 116 height 30
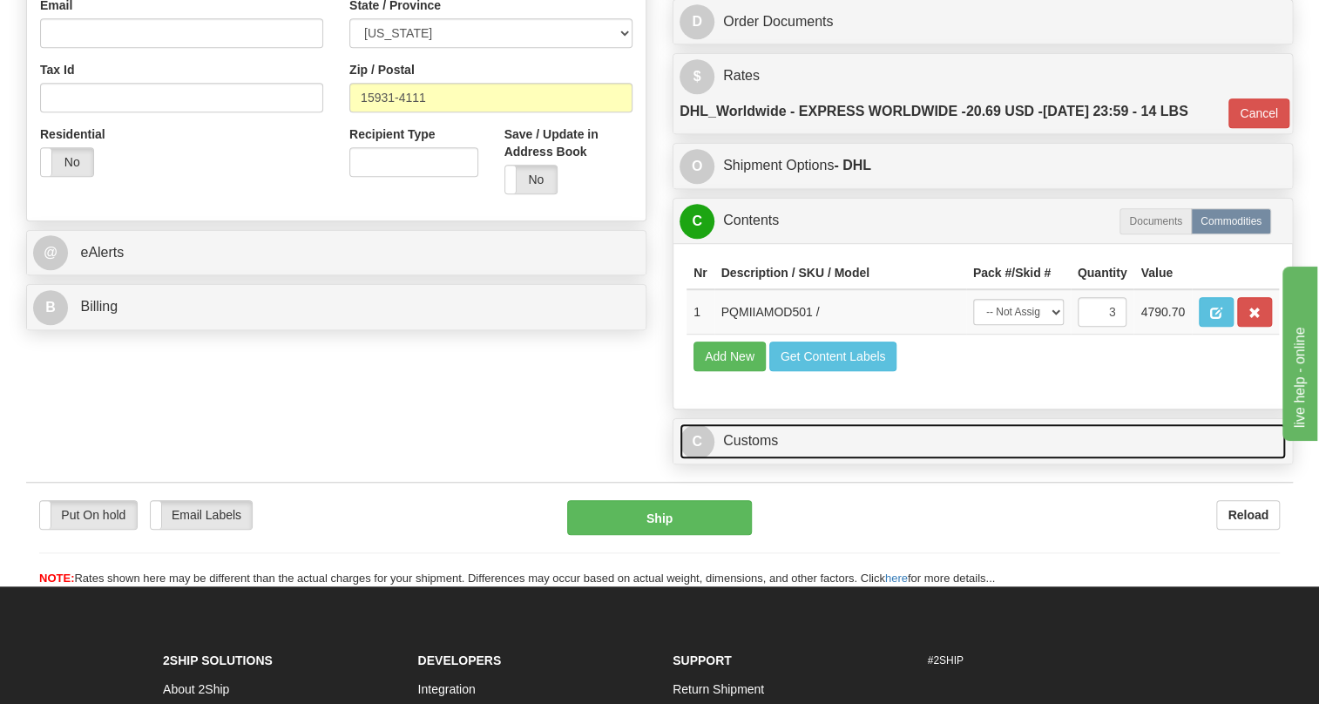
click at [773, 459] on link "C Customs" at bounding box center [982, 441] width 606 height 36
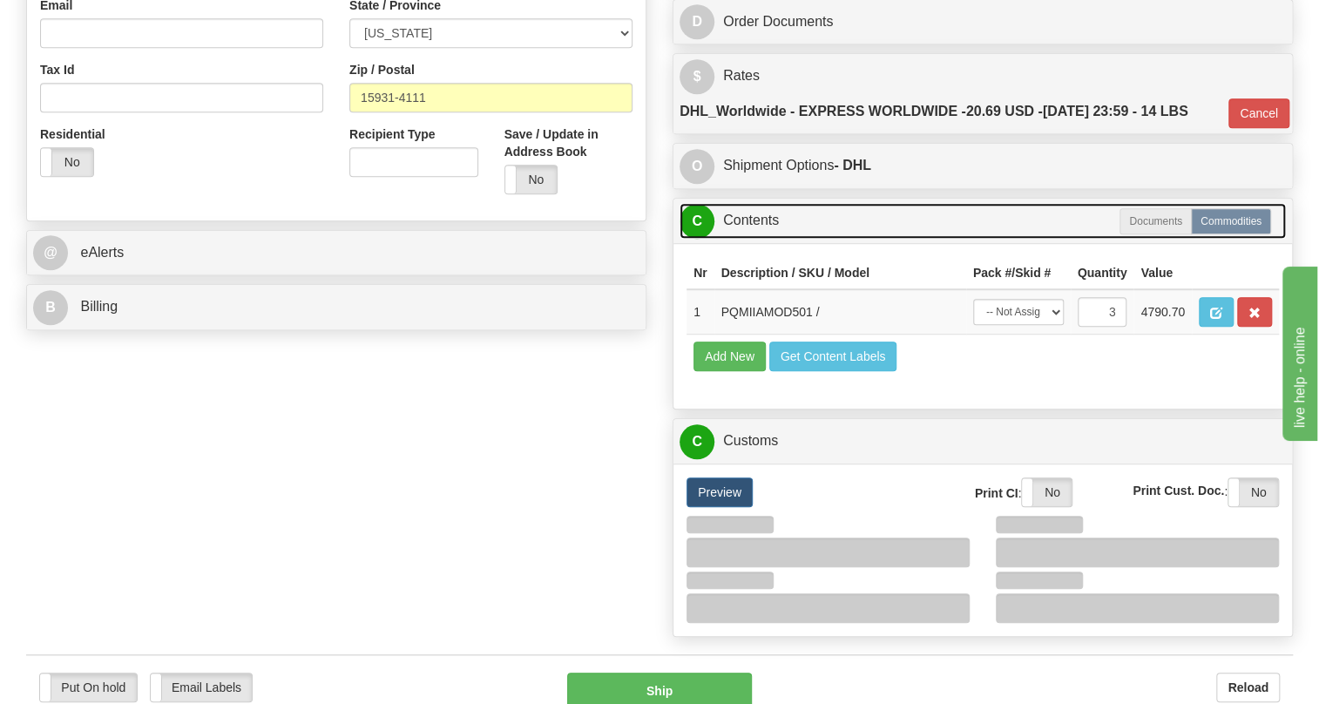
click at [759, 239] on link "C Contents" at bounding box center [982, 221] width 606 height 36
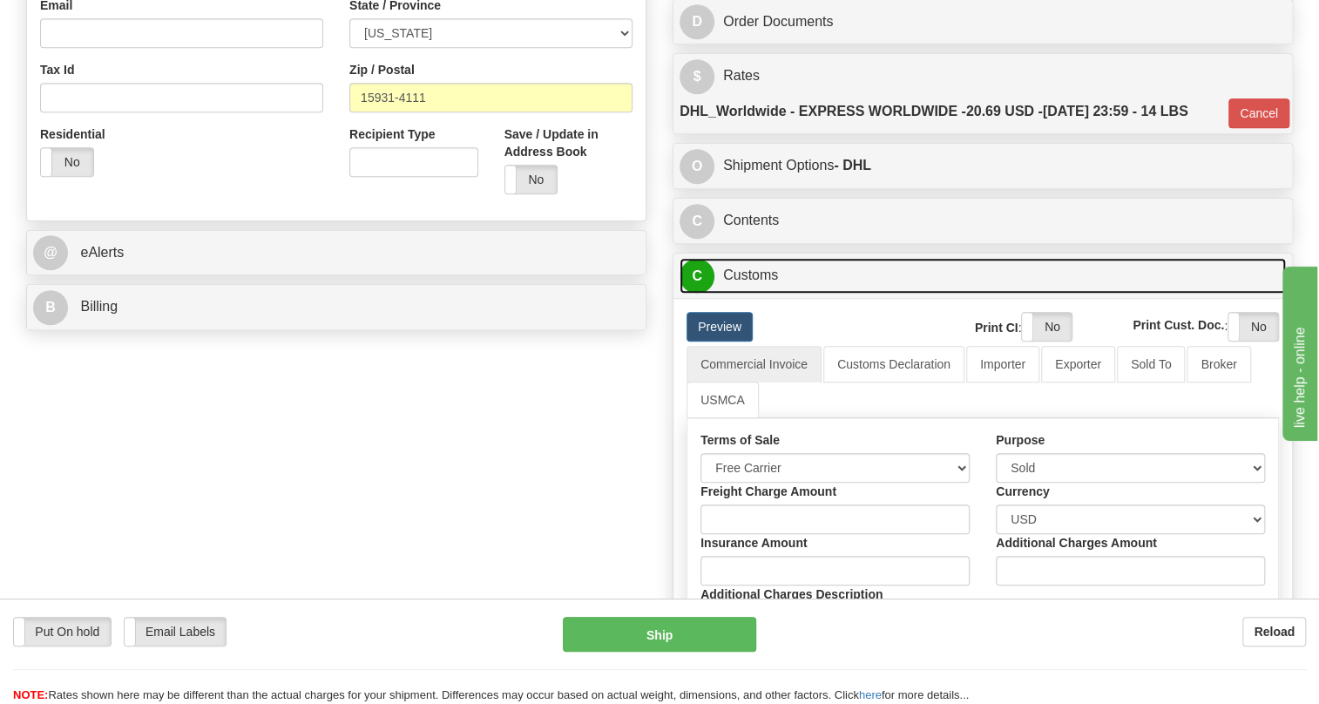
click at [751, 294] on link "C Customs" at bounding box center [982, 276] width 606 height 36
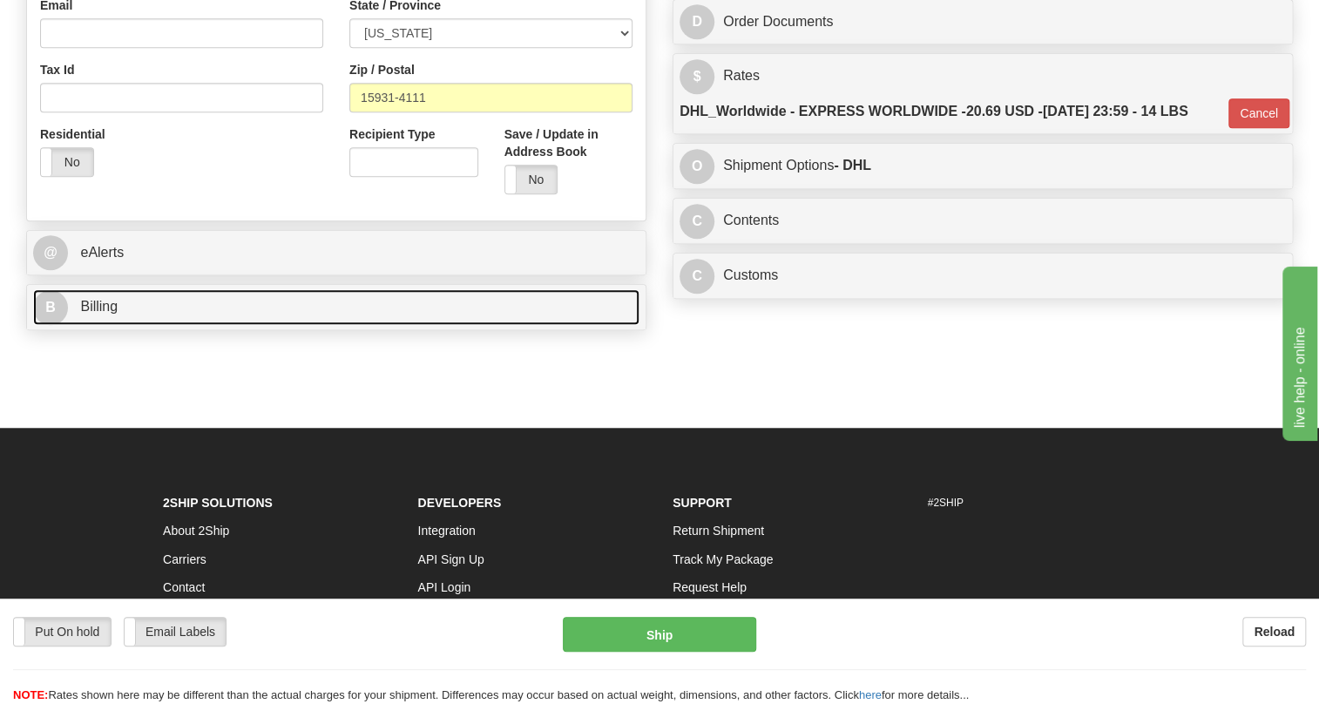
click at [98, 314] on span "Billing" at bounding box center [98, 306] width 37 height 15
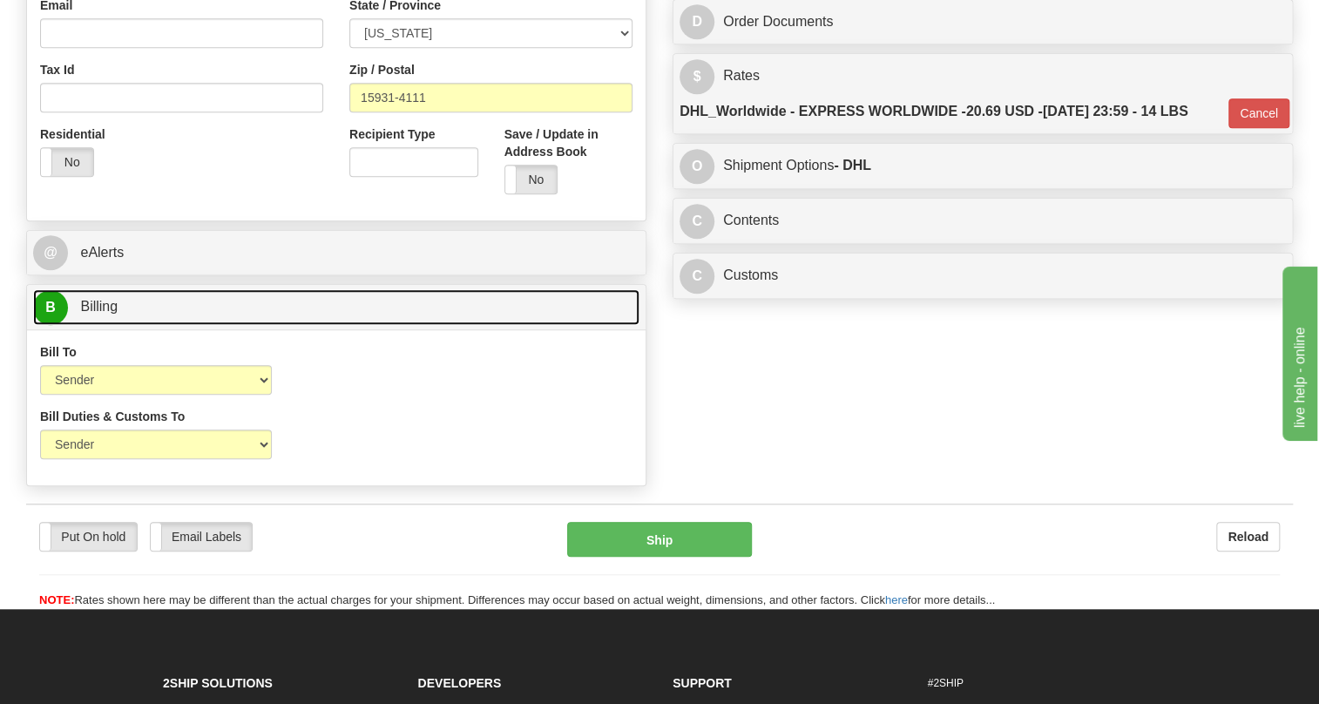
click at [98, 314] on span "Billing" at bounding box center [98, 306] width 37 height 15
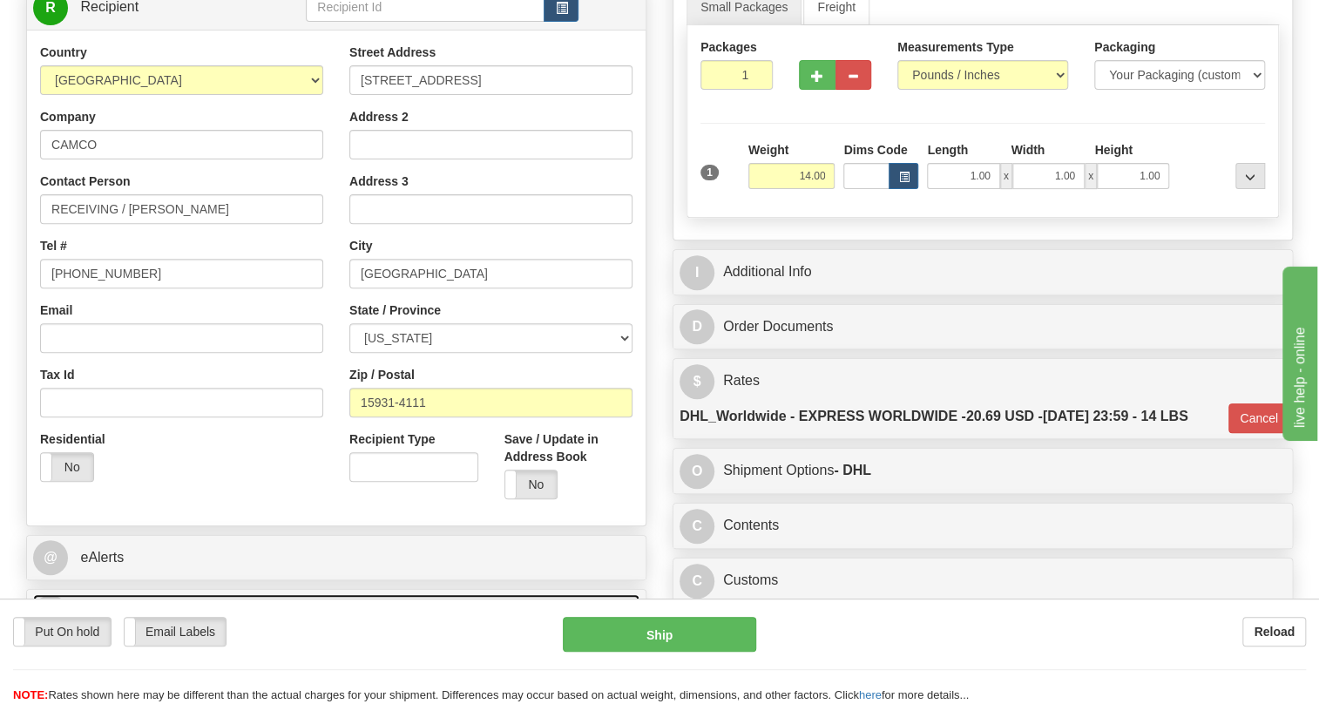
scroll to position [237, 0]
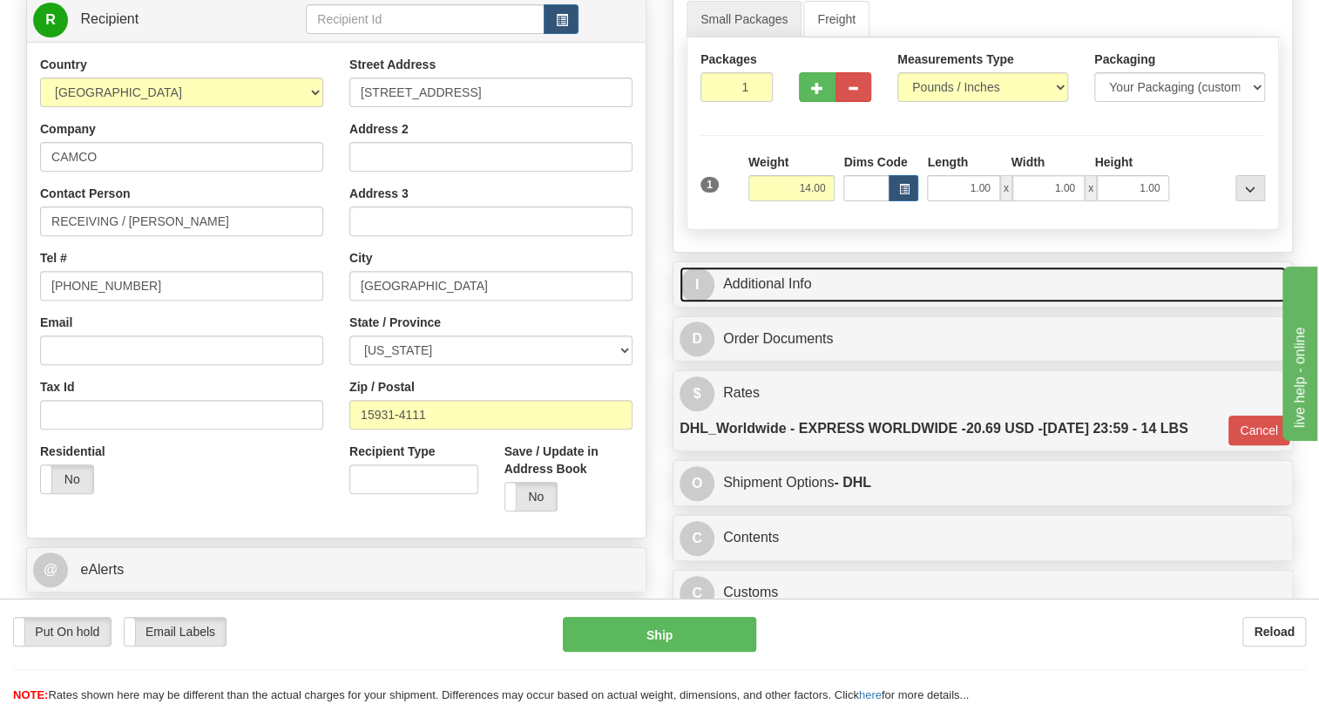
click at [755, 302] on link "I Additional Info" at bounding box center [982, 285] width 606 height 36
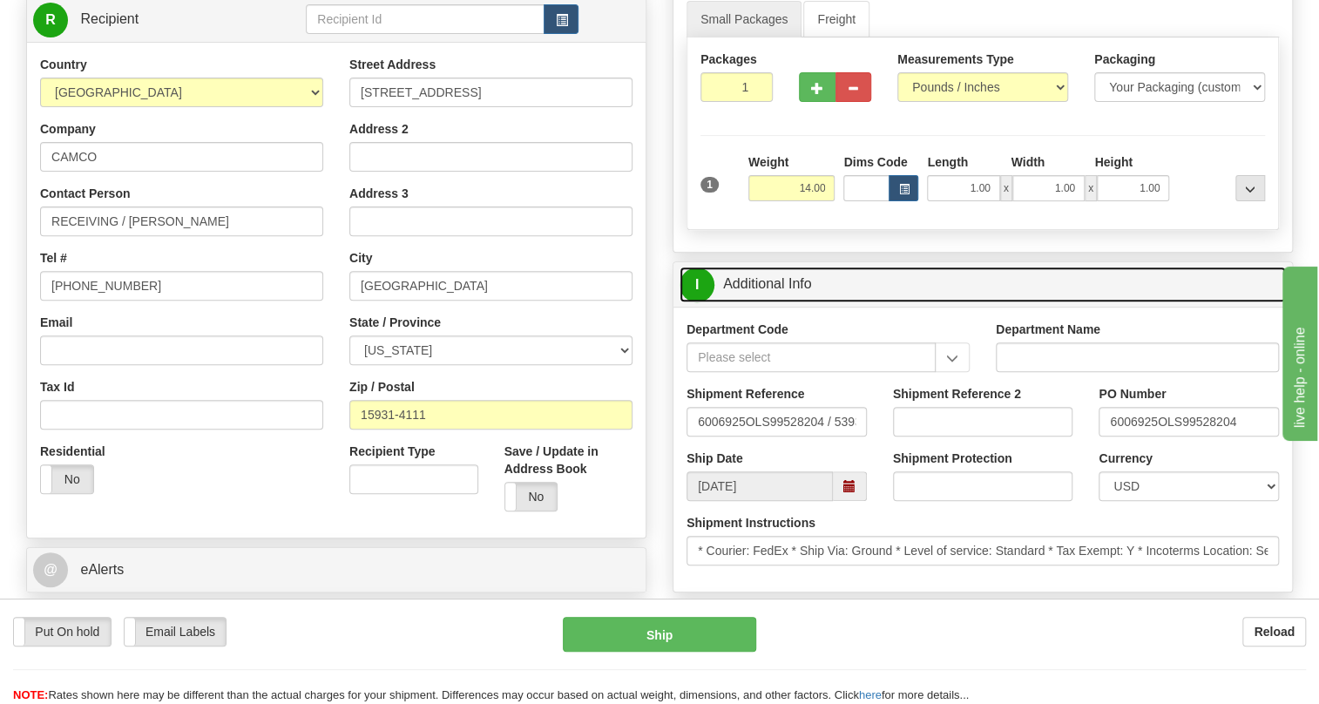
click at [771, 302] on link "I Additional Info" at bounding box center [982, 285] width 606 height 36
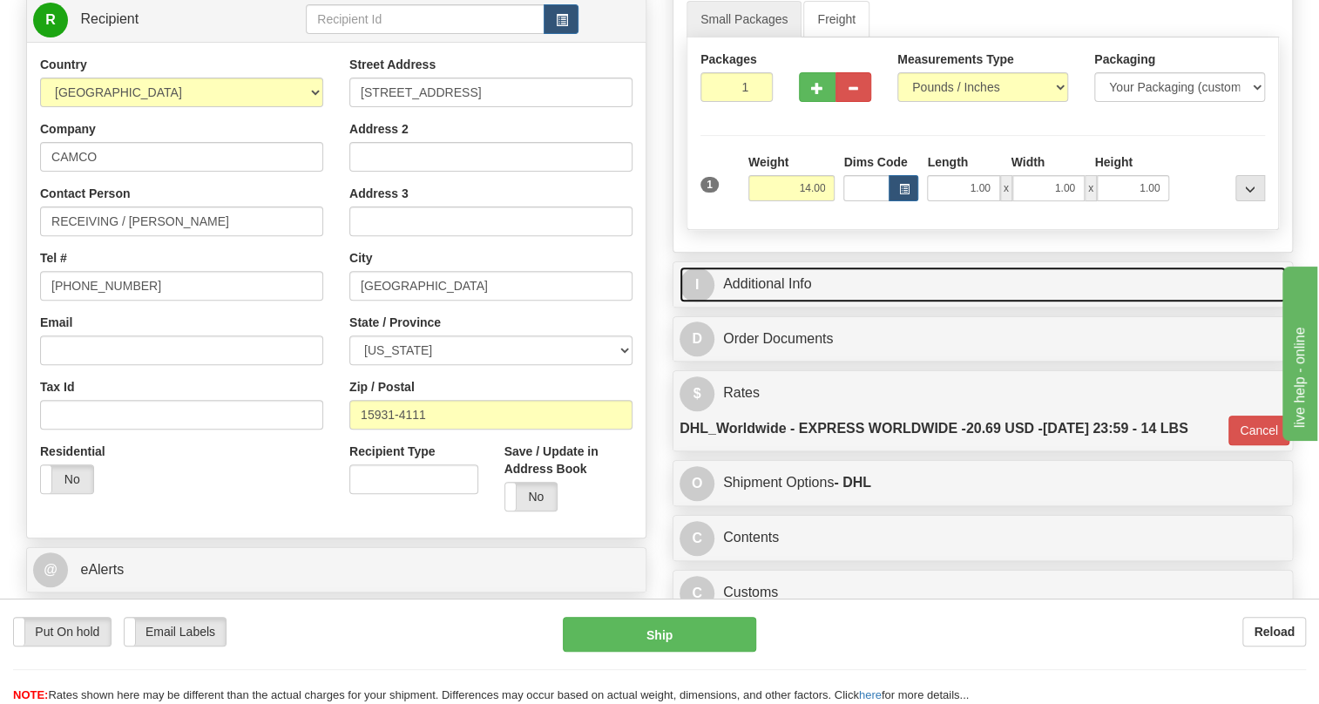
click at [768, 302] on link "I Additional Info" at bounding box center [982, 285] width 606 height 36
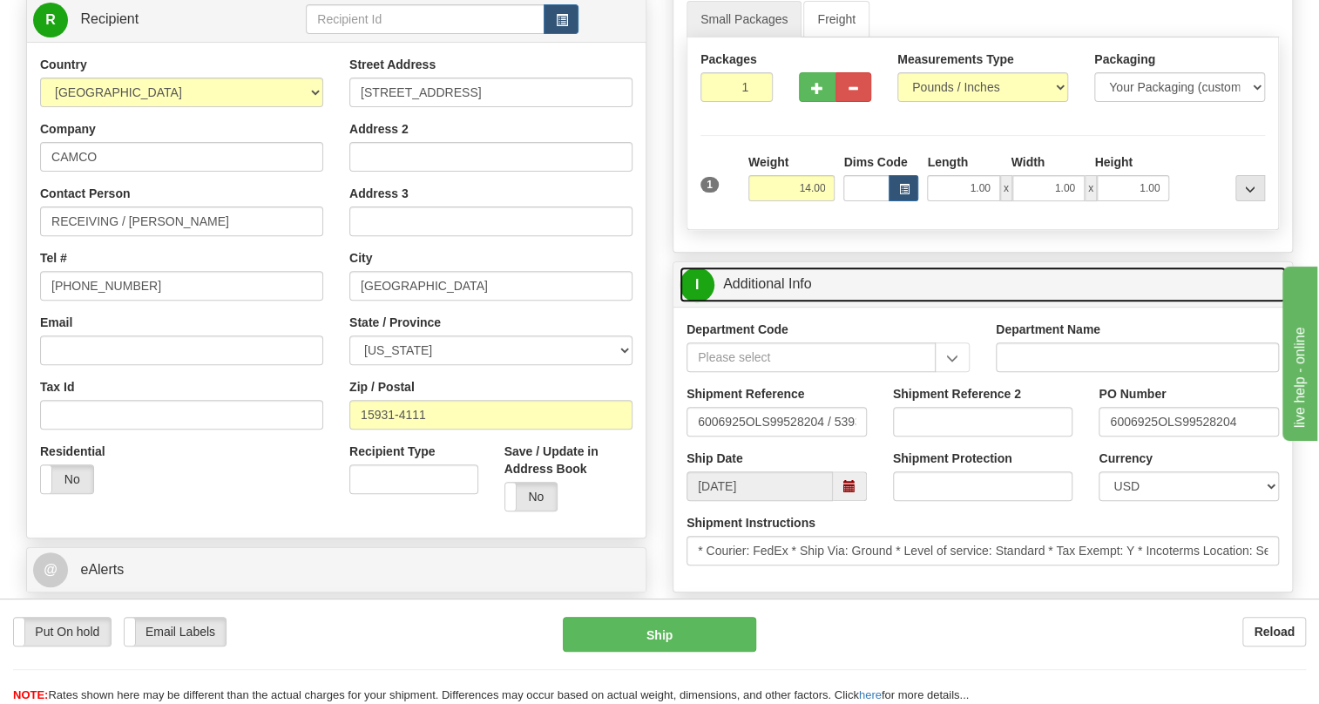
scroll to position [316, 0]
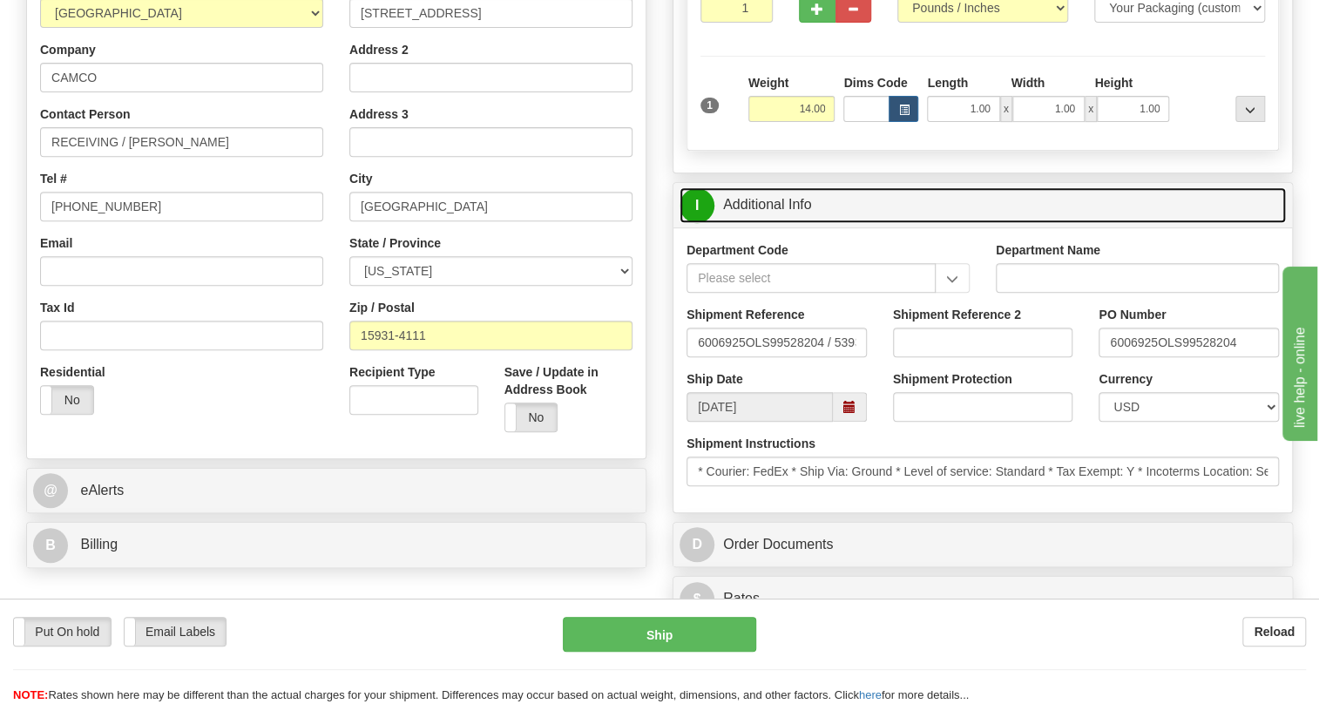
click at [797, 223] on link "I Additional Info" at bounding box center [982, 205] width 606 height 36
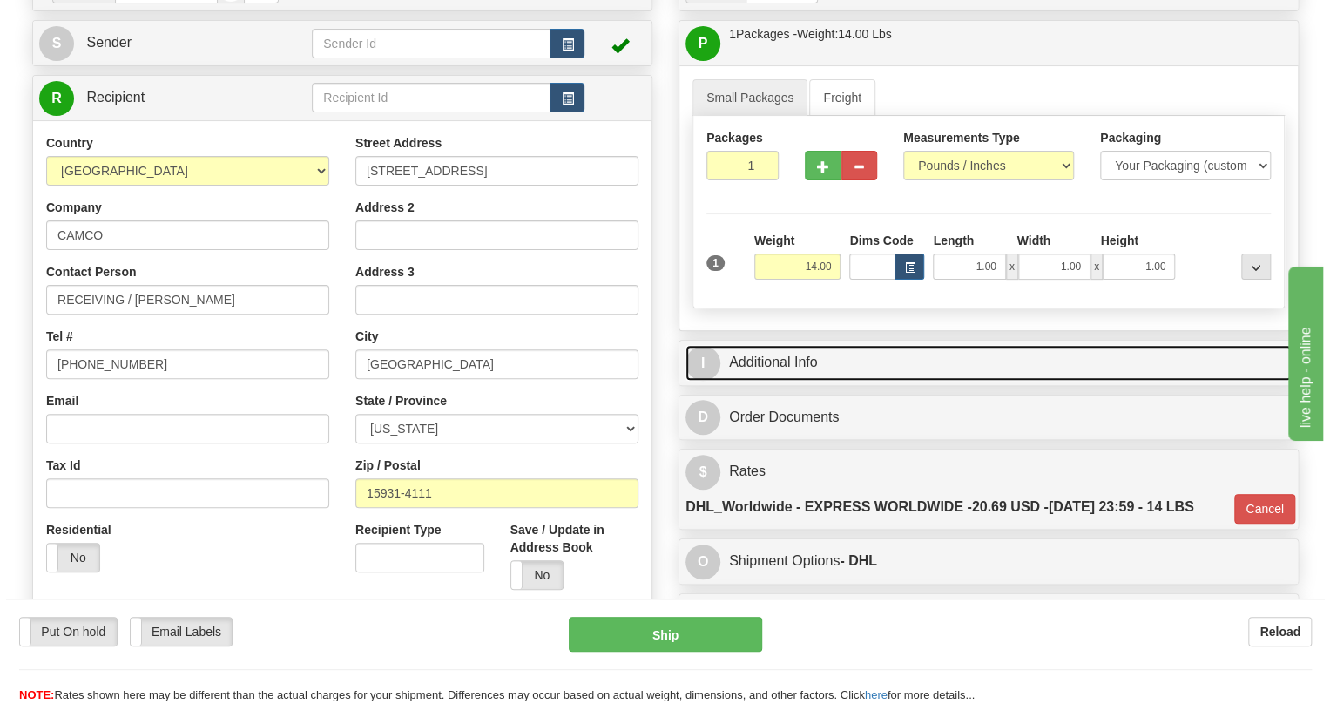
scroll to position [158, 0]
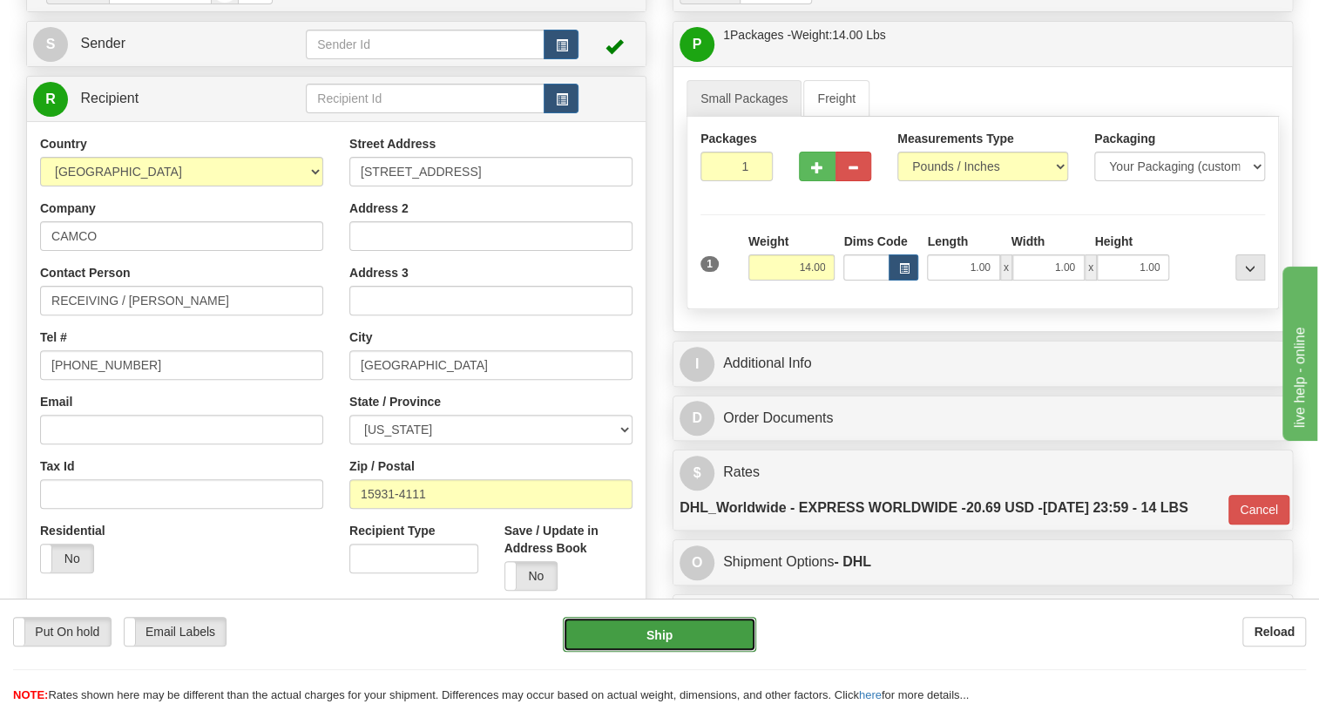
click at [658, 636] on button "Ship" at bounding box center [659, 634] width 193 height 35
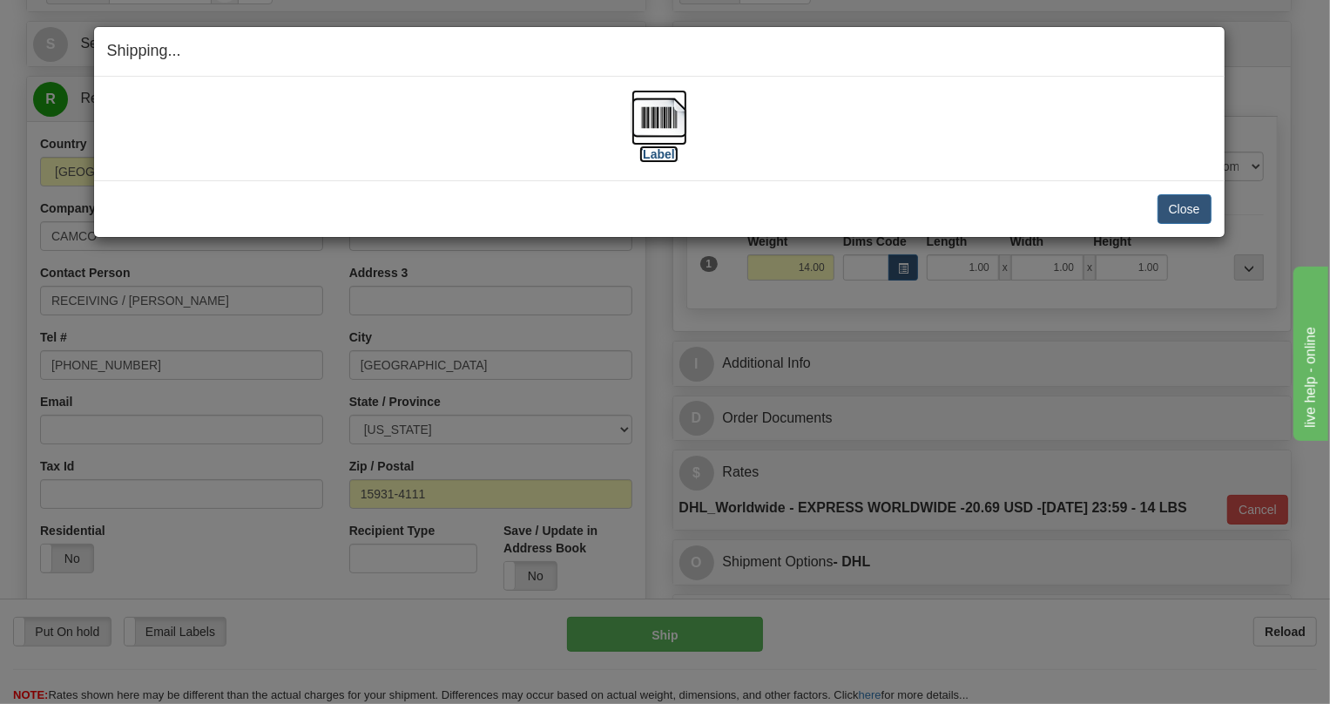
click at [665, 104] on img at bounding box center [659, 118] width 56 height 56
click at [1190, 211] on button "Close" at bounding box center [1185, 209] width 54 height 30
